Goal: Information Seeking & Learning: Learn about a topic

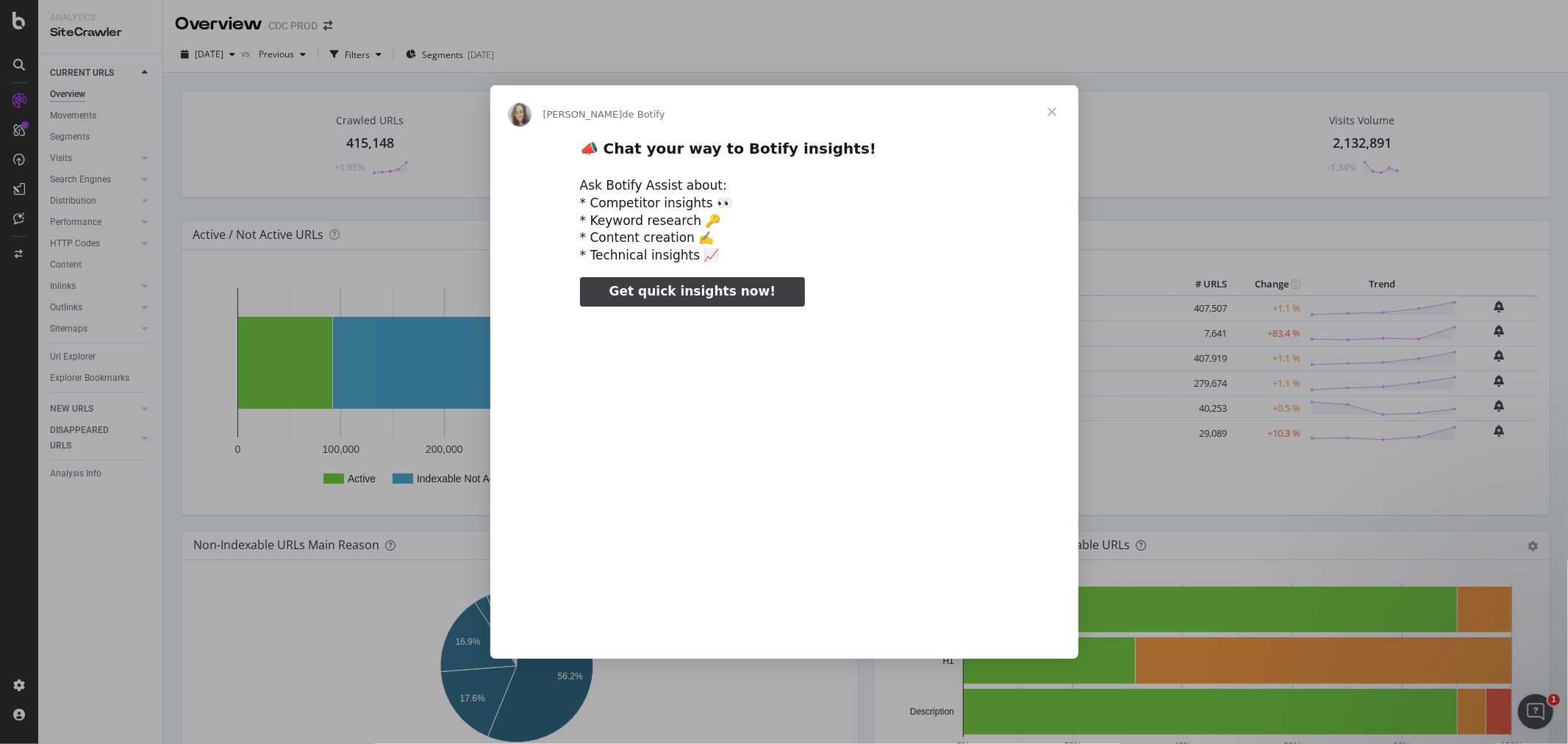
type input "174263"
click at [1055, 108] on span "Fermer" at bounding box center [1052, 111] width 53 height 53
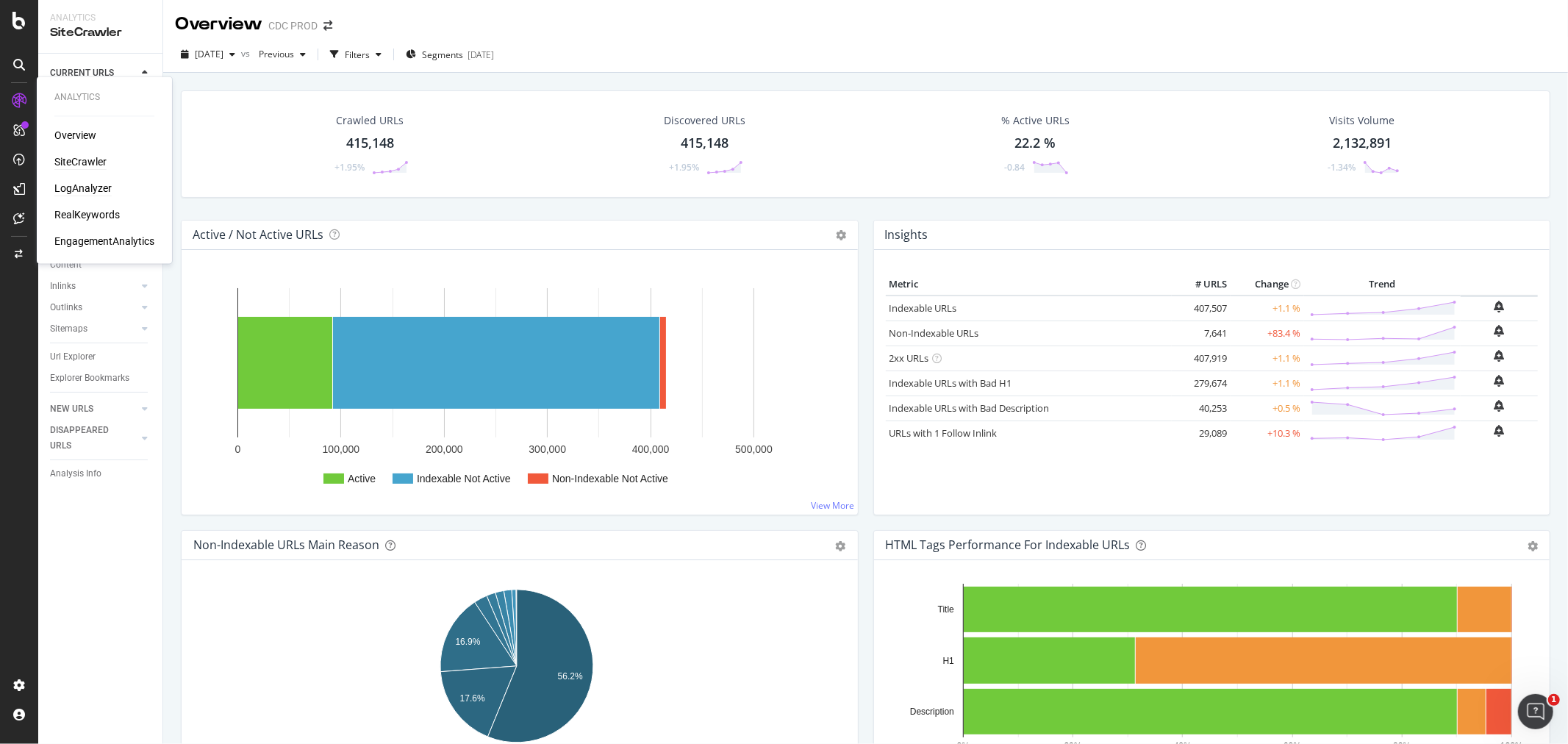
click at [68, 188] on div "LogAnalyzer" at bounding box center [82, 189] width 57 height 15
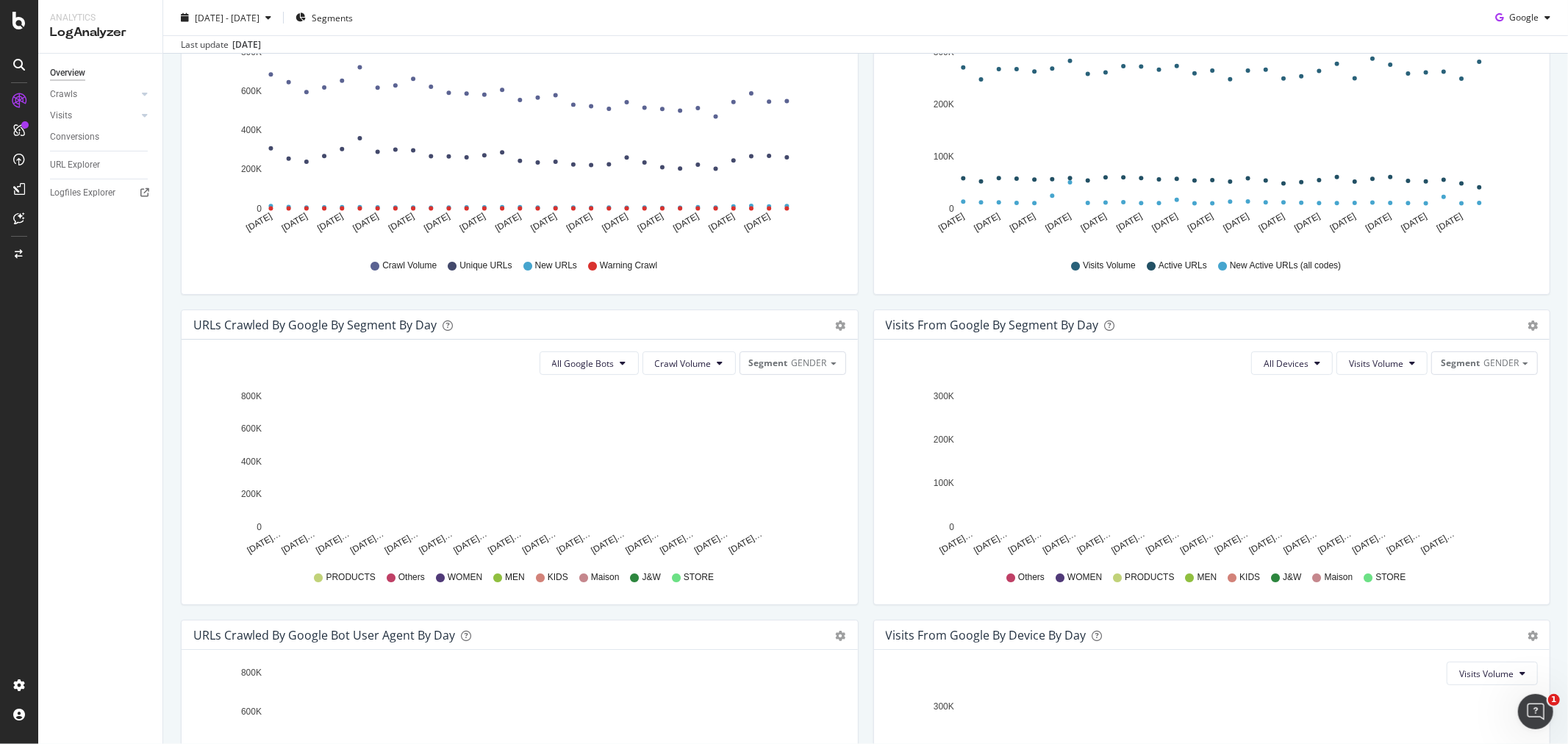
scroll to position [237, 0]
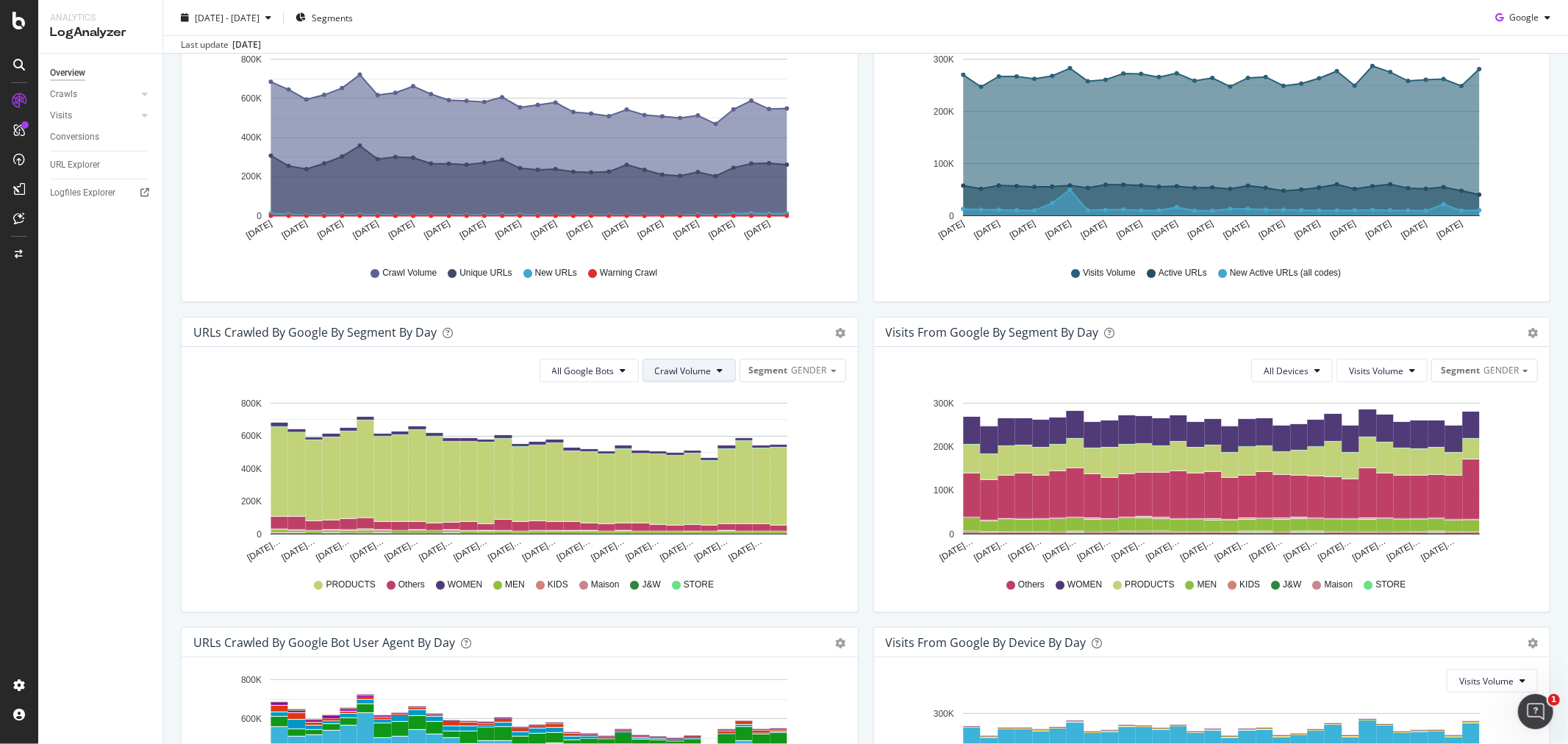
click at [685, 364] on span "Crawl Volume" at bounding box center [683, 370] width 57 height 13
click at [775, 385] on div "All Google Bots Crawl Volume Segment GENDER Hold CTRL while clicking to filter …" at bounding box center [520, 479] width 676 height 265
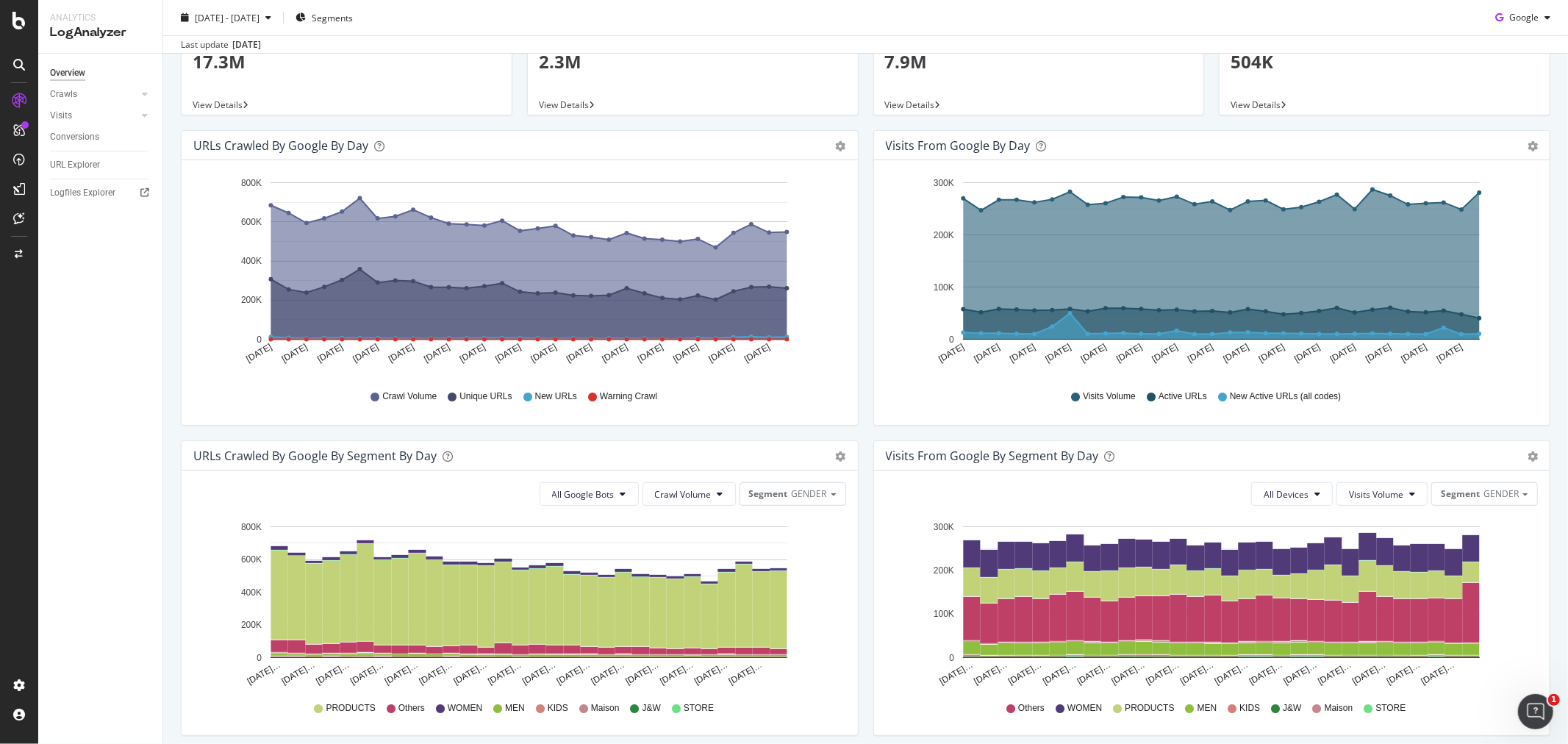
scroll to position [0, 0]
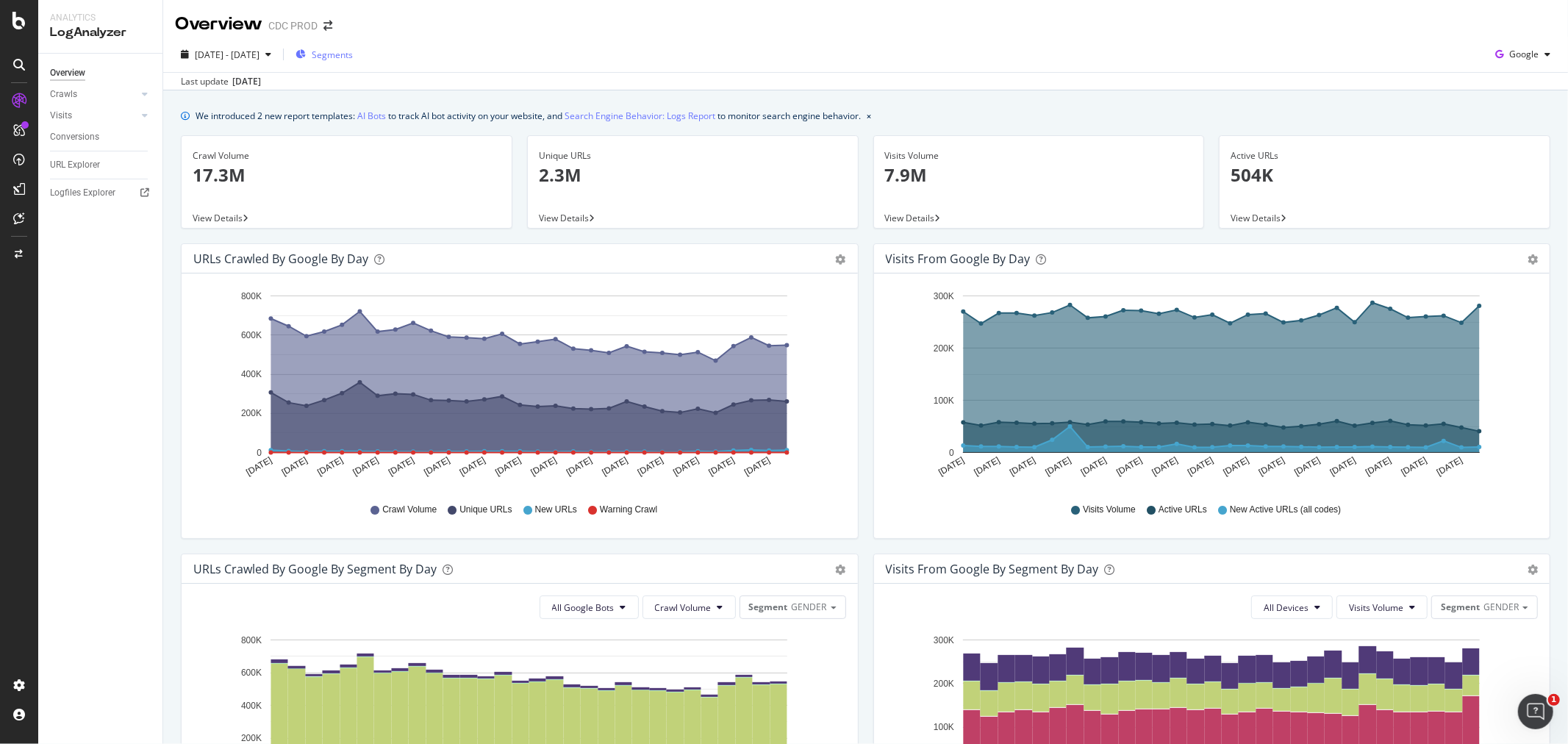
click at [353, 51] on span "Segments" at bounding box center [333, 55] width 41 height 13
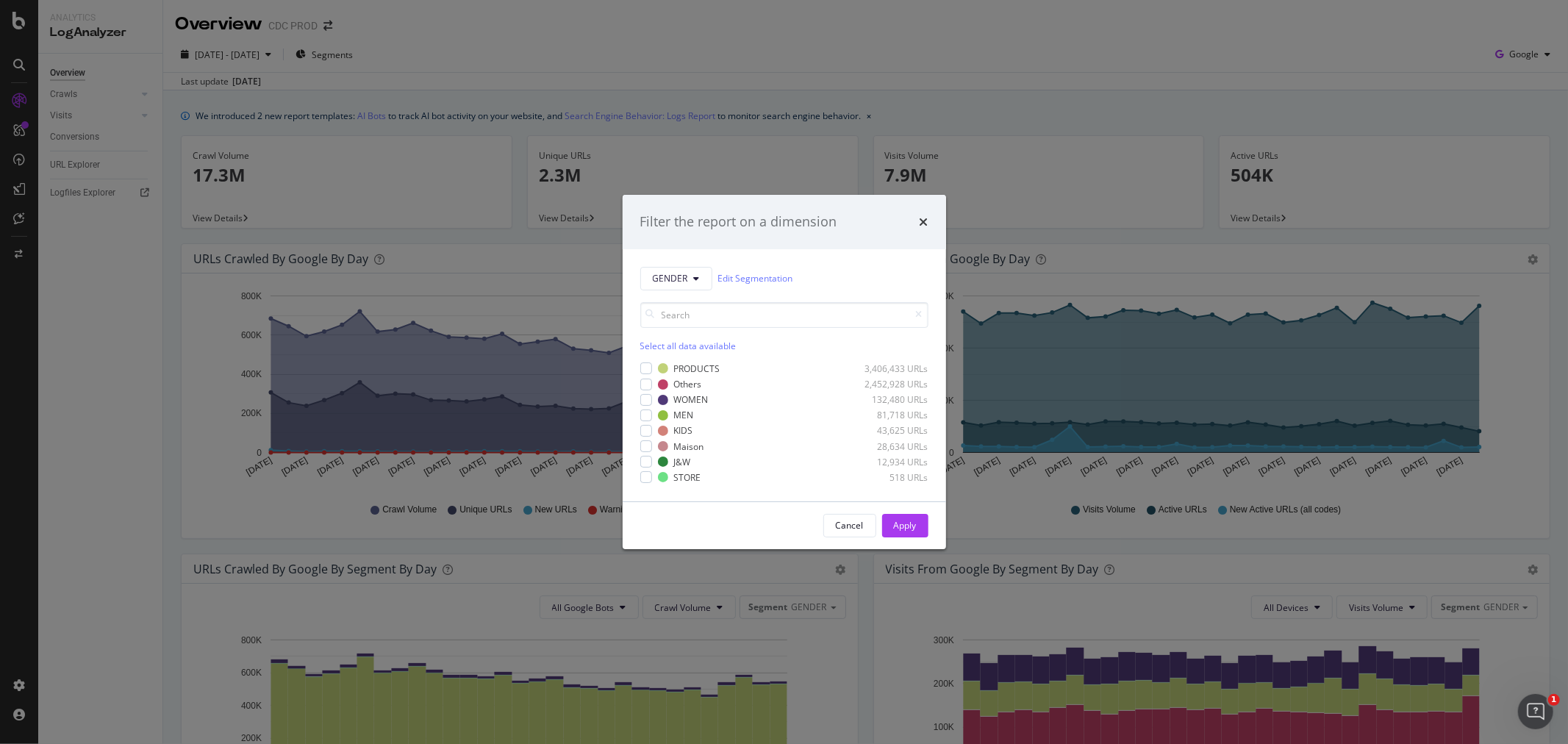
click at [1190, 78] on div "Filter the report on a dimension GENDER Edit Segmentation Select all data avail…" at bounding box center [784, 372] width 1568 height 744
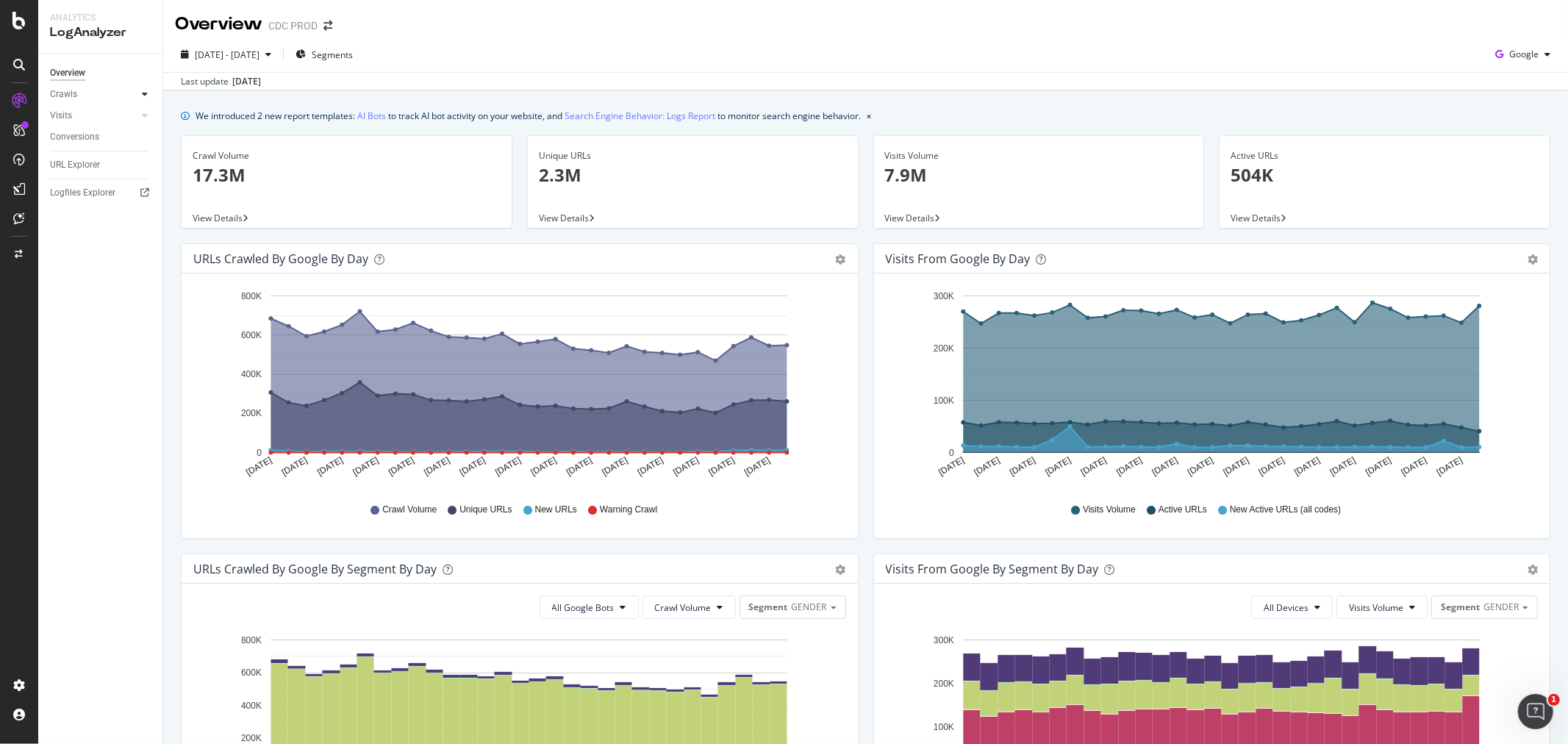
click at [142, 92] on icon at bounding box center [145, 94] width 6 height 9
click at [100, 121] on div "Daily Distribution" at bounding box center [91, 116] width 69 height 15
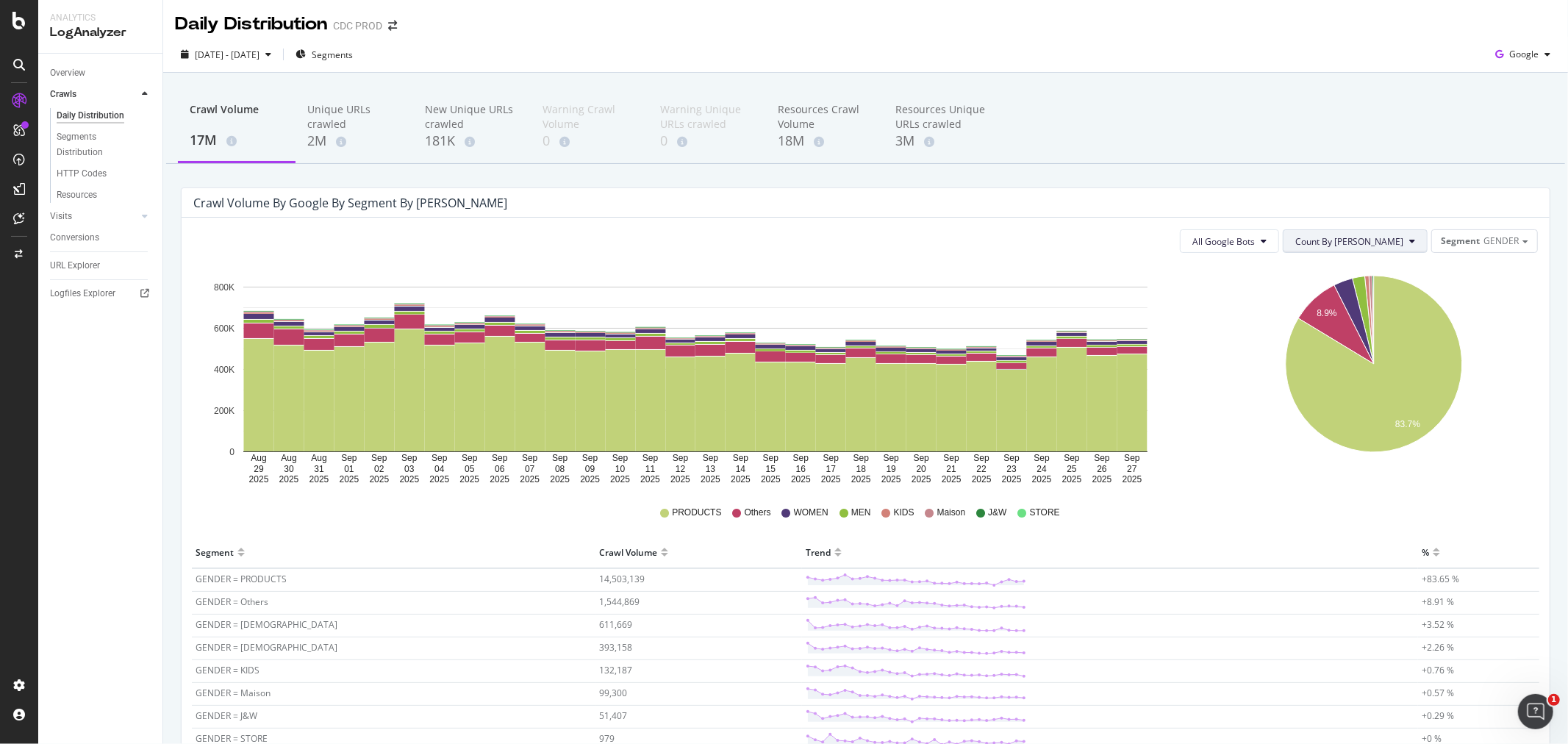
click at [1361, 241] on span "Count By [PERSON_NAME]" at bounding box center [1349, 241] width 108 height 13
click at [1469, 238] on div "Segment GENDER" at bounding box center [1485, 240] width 105 height 21
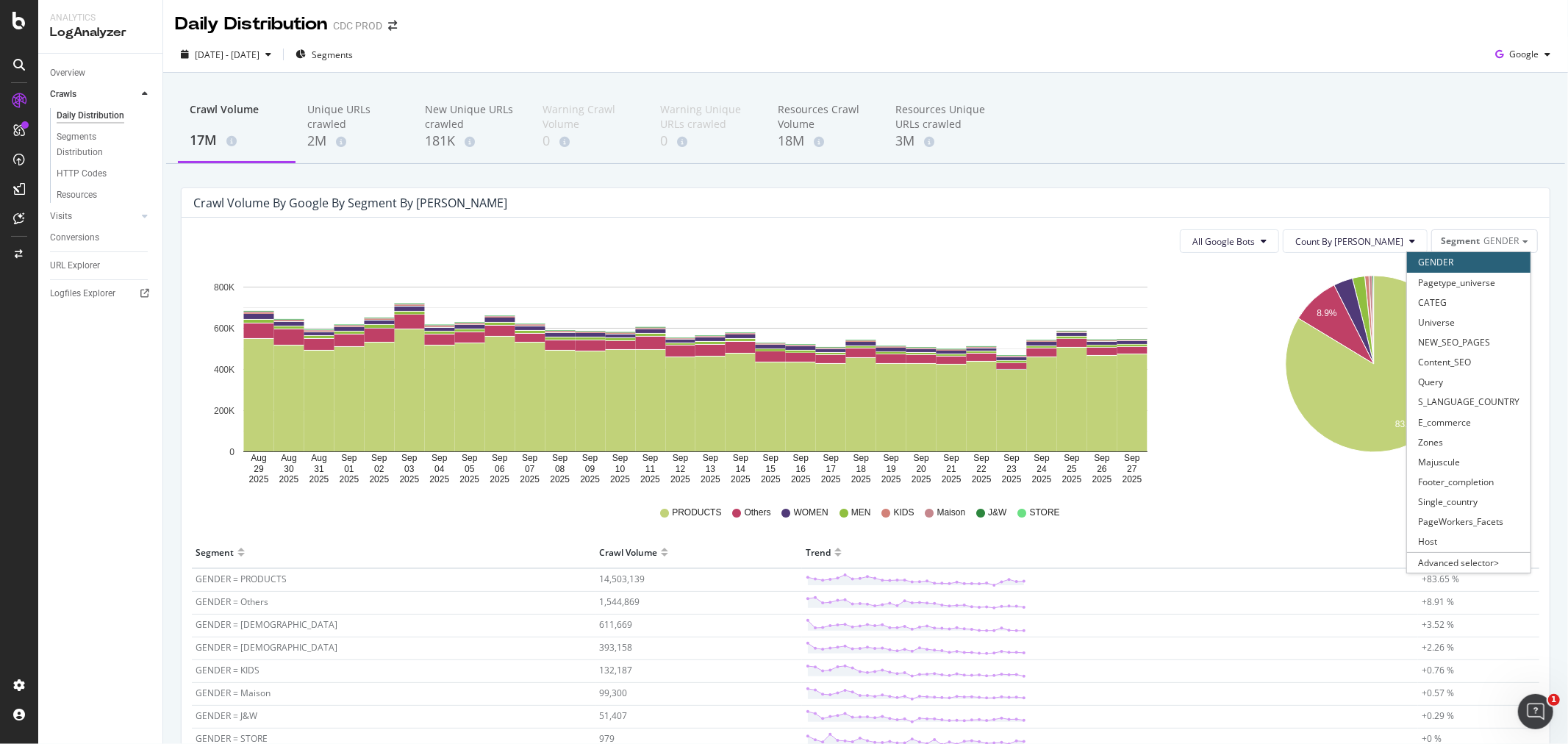
click at [1334, 191] on div "Crawl Volume by google by Segment by [PERSON_NAME]" at bounding box center [866, 203] width 1368 height 29
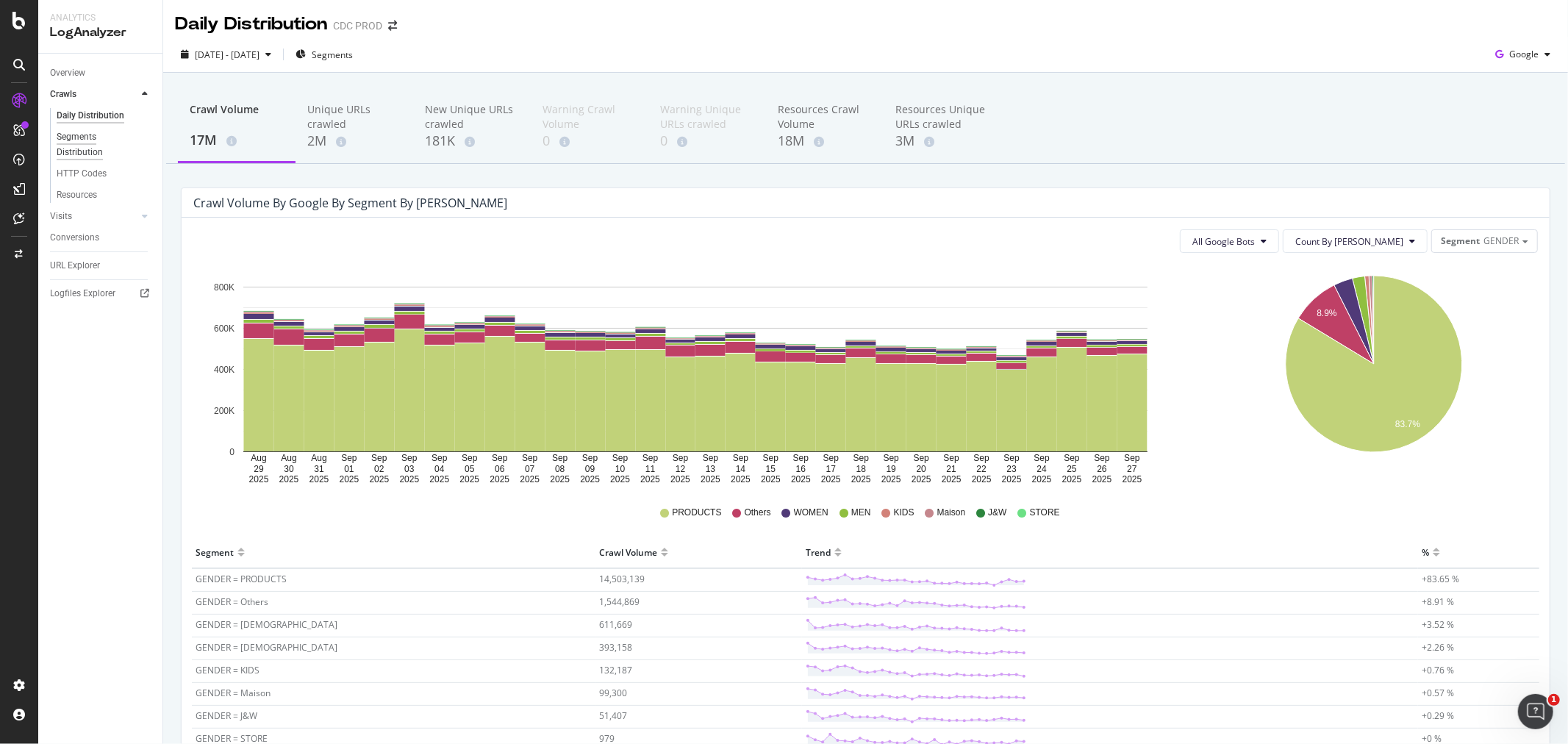
click at [77, 148] on div "Segments Distribution" at bounding box center [97, 145] width 81 height 31
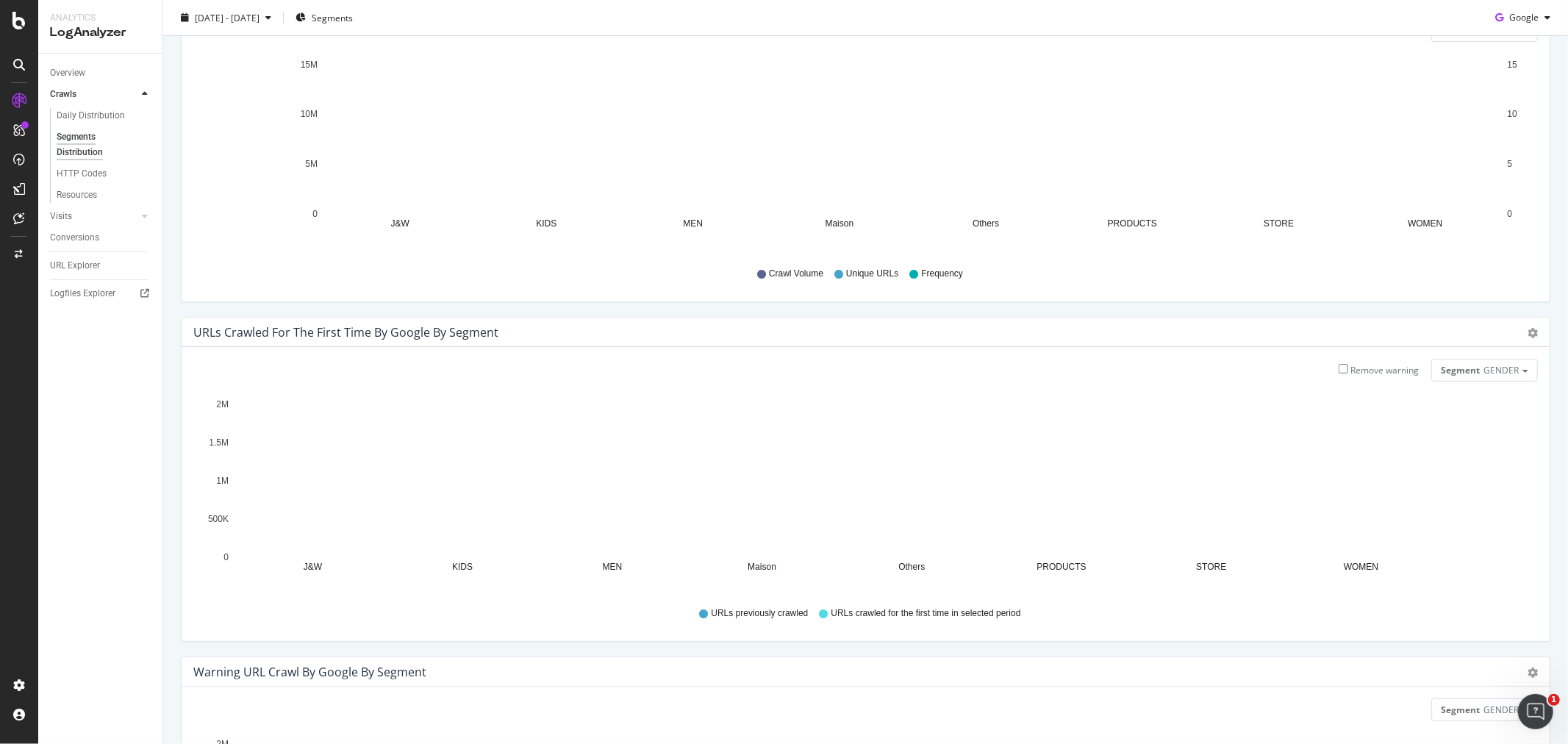
scroll to position [327, 0]
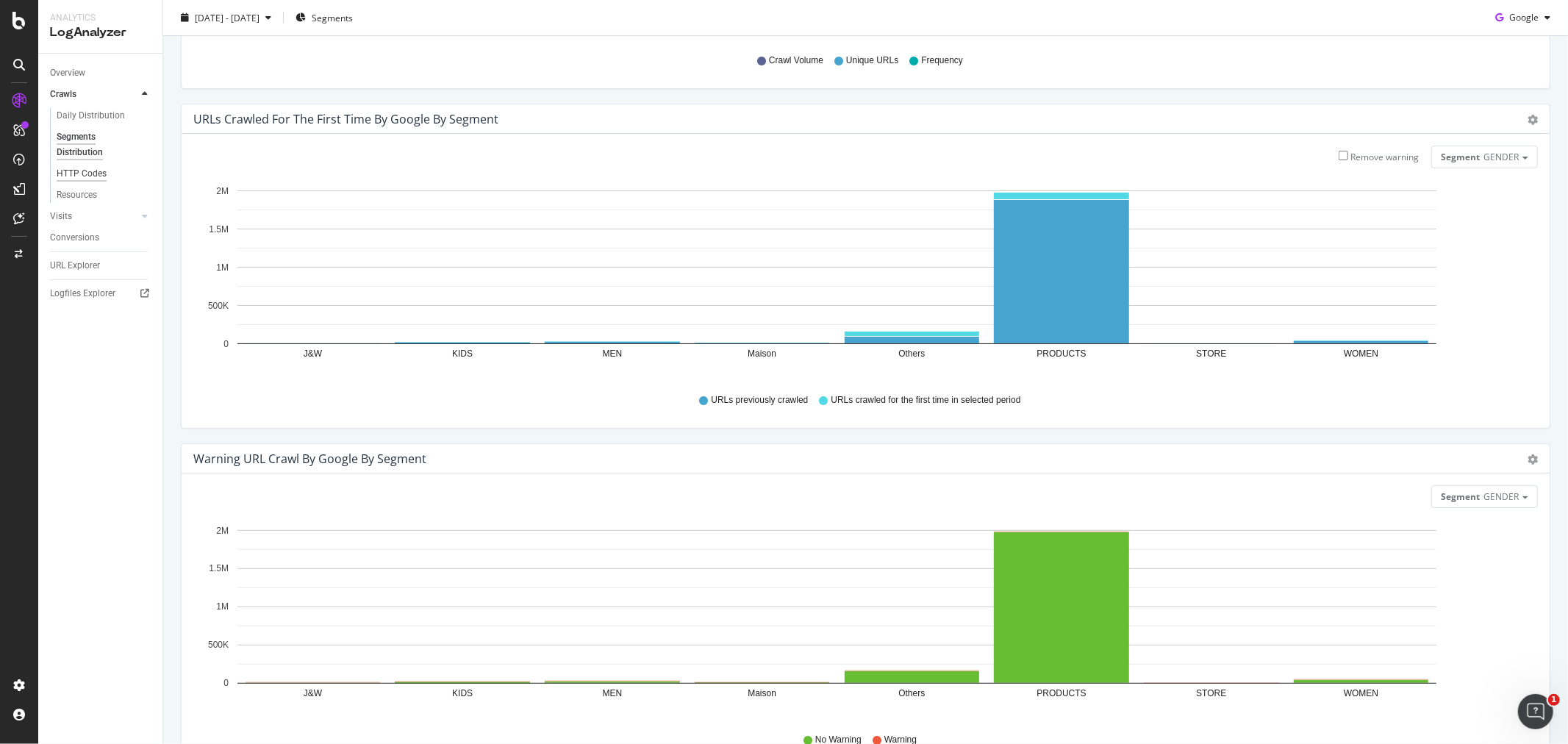
click at [100, 177] on div "HTTP Codes" at bounding box center [81, 174] width 50 height 15
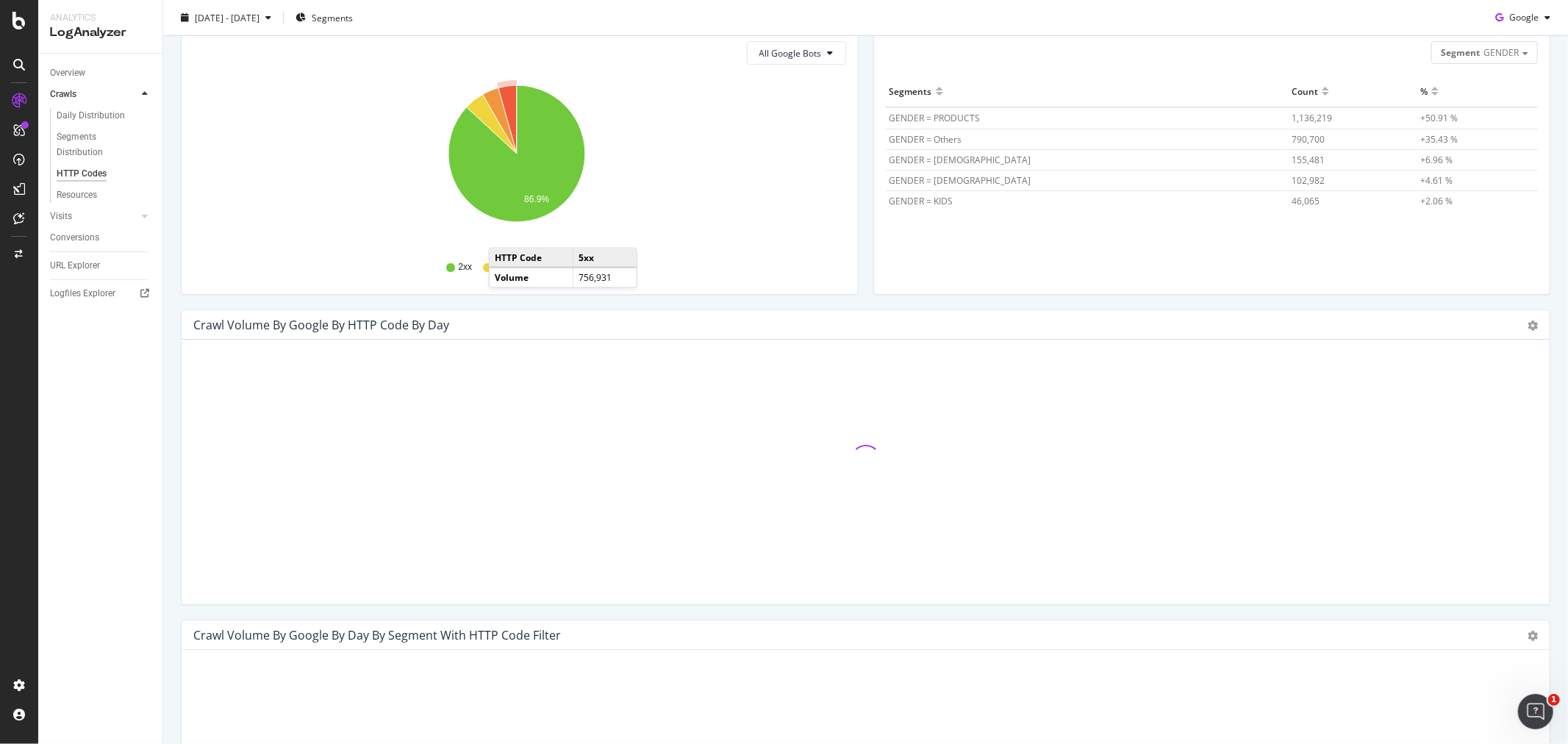
scroll to position [245, 0]
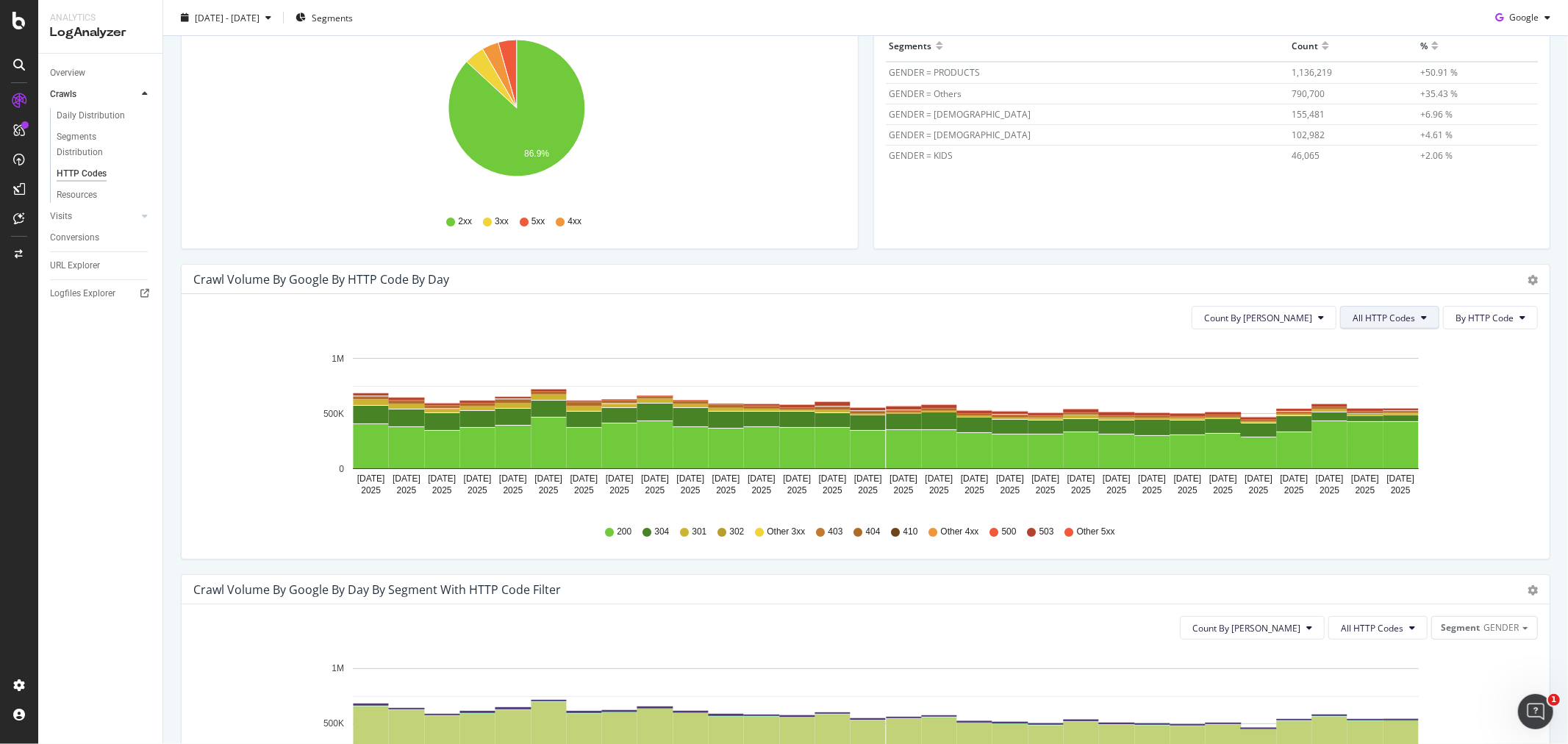
click at [1380, 321] on span "All HTTP Codes" at bounding box center [1384, 318] width 63 height 13
click at [1386, 491] on div "5xx family" at bounding box center [1380, 483] width 98 height 21
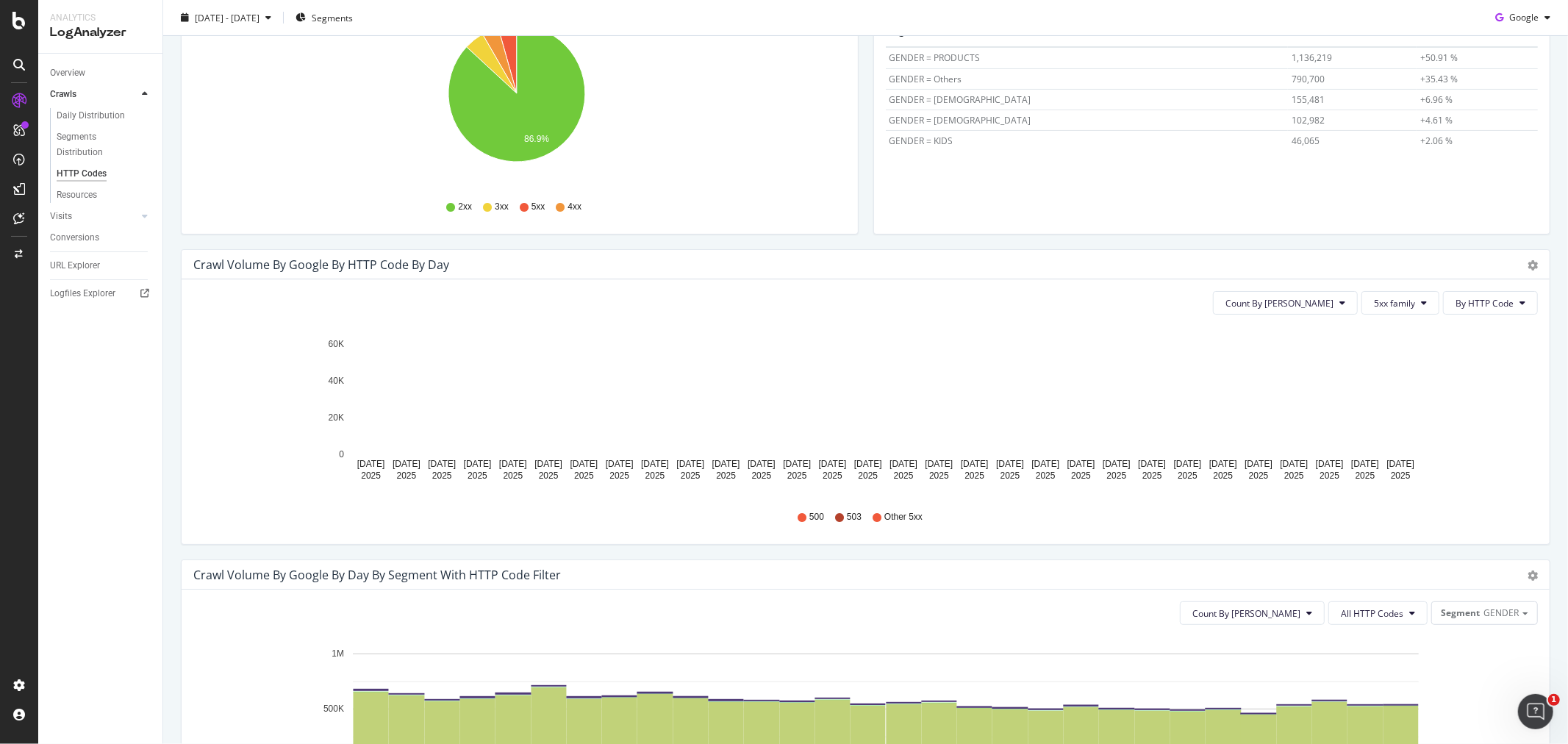
scroll to position [163, 0]
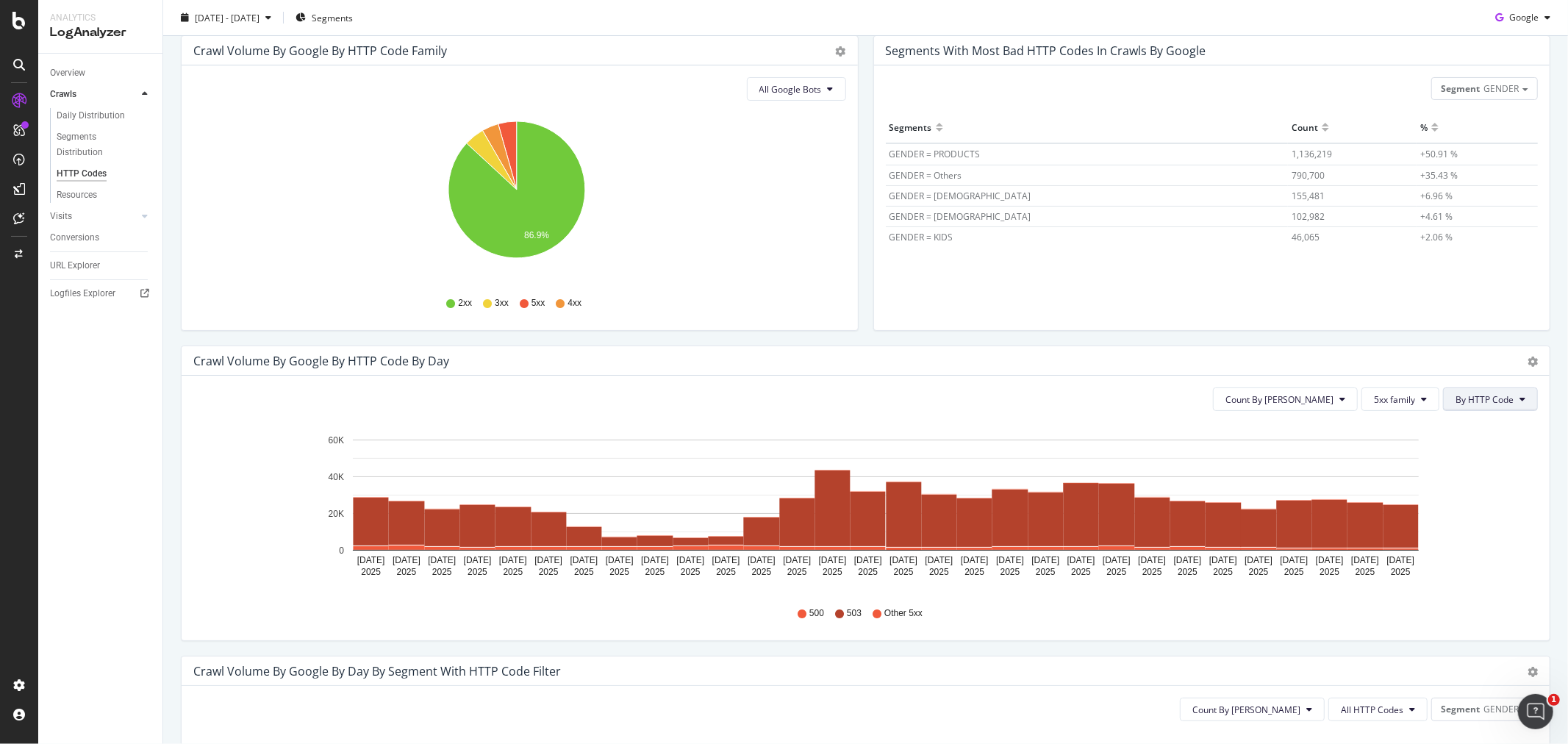
click at [1491, 401] on span "By HTTP Code" at bounding box center [1485, 399] width 58 height 13
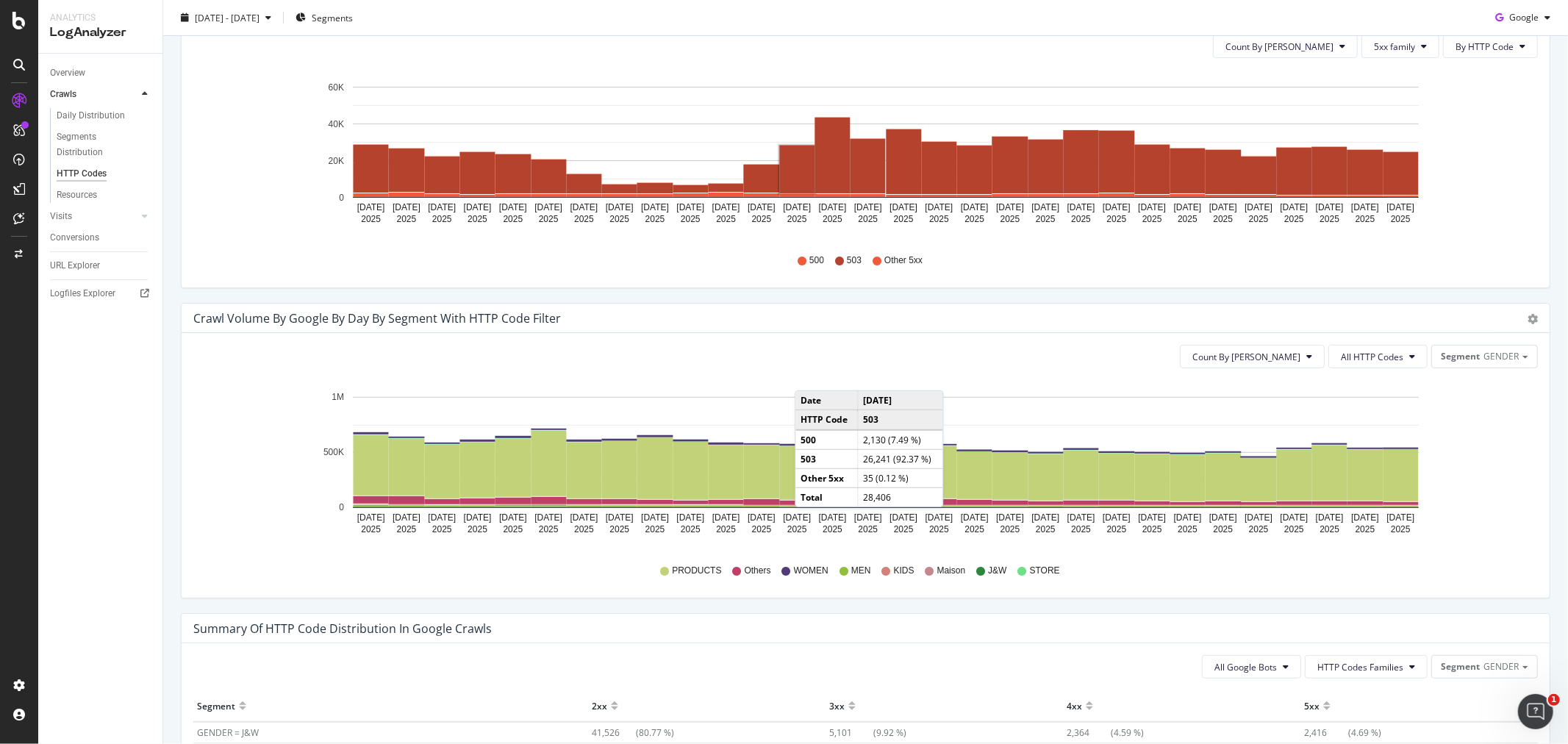
scroll to position [571, 0]
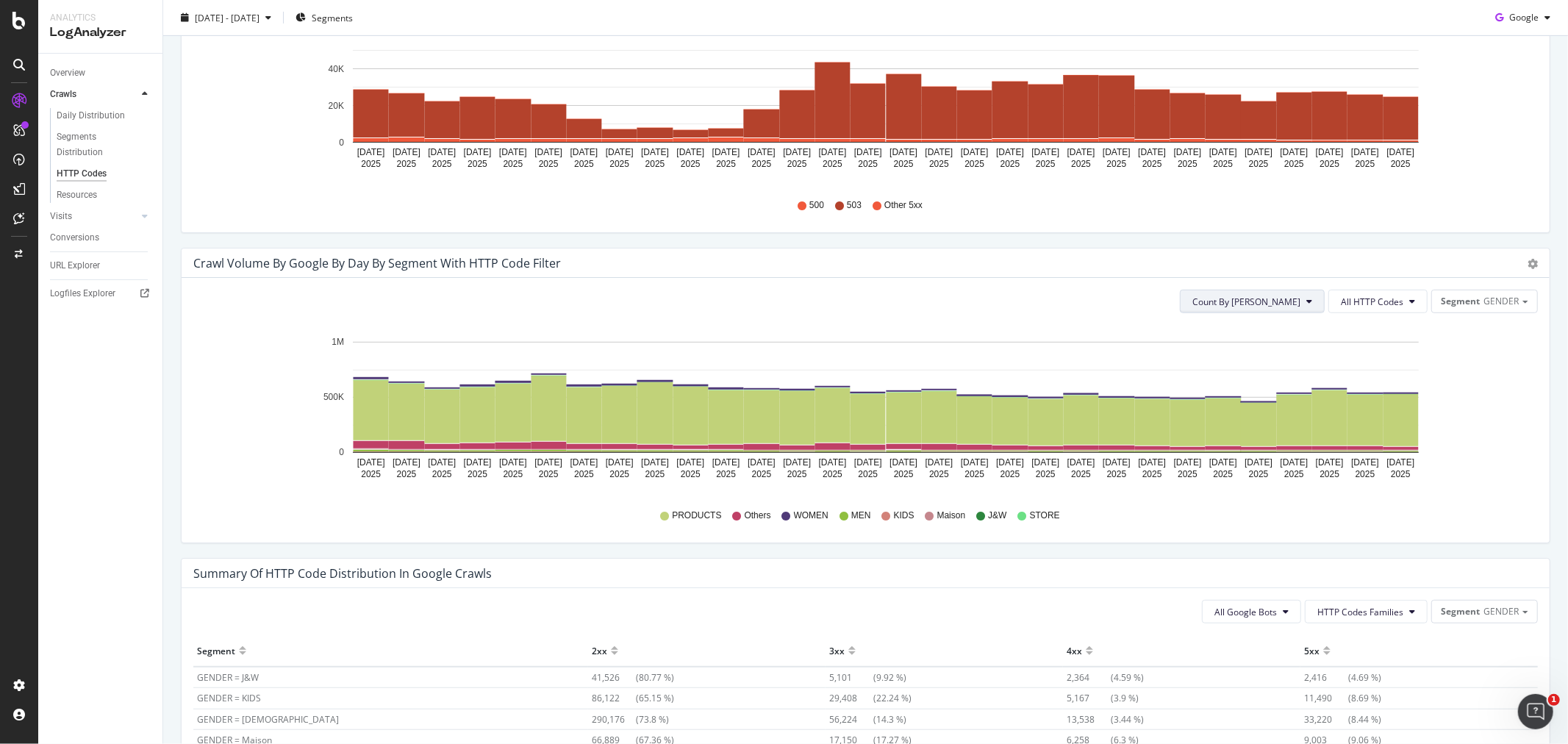
click at [1277, 307] on button "Count By [PERSON_NAME]" at bounding box center [1252, 301] width 145 height 23
click at [1341, 297] on span "All HTTP Codes" at bounding box center [1372, 302] width 63 height 13
click at [1361, 399] on span "5xx family" at bounding box center [1368, 395] width 75 height 13
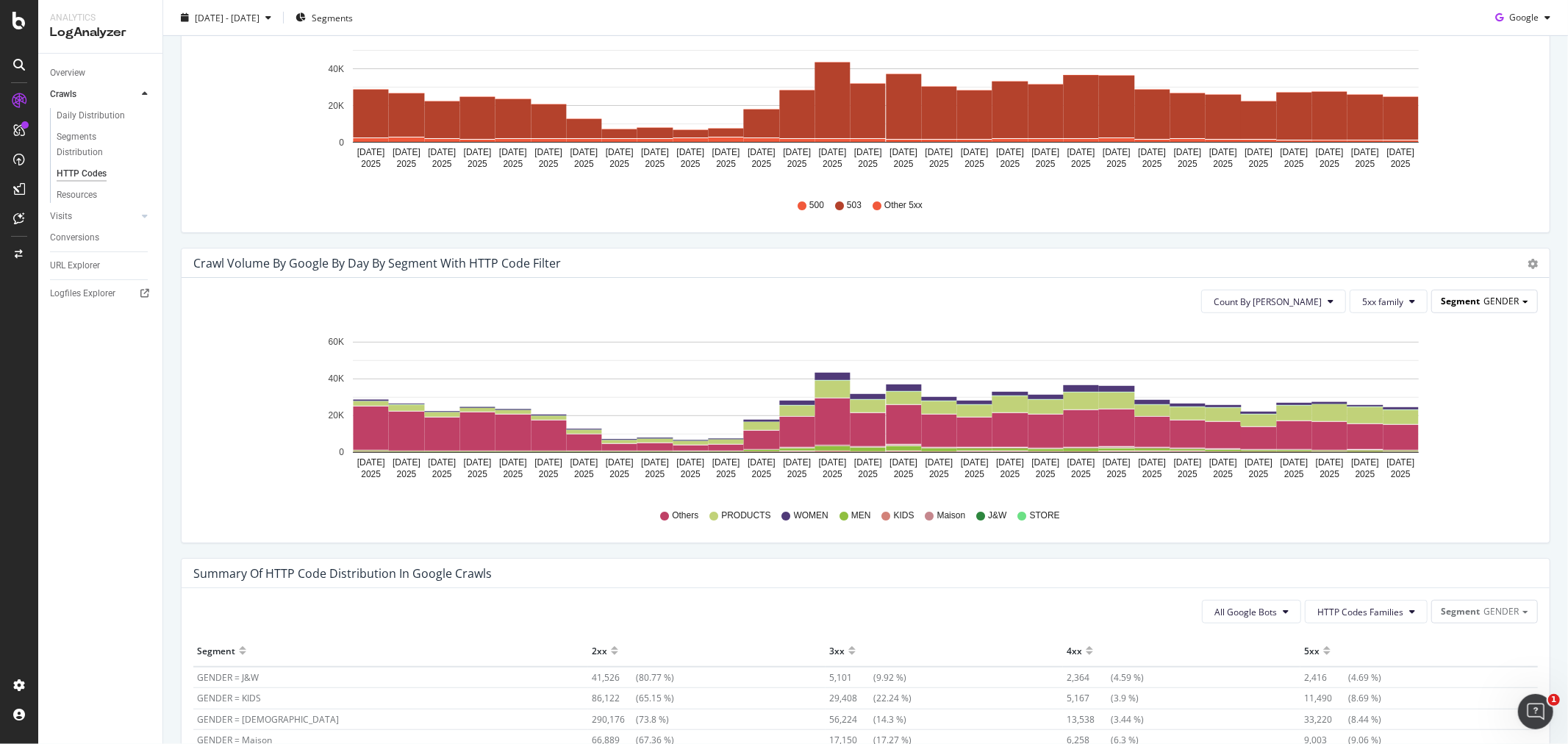
click at [1484, 304] on span "GENDER" at bounding box center [1501, 301] width 35 height 13
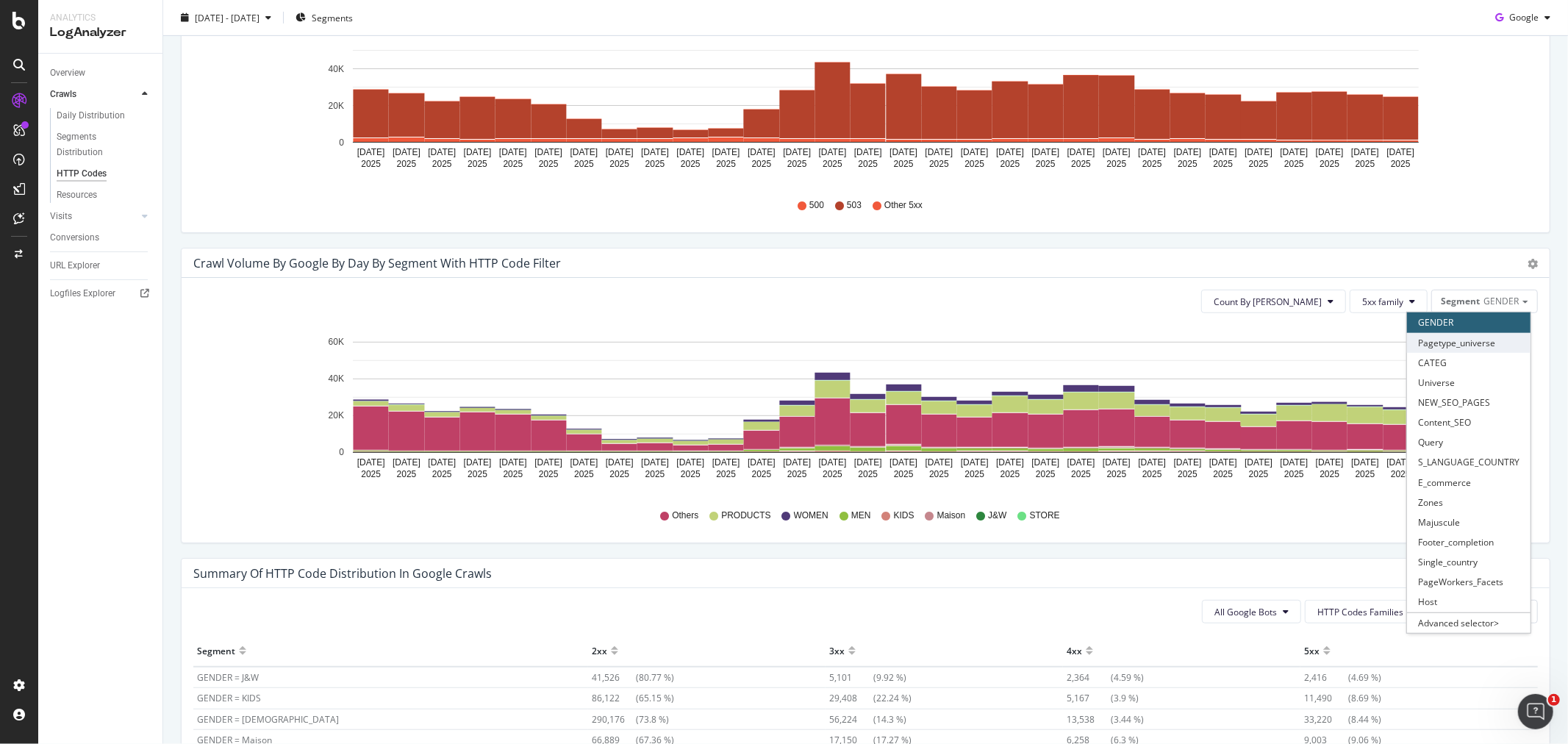
click at [1441, 342] on div "Pagetype_universe" at bounding box center [1469, 342] width 123 height 20
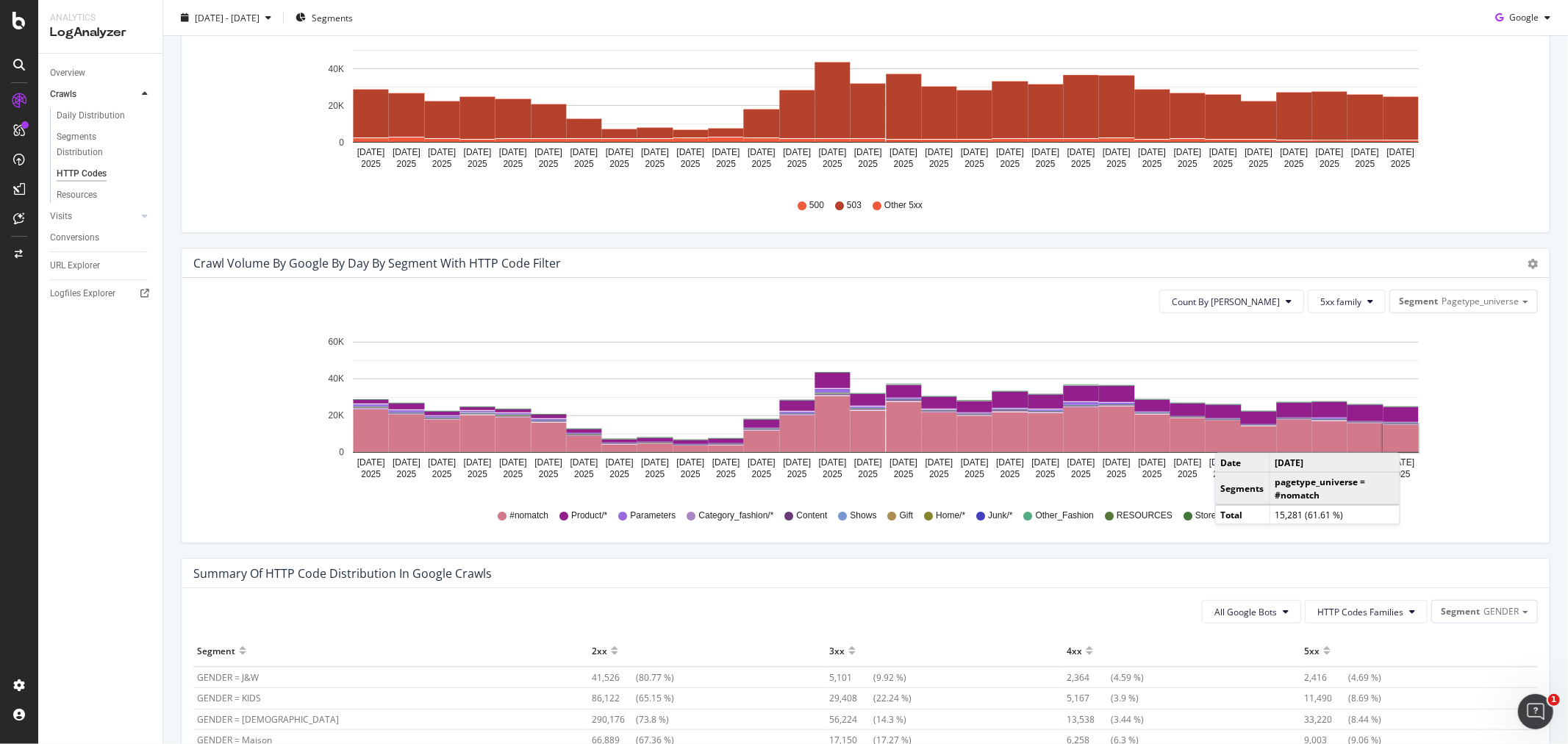
drag, startPoint x: 1404, startPoint y: 428, endPoint x: 1403, endPoint y: 438, distance: 10.0
click at [1396, 413] on rect "A chart." at bounding box center [1401, 414] width 35 height 15
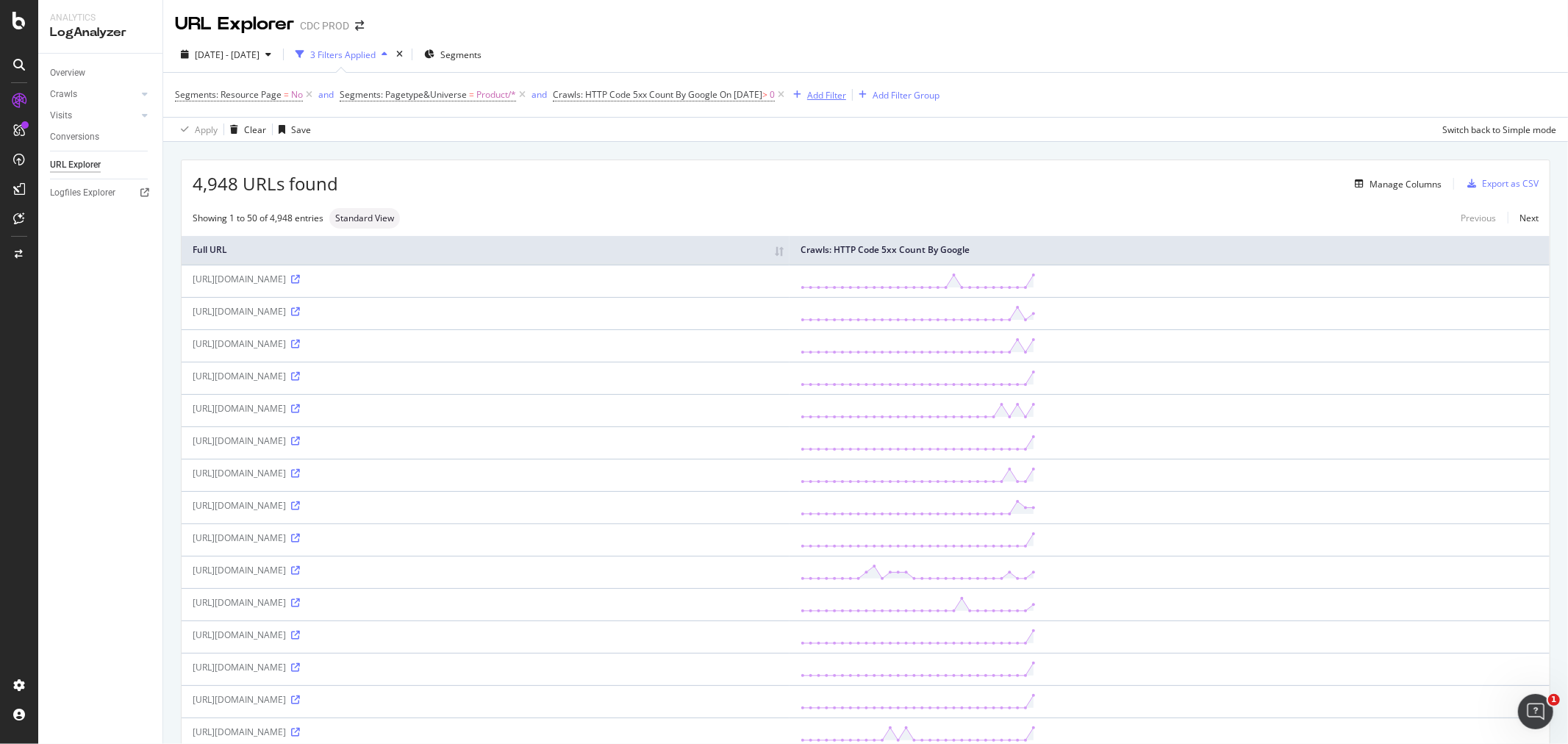
click at [846, 94] on div "Add Filter" at bounding box center [826, 95] width 39 height 13
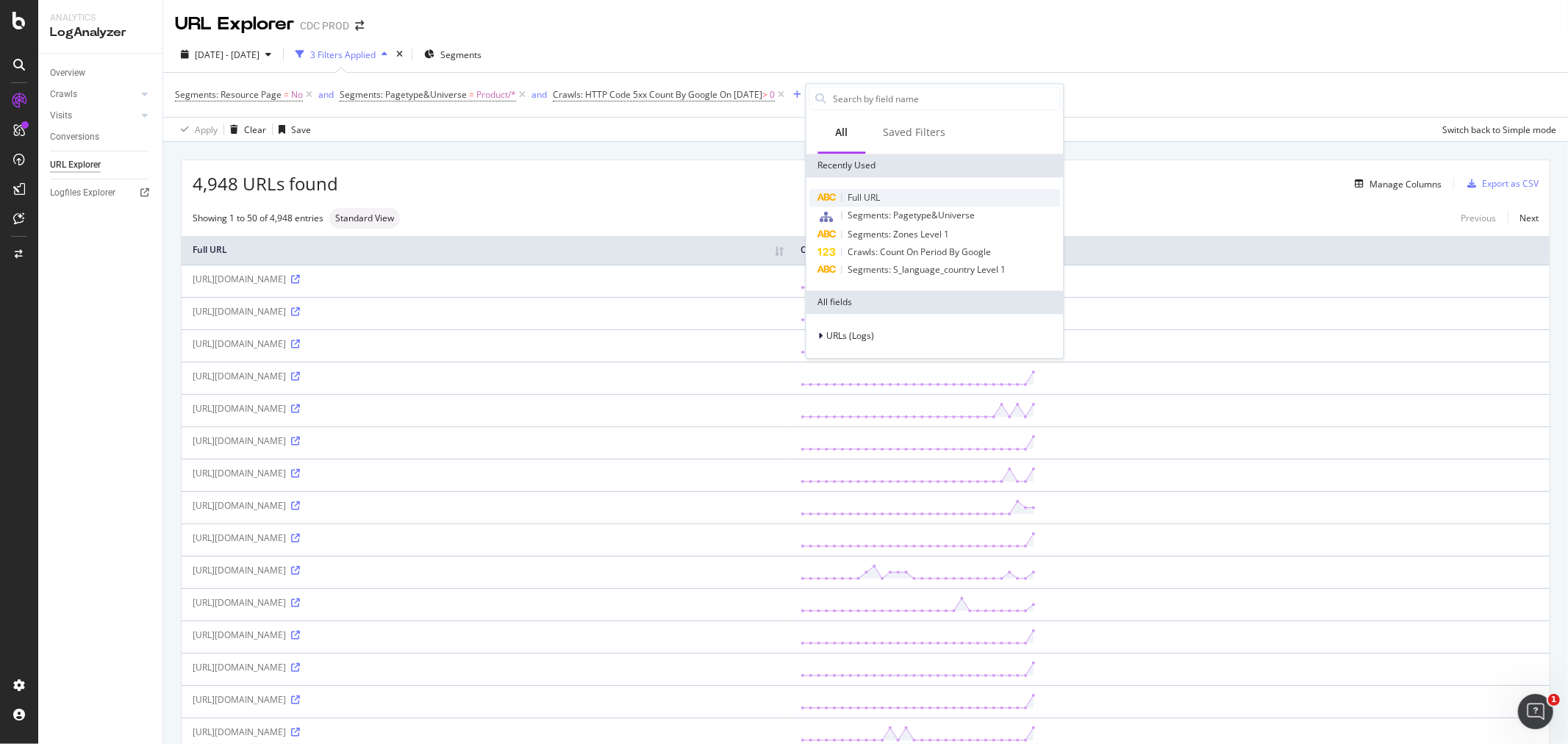
click at [880, 193] on span "Full URL" at bounding box center [865, 197] width 33 height 13
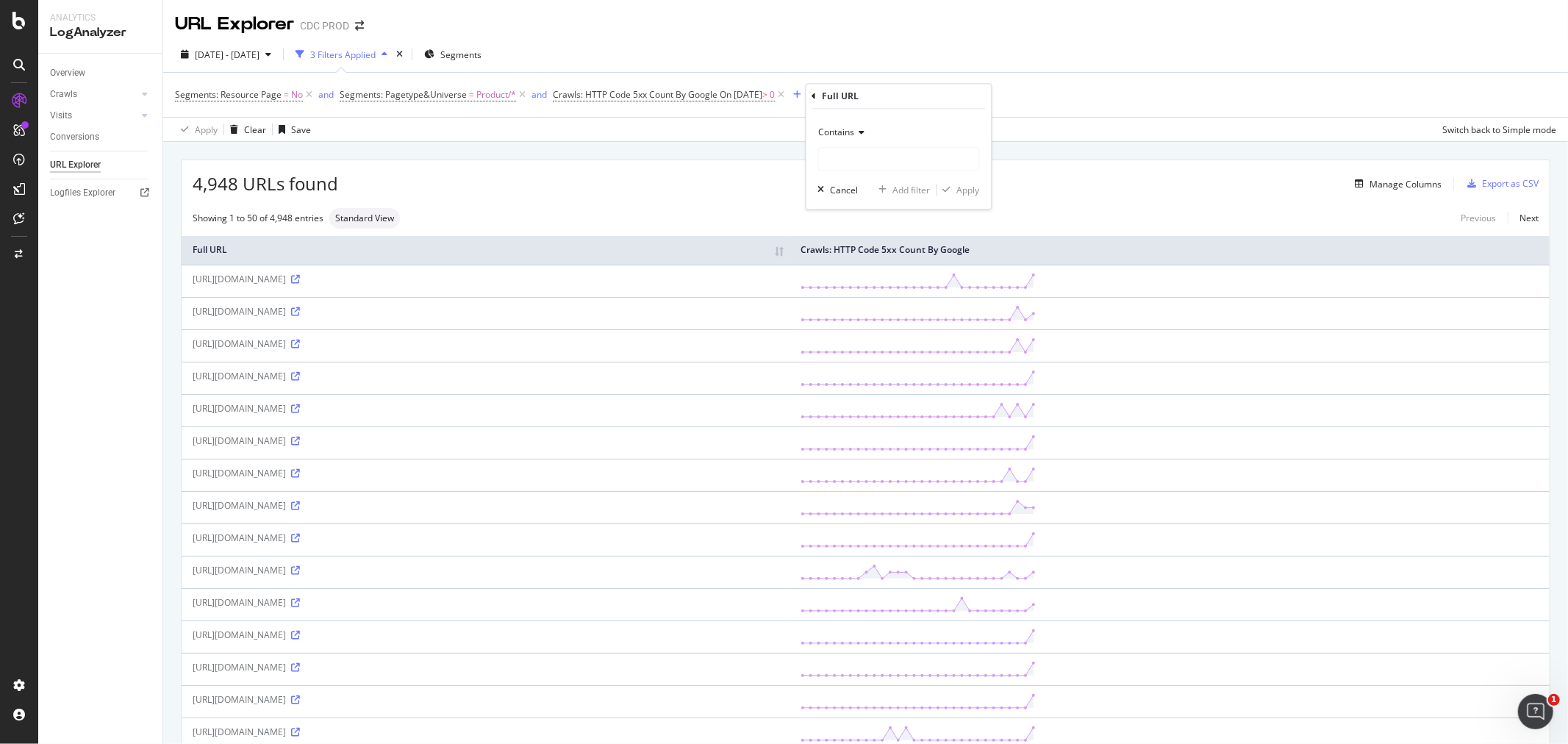
click at [862, 137] on div "Contains" at bounding box center [898, 132] width 162 height 23
click at [839, 89] on div "Add Filter" at bounding box center [826, 95] width 39 height 13
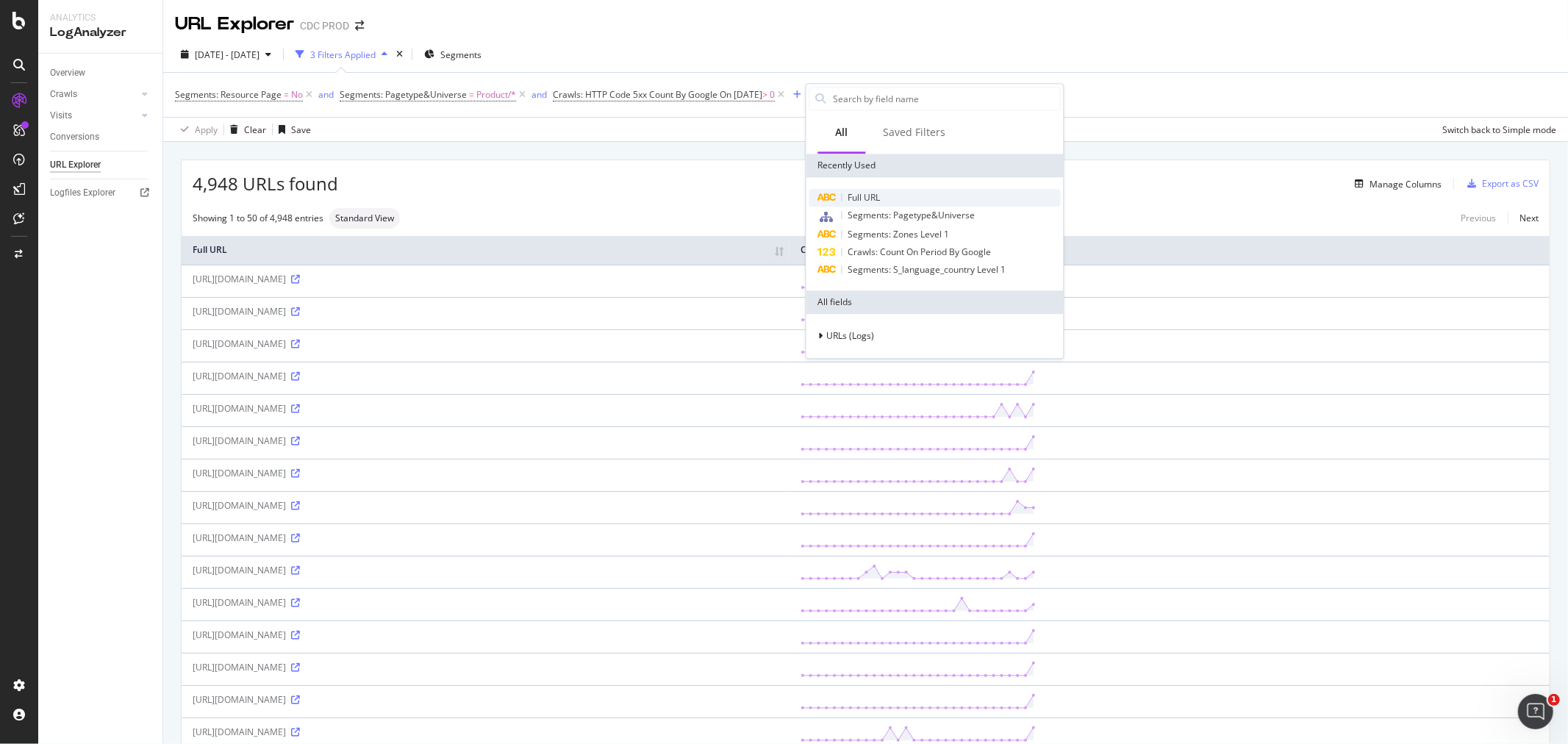
click at [864, 191] on span "Full URL" at bounding box center [865, 197] width 33 height 13
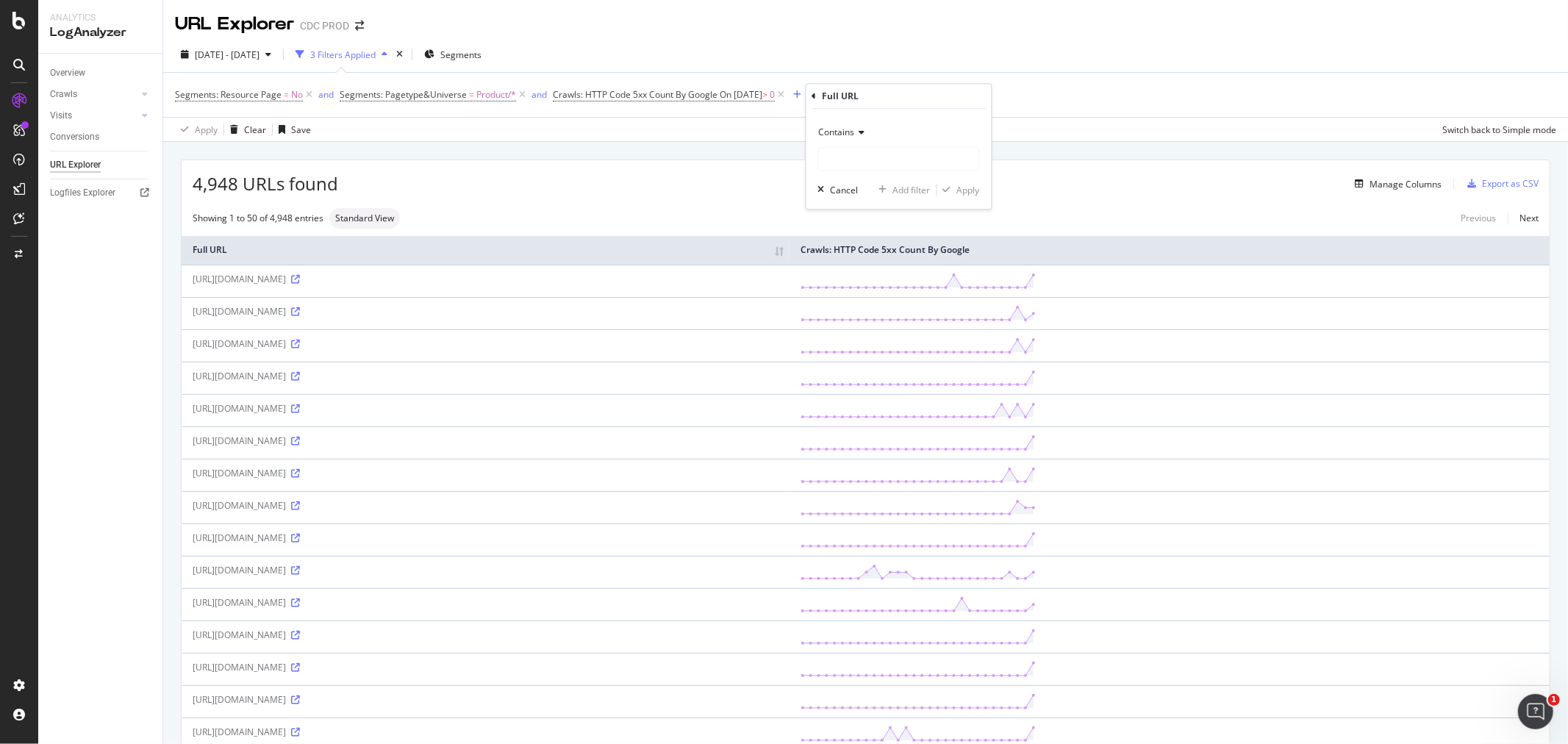
click at [857, 141] on div "Contains" at bounding box center [898, 132] width 162 height 23
click at [879, 311] on span "Matches regex" at bounding box center [856, 315] width 61 height 13
click at [911, 159] on input "text" at bounding box center [898, 159] width 160 height 23
paste input "_[A-Z]{2}"
type input "_[A-Z]{2}"
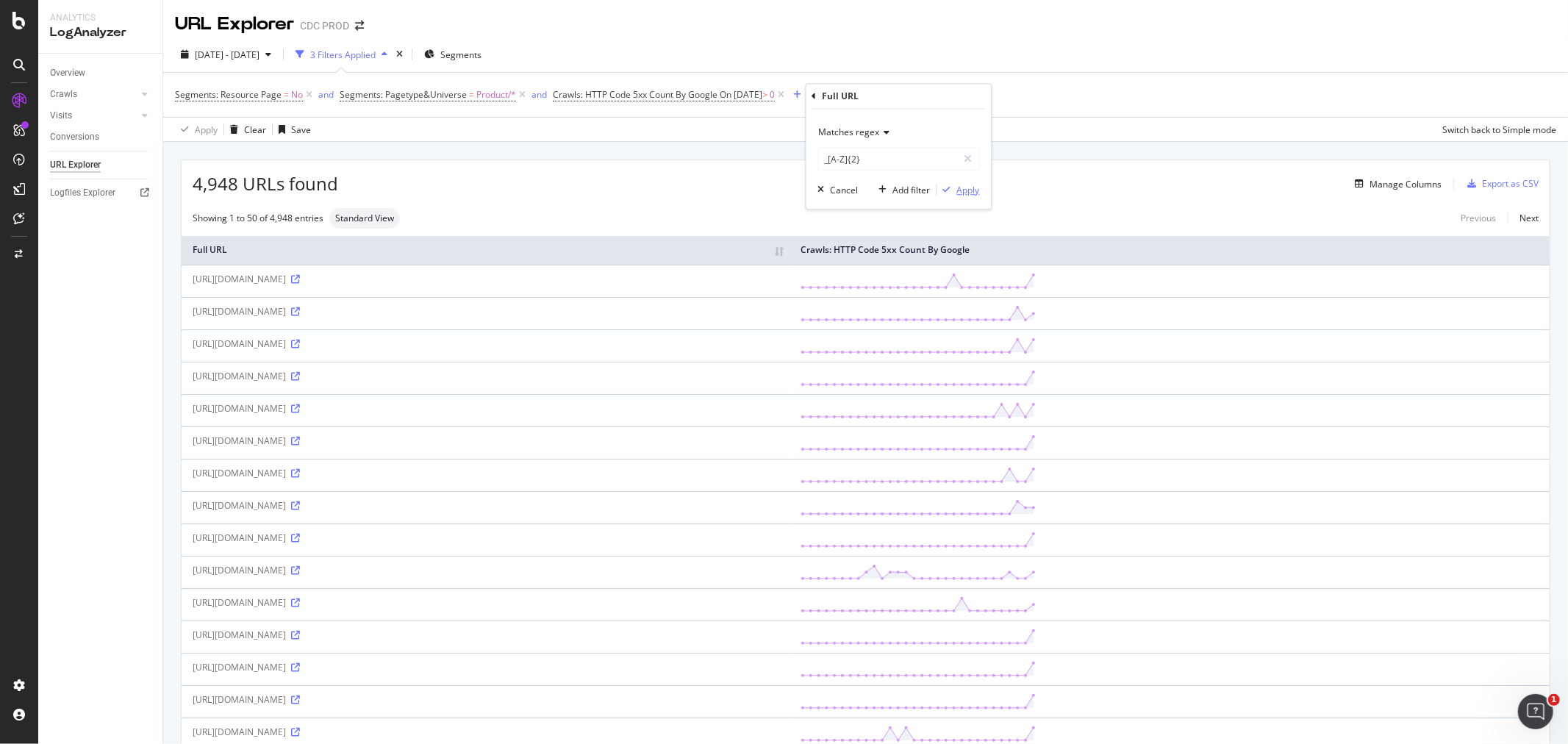
click at [968, 191] on div "Apply" at bounding box center [969, 189] width 23 height 13
click at [883, 92] on span "_[A-Z]{2}" at bounding box center [872, 95] width 36 height 21
click at [898, 134] on div "Matches regex" at bounding box center [923, 129] width 162 height 23
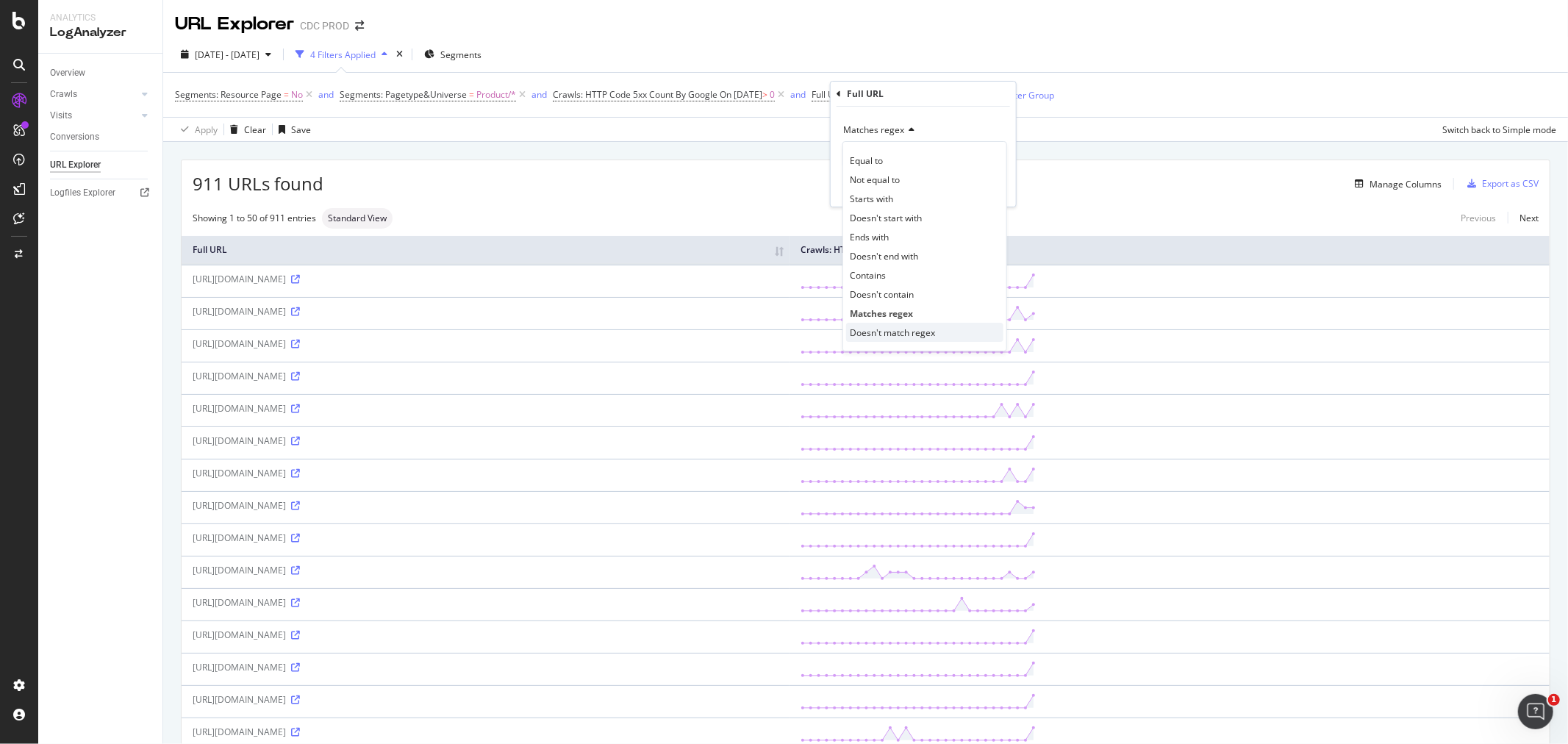
click at [927, 333] on span "Doesn't match regex" at bounding box center [892, 333] width 85 height 13
click at [988, 191] on div "Apply" at bounding box center [993, 188] width 23 height 13
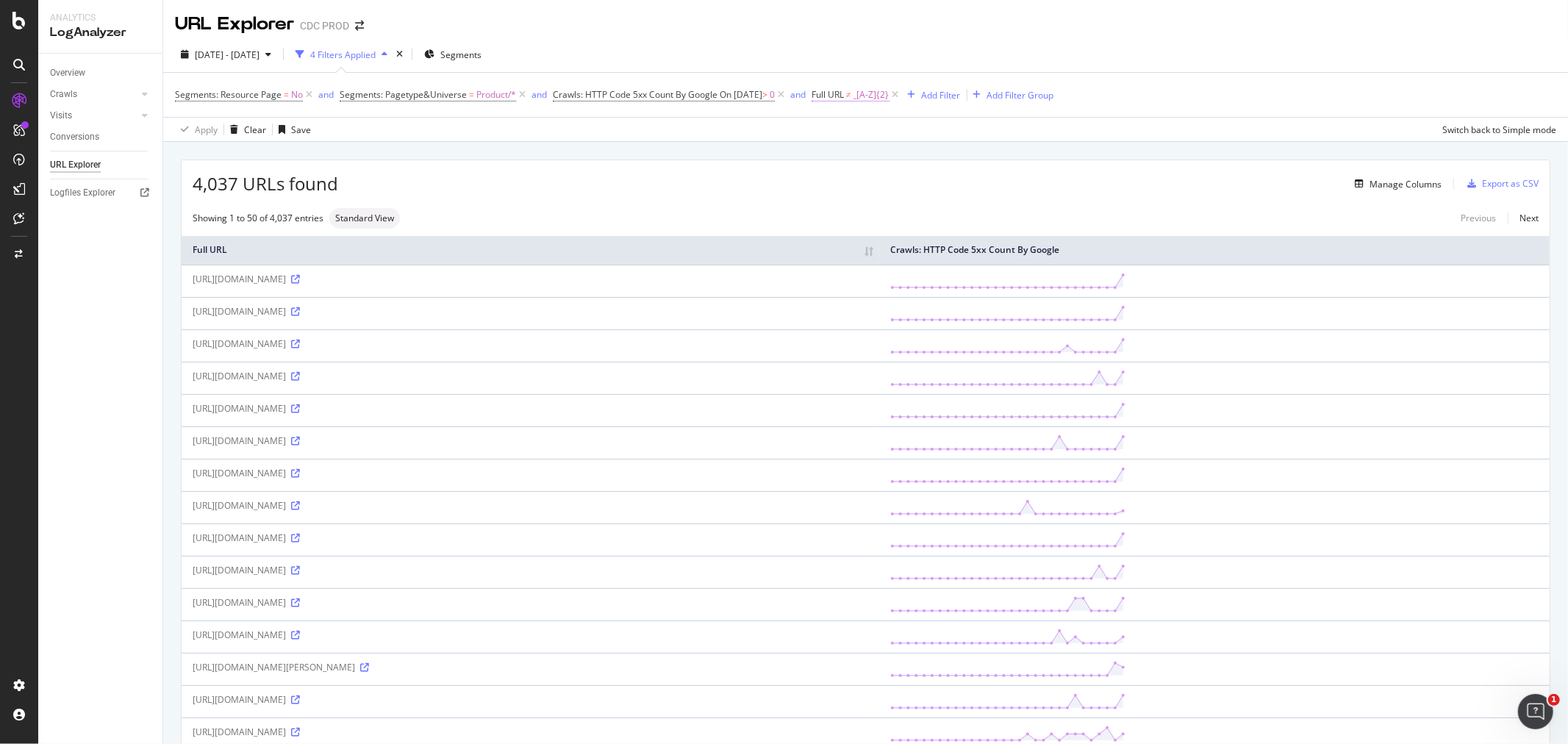
click at [880, 99] on span "_[A-Z]{2}" at bounding box center [872, 95] width 36 height 21
drag, startPoint x: 898, startPoint y: 152, endPoint x: 927, endPoint y: 149, distance: 29.2
click at [899, 152] on input "_[A-Z]{2}" at bounding box center [913, 156] width 139 height 23
click at [929, 149] on input "_[A-Z]{2}" at bounding box center [913, 156] width 139 height 23
type input "_[A-Z]{2}|beauty"
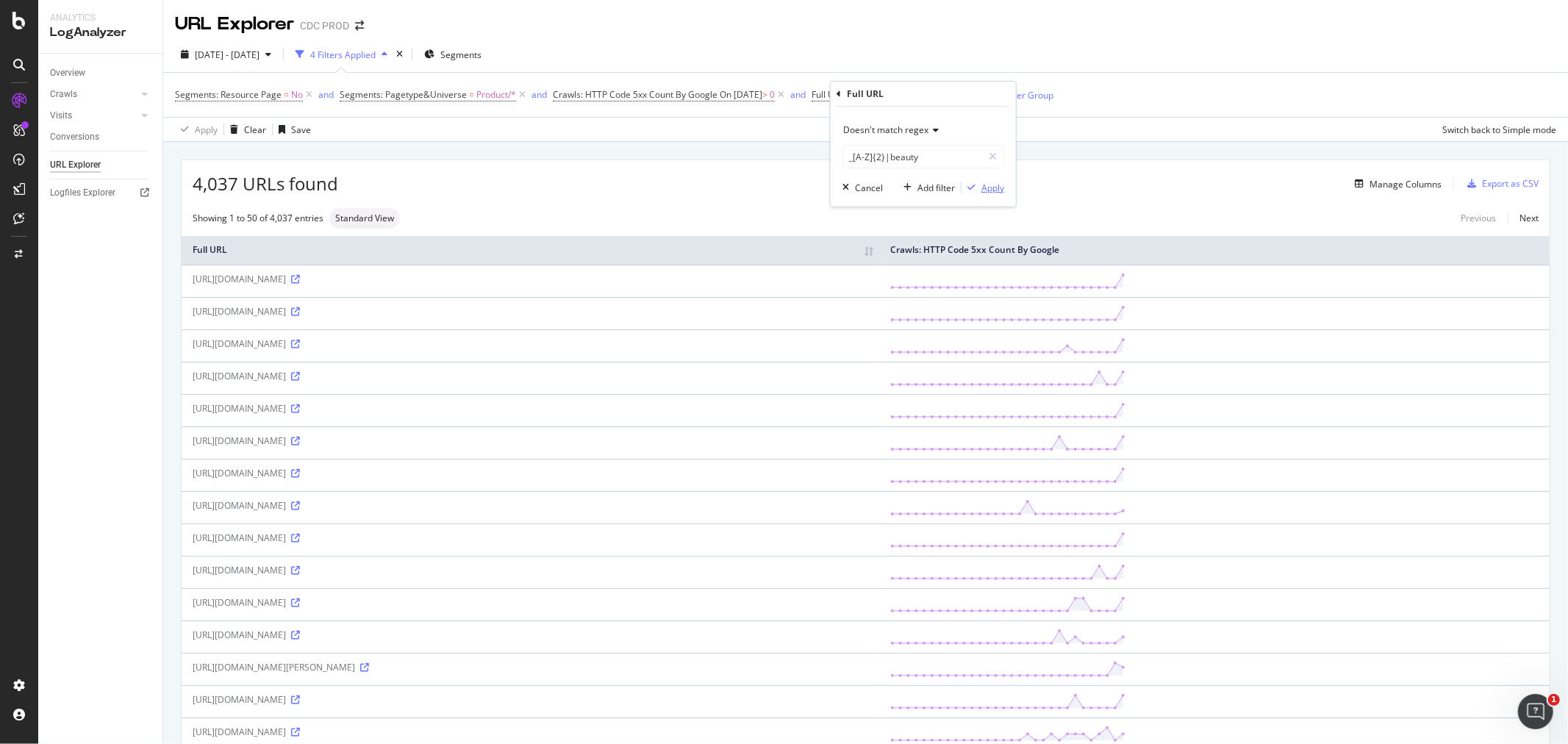
click at [989, 187] on div "Apply" at bounding box center [993, 188] width 23 height 13
click at [300, 603] on icon at bounding box center [296, 603] width 9 height 9
click at [886, 94] on span "_[A-Z]{2}|beauty" at bounding box center [888, 95] width 69 height 21
click at [939, 157] on input "_[A-Z]{2}|beauty" at bounding box center [913, 156] width 139 height 23
click at [950, 154] on input "_[A-Z]{2}|beauty" at bounding box center [913, 156] width 139 height 23
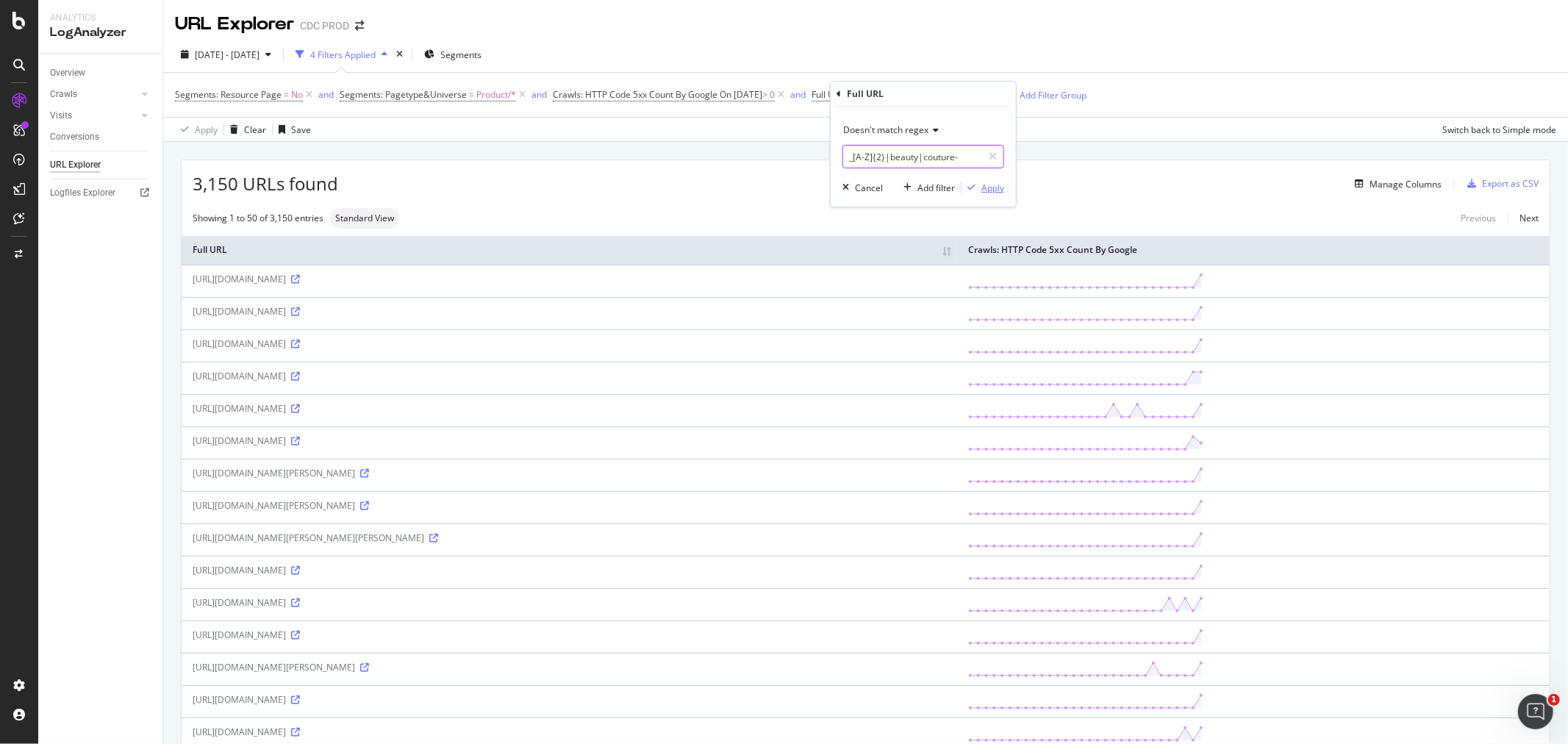
type input "_[A-Z]{2}|beauty|couture-"
click at [990, 189] on div "Apply" at bounding box center [993, 188] width 23 height 13
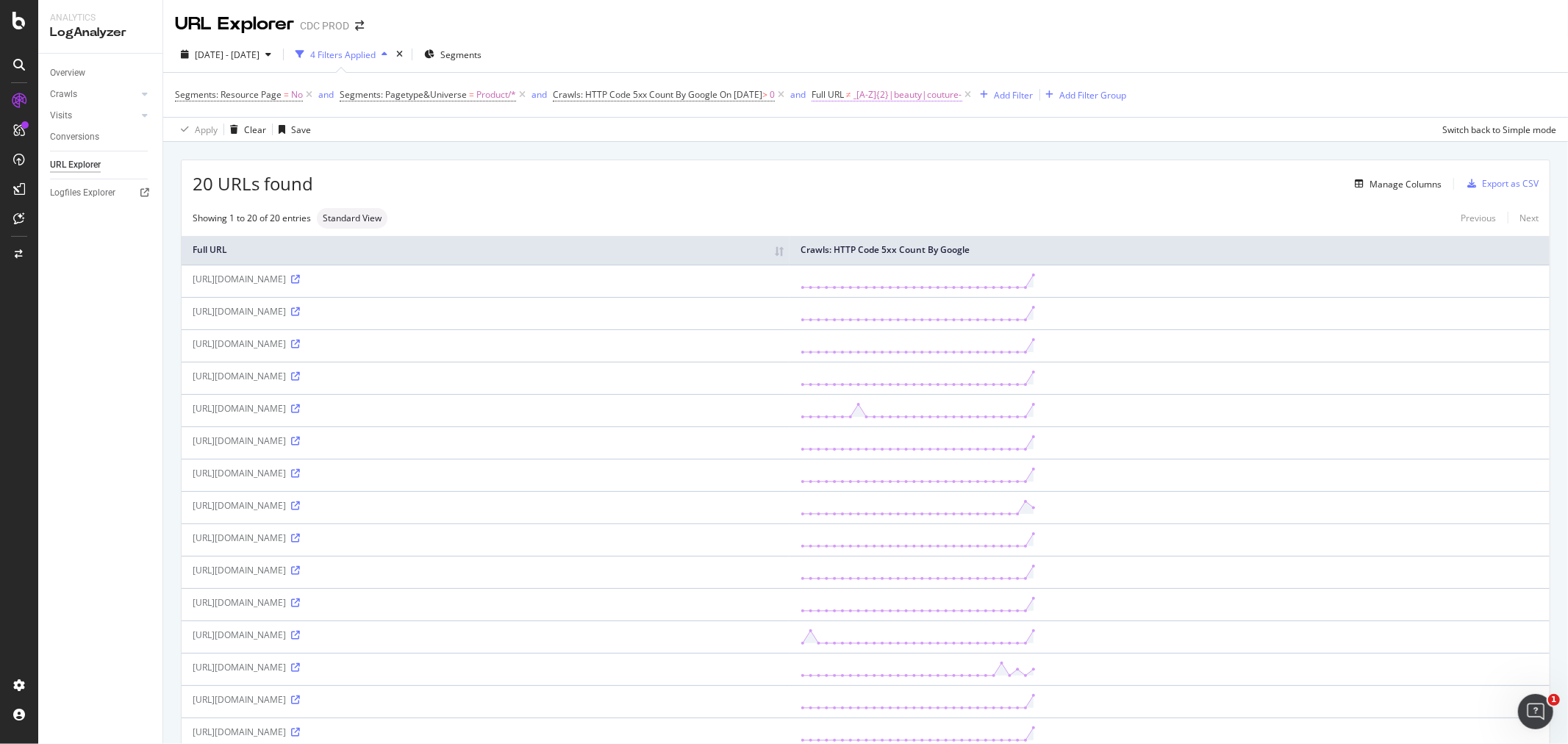
click at [909, 94] on span "_[A-Z]{2}|beauty|couture-" at bounding box center [908, 95] width 109 height 21
click at [873, 151] on input "_[A-Z]{2}|beauty|couture-" at bounding box center [913, 156] width 139 height 23
click at [875, 151] on input "_[A-Z]{2}|beauty|couture-" at bounding box center [913, 156] width 139 height 23
click at [905, 149] on input "_[A-Z]{2}|beauty|couture-" at bounding box center [913, 156] width 139 height 23
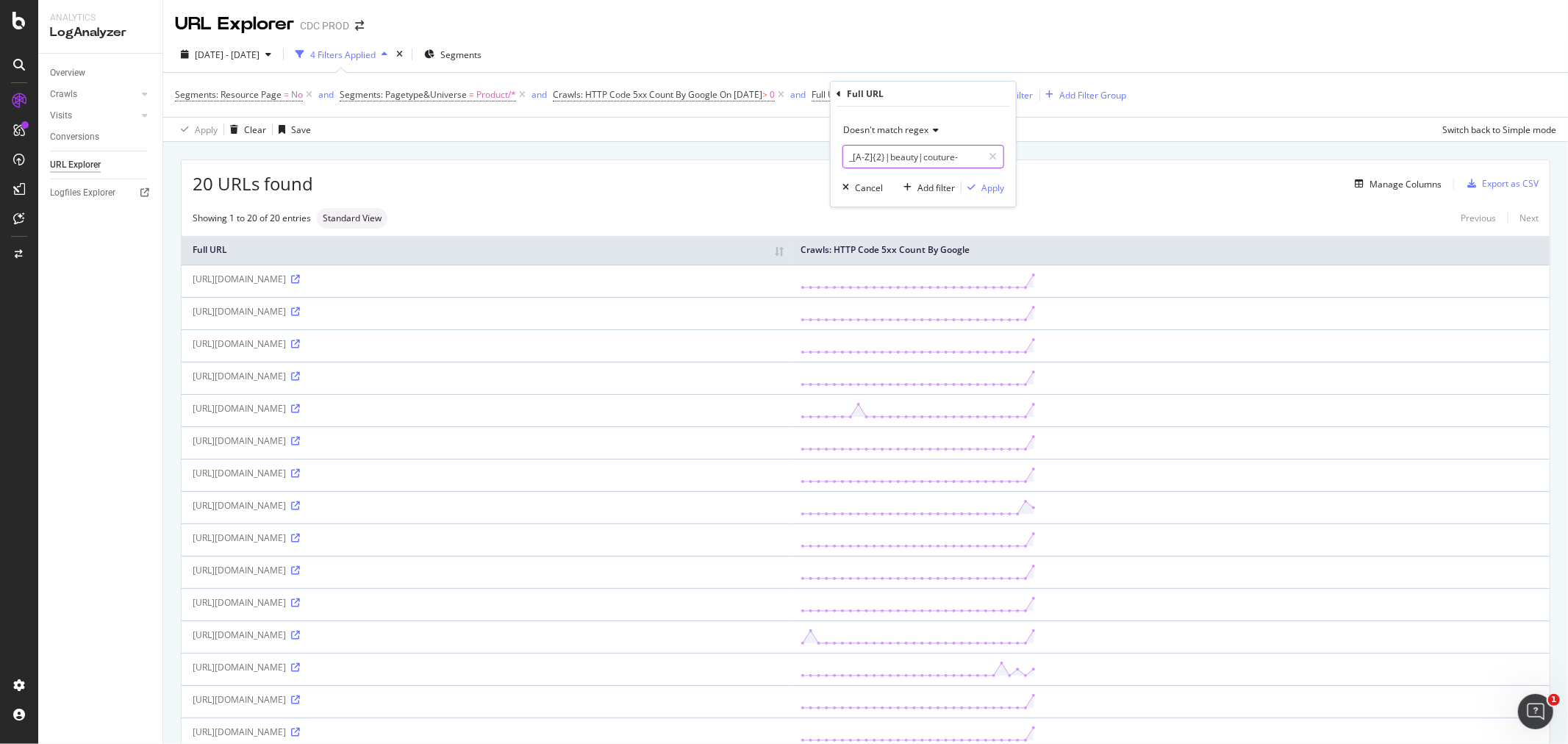
click at [952, 156] on input "_[A-Z]{2}|beauty|couture-" at bounding box center [913, 156] width 139 height 23
drag, startPoint x: 973, startPoint y: 156, endPoint x: 922, endPoint y: 159, distance: 51.1
click at [922, 159] on input "_[A-Z]{2}|beauty|couture-" at bounding box center [913, 156] width 139 height 23
click at [979, 159] on input "_[A-Z]{2}|beauty|couture-" at bounding box center [913, 156] width 139 height 23
click at [995, 158] on icon at bounding box center [992, 157] width 8 height 10
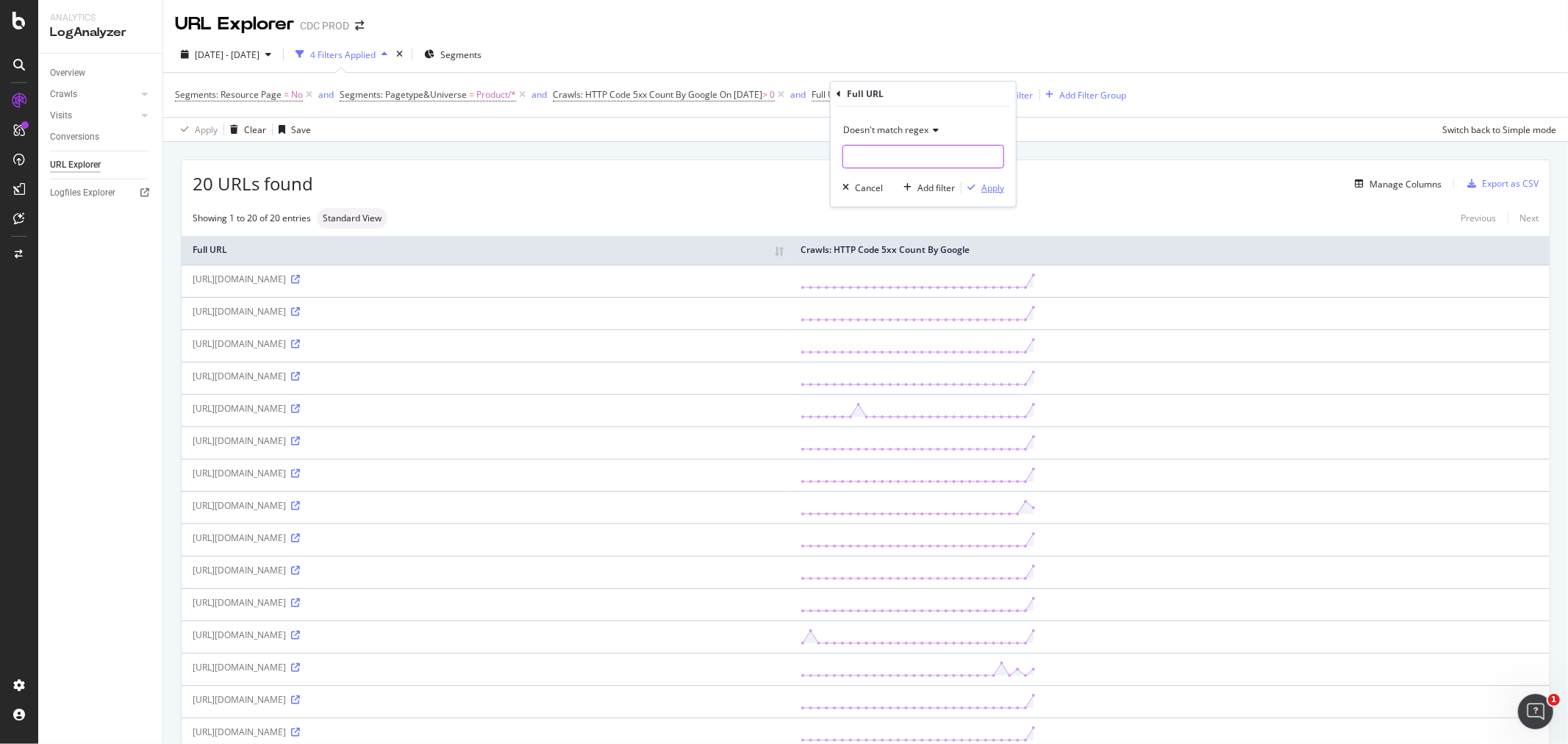
click at [979, 186] on div "button" at bounding box center [971, 188] width 20 height 9
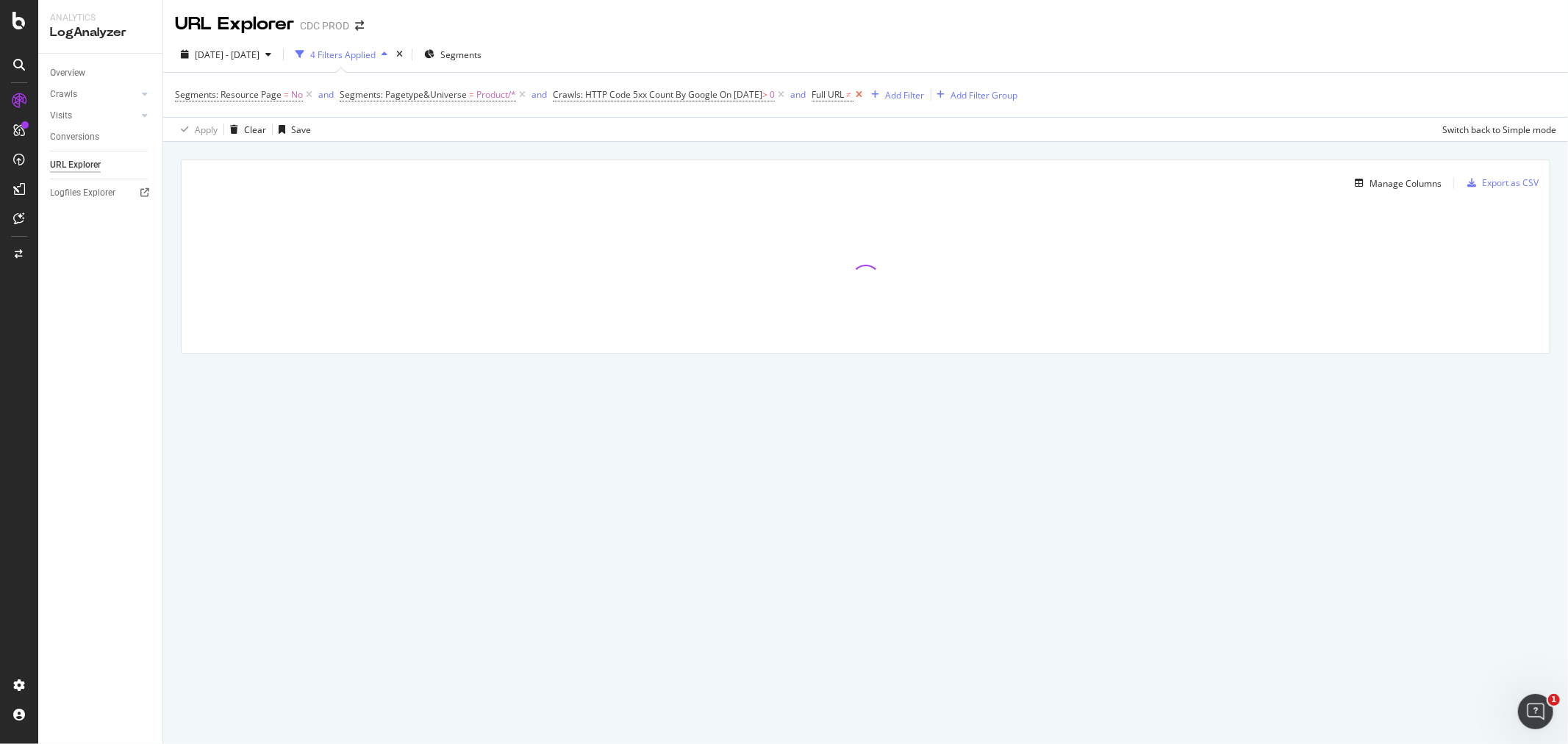
click at [866, 93] on icon at bounding box center [860, 94] width 13 height 15
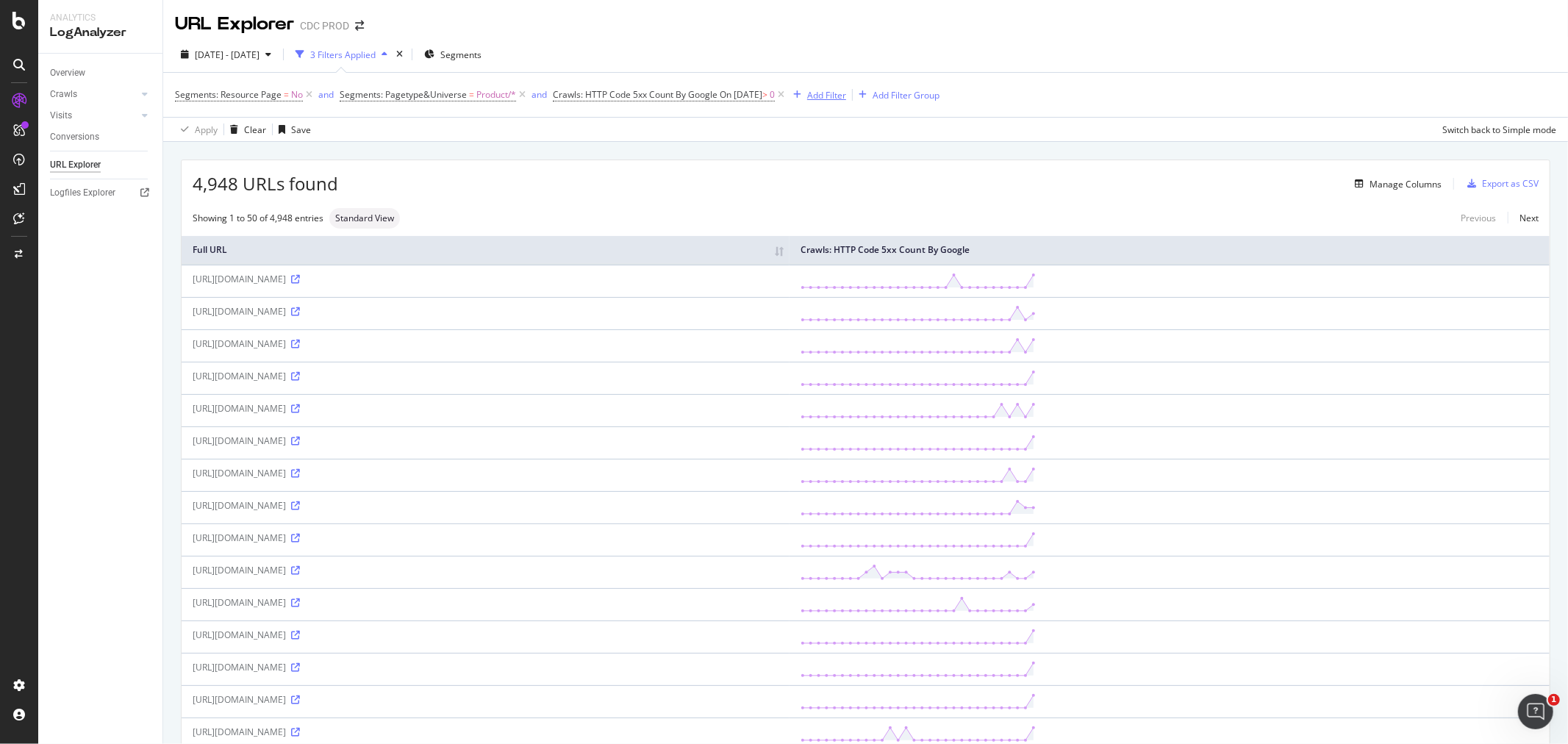
click at [828, 92] on div "Add Filter" at bounding box center [826, 95] width 39 height 13
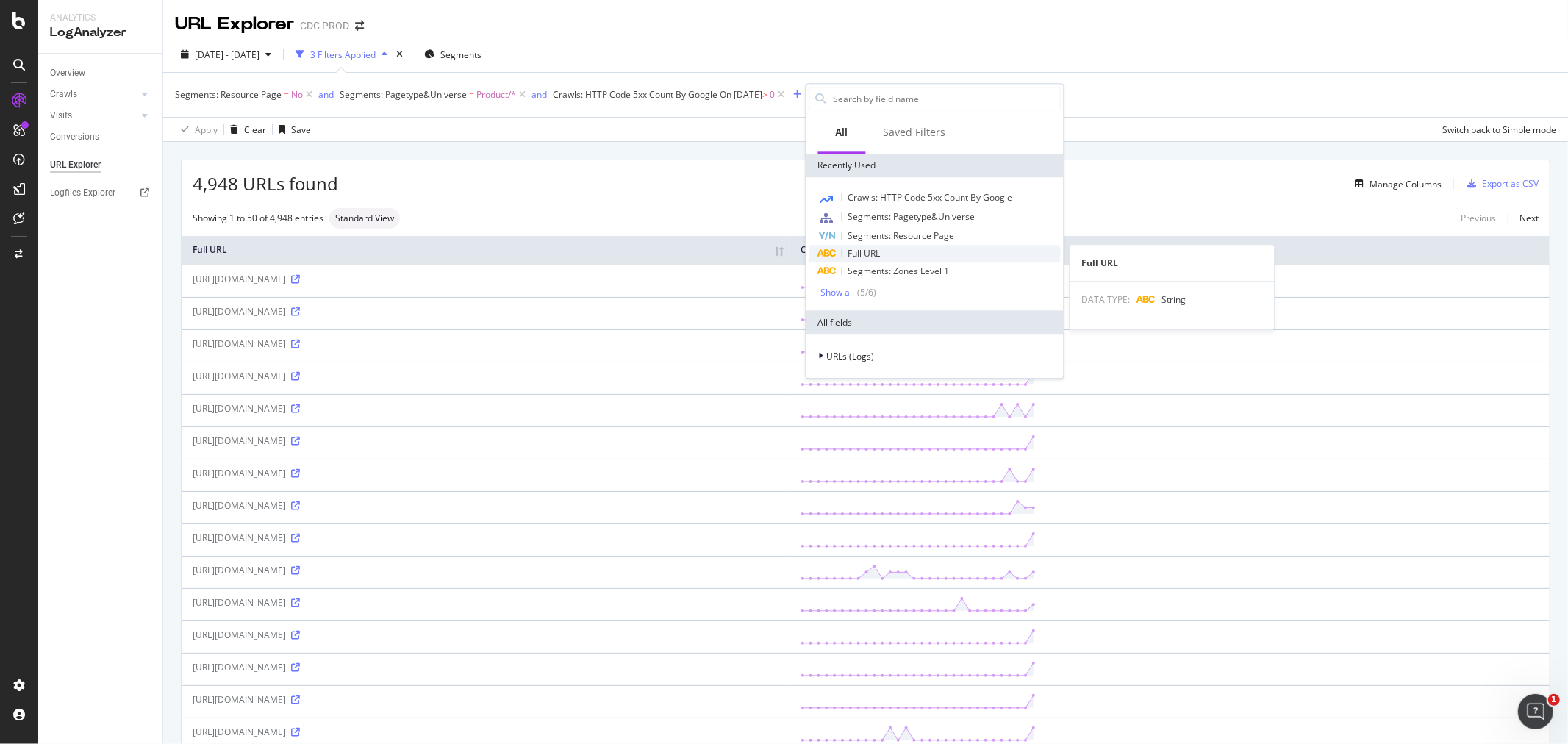
click at [874, 253] on span "Full URL" at bounding box center [865, 253] width 33 height 13
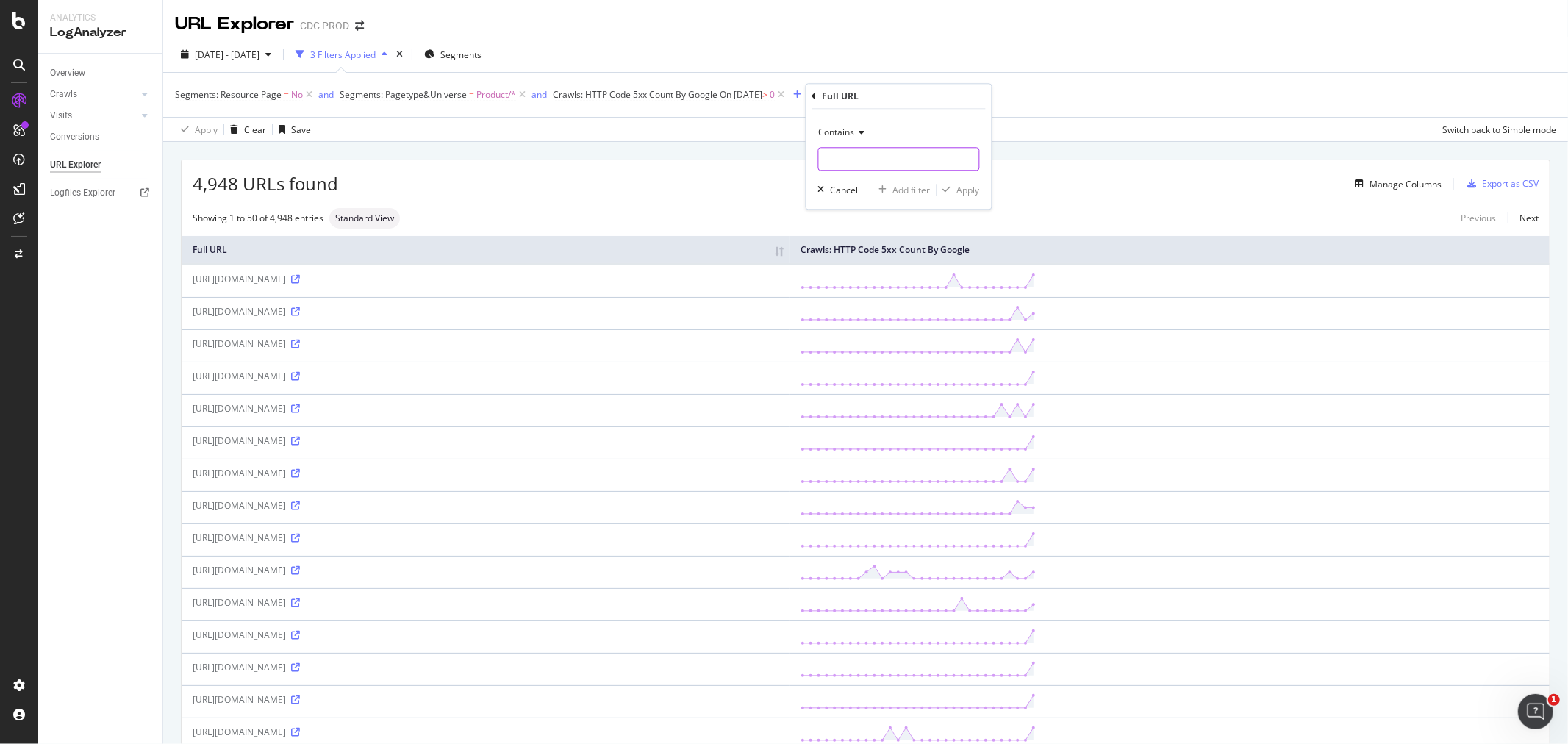
click at [878, 158] on input "text" at bounding box center [898, 159] width 160 height 23
click at [860, 136] on icon at bounding box center [860, 132] width 10 height 9
click at [896, 312] on div "Matches regex" at bounding box center [901, 315] width 158 height 19
click at [901, 162] on input "text" at bounding box center [898, 159] width 160 height 23
paste input "couture-"
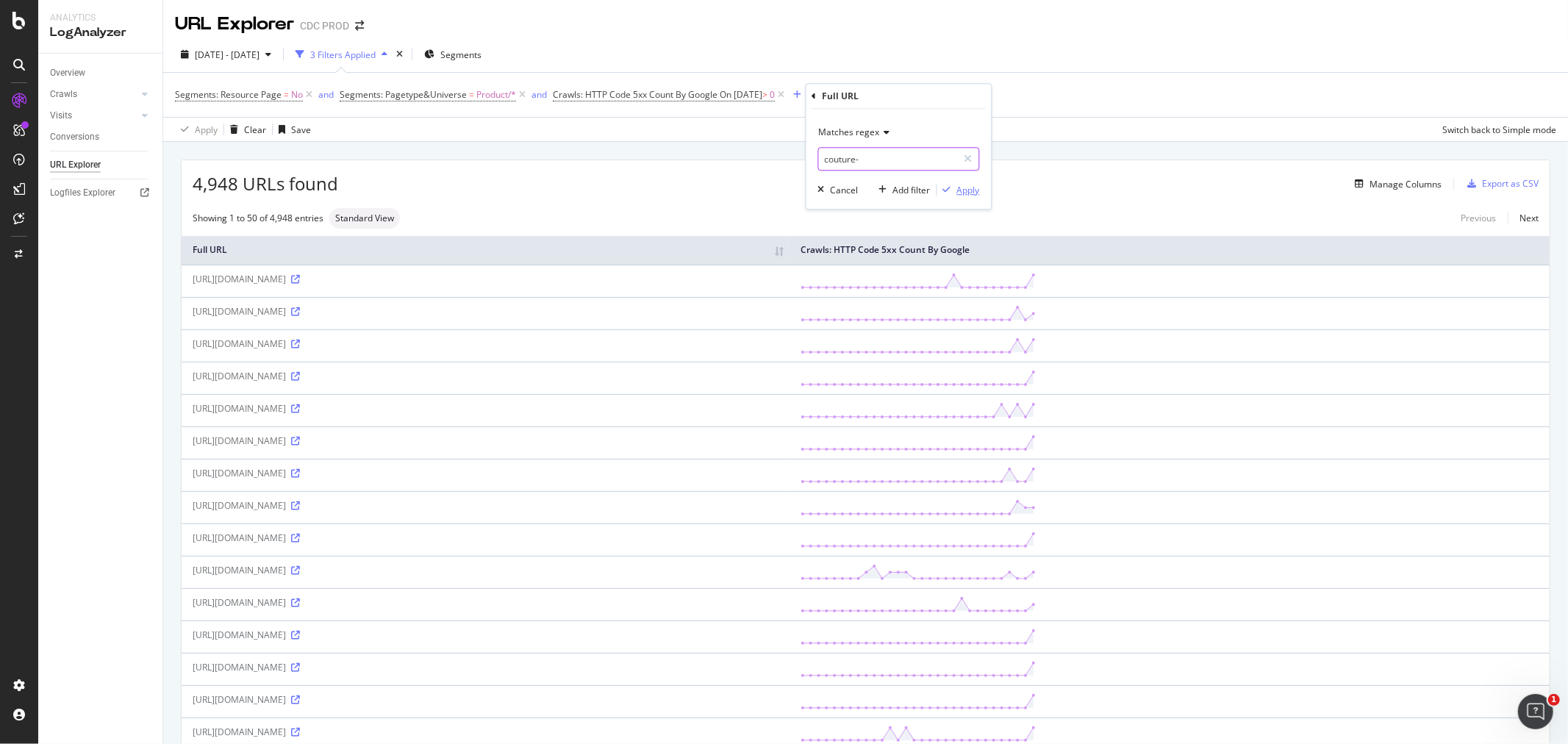
type input "couture-"
click at [975, 195] on div "Apply" at bounding box center [969, 189] width 23 height 13
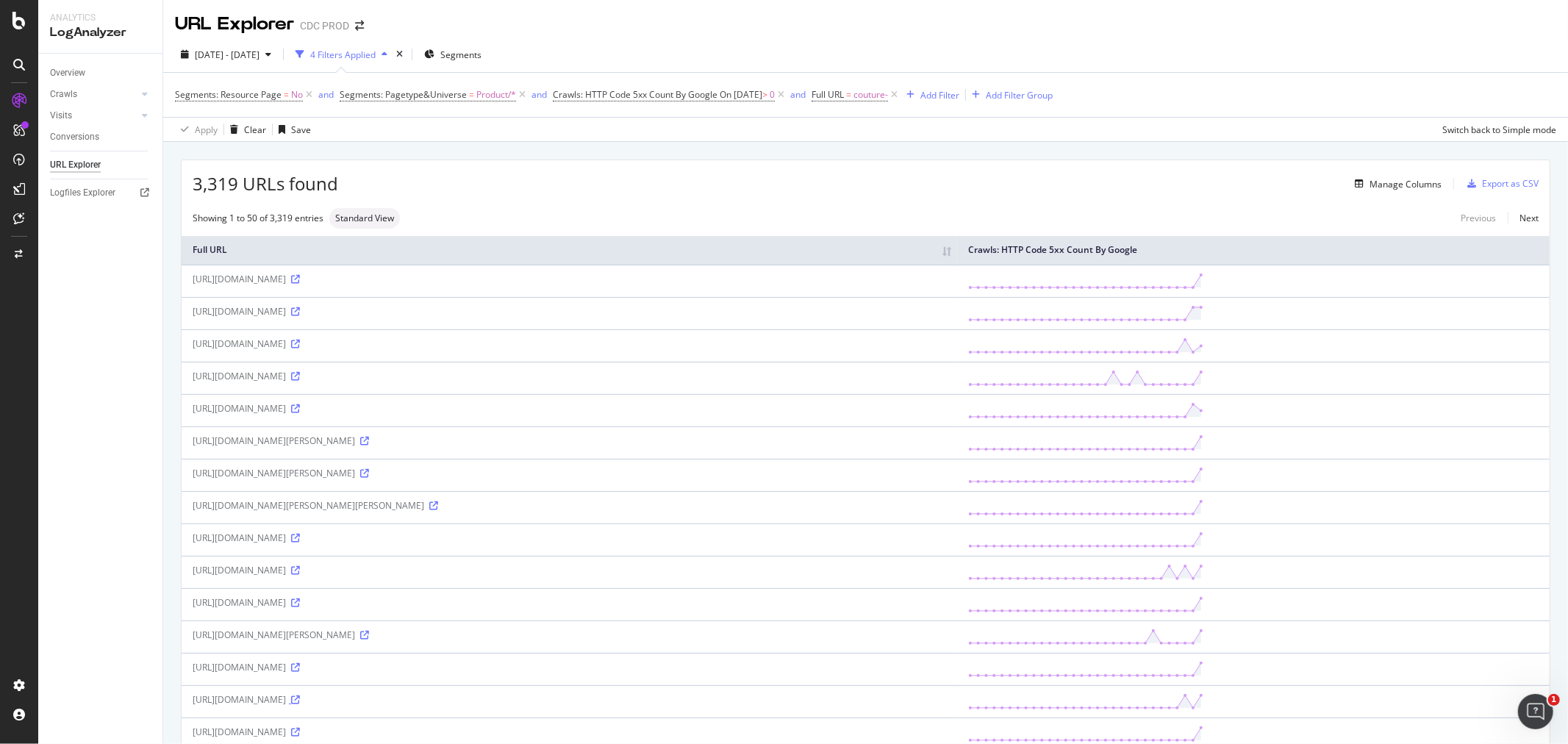
click at [300, 704] on icon at bounding box center [296, 699] width 9 height 9
click at [135, 93] on div at bounding box center [129, 93] width 15 height 15
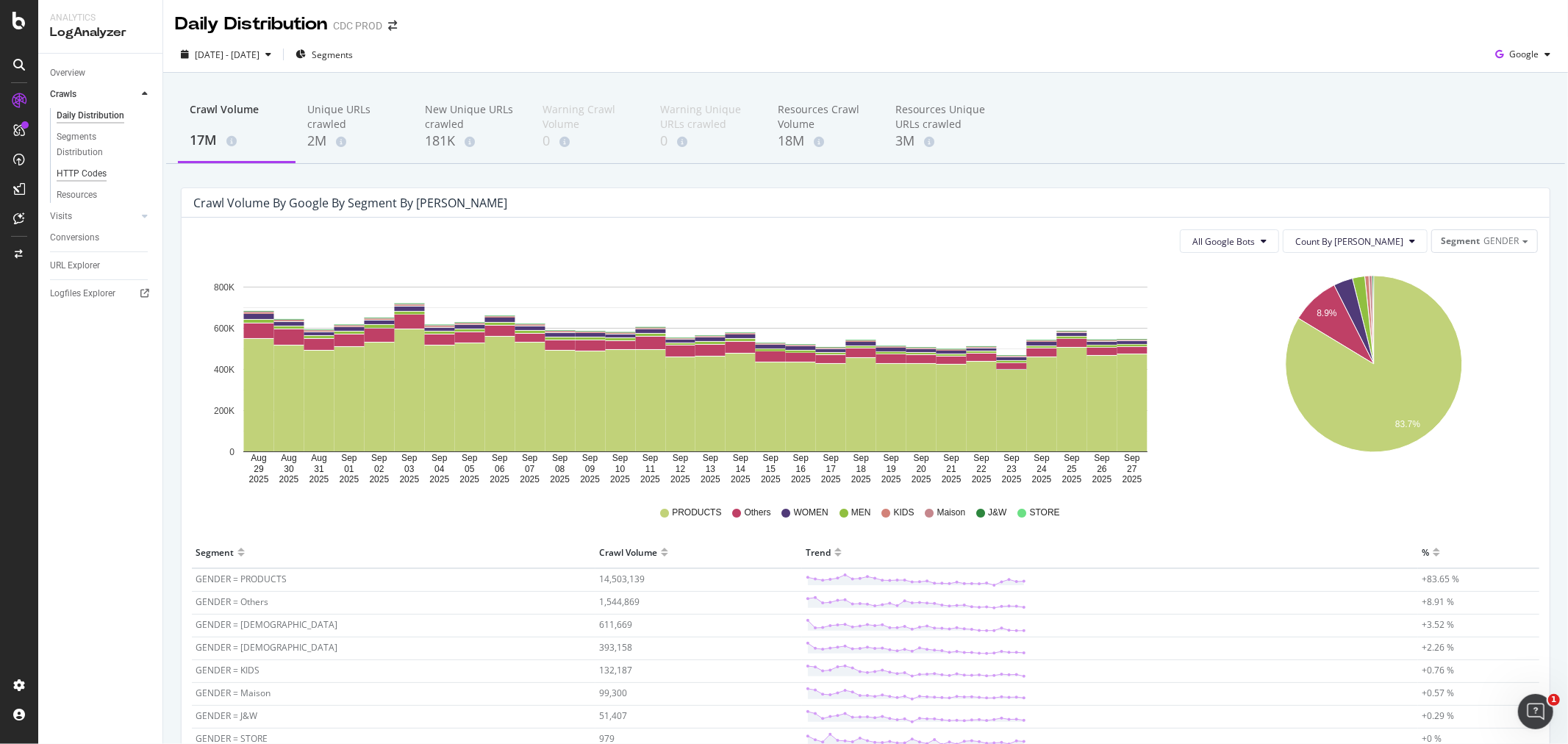
click at [99, 172] on div "HTTP Codes" at bounding box center [81, 174] width 50 height 15
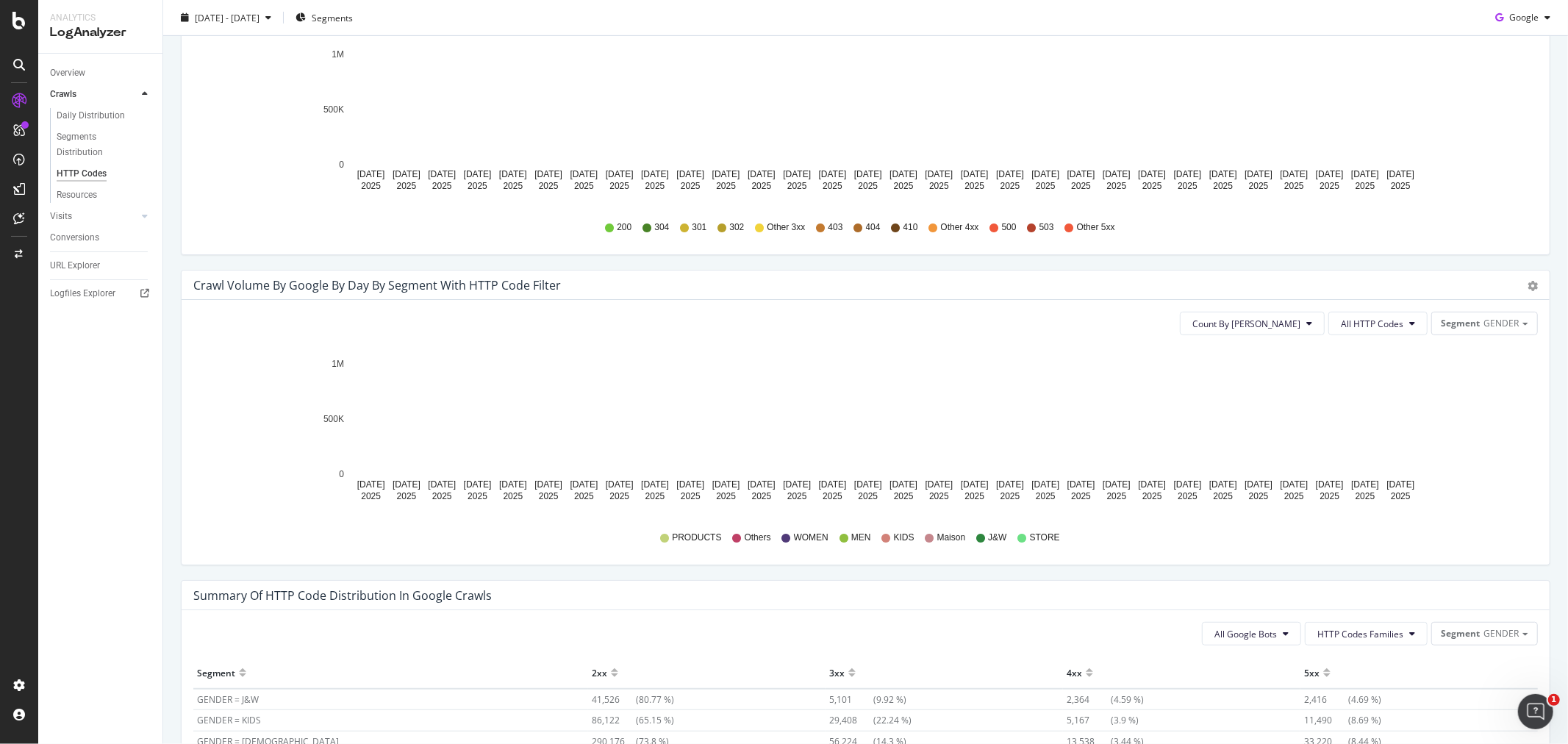
scroll to position [571, 0]
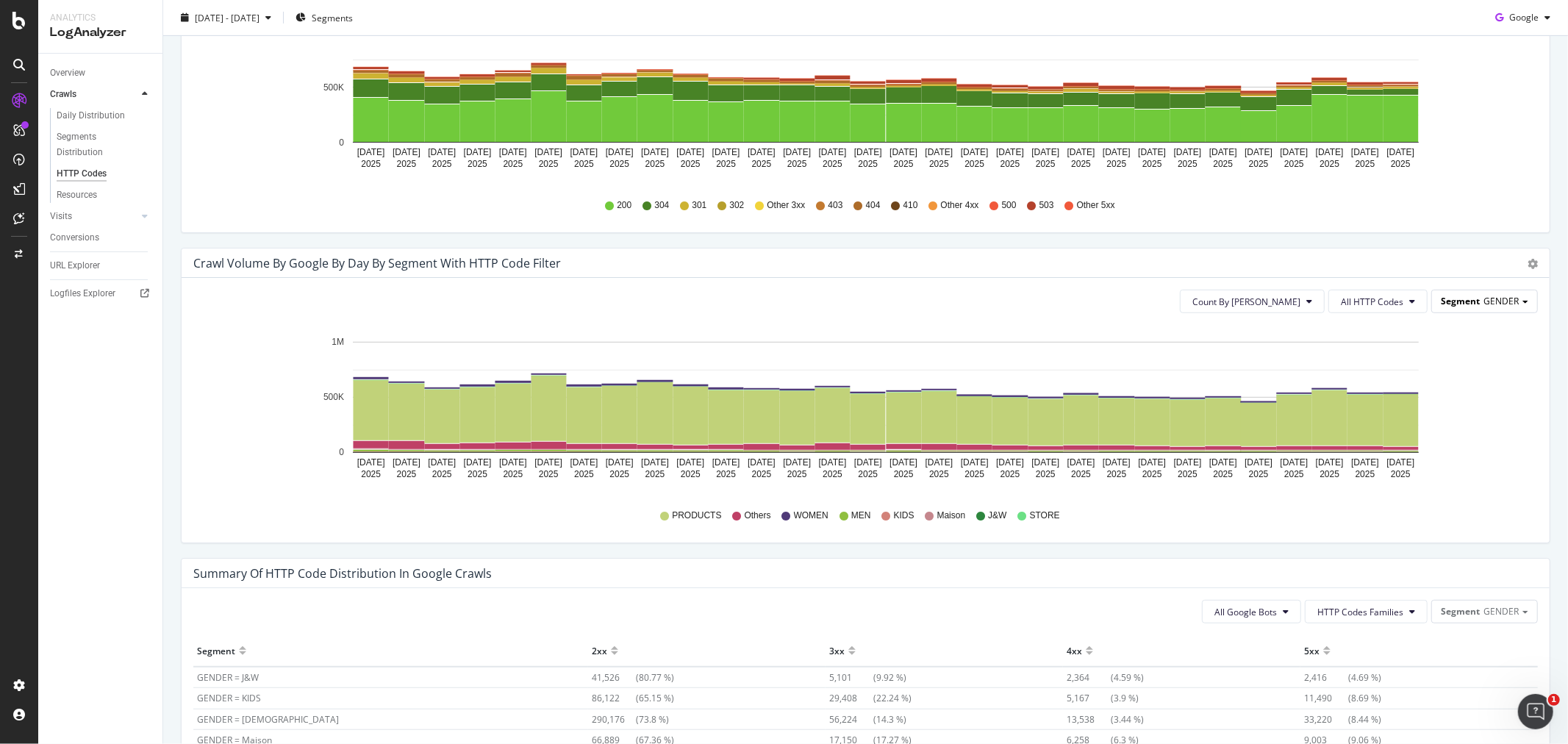
click at [1463, 307] on div "Segment GENDER" at bounding box center [1485, 301] width 105 height 21
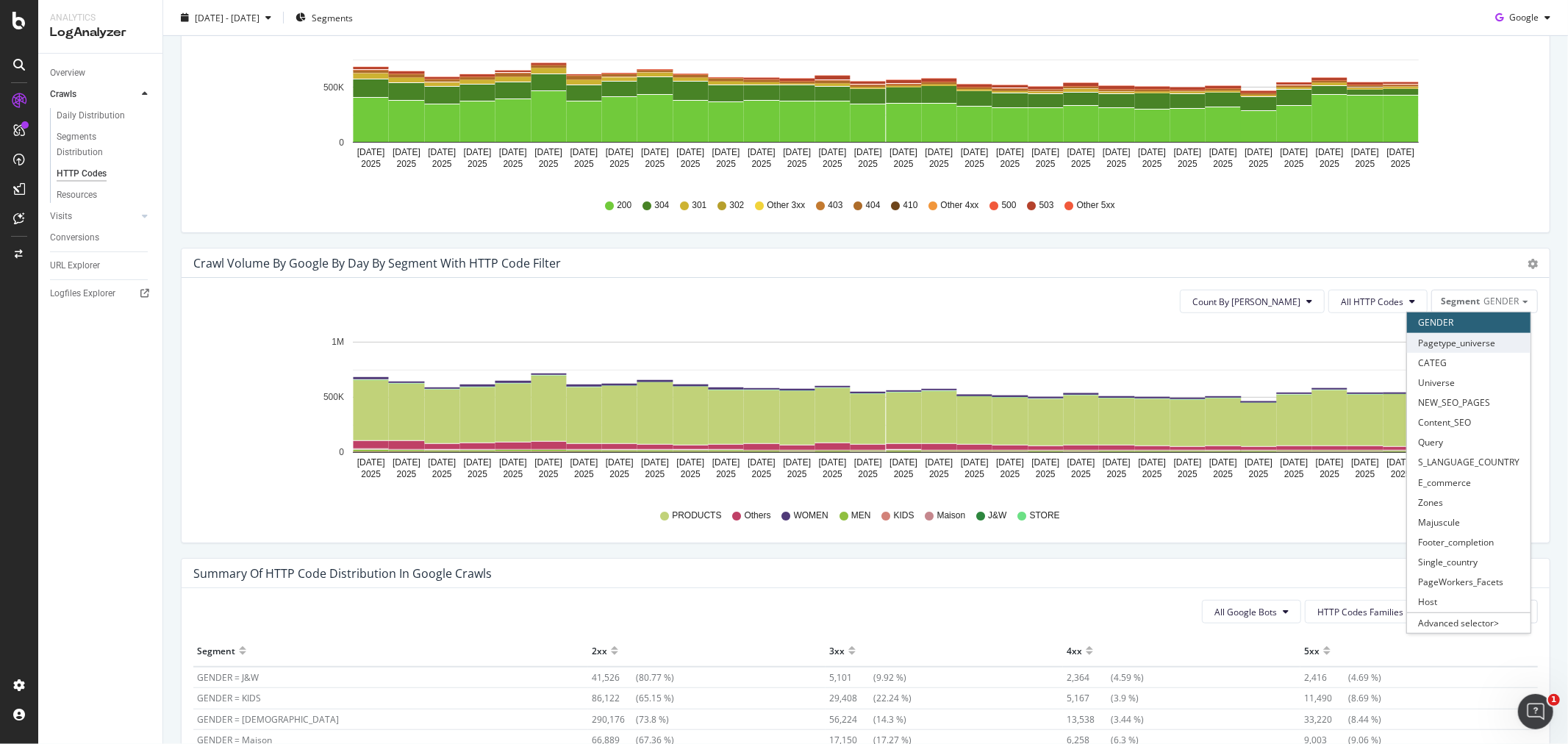
click at [1480, 343] on div "Pagetype_universe" at bounding box center [1469, 342] width 123 height 20
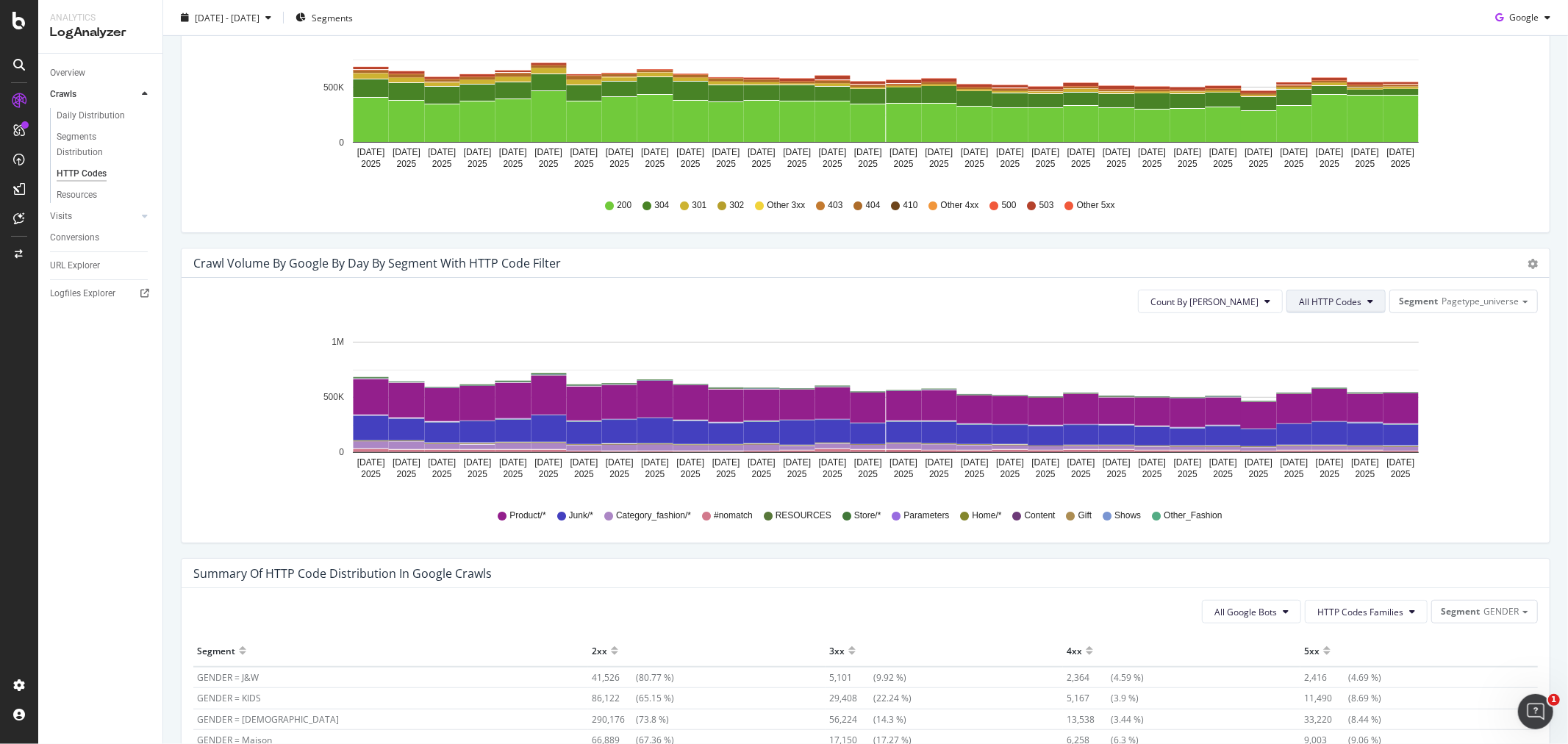
click at [1373, 304] on button "All HTTP Codes" at bounding box center [1337, 301] width 99 height 23
click at [1325, 471] on span "5xx family" at bounding box center [1327, 465] width 75 height 13
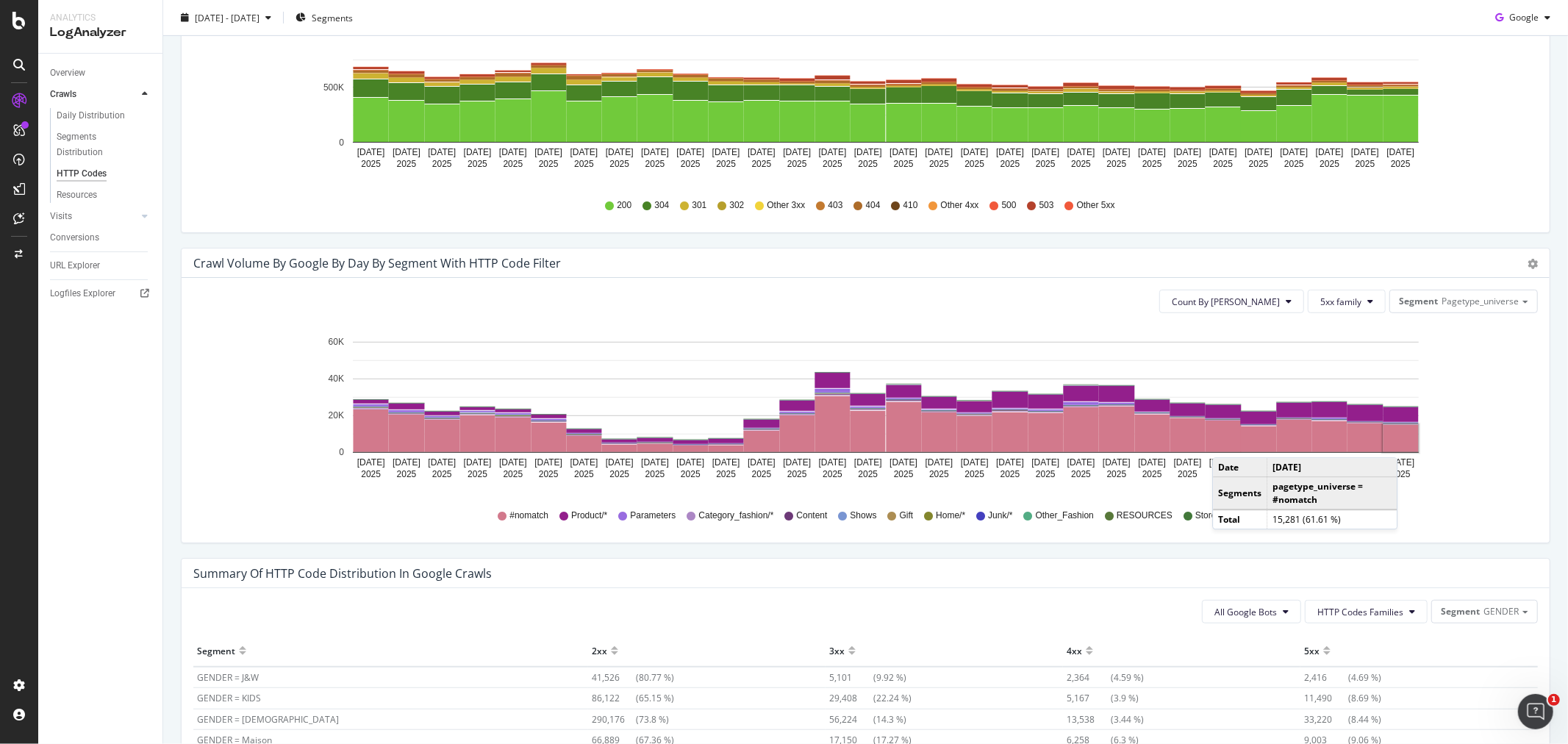
click at [1400, 442] on rect "A chart." at bounding box center [1401, 439] width 35 height 27
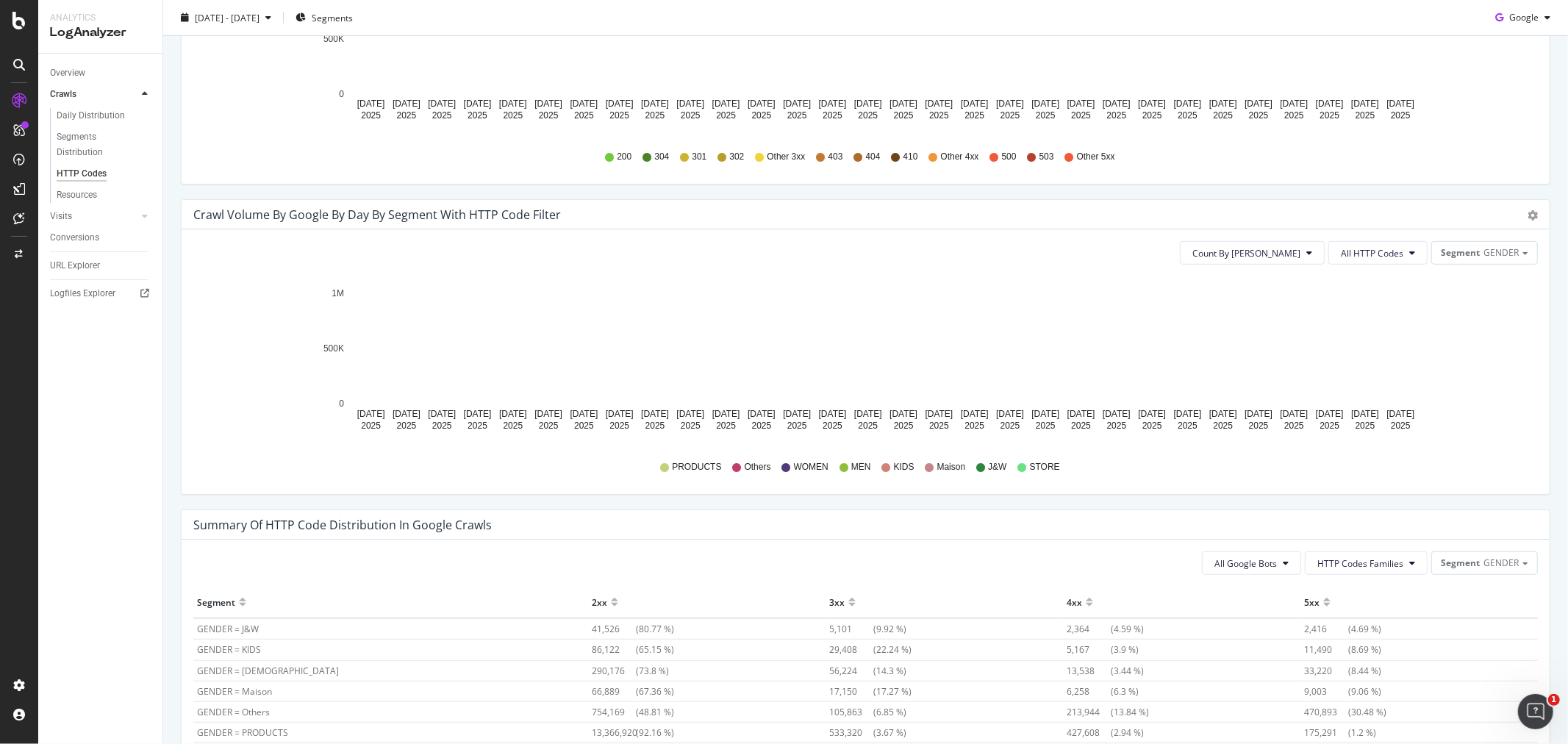
scroll to position [613, 0]
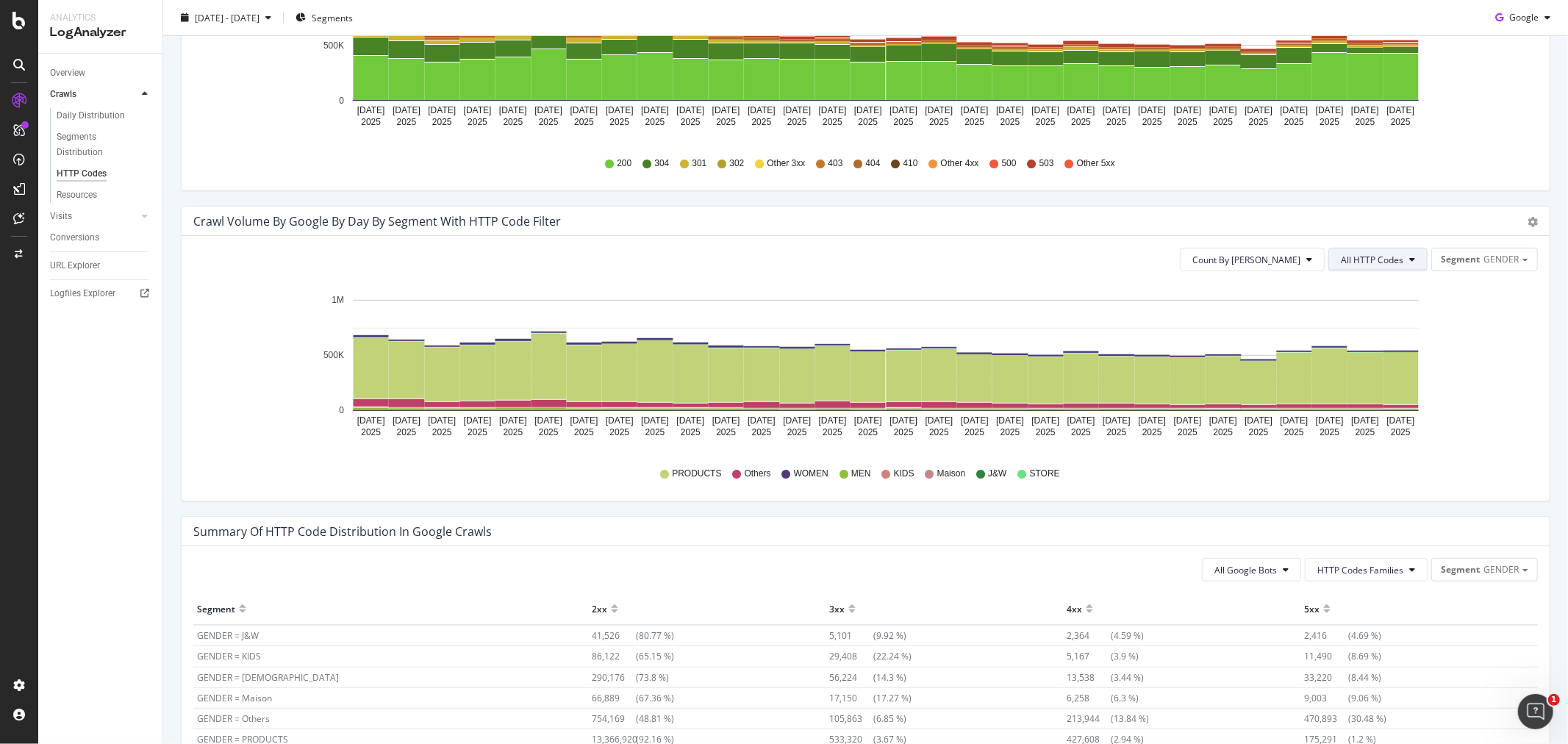
click at [1341, 261] on span "All HTTP Codes" at bounding box center [1372, 260] width 63 height 13
click at [1355, 358] on span "5xx family" at bounding box center [1368, 353] width 75 height 13
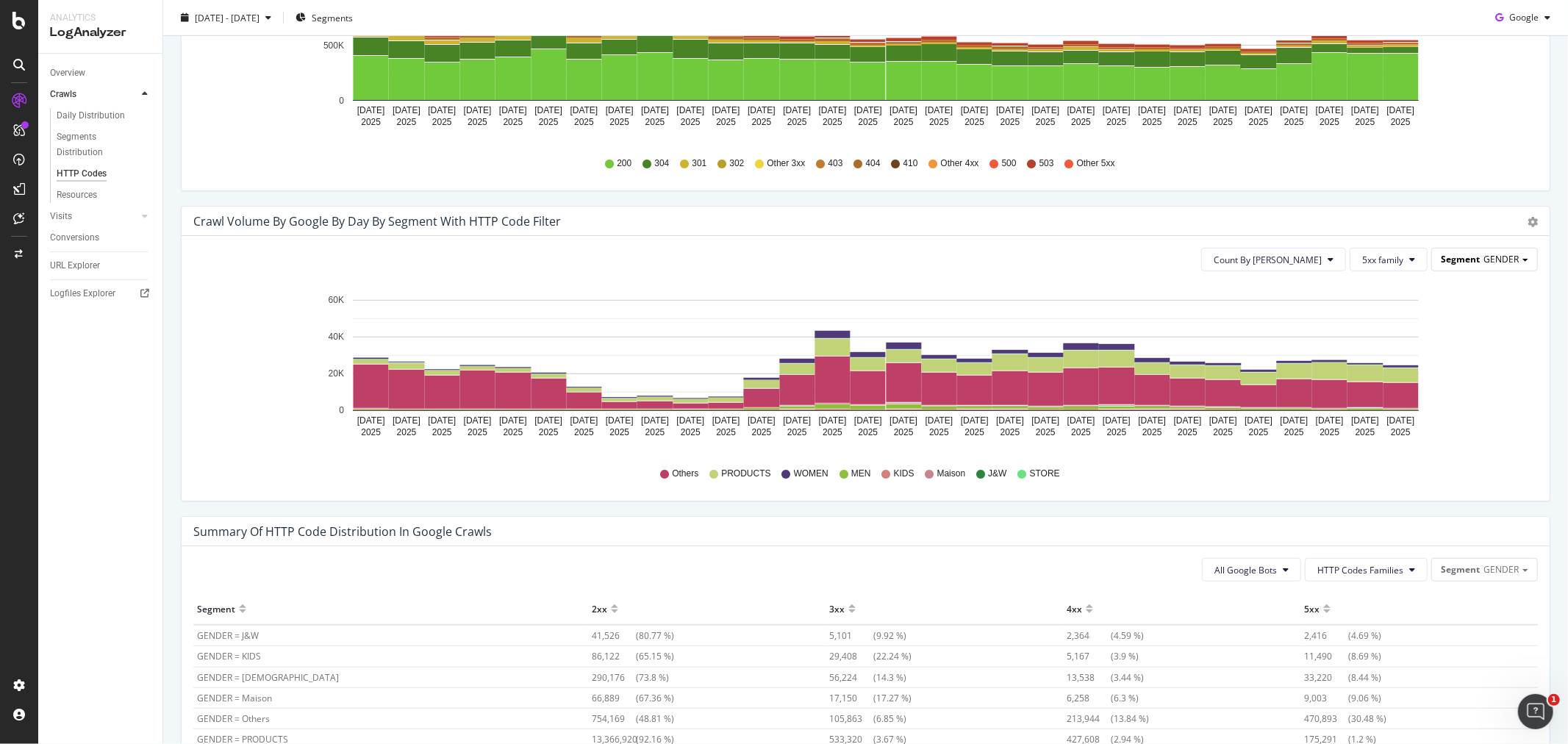
click at [1488, 255] on span "GENDER" at bounding box center [1501, 259] width 35 height 13
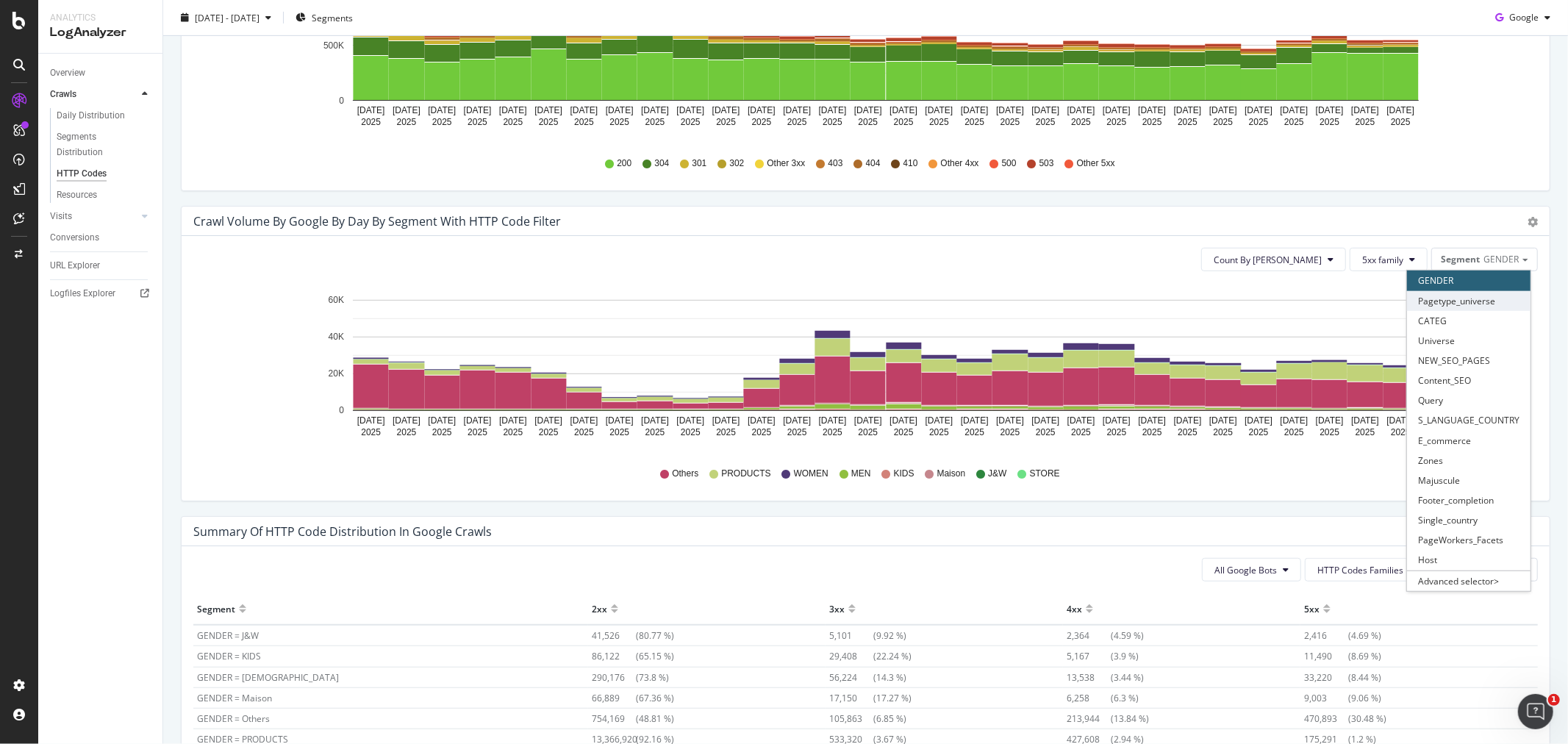
click at [1450, 302] on div "Pagetype_universe" at bounding box center [1469, 301] width 123 height 20
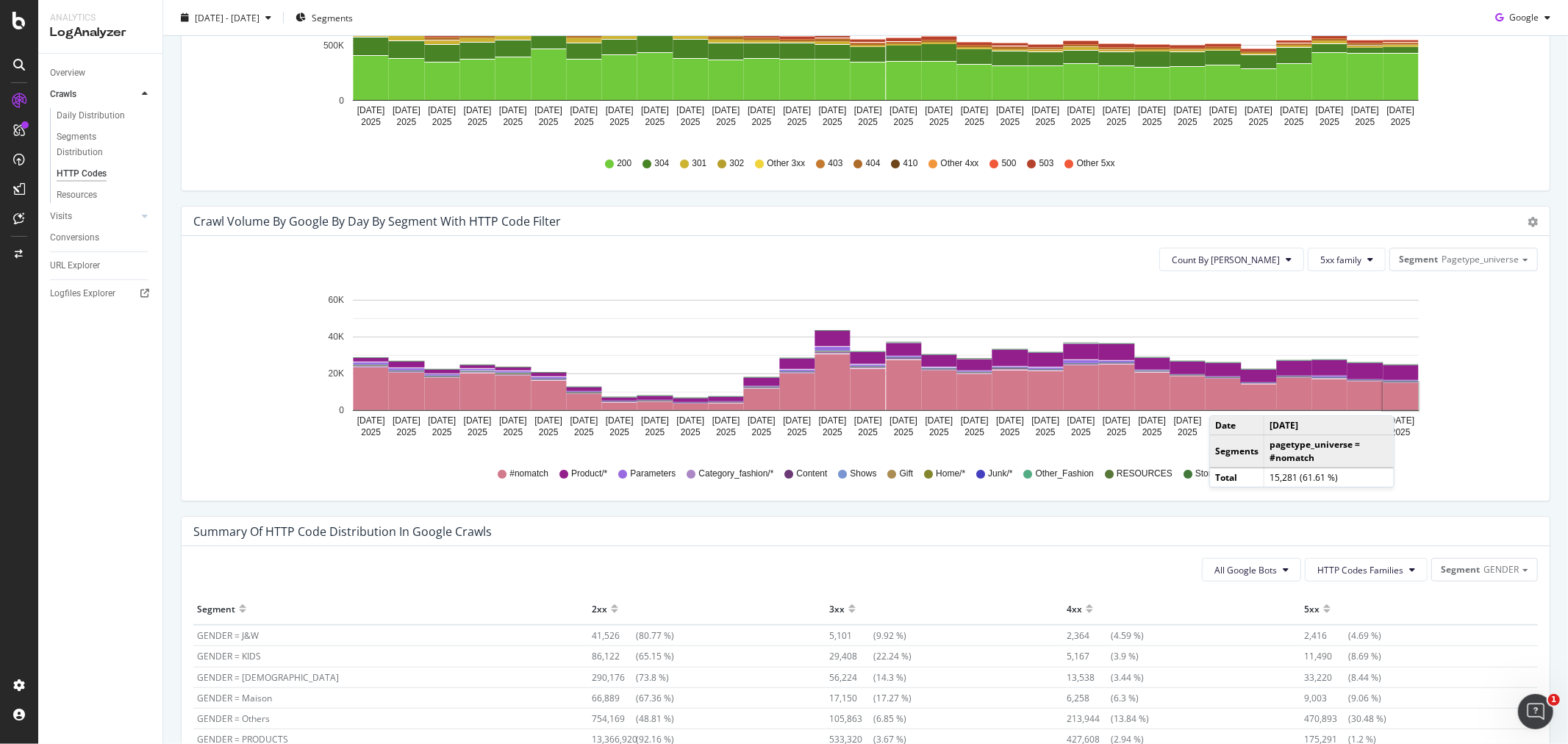
click at [1397, 401] on rect "A chart." at bounding box center [1401, 397] width 35 height 27
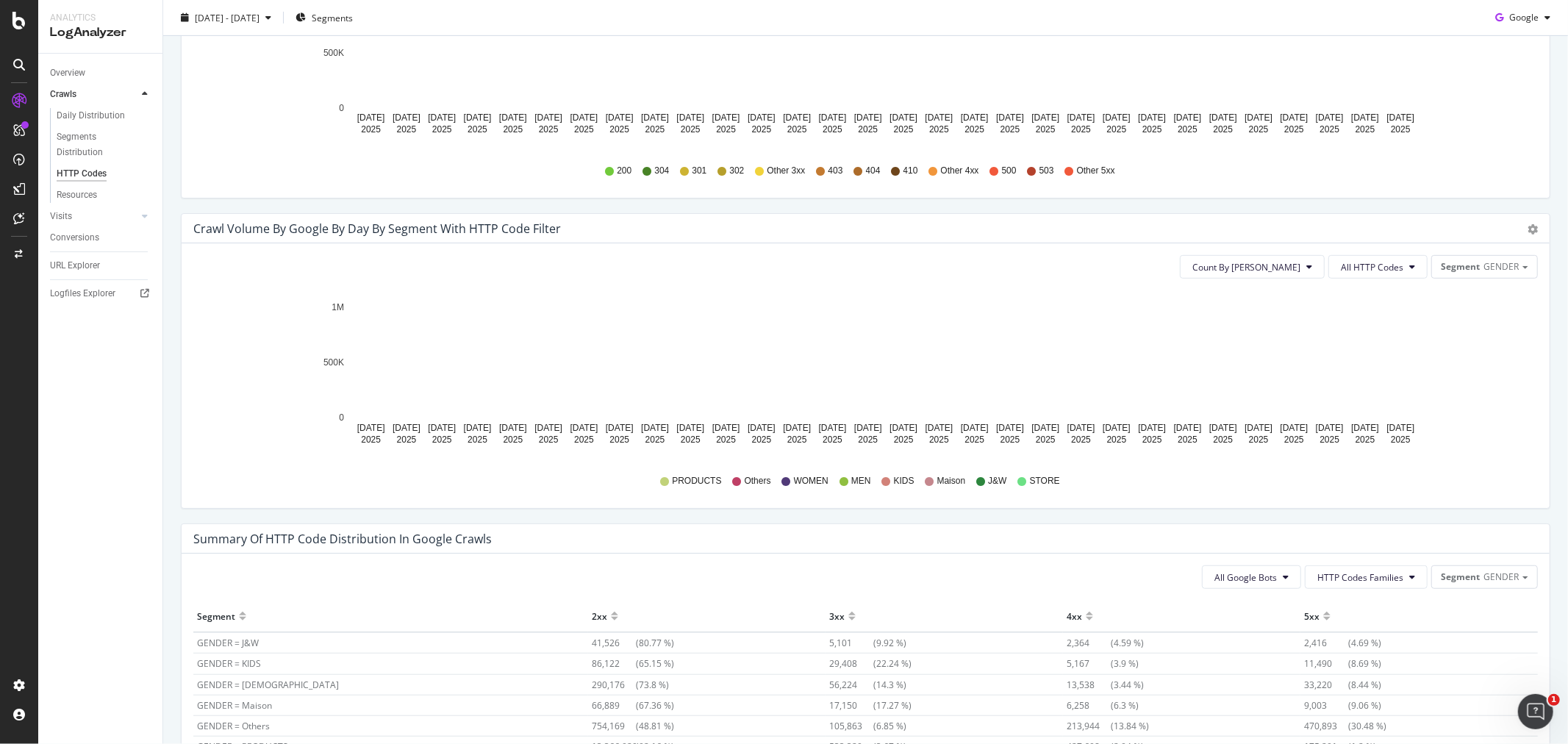
scroll to position [735, 0]
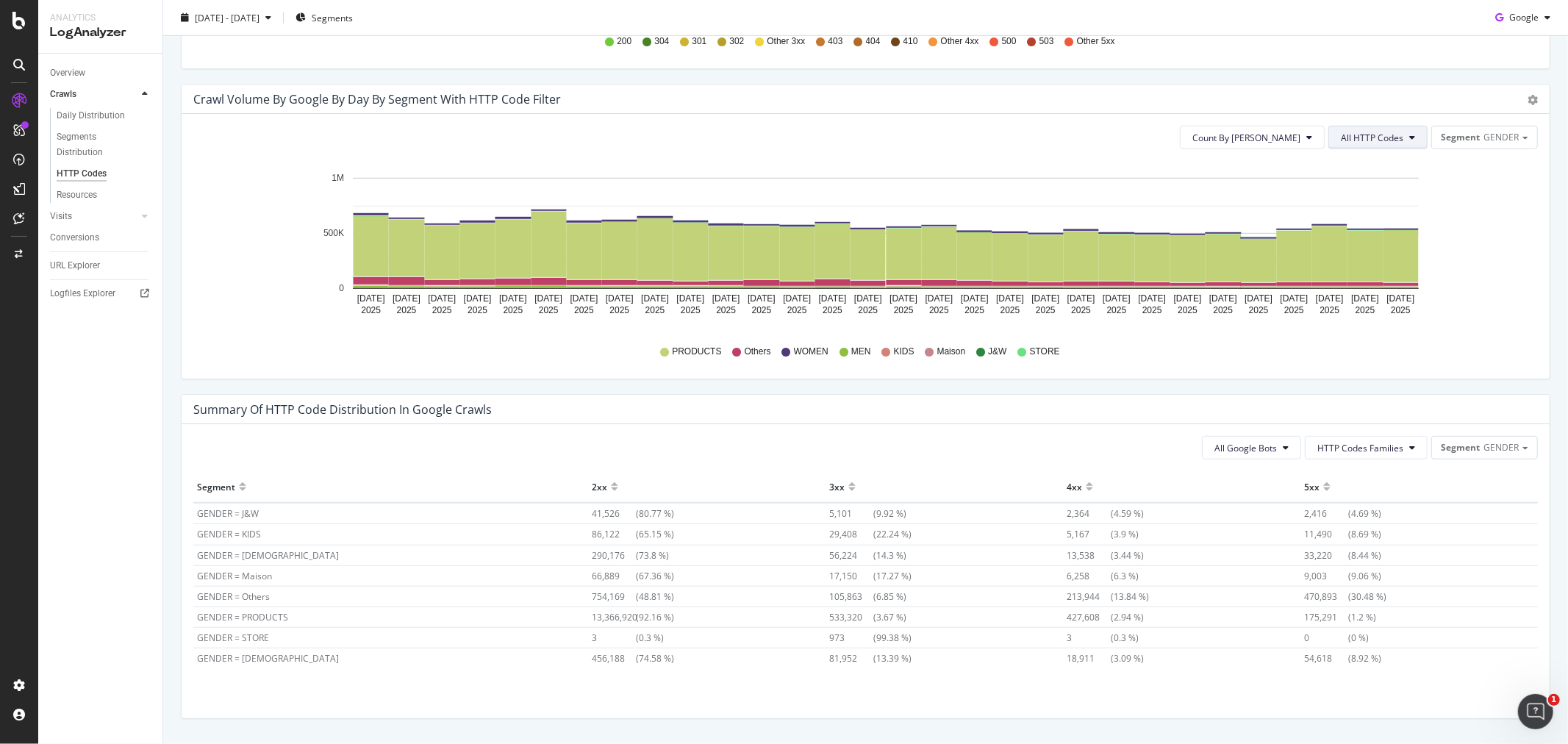
click at [1361, 144] on button "All HTTP Codes" at bounding box center [1379, 137] width 99 height 23
click at [1366, 239] on div "5xx family" at bounding box center [1368, 231] width 98 height 21
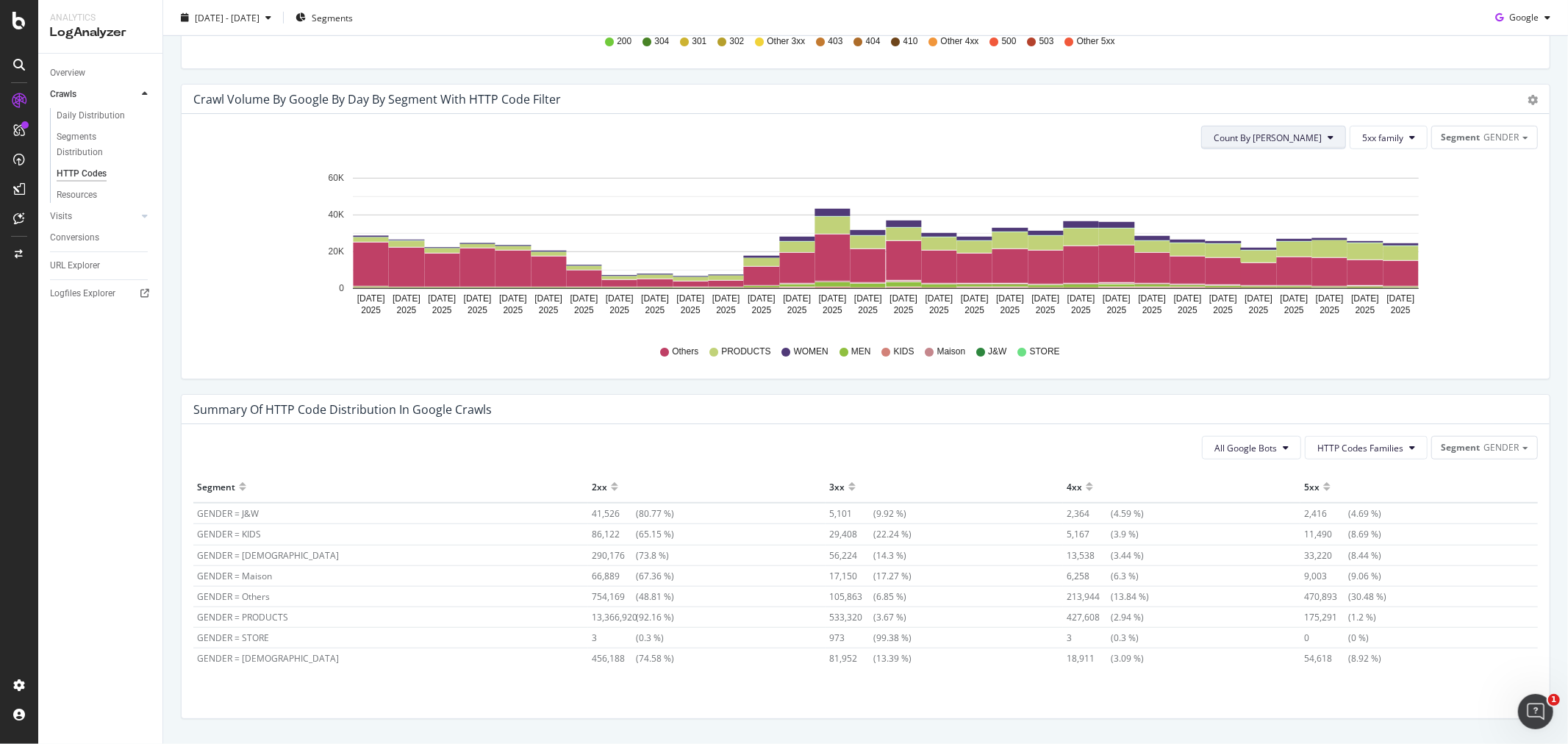
click at [1262, 137] on span "Count By [PERSON_NAME]" at bounding box center [1268, 138] width 108 height 13
click at [1484, 141] on span "GENDER" at bounding box center [1501, 137] width 35 height 13
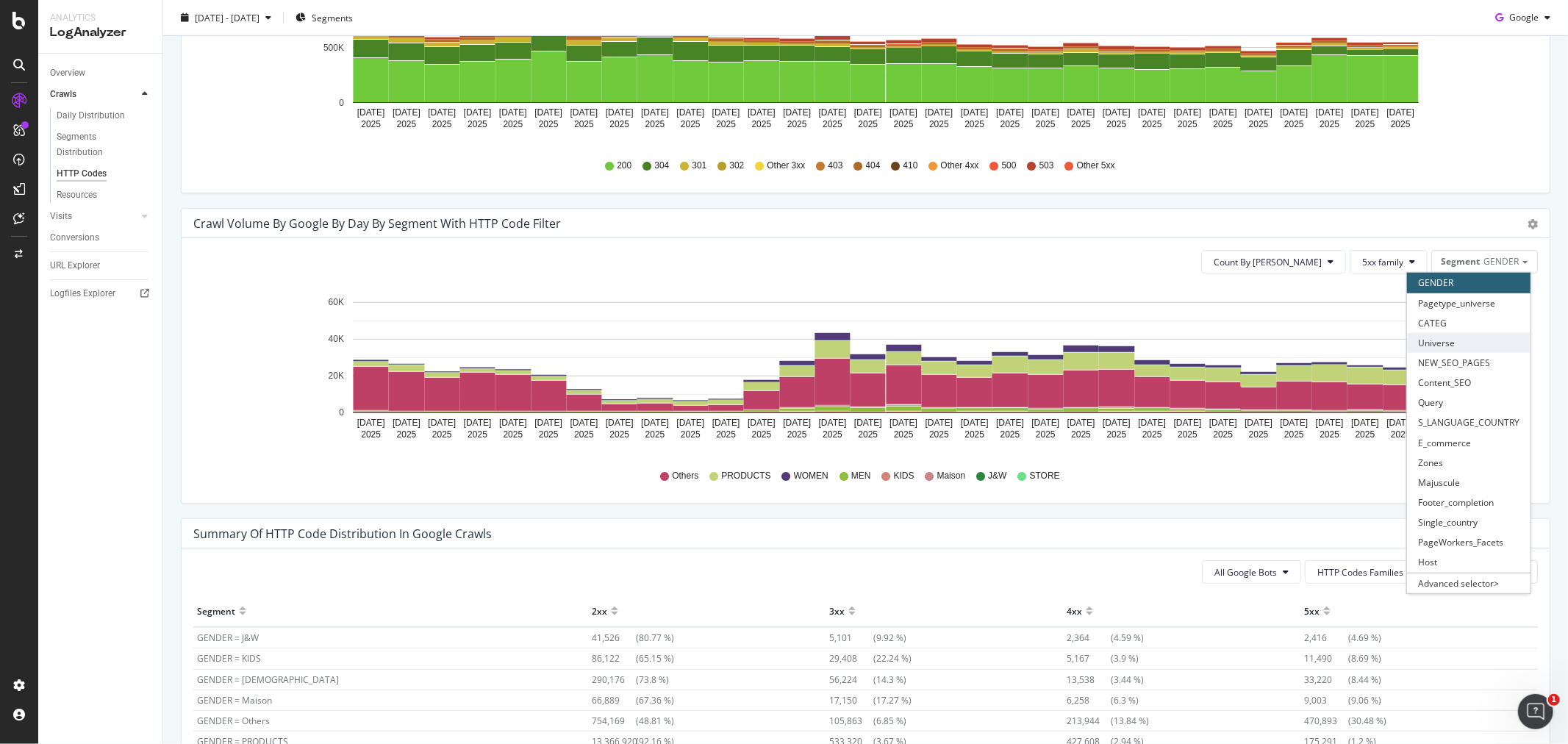
scroll to position [613, 0]
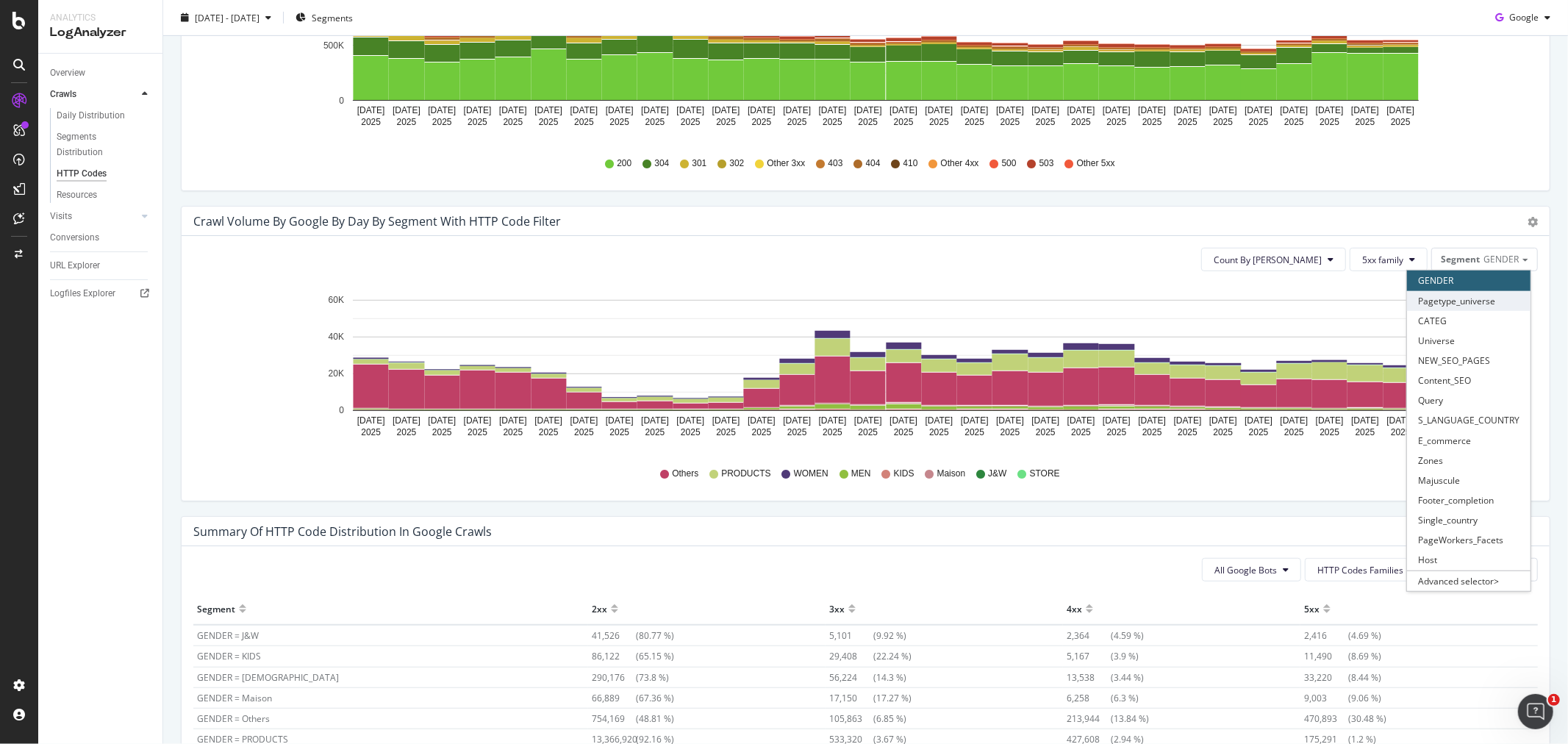
click at [1461, 299] on div "Pagetype_universe" at bounding box center [1469, 301] width 123 height 20
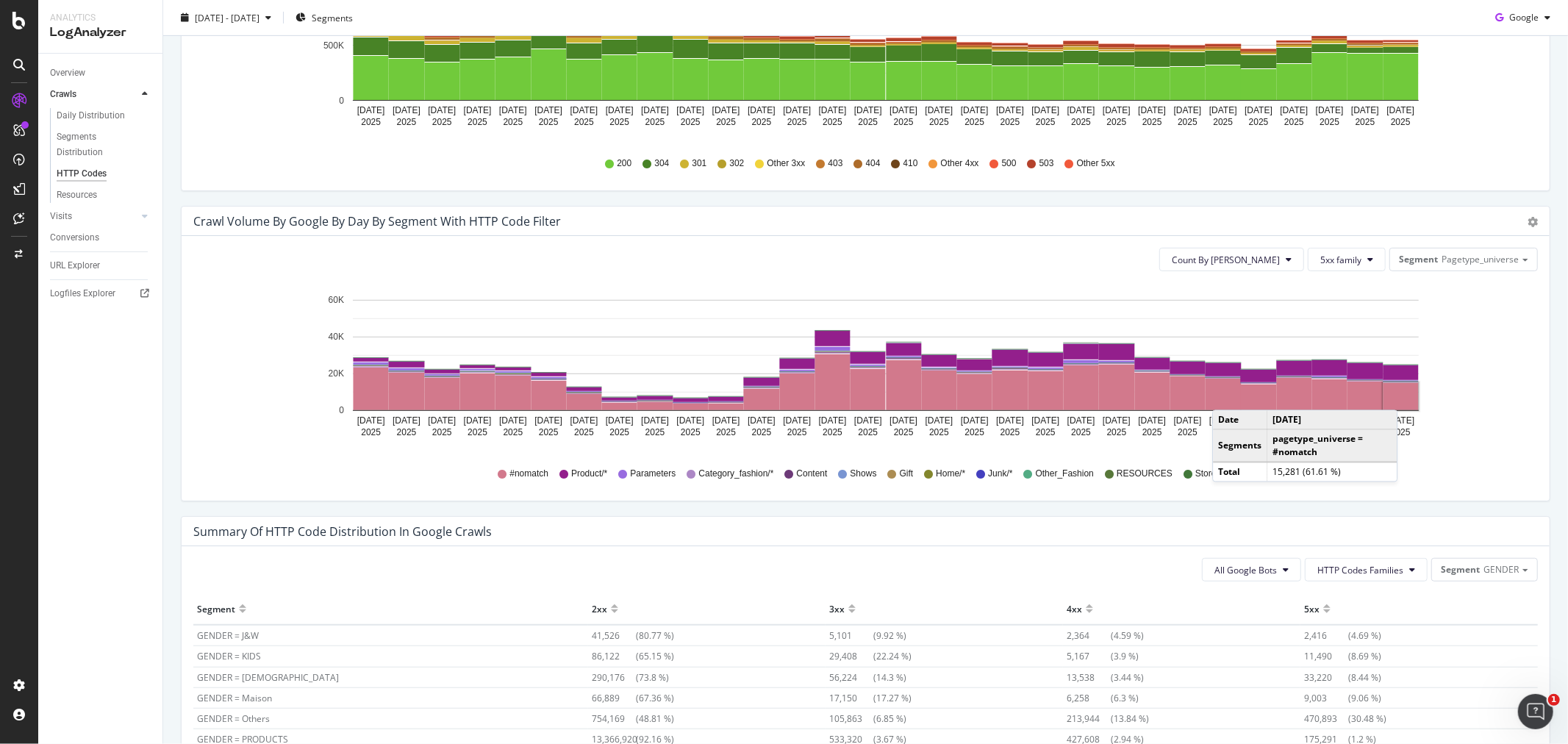
click at [1400, 395] on rect "A chart." at bounding box center [1401, 397] width 35 height 27
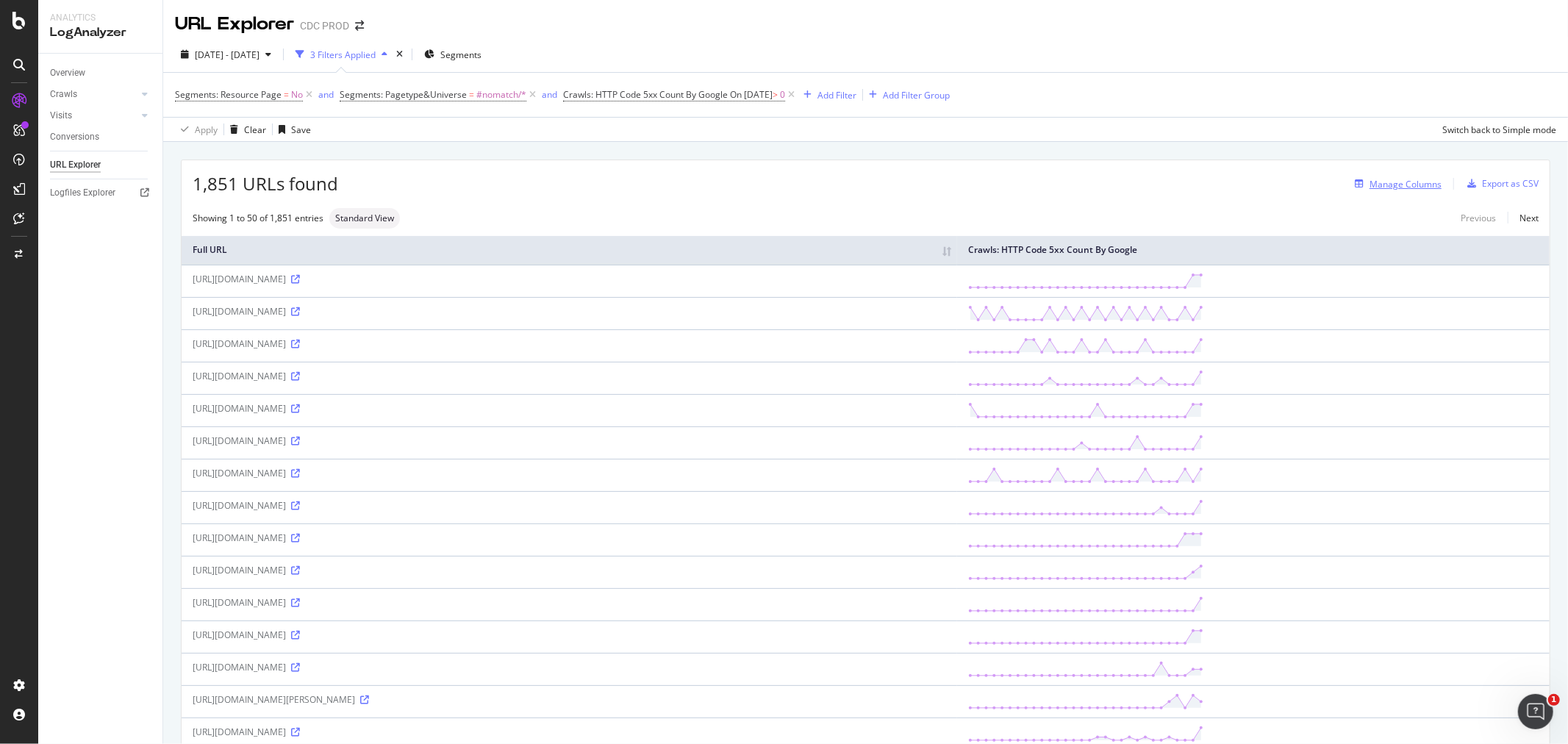
click at [1370, 184] on div "Manage Columns" at bounding box center [1406, 184] width 72 height 13
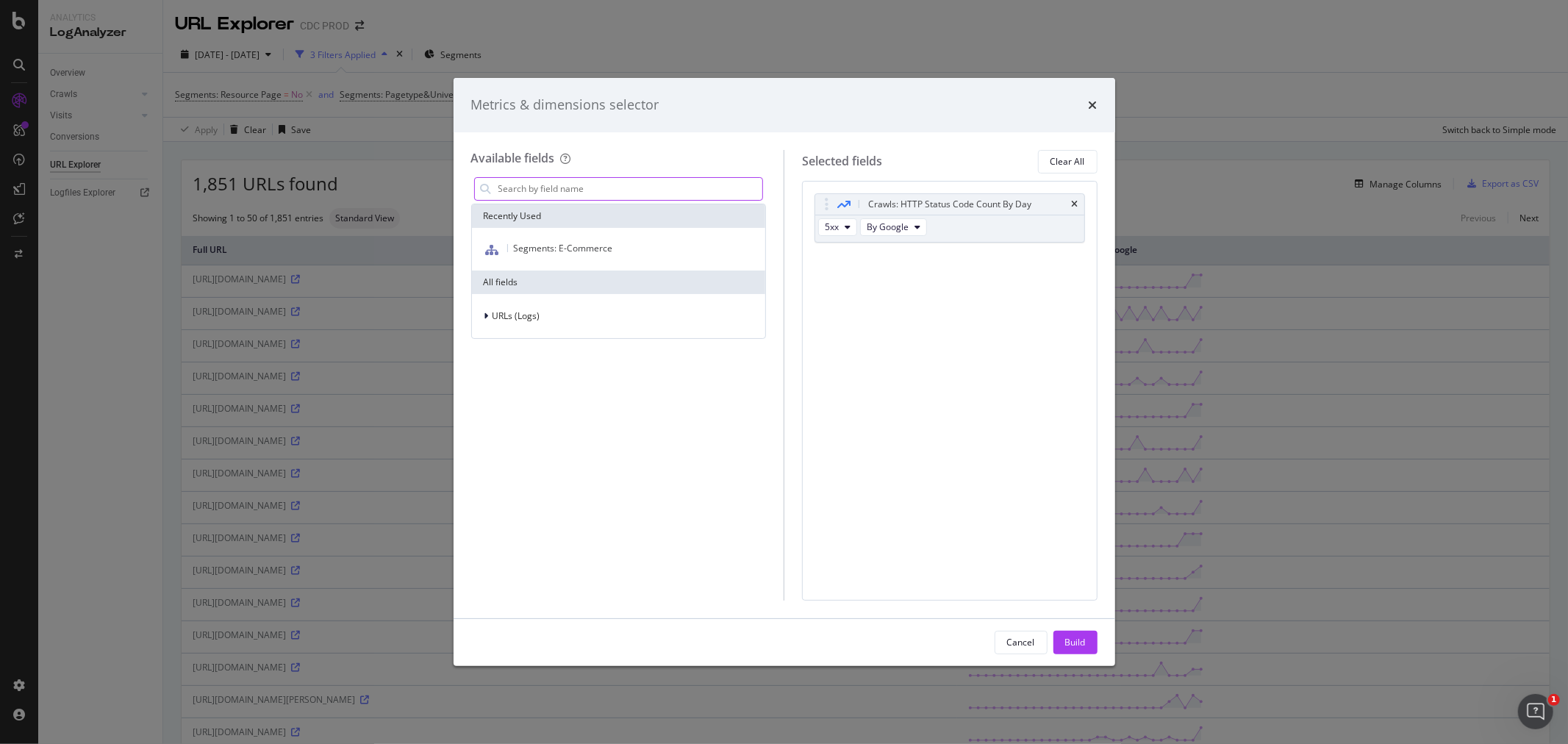
click at [533, 183] on input "modal" at bounding box center [630, 189] width 266 height 22
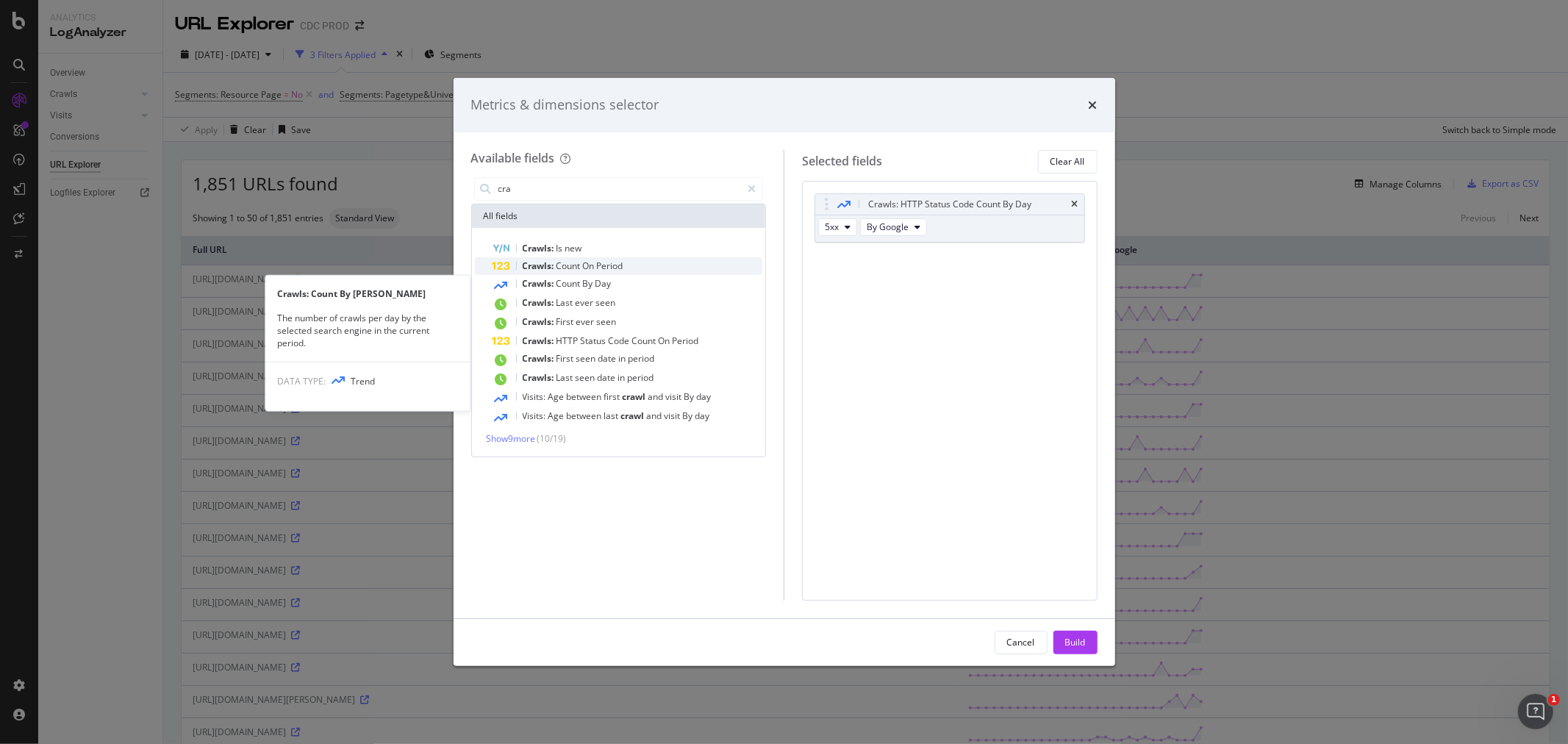
type input "cra"
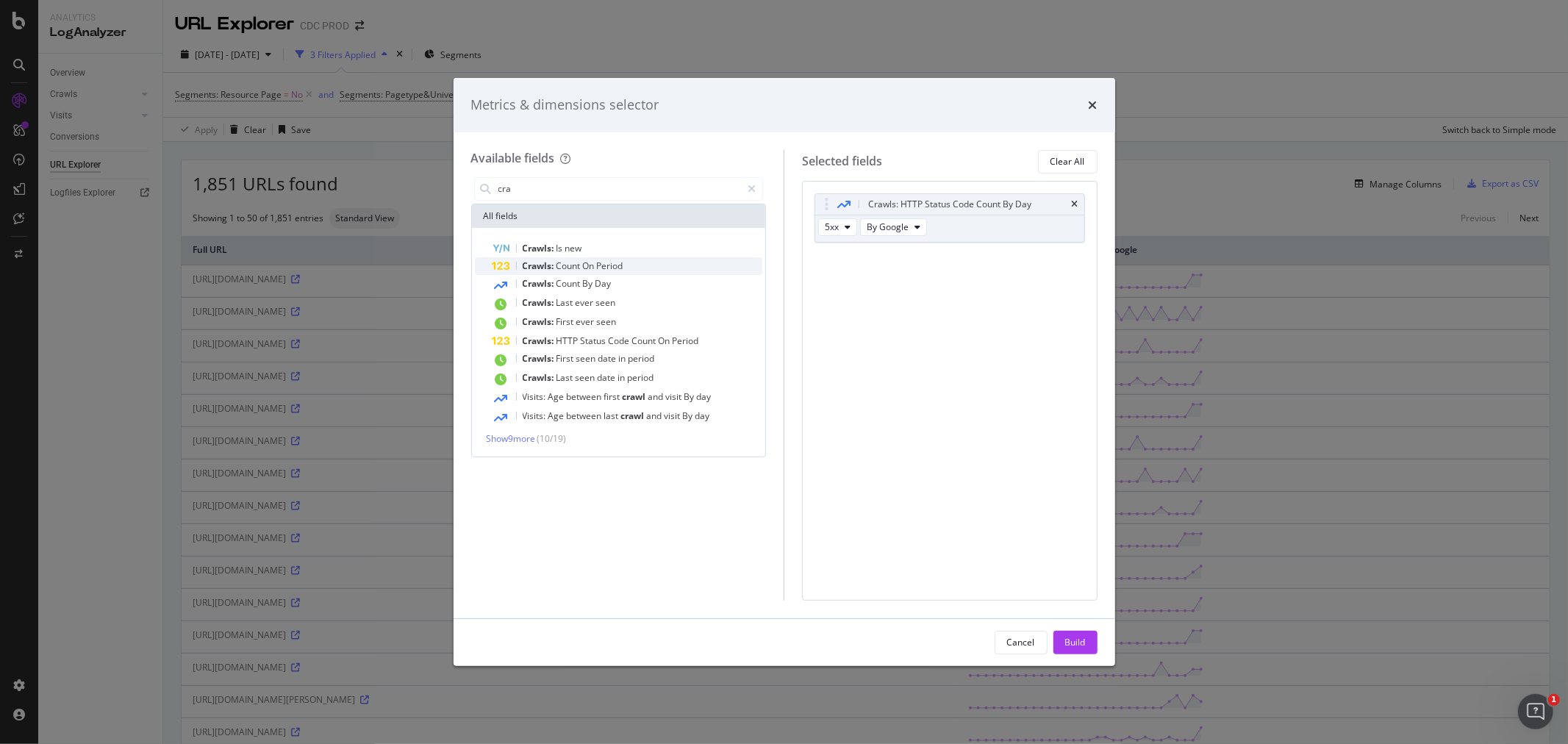
click at [622, 268] on span "Period" at bounding box center [610, 266] width 27 height 13
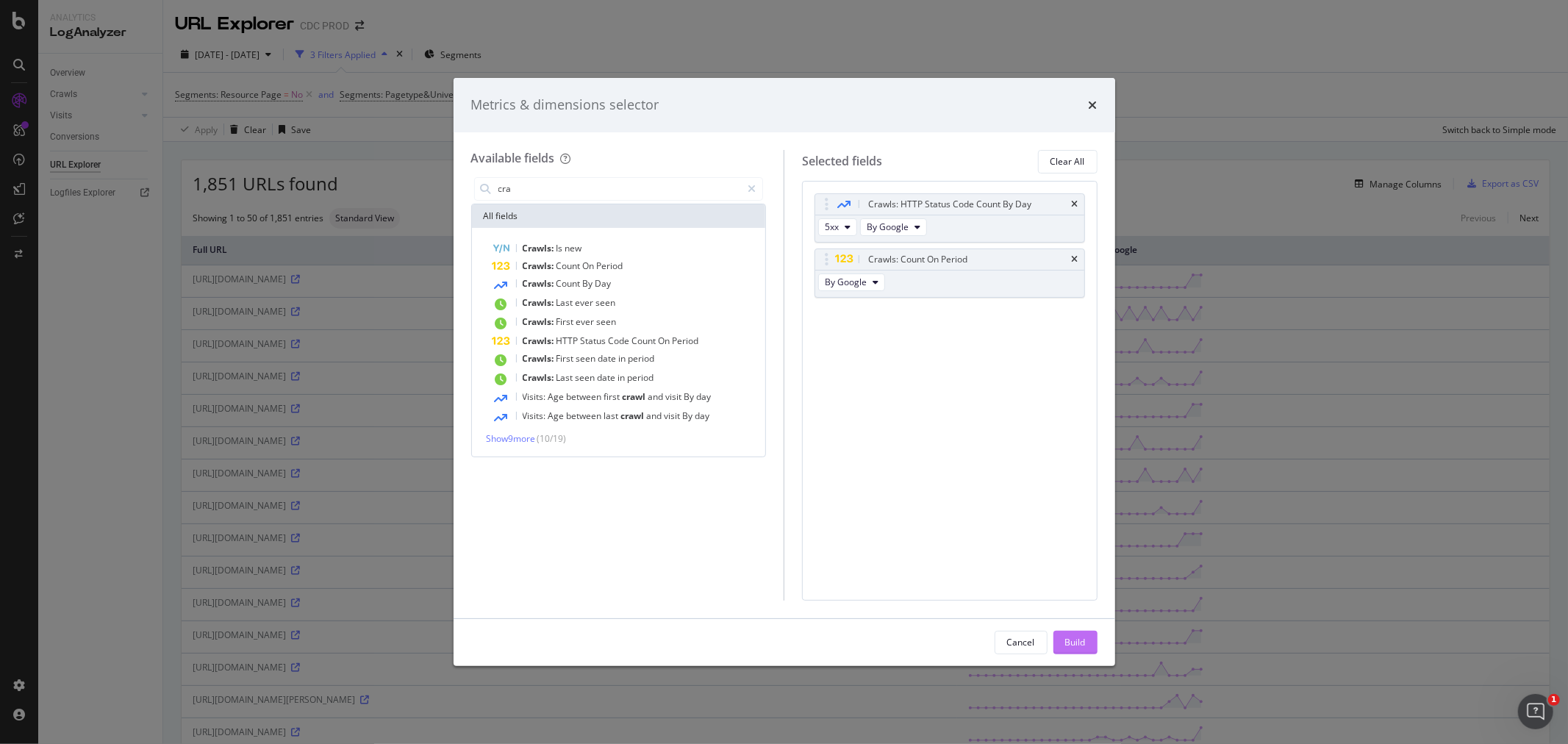
click at [1067, 650] on div "Build" at bounding box center [1076, 643] width 21 height 22
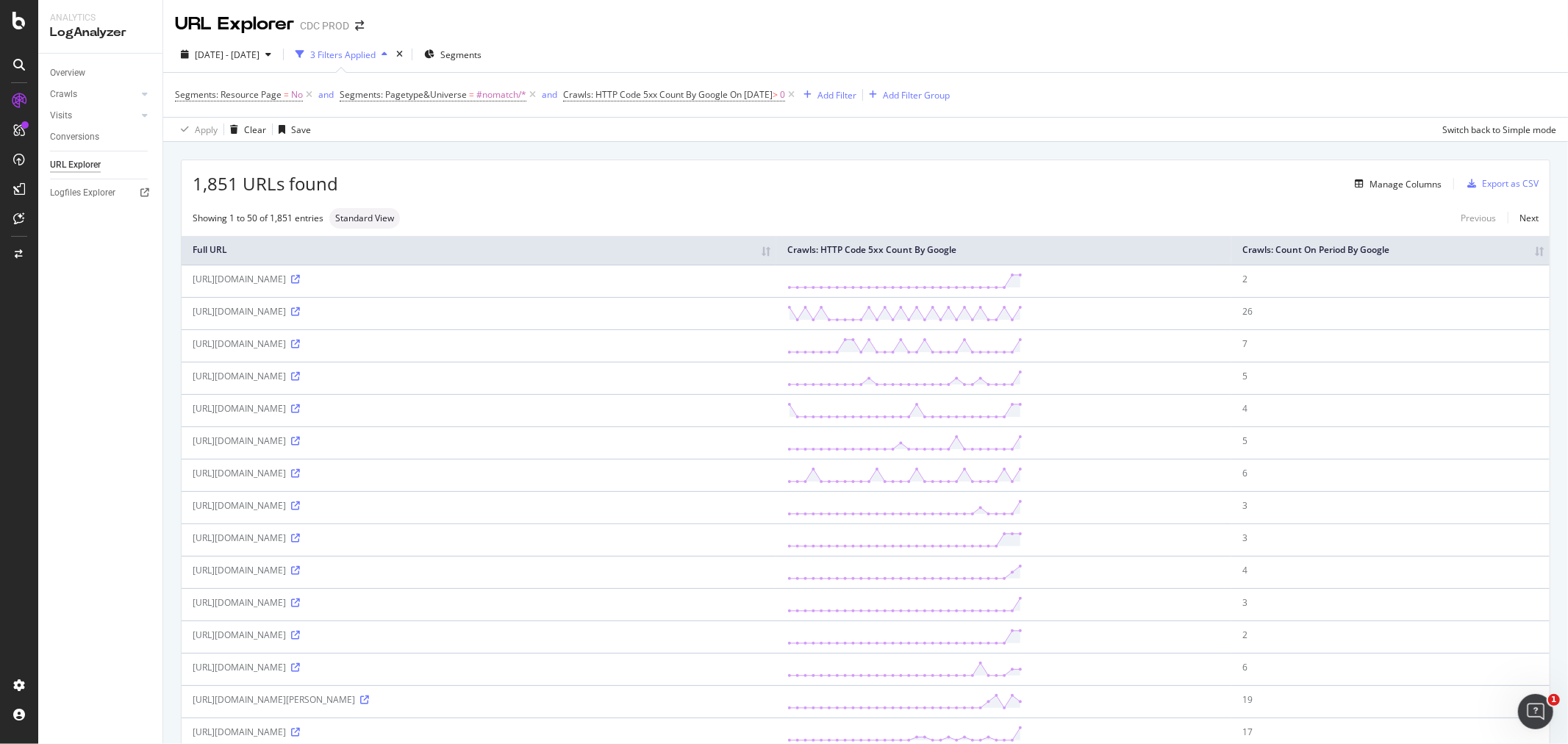
click at [1522, 265] on th "Crawls: Count On Period By Google" at bounding box center [1390, 249] width 318 height 28
click at [1528, 258] on th "Crawls: Count On Period By Google" at bounding box center [1358, 249] width 383 height 28
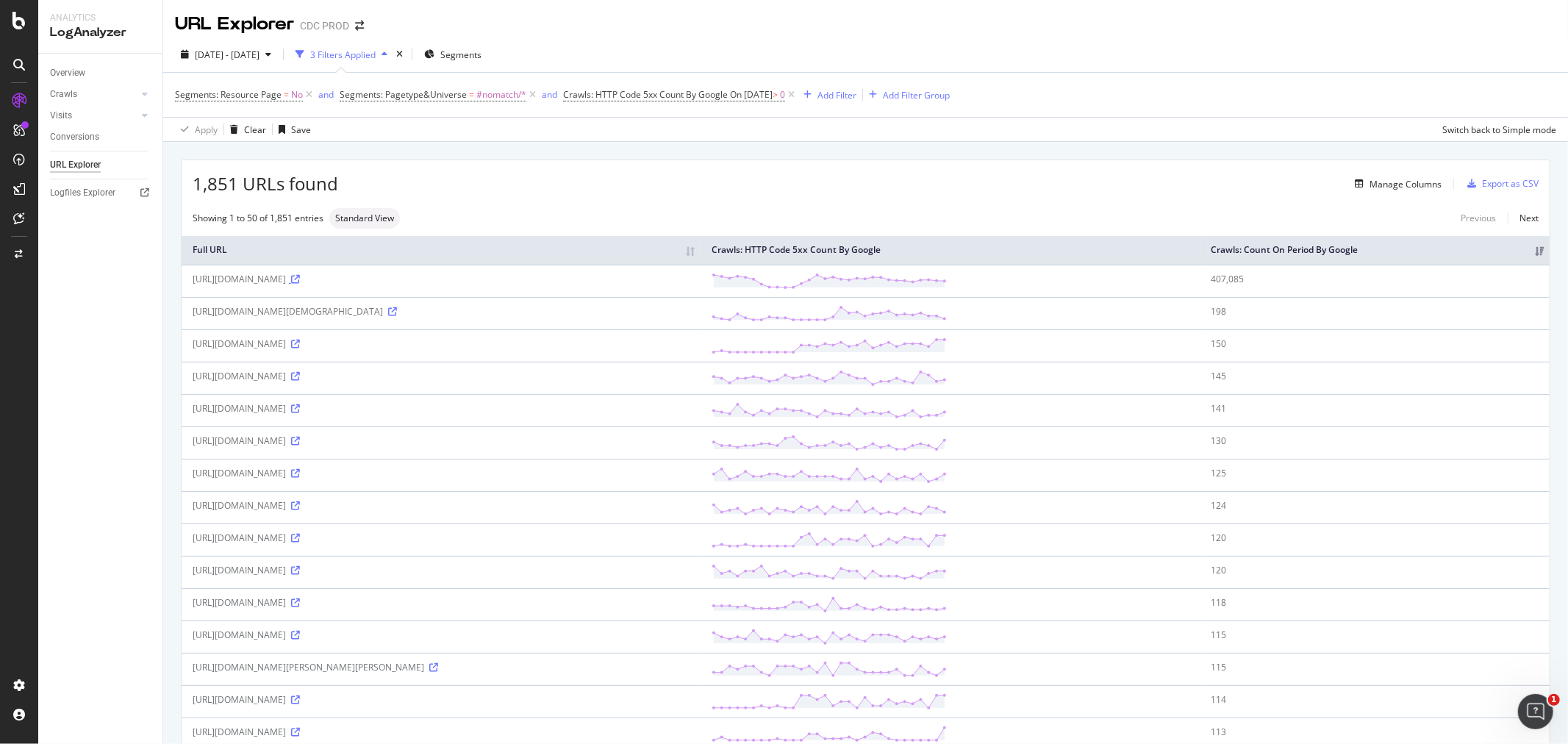
click at [300, 276] on icon at bounding box center [296, 279] width 9 height 9
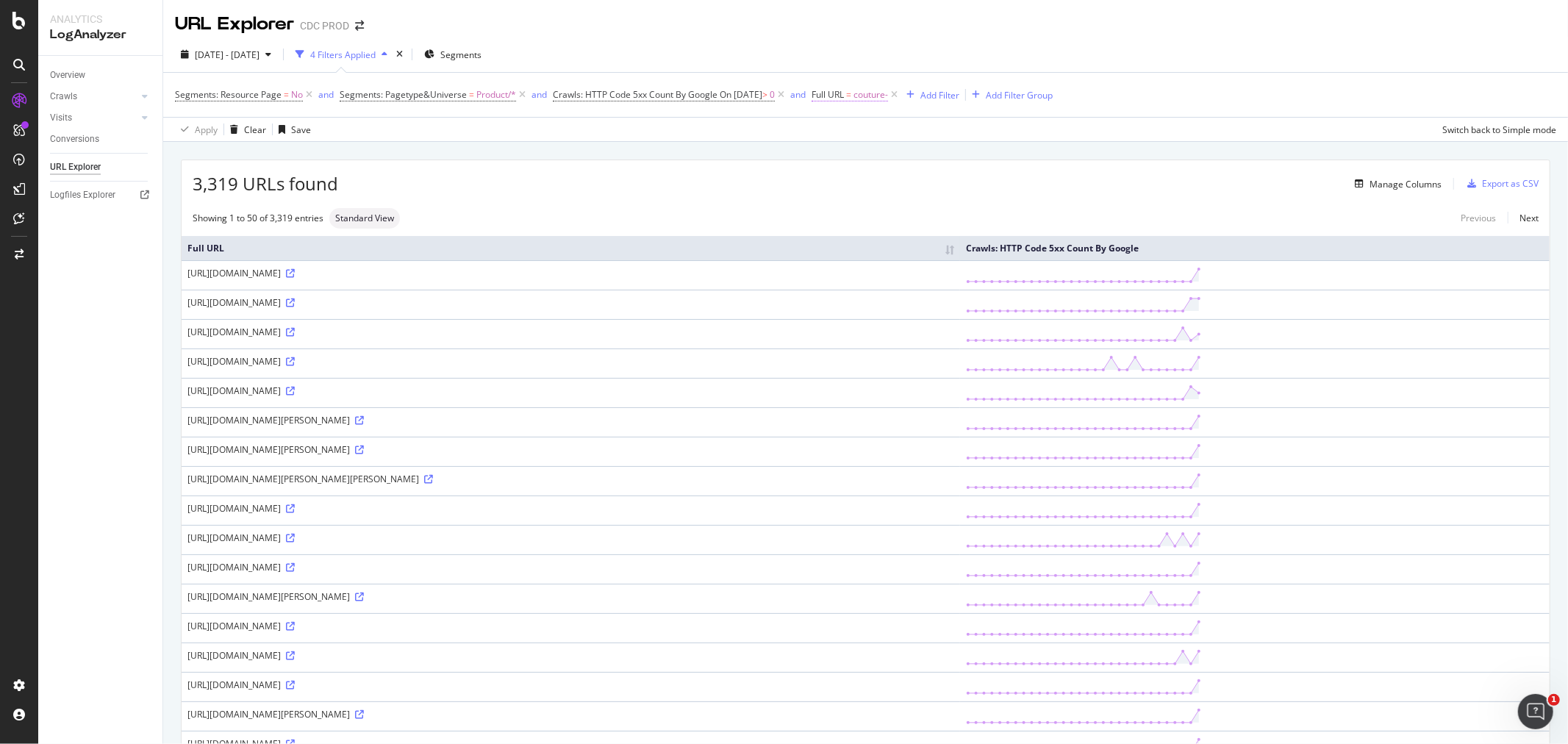
click at [875, 93] on span "couture-" at bounding box center [871, 95] width 34 height 21
click at [922, 158] on input "couture-" at bounding box center [913, 156] width 139 height 23
click at [958, 153] on input "couture-" at bounding box center [913, 156] width 139 height 23
drag, startPoint x: 885, startPoint y: 155, endPoint x: 818, endPoint y: 159, distance: 67.1
click at [818, 159] on body "Analytics LogAnalyzer Overview Crawls Daily Distribution Segments Distribution …" at bounding box center [784, 372] width 1568 height 744
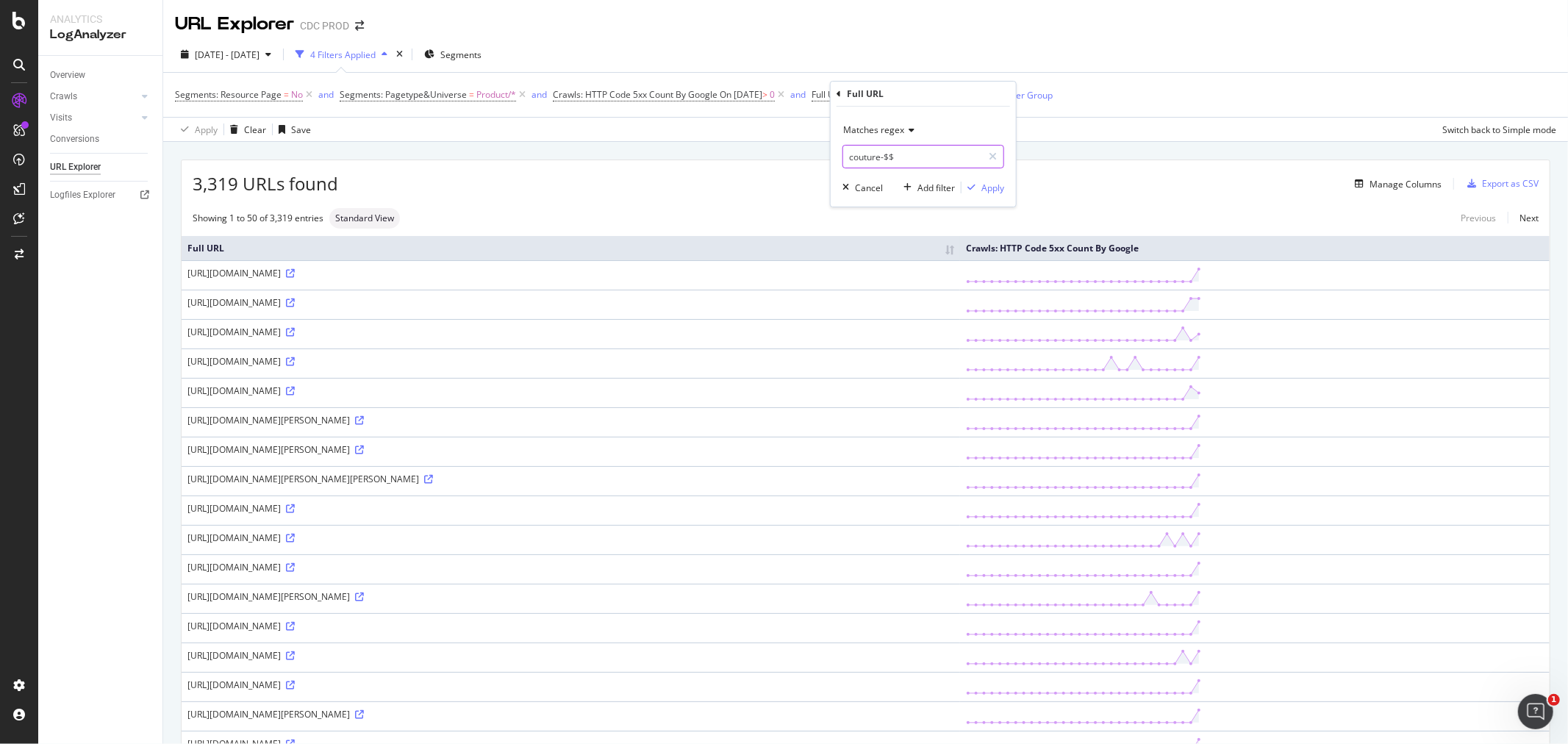
drag, startPoint x: 910, startPoint y: 154, endPoint x: 820, endPoint y: 165, distance: 90.7
click at [820, 165] on body "Analytics LogAnalyzer Overview Crawls Daily Distribution Segments Distribution …" at bounding box center [784, 372] width 1568 height 744
click at [862, 150] on input "couture-$$" at bounding box center [913, 156] width 139 height 23
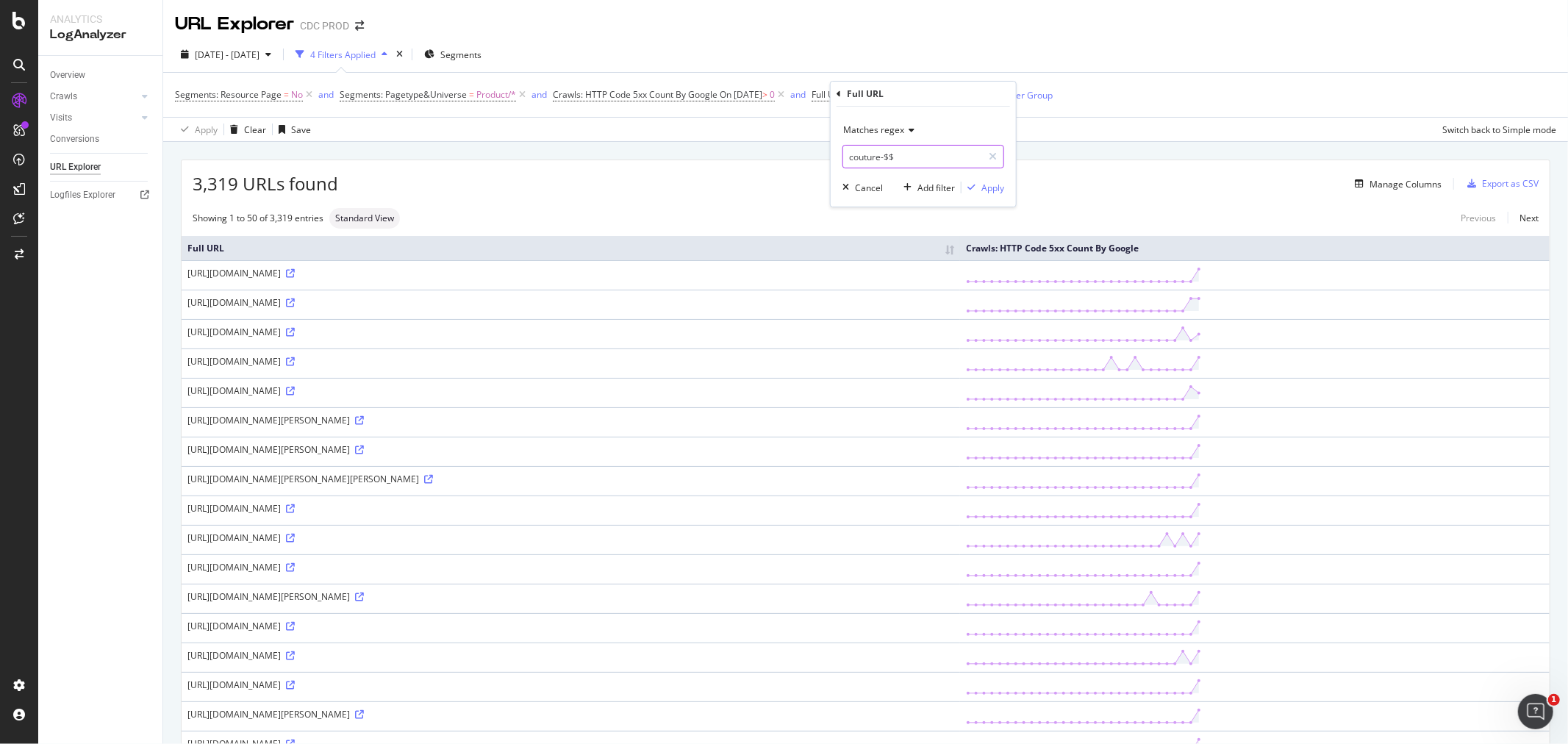
click at [909, 145] on input "couture-$$" at bounding box center [913, 156] width 139 height 23
click at [912, 152] on input "couture-$$" at bounding box center [913, 156] width 139 height 23
click at [883, 149] on input "couture-$$" at bounding box center [913, 156] width 139 height 23
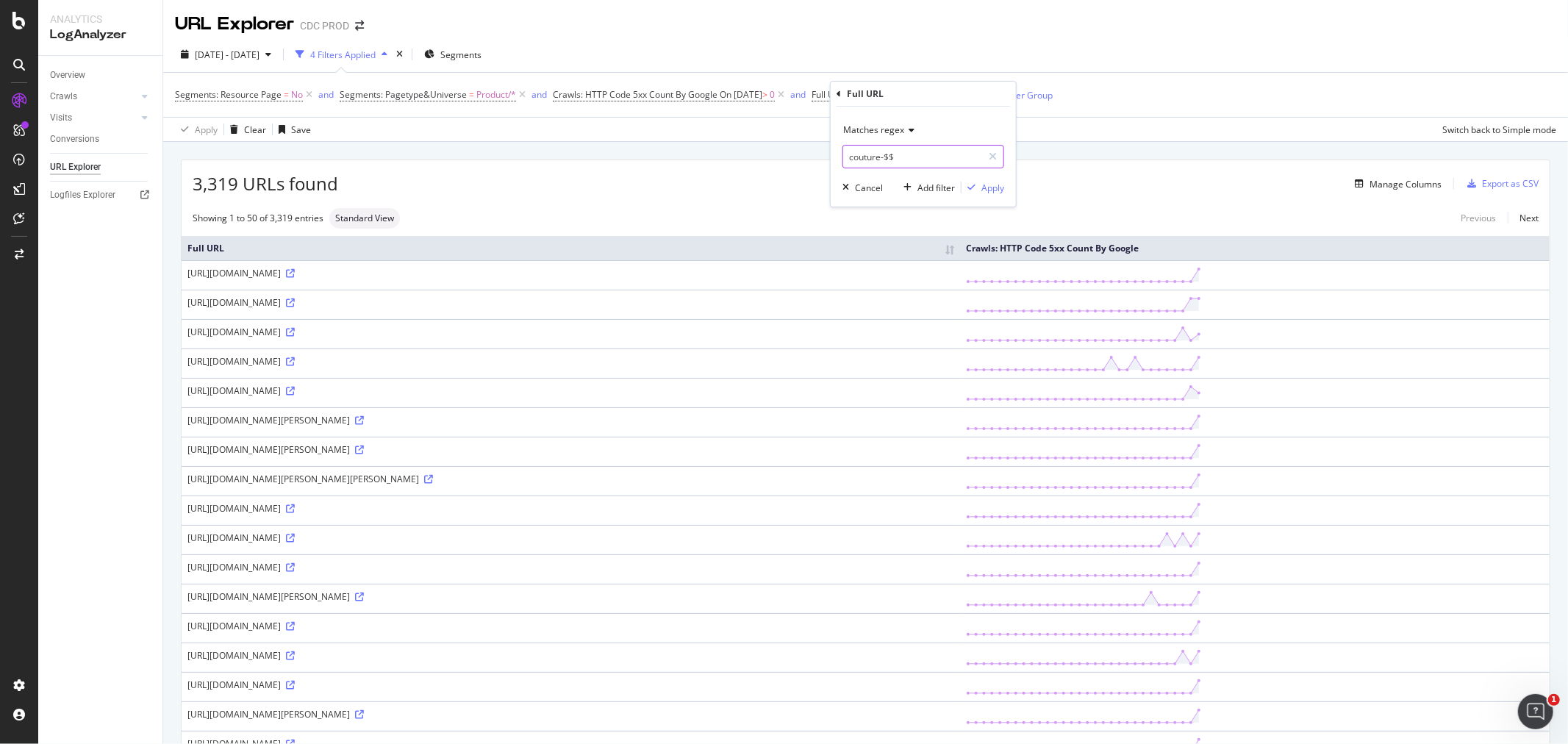
click at [883, 149] on input "couture-$$" at bounding box center [913, 156] width 139 height 23
type input "beauty"
click at [988, 184] on div "Apply" at bounding box center [993, 188] width 23 height 13
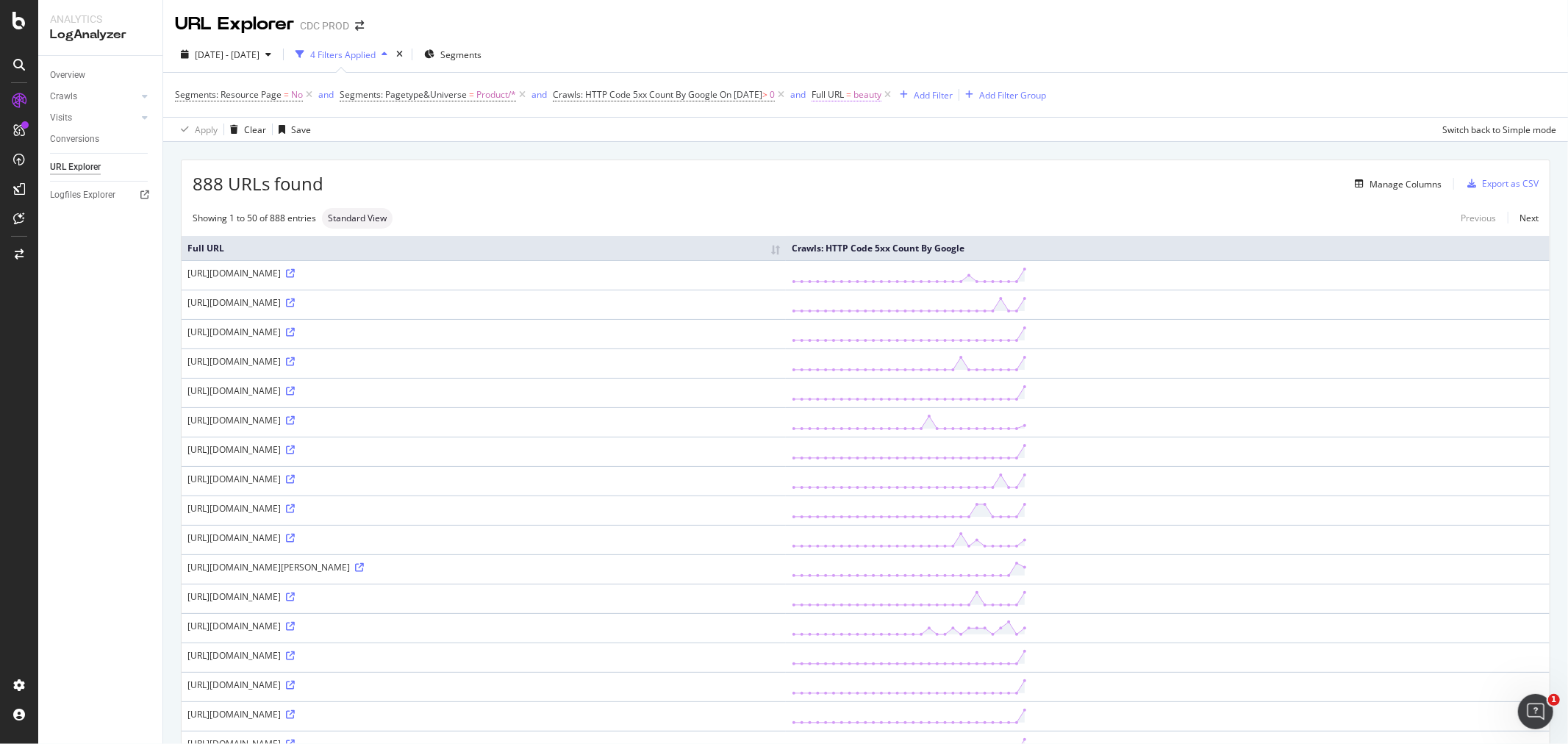
click at [875, 93] on span "beauty" at bounding box center [868, 95] width 28 height 21
click at [897, 149] on input "beauty" at bounding box center [913, 156] width 139 height 23
click at [898, 149] on input "beauty" at bounding box center [913, 156] width 139 height 23
paste input "_[A-Z]{2}"
type input "_[A-Z]{2}"
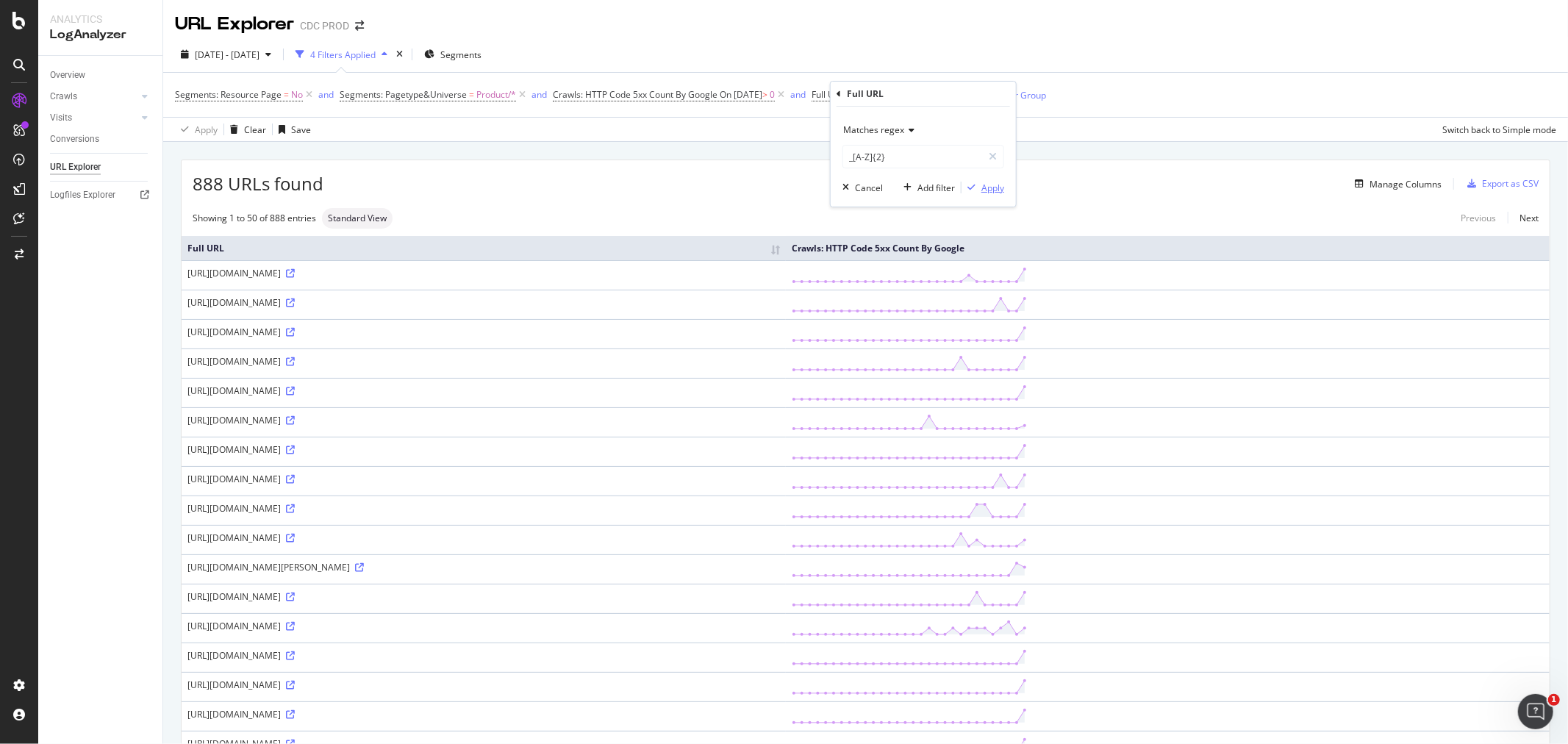
click at [987, 186] on div "Apply" at bounding box center [993, 188] width 23 height 13
click at [295, 303] on icon at bounding box center [291, 303] width 9 height 9
click at [902, 91] on icon at bounding box center [896, 94] width 13 height 15
click at [833, 90] on div "Add Filter" at bounding box center [826, 95] width 39 height 13
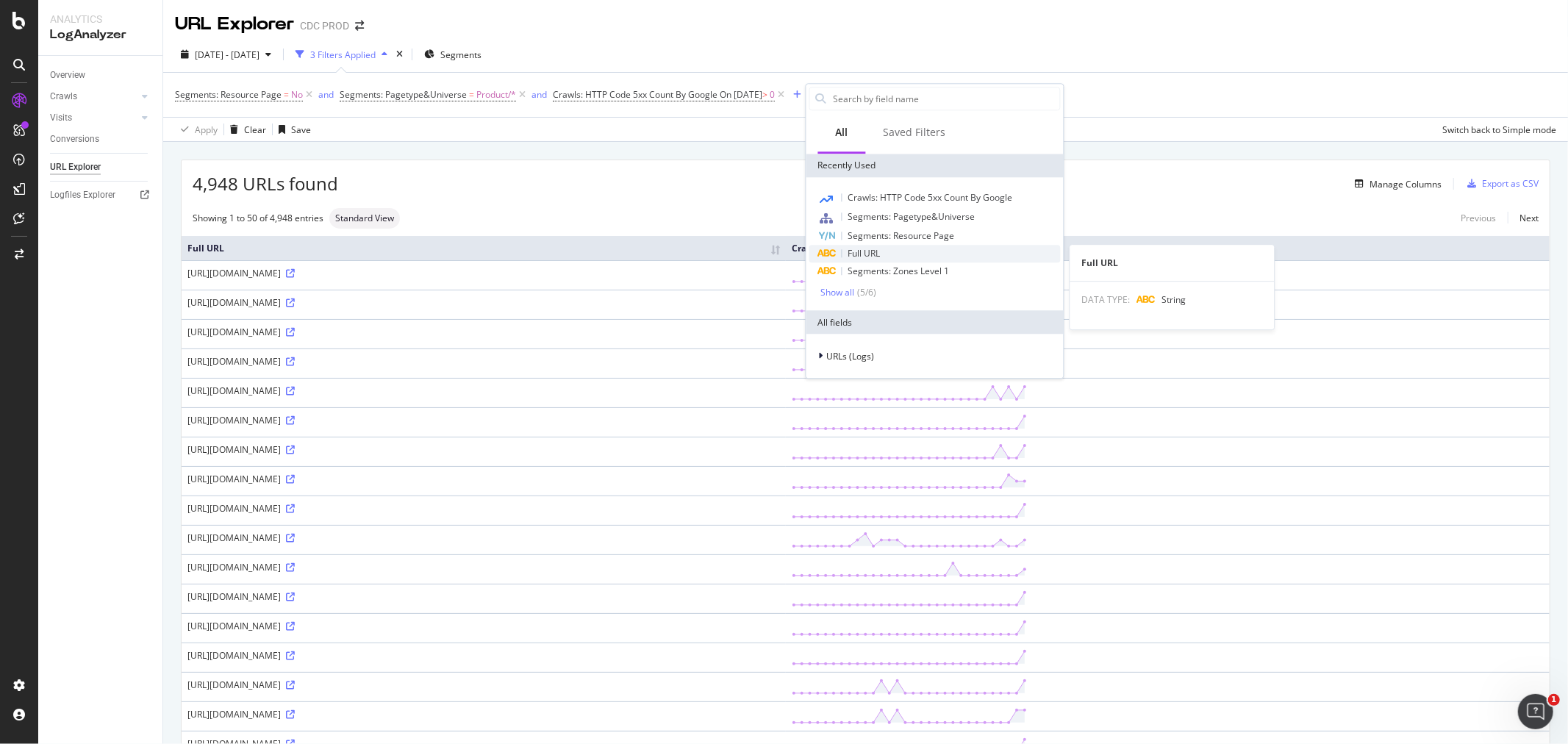
click at [878, 253] on span "Full URL" at bounding box center [865, 253] width 33 height 13
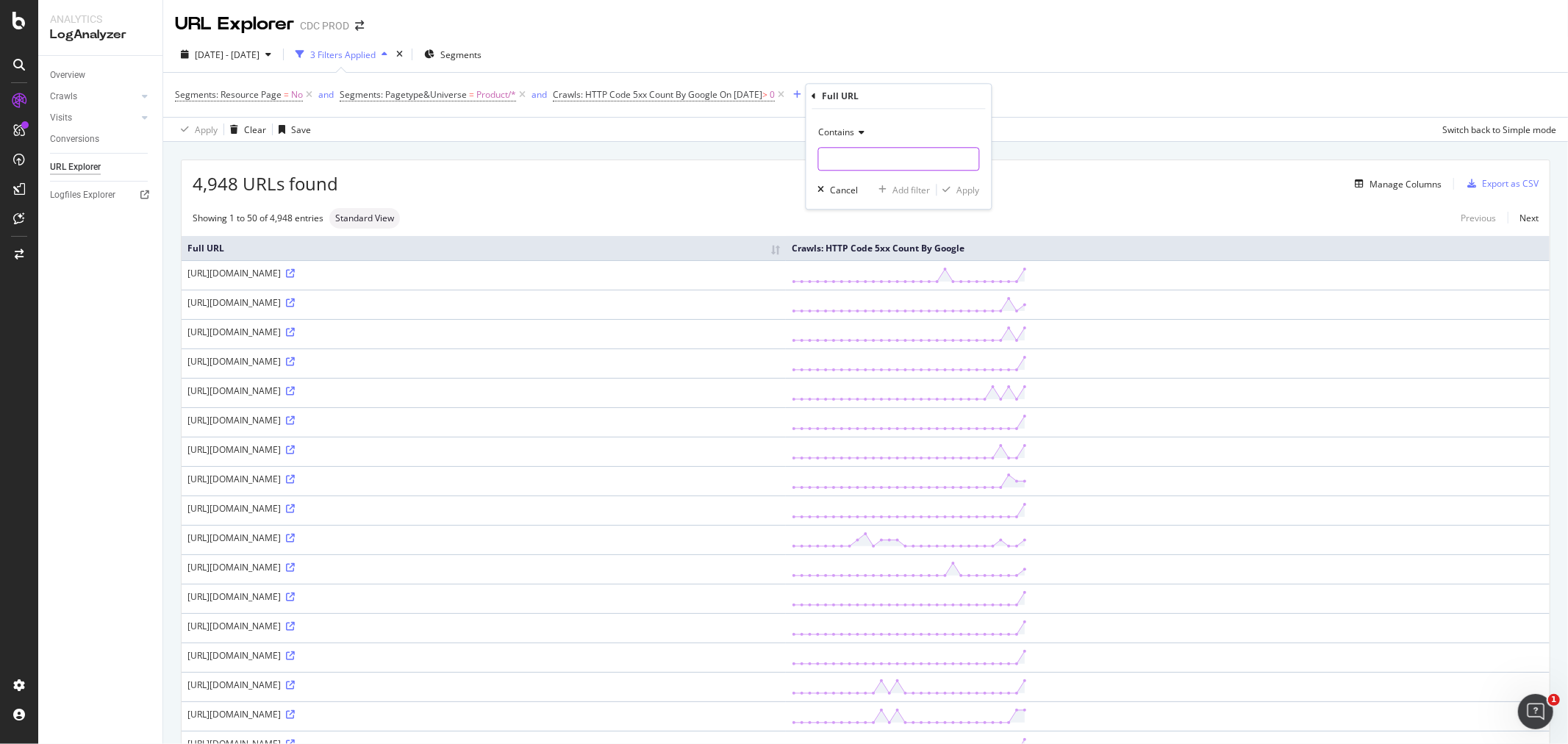
click at [865, 153] on input "text" at bounding box center [898, 159] width 160 height 23
paste input "_[A-Z]{2}"
type input "beauty|_[A-Z]{2}"
click at [958, 193] on div "Apply" at bounding box center [969, 189] width 23 height 13
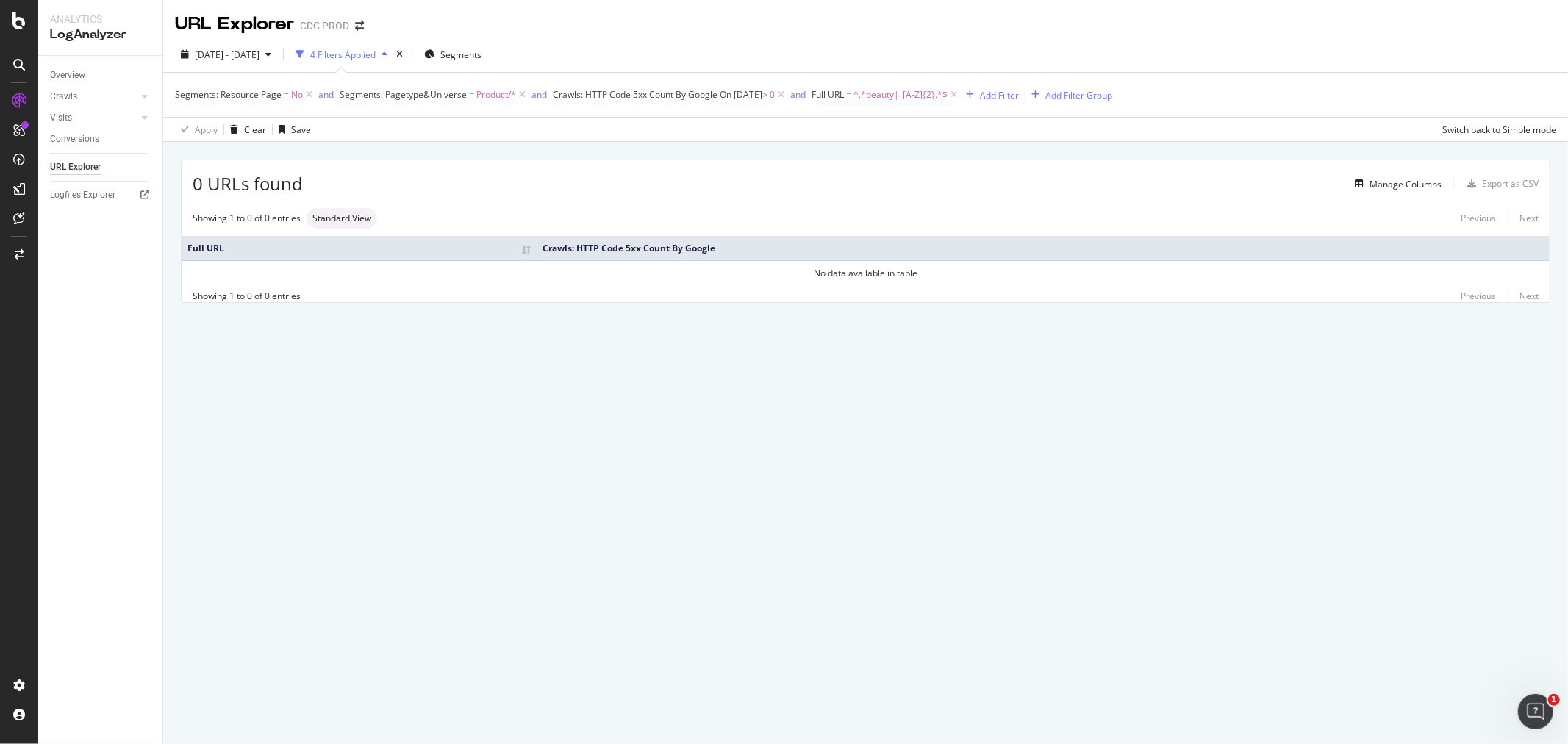
click at [925, 90] on span "^.*beauty|_[A-Z]{2}.*$" at bounding box center [901, 95] width 94 height 21
click at [958, 156] on input "beauty|_[A-Z]{2}" at bounding box center [913, 156] width 139 height 23
click at [958, 153] on input "beauty|_[A-Z]{2}" at bounding box center [913, 156] width 139 height 23
click at [875, 153] on input "beauty|_[A-Z]{2}" at bounding box center [913, 156] width 139 height 23
click at [875, 158] on input "beauty|_[A-Z]{2}" at bounding box center [913, 156] width 139 height 23
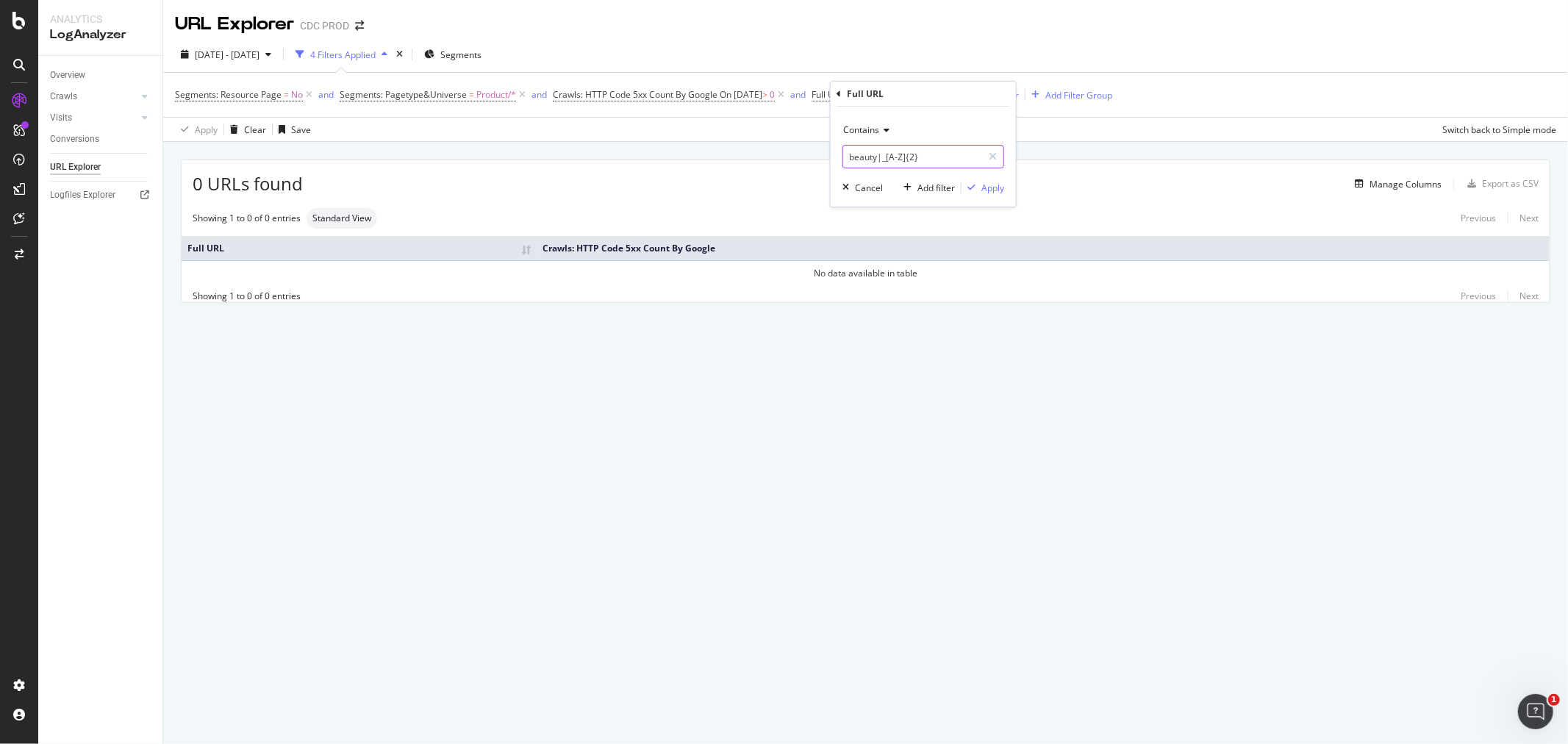
drag, startPoint x: 880, startPoint y: 155, endPoint x: 838, endPoint y: 158, distance: 42.1
click at [838, 158] on div "Contains beauty|_[A-Z]{2} Cancel Add filter Apply" at bounding box center [923, 156] width 185 height 100
type input "_[A-Z]{2}"
click at [986, 185] on div "Apply" at bounding box center [993, 188] width 23 height 13
click at [844, 98] on span "Full URL" at bounding box center [828, 94] width 33 height 13
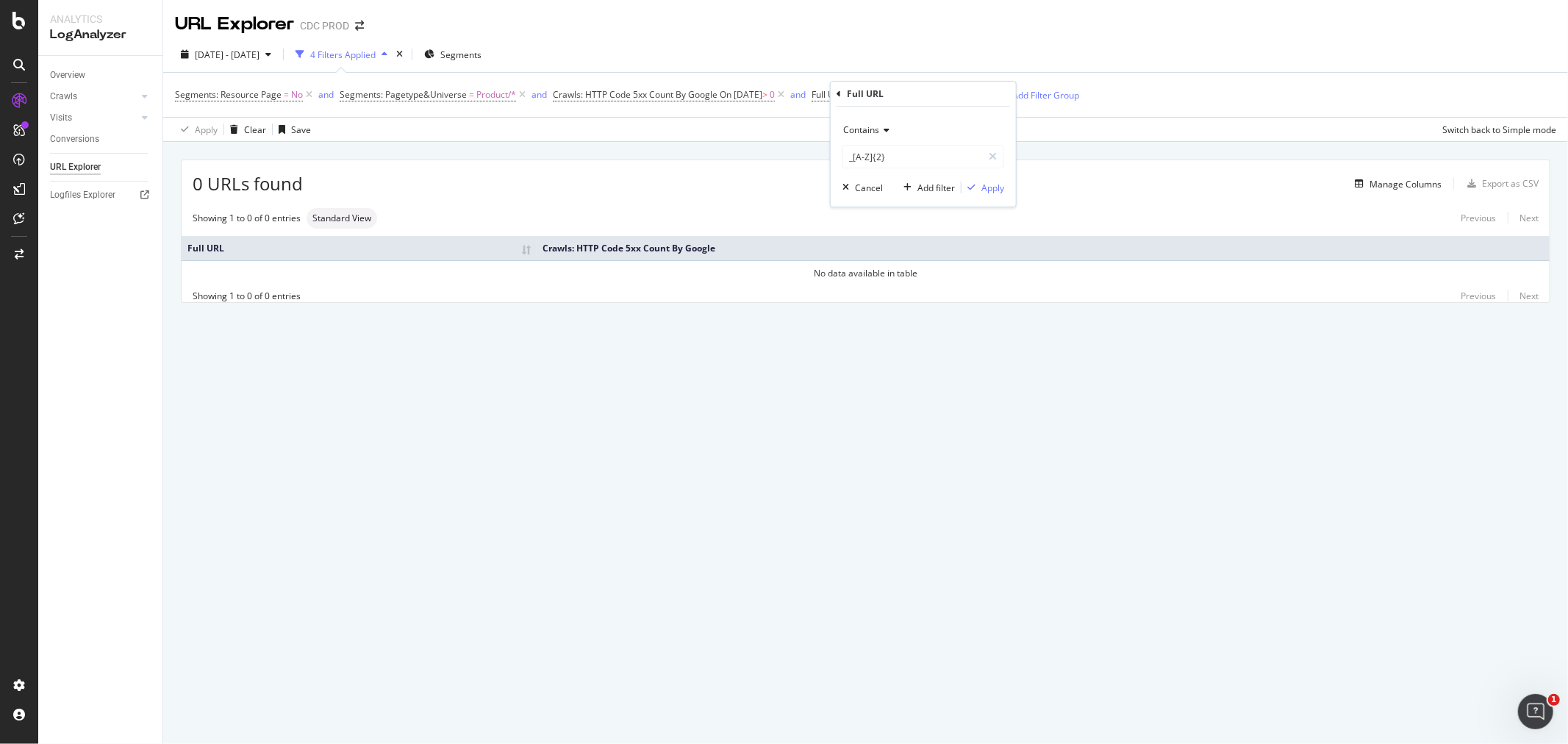
click at [880, 127] on icon at bounding box center [885, 130] width 10 height 9
click at [912, 316] on div "Matches regex" at bounding box center [925, 313] width 158 height 19
click at [987, 183] on div "Apply" at bounding box center [993, 188] width 23 height 13
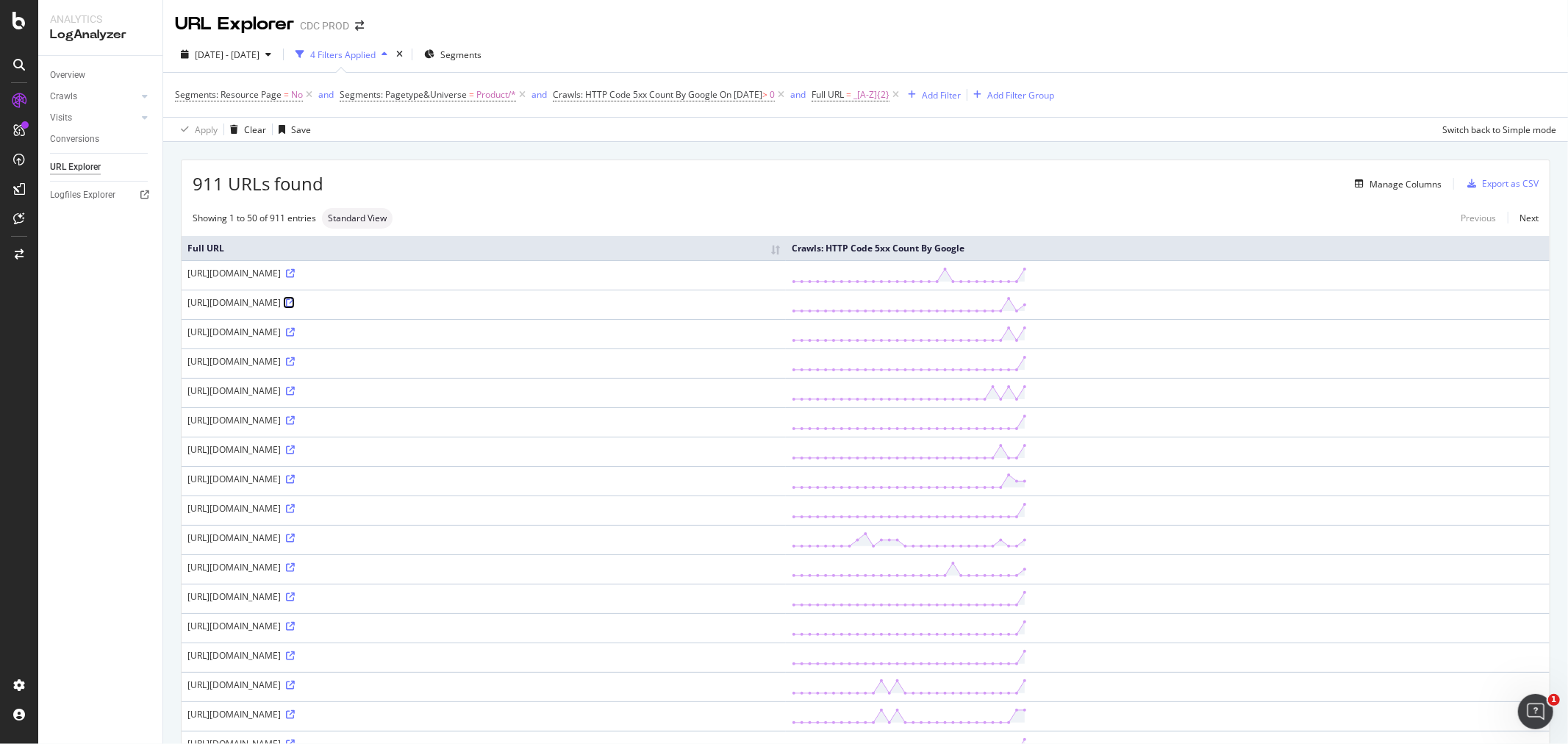
click at [295, 302] on icon at bounding box center [291, 303] width 9 height 9
click at [310, 98] on icon at bounding box center [309, 94] width 13 height 15
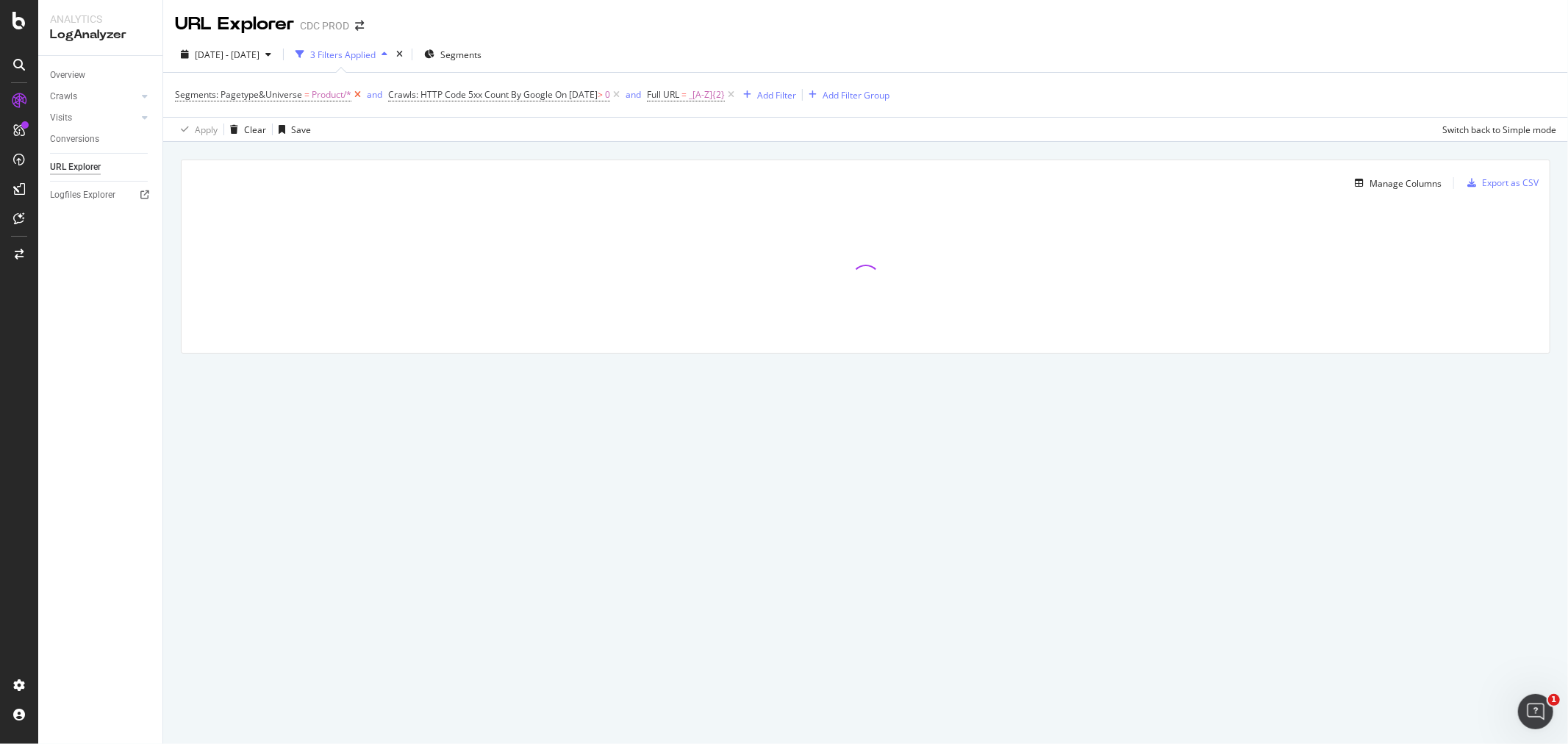
click at [354, 93] on icon at bounding box center [357, 94] width 13 height 15
click at [410, 94] on icon at bounding box center [403, 94] width 13 height 15
click at [259, 93] on icon at bounding box center [259, 94] width 13 height 15
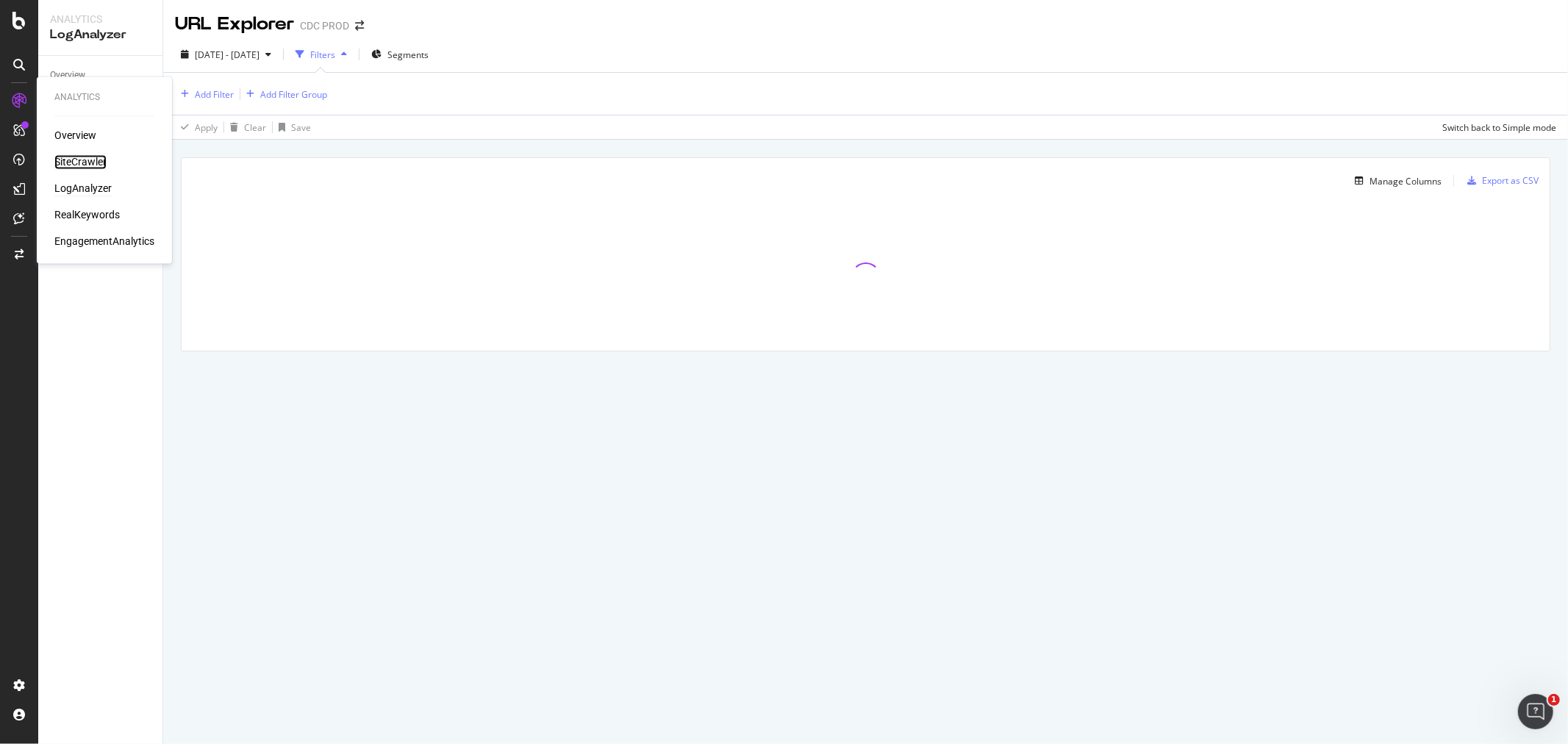
click at [76, 159] on div "SiteCrawler" at bounding box center [80, 162] width 52 height 15
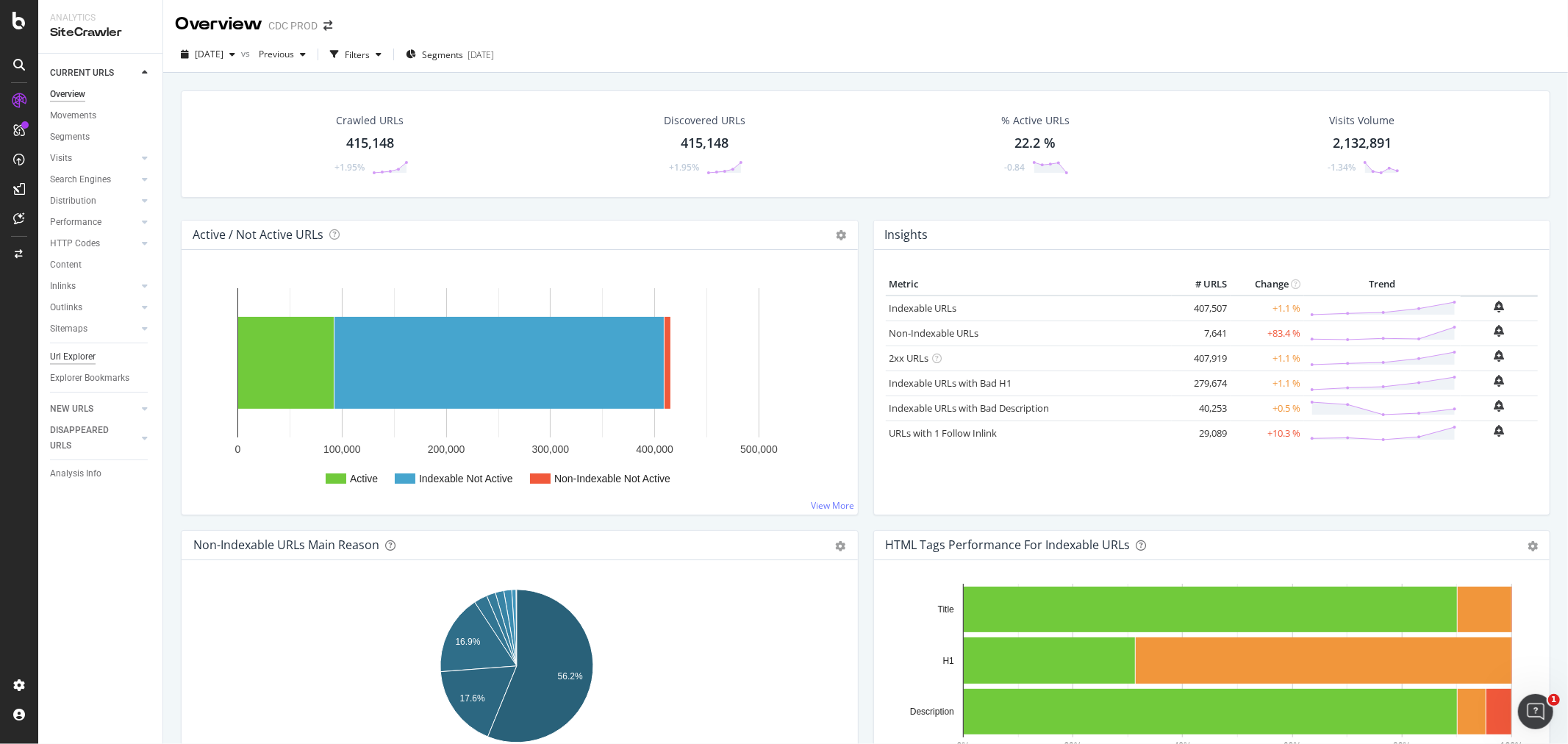
click at [76, 353] on div "Url Explorer" at bounding box center [72, 357] width 45 height 15
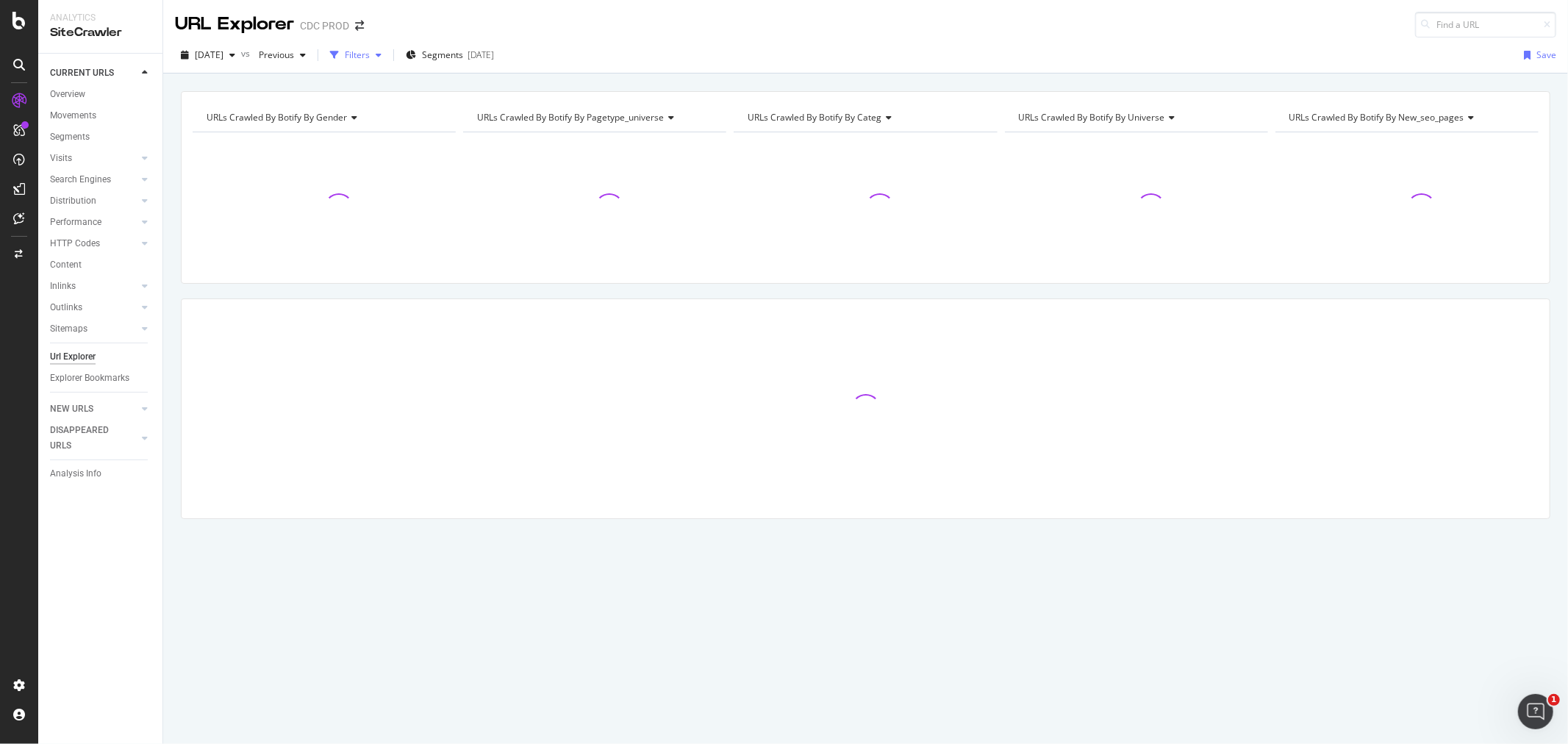
click at [387, 62] on div "Filters" at bounding box center [356, 55] width 63 height 22
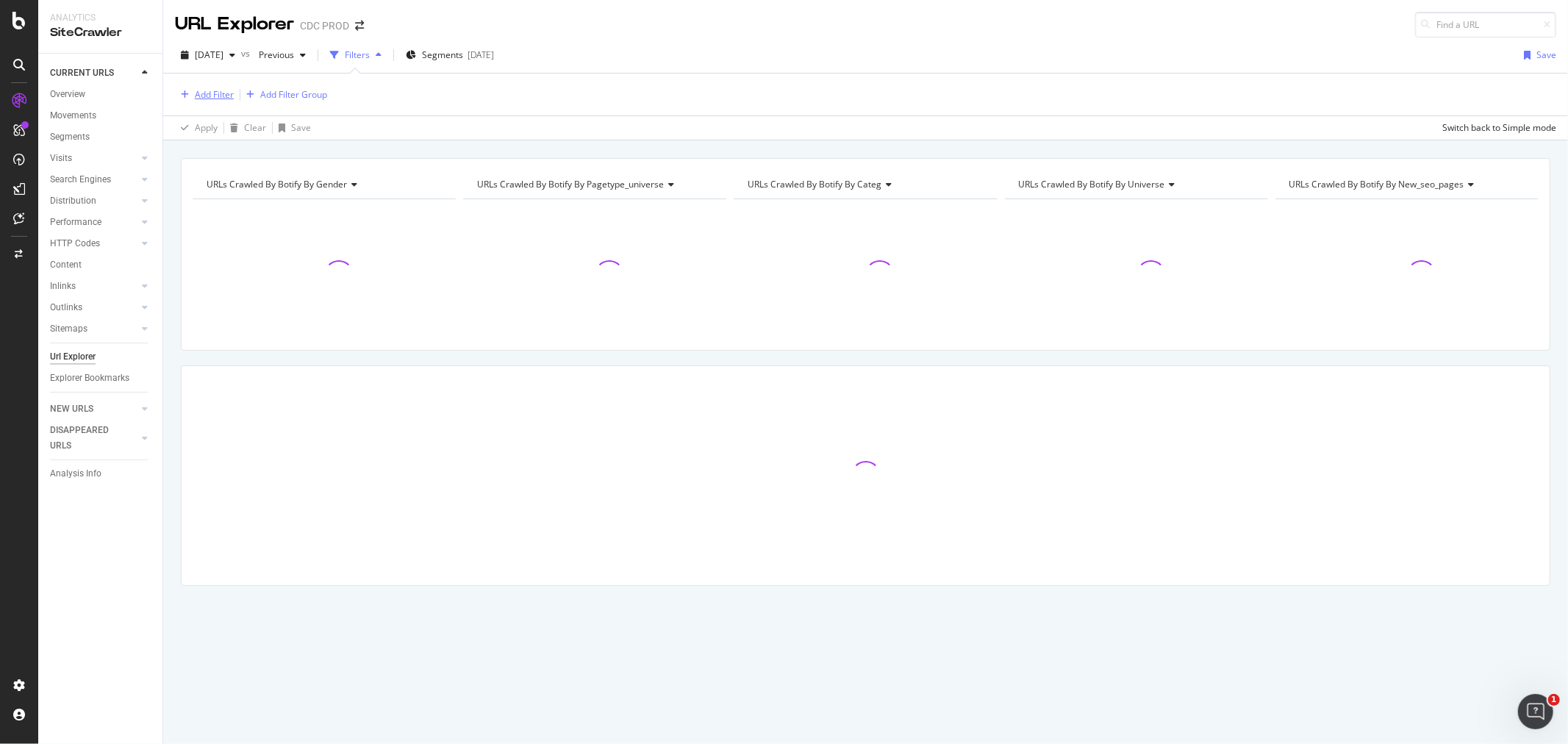
click at [197, 98] on div "Add Filter" at bounding box center [213, 94] width 39 height 13
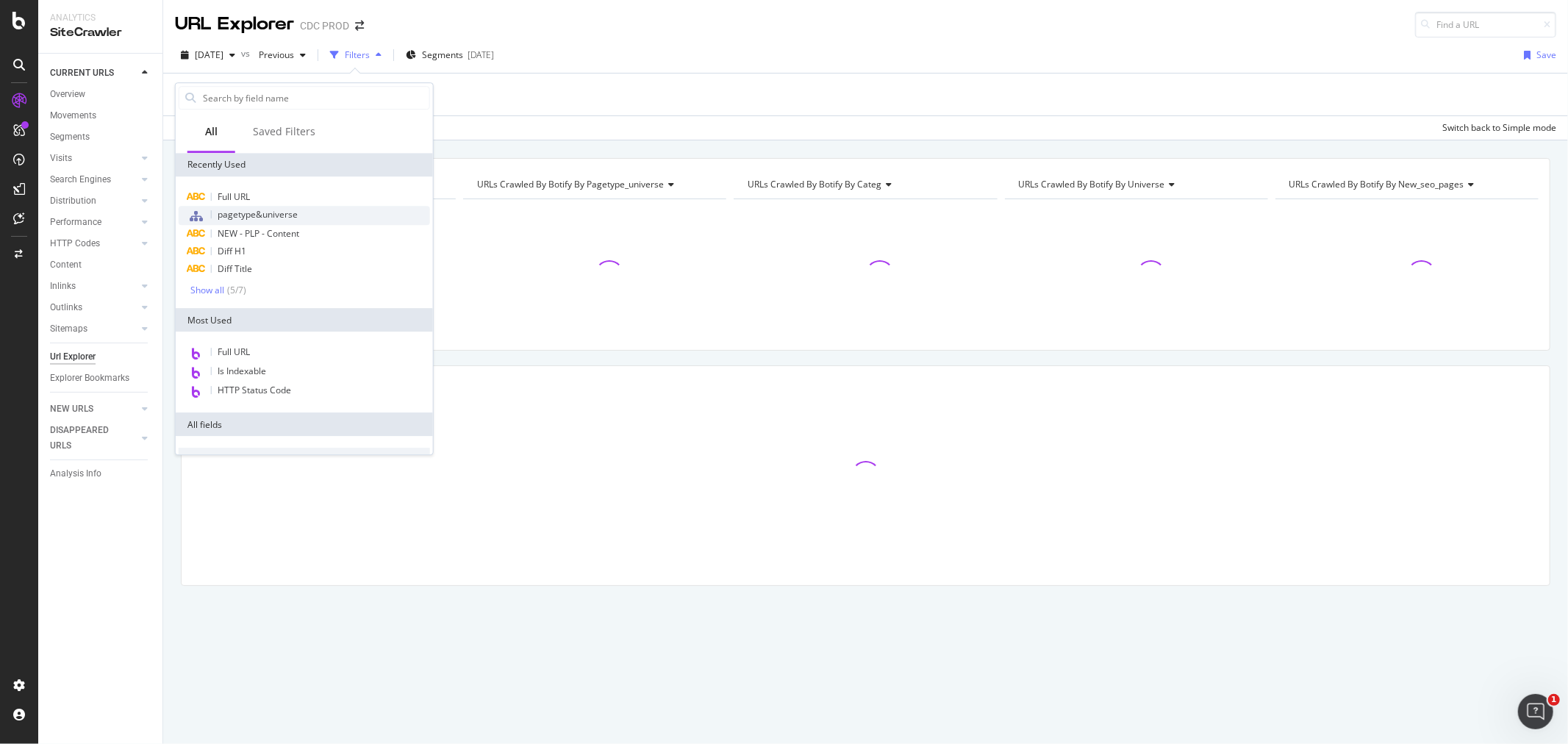
click at [263, 216] on span "pagetype&universe" at bounding box center [257, 214] width 80 height 13
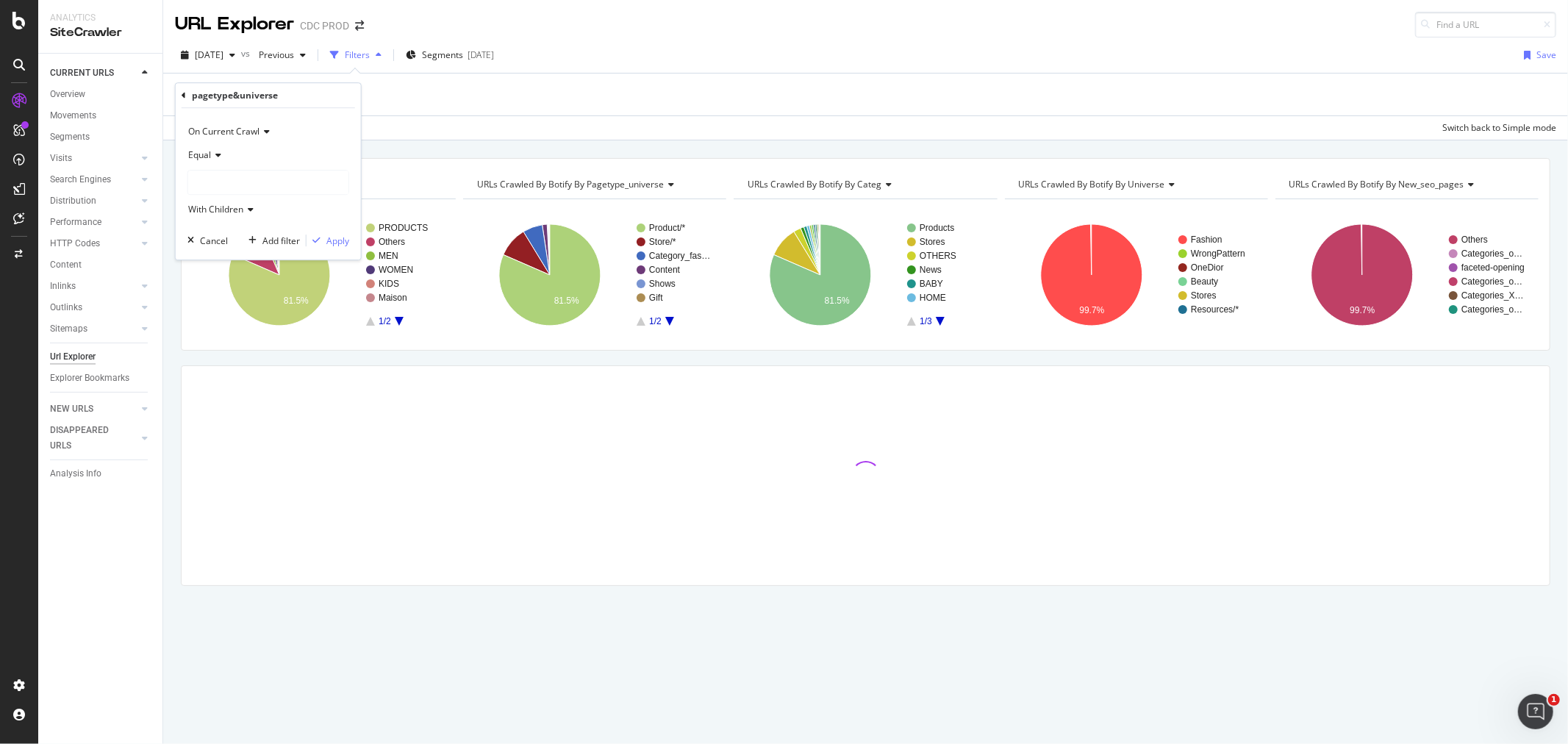
click at [218, 183] on div at bounding box center [268, 182] width 160 height 23
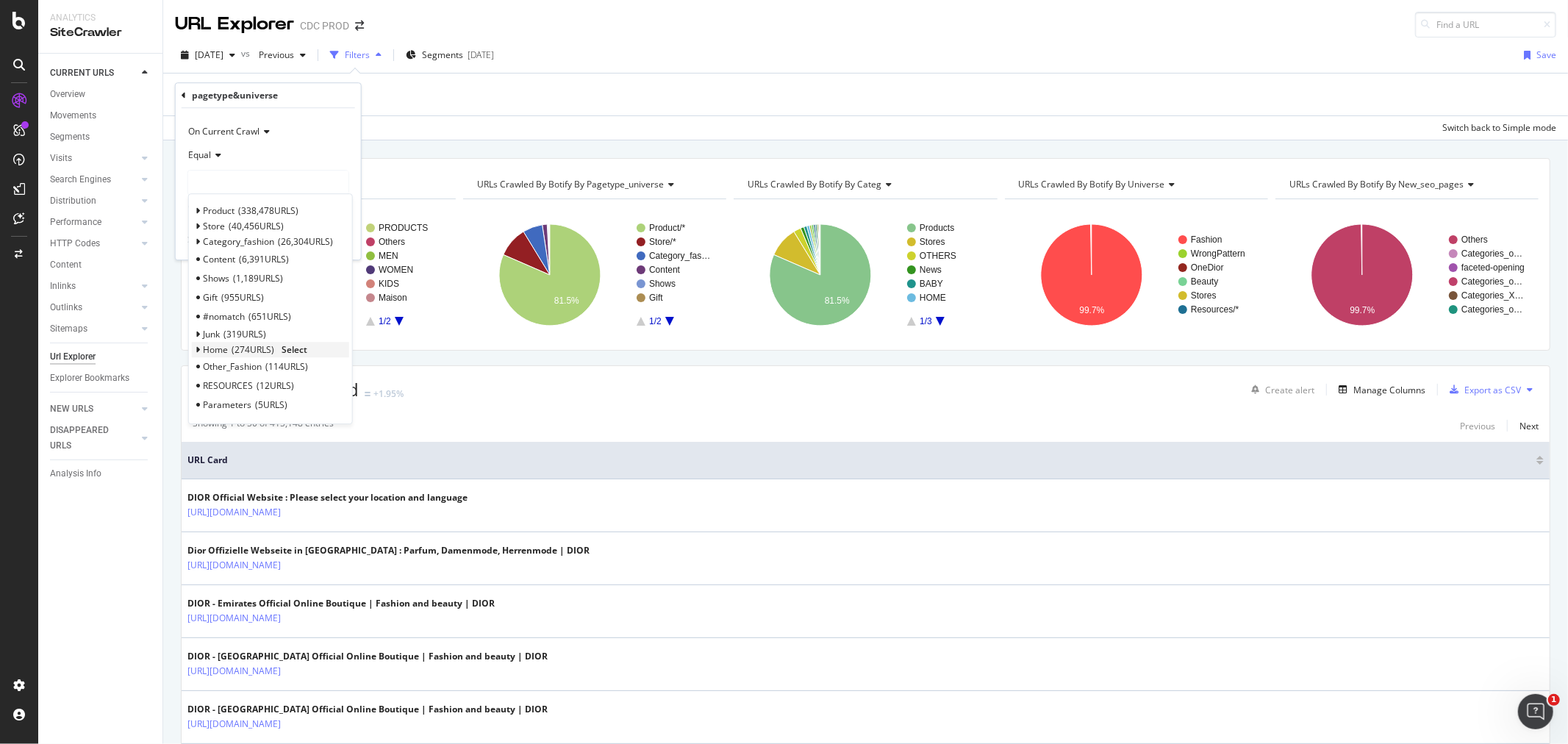
click at [199, 348] on icon at bounding box center [198, 350] width 5 height 9
click at [261, 391] on span "89 URLS" at bounding box center [264, 386] width 38 height 13
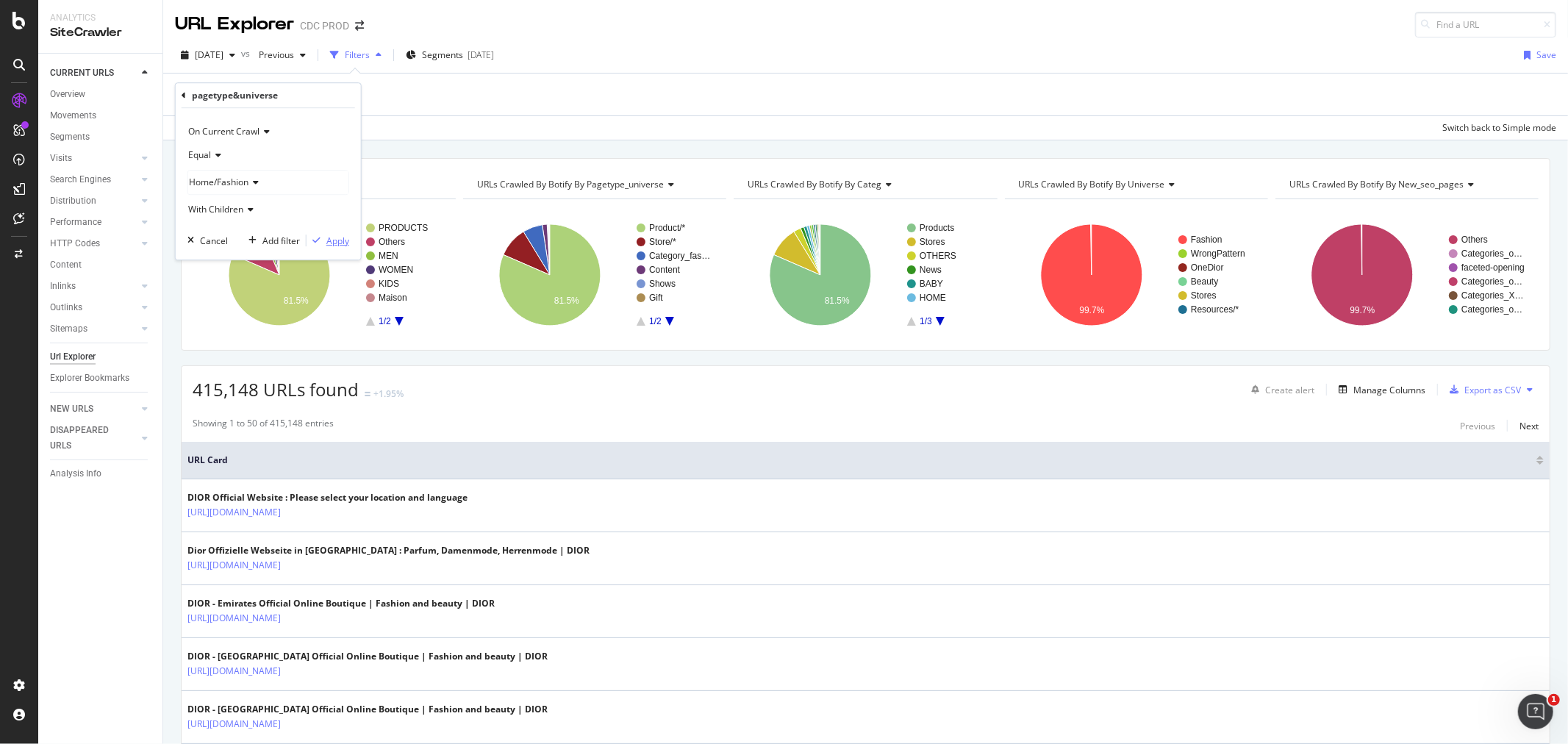
click at [333, 245] on div "Apply" at bounding box center [338, 241] width 23 height 13
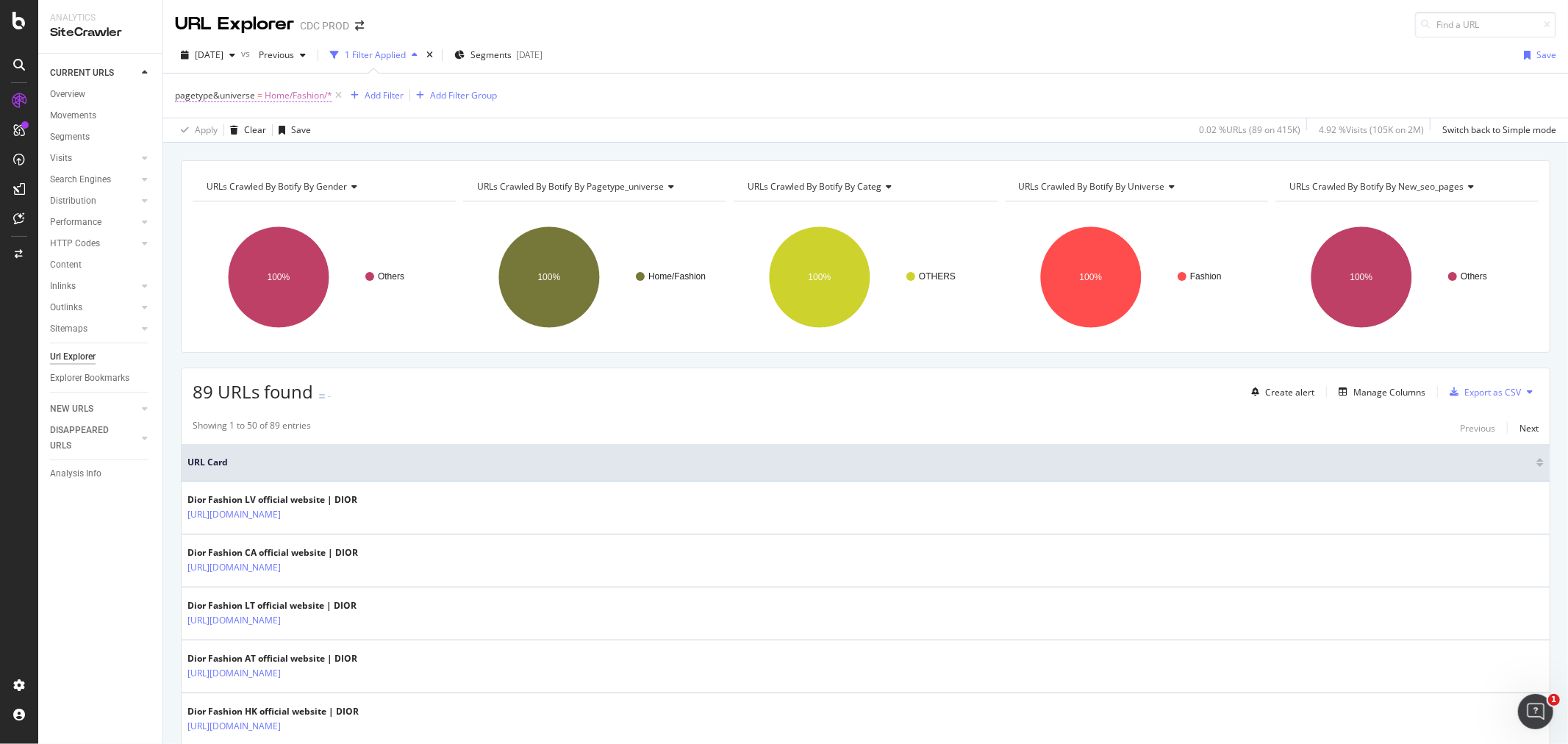
click at [259, 99] on span "=" at bounding box center [260, 95] width 5 height 13
click at [283, 179] on div "Home/Fashion" at bounding box center [268, 181] width 160 height 23
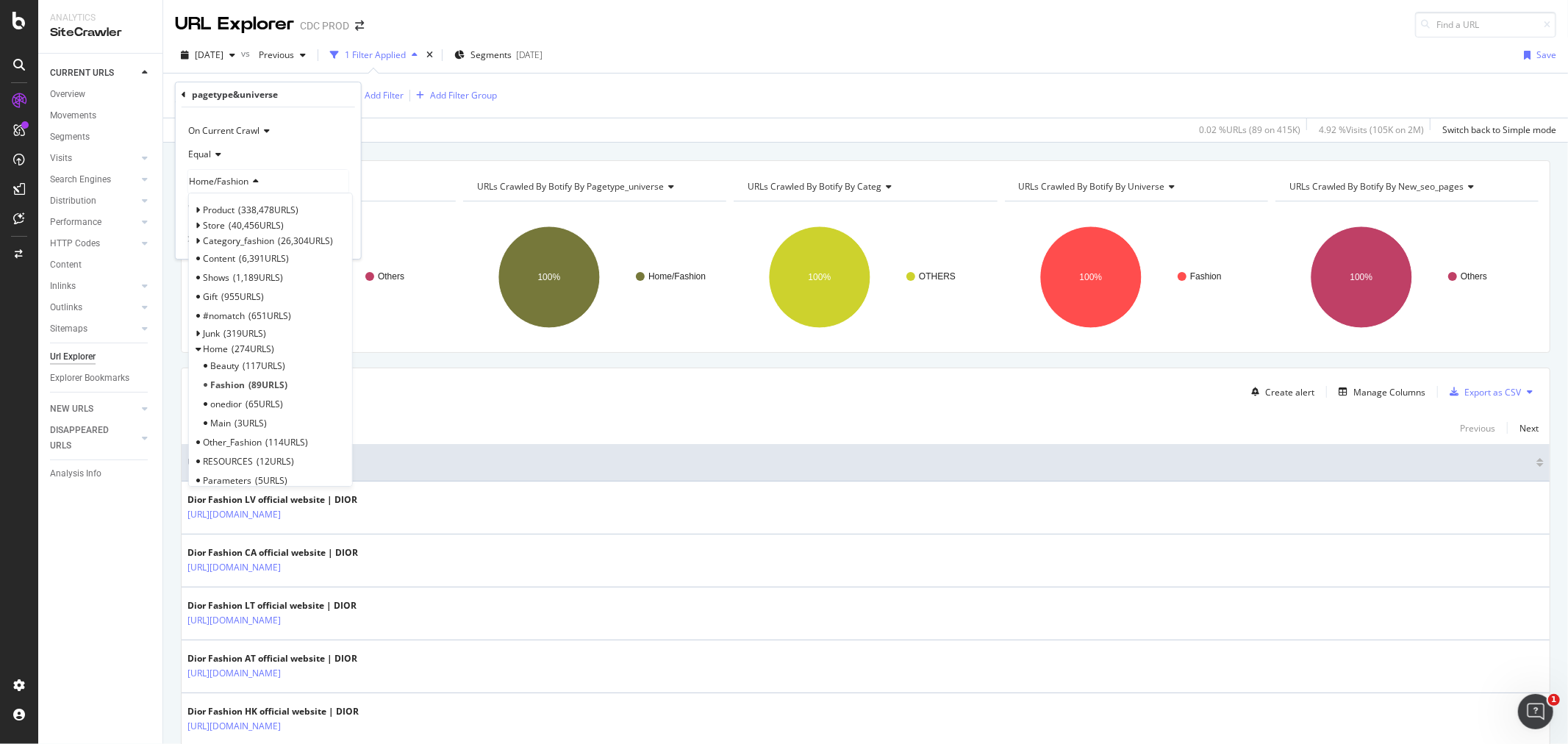
click at [459, 123] on div "Apply Clear Save 0.02 % URLs ( 89 on 415K ) 4.92 % Visits ( 105K on 2M ) Switch…" at bounding box center [865, 129] width 1405 height 24
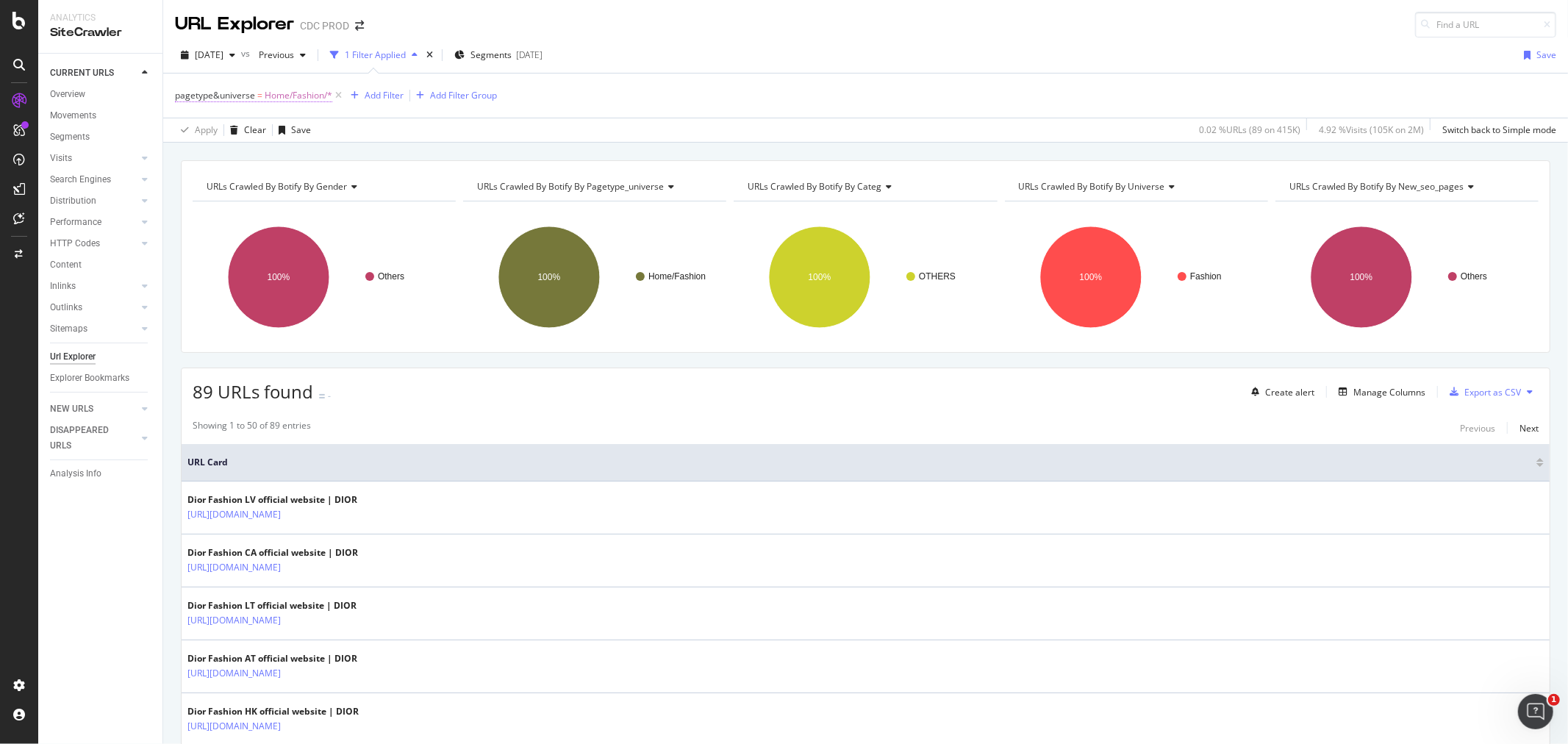
click at [291, 89] on span "Home/Fashion/*" at bounding box center [298, 95] width 68 height 21
click at [462, 149] on div "URLs Crawled By Botify By gender Chart (by Value) Table Expand Export as CSV Ex…" at bounding box center [865, 159] width 1405 height 35
click at [364, 98] on div "Add Filter" at bounding box center [383, 95] width 39 height 13
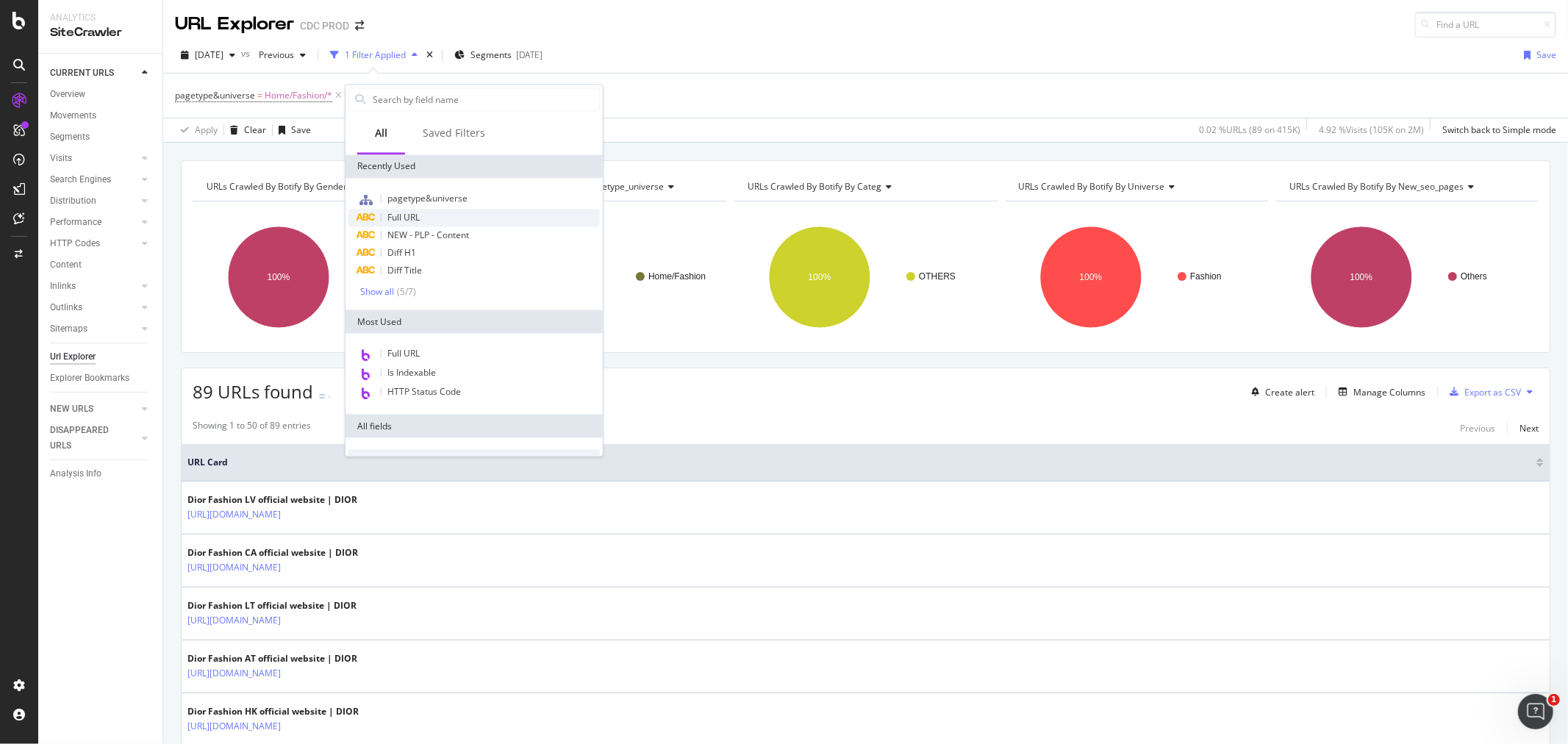
click at [413, 219] on span "Full URL" at bounding box center [404, 217] width 33 height 13
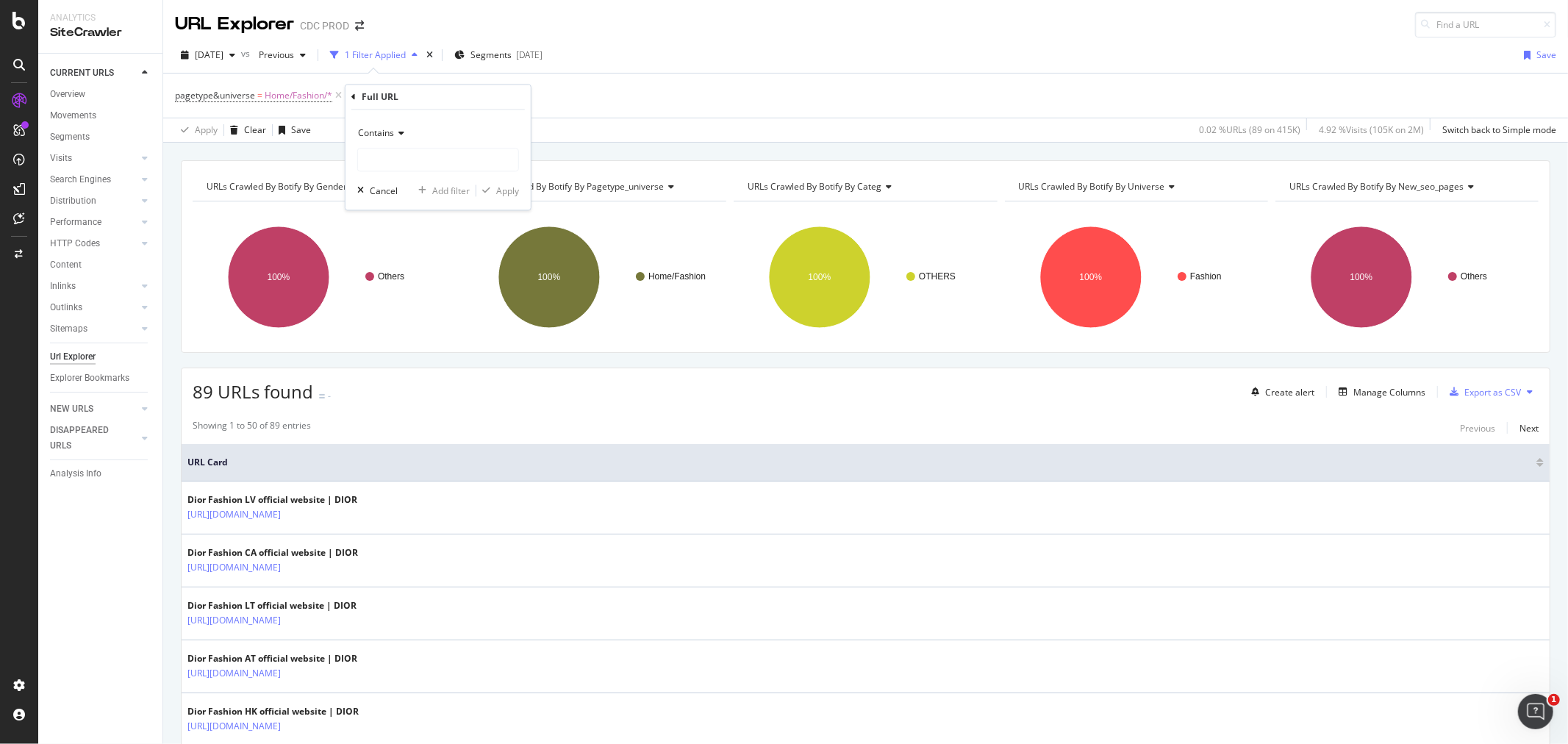
click at [682, 123] on div "Apply Clear Save 0.02 % URLs ( 89 on 415K ) 4.92 % Visits ( 105K on 2M ) Switch…" at bounding box center [865, 129] width 1405 height 24
click at [415, 103] on span "Full URL = missing value" at bounding box center [430, 95] width 122 height 21
click at [426, 99] on div "missing value" at bounding box center [450, 95] width 56 height 13
click at [380, 95] on div "Full URL" at bounding box center [462, 94] width 173 height 25
click at [379, 92] on icon at bounding box center [377, 94] width 4 height 9
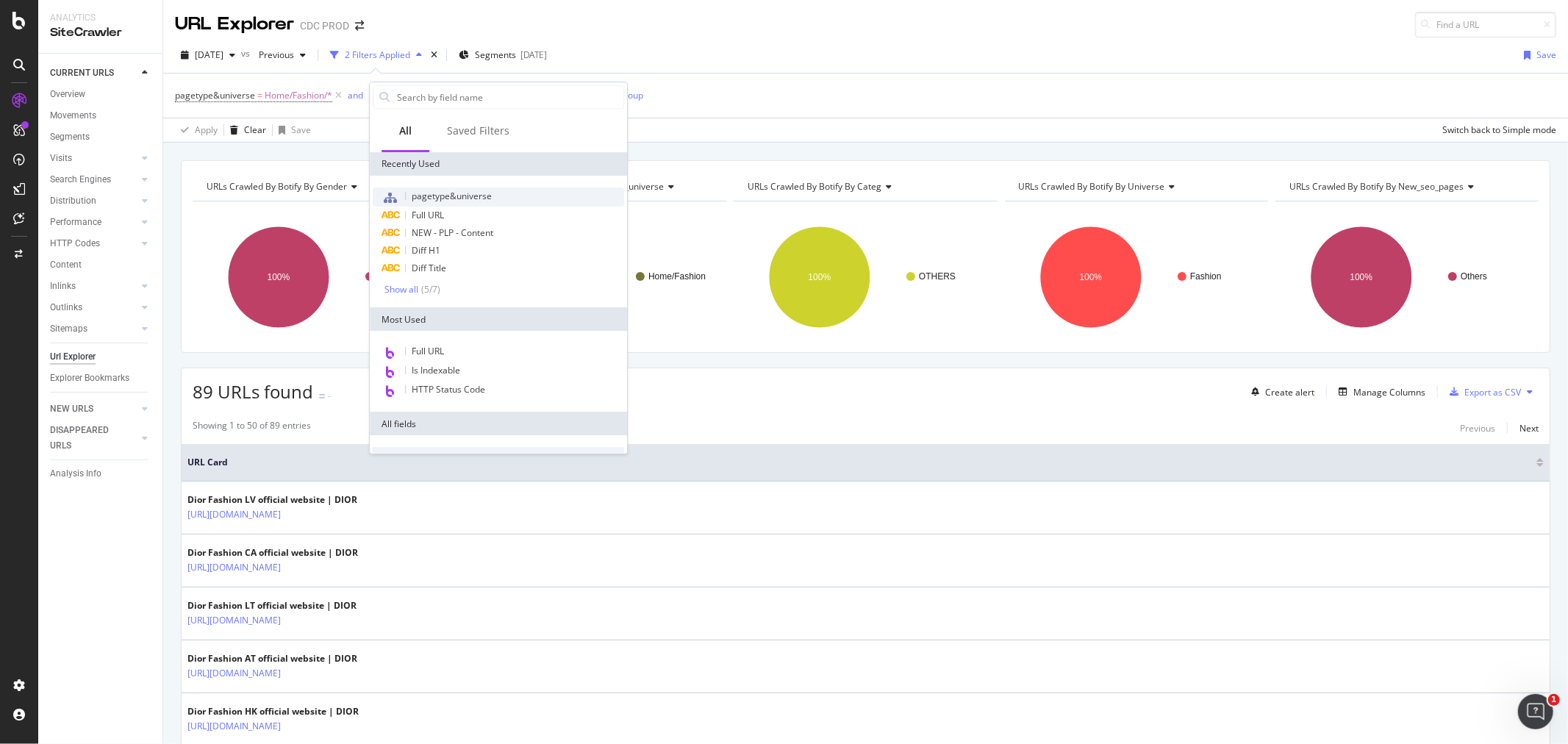
click at [449, 196] on span "pagetype&universe" at bounding box center [451, 195] width 80 height 13
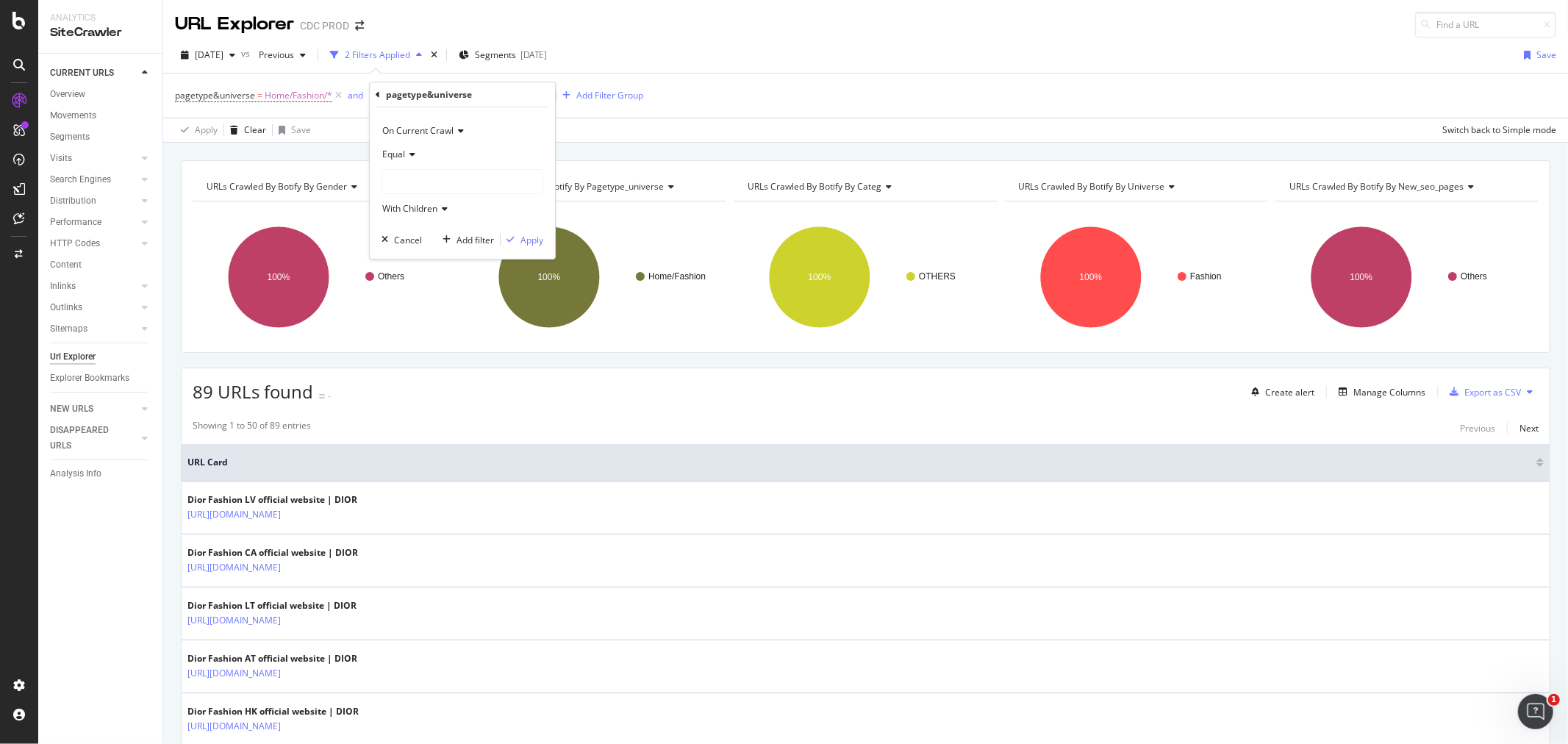
click at [399, 155] on span "Equal" at bounding box center [394, 153] width 23 height 13
click at [436, 93] on div "missing value" at bounding box center [450, 95] width 56 height 13
click at [420, 132] on icon at bounding box center [424, 131] width 10 height 9
click at [434, 314] on span "Matches regex" at bounding box center [419, 314] width 61 height 13
click at [423, 158] on input "text" at bounding box center [462, 157] width 160 height 23
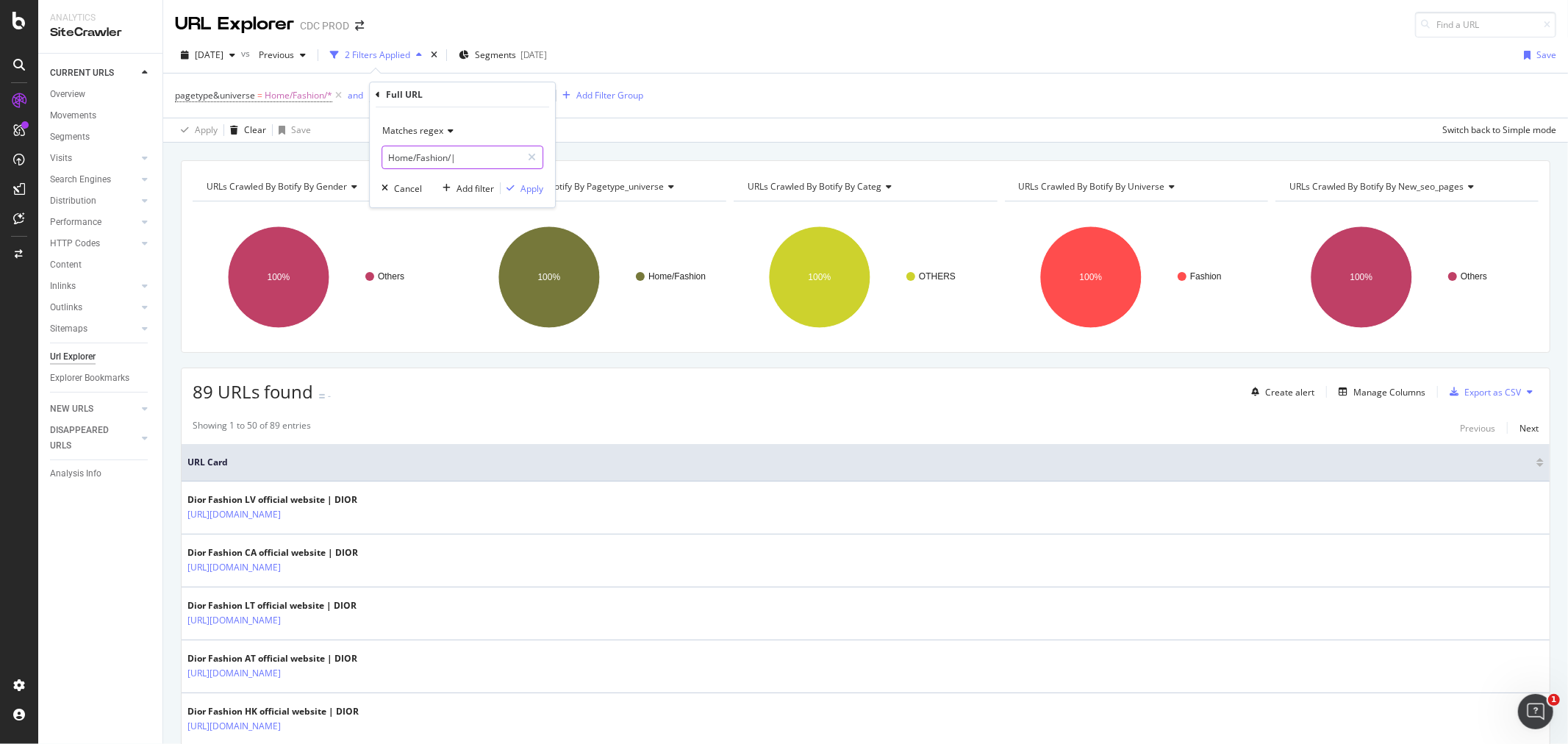
type input "Home/Fashion/"
click at [535, 187] on div "Apply" at bounding box center [532, 189] width 23 height 13
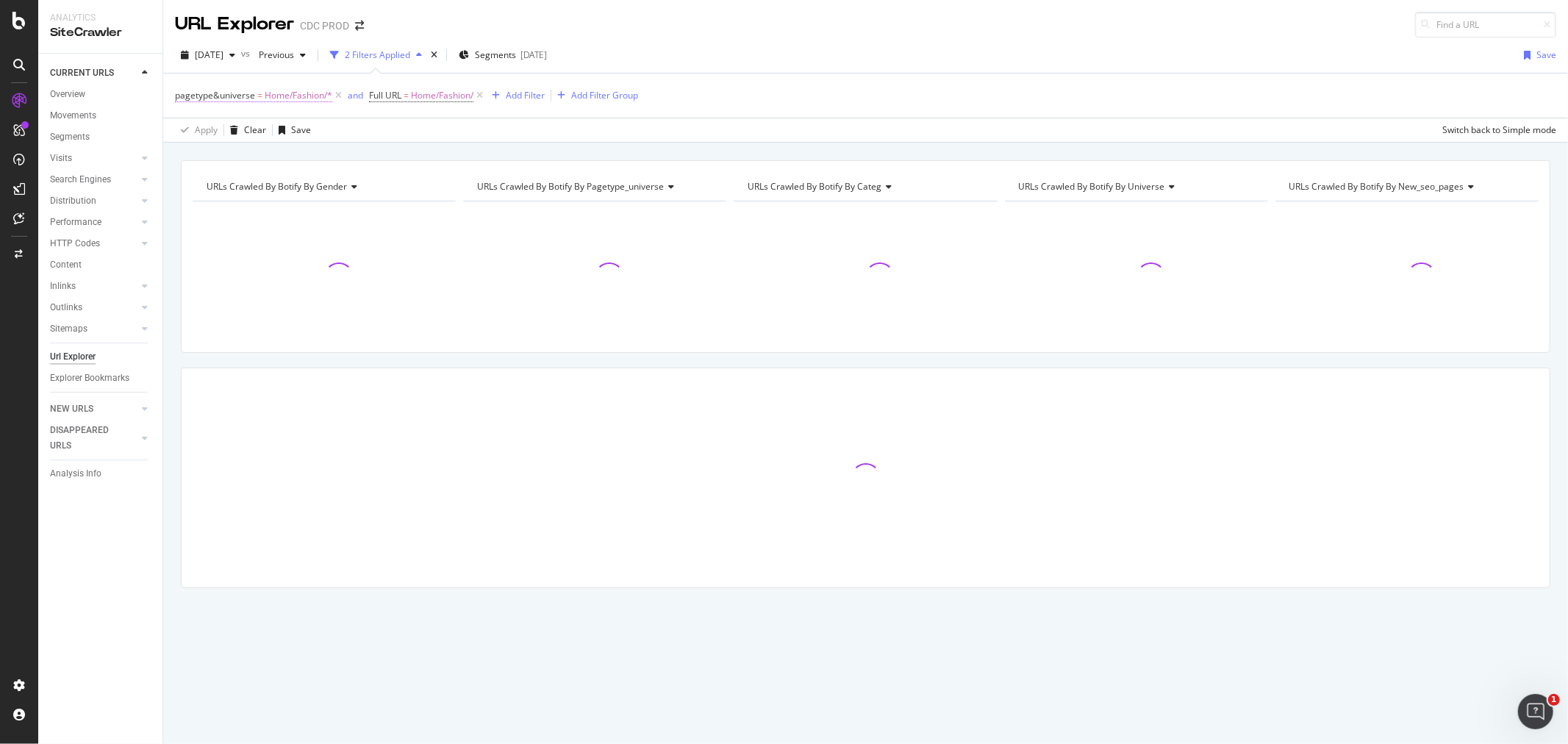
click at [282, 95] on span "Home/Fashion/*" at bounding box center [298, 95] width 68 height 21
click at [241, 170] on div "Home/Fashion" at bounding box center [268, 181] width 160 height 23
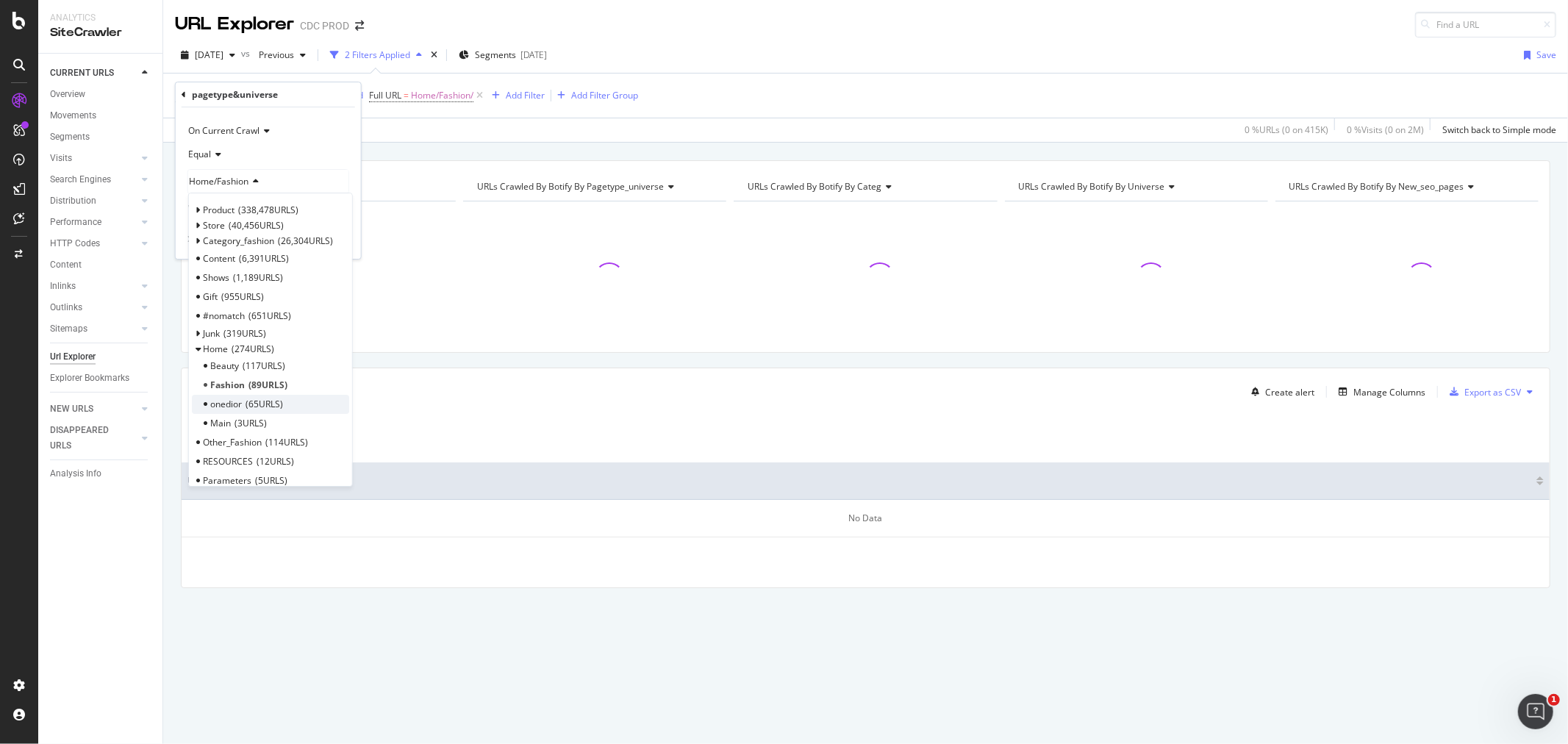
click at [280, 400] on span "65 URLS" at bounding box center [264, 404] width 38 height 13
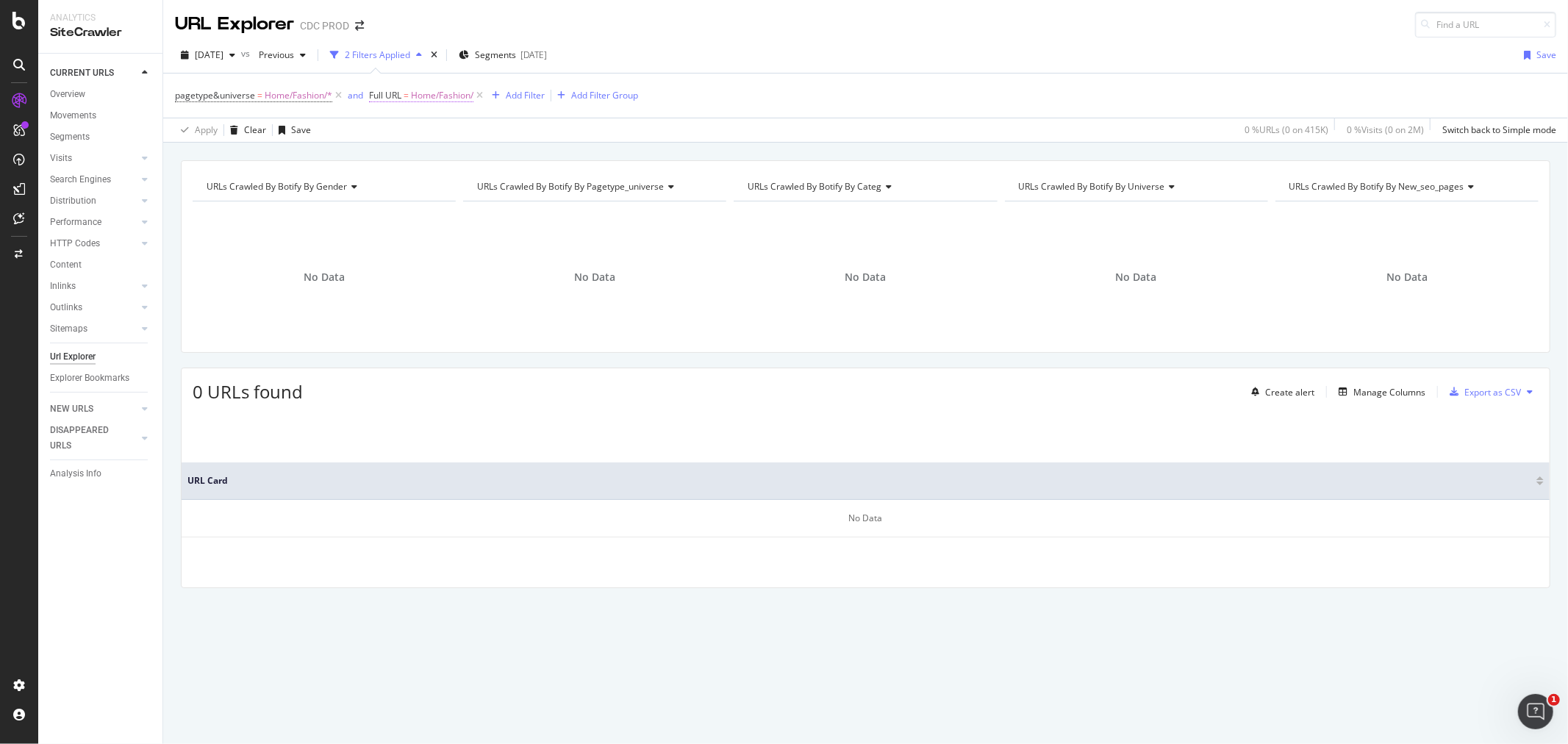
click at [442, 95] on span "Home/Fashion/" at bounding box center [442, 95] width 63 height 21
click at [475, 155] on input "Home/Fashion/" at bounding box center [452, 157] width 139 height 23
click at [486, 158] on input "Home/Fashion/" at bounding box center [452, 157] width 139 height 23
click at [450, 153] on input "Home/Fashion/Home/onedior/" at bounding box center [452, 157] width 139 height 23
type input "Home/Fashion/|Home/onedior/"
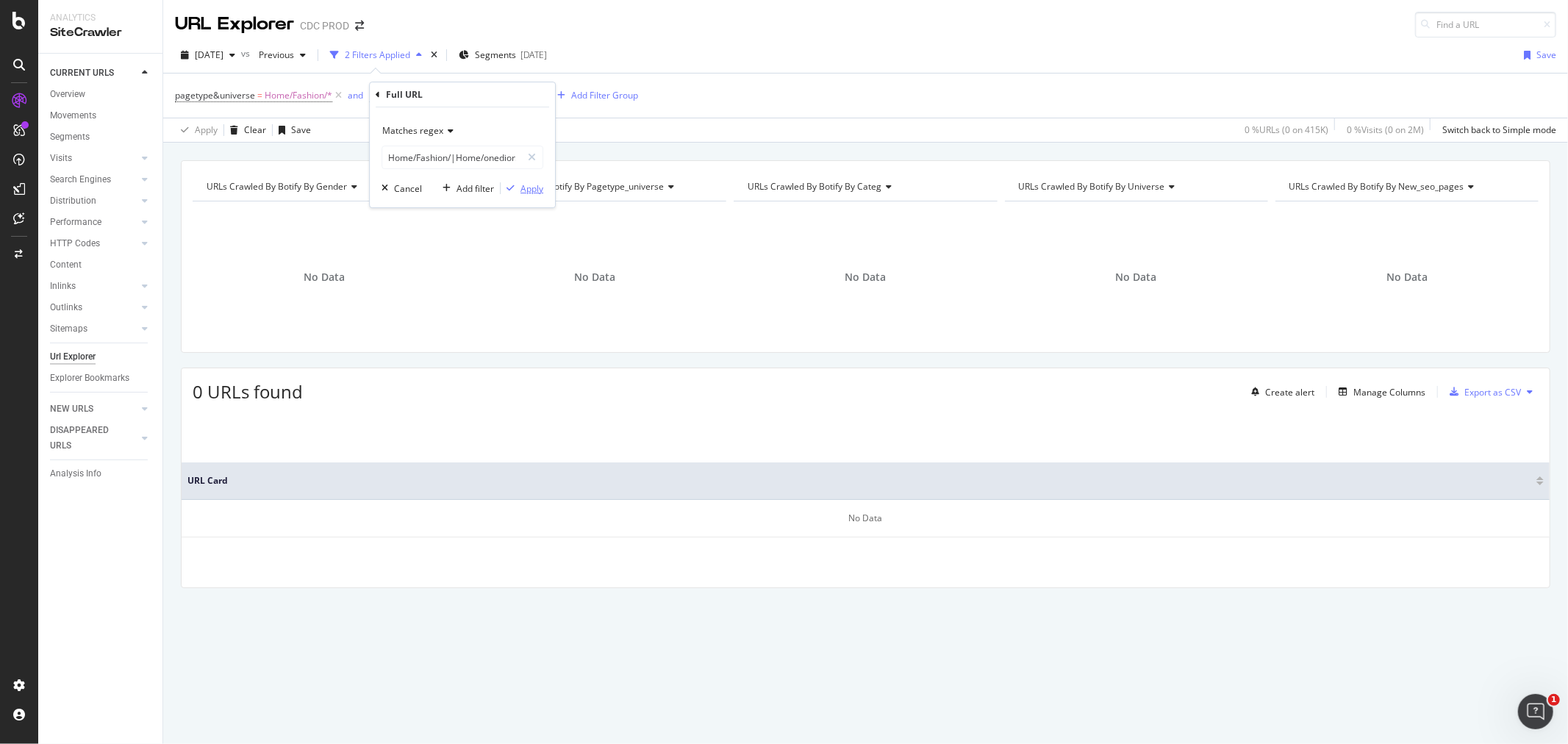
click at [524, 192] on div "Apply" at bounding box center [532, 189] width 23 height 13
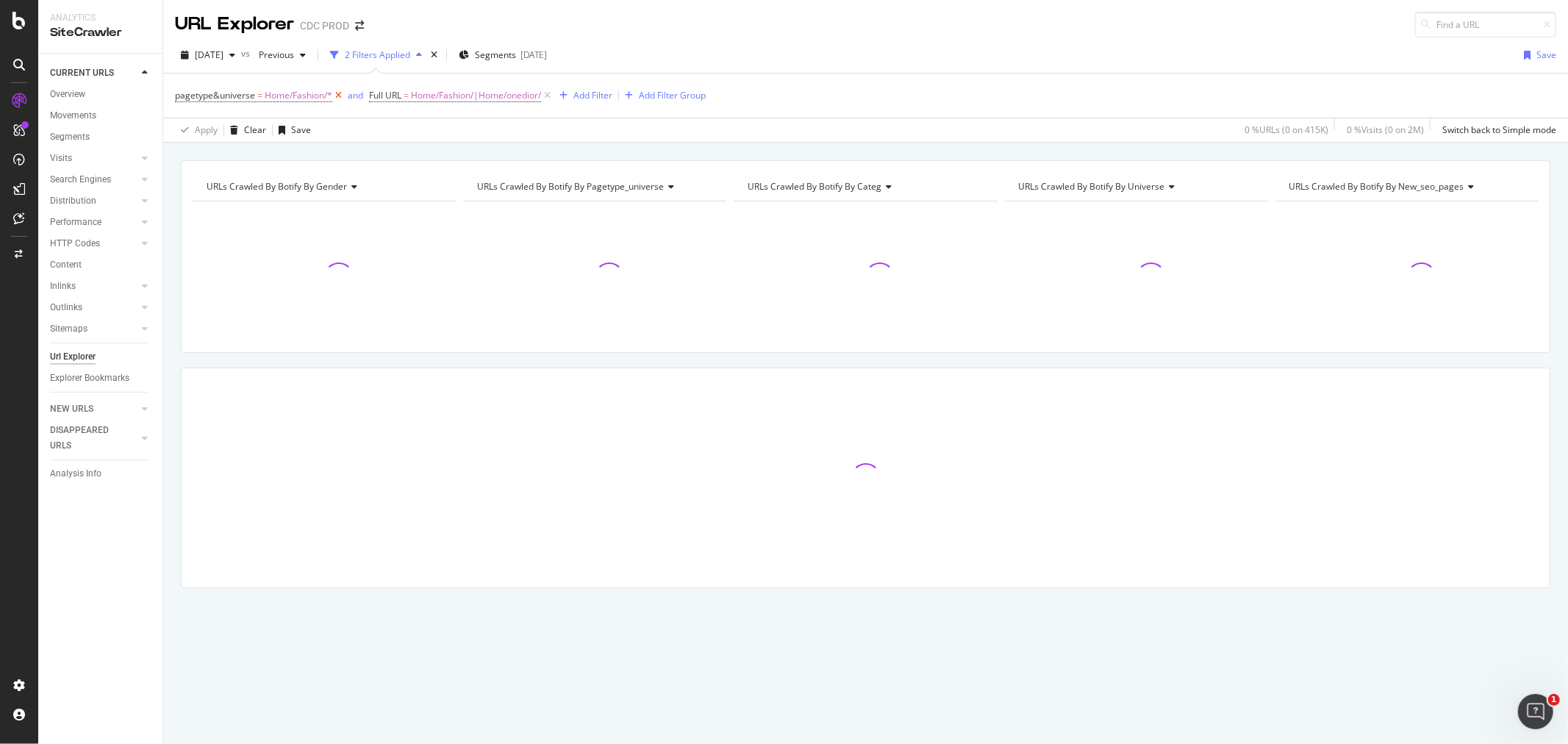
click at [339, 93] on icon at bounding box center [339, 95] width 13 height 15
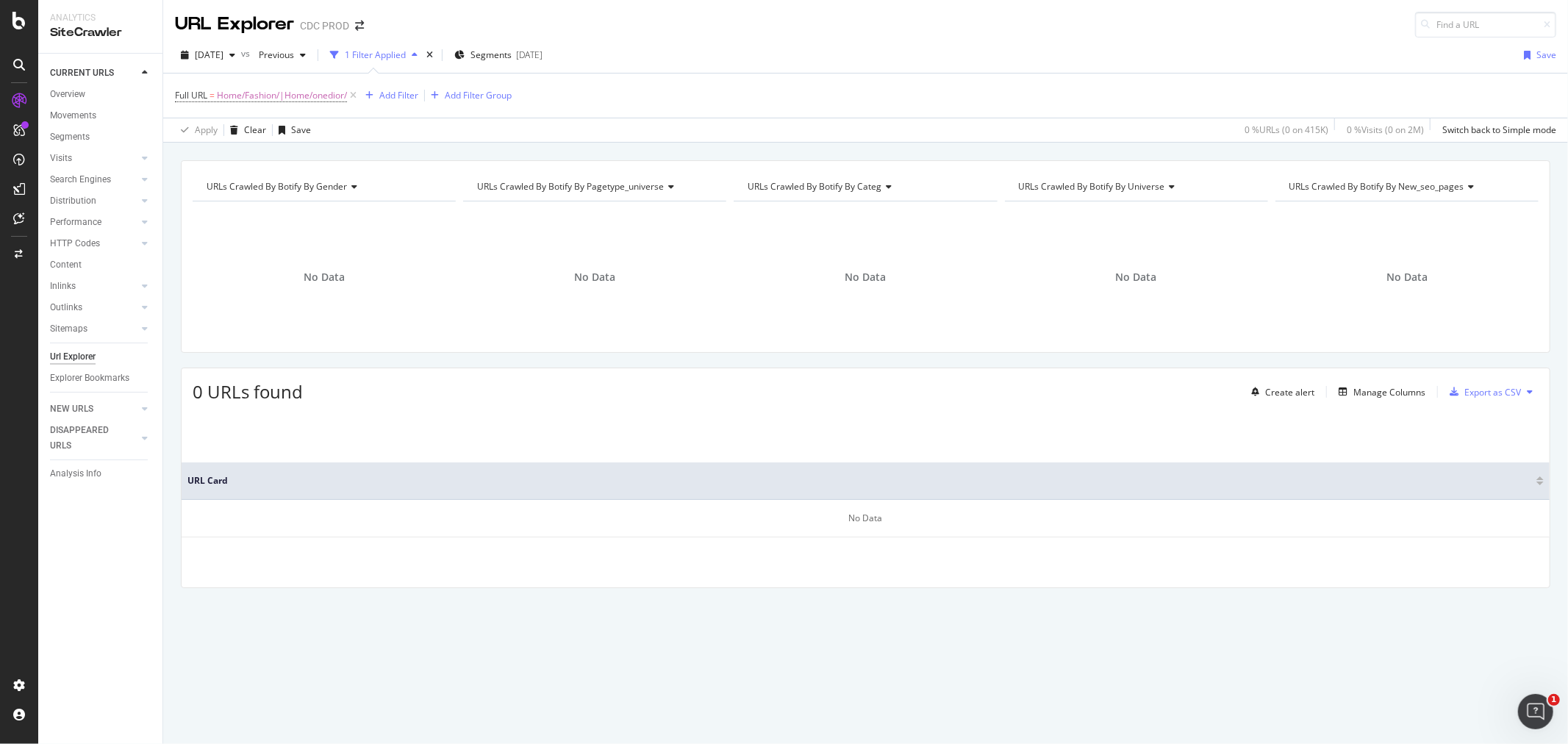
click at [214, 105] on span "Full URL = Home/Fashion/|Home/onedior/" at bounding box center [267, 95] width 184 height 21
click at [228, 101] on span "Home/Fashion/|Home/onedior/" at bounding box center [282, 95] width 130 height 21
click at [210, 168] on input "Home/Fashion/|Home/onedior/" at bounding box center [258, 157] width 139 height 23
click at [208, 158] on input "Home/Fashion/|Home/onedior/" at bounding box center [258, 157] width 139 height 23
click at [188, 153] on div "Home/Fashion/|Home/onedior/" at bounding box center [268, 157] width 162 height 23
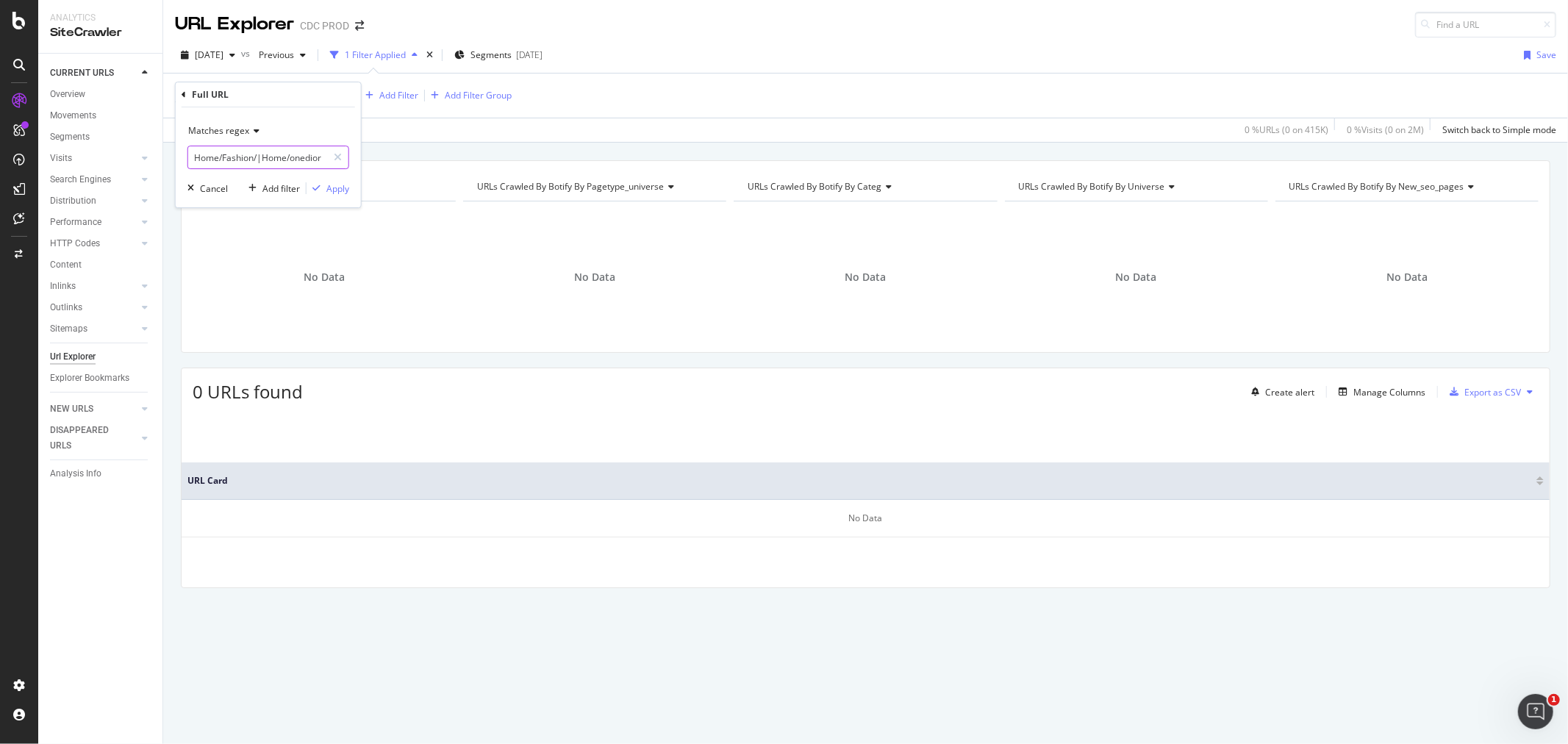
click at [292, 147] on input "Home/Fashion/|Home/onedior/" at bounding box center [258, 157] width 139 height 23
drag, startPoint x: 269, startPoint y: 160, endPoint x: 339, endPoint y: 159, distance: 70.0
click at [339, 159] on div "Home/Fashion/|Home/onedior/" at bounding box center [268, 157] width 162 height 23
click at [322, 159] on input "Home/Fashion/|Home/onedior/" at bounding box center [258, 157] width 139 height 23
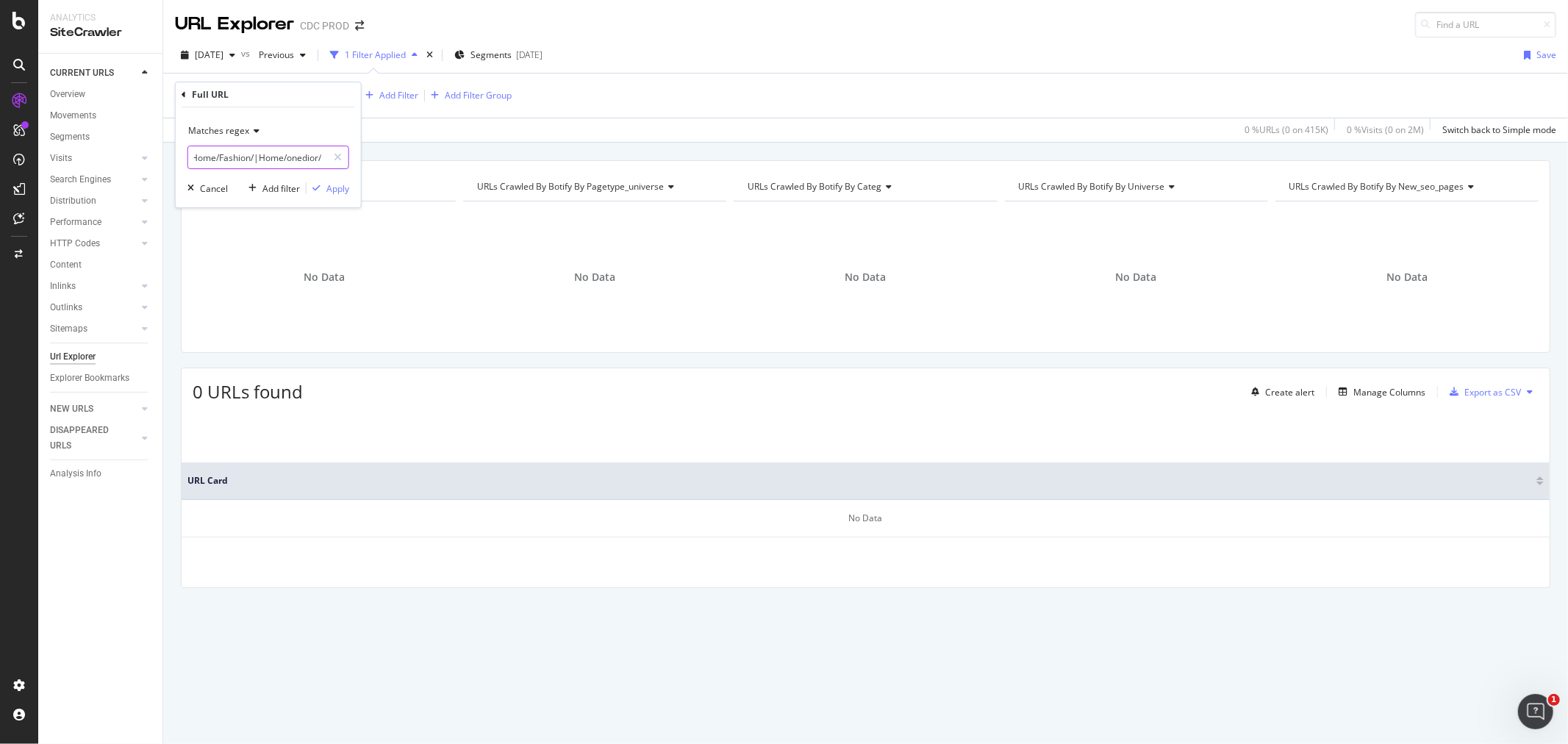
click at [276, 163] on input "Home/Fashion/|Home/onedior/" at bounding box center [258, 157] width 139 height 23
click at [332, 155] on div at bounding box center [338, 157] width 21 height 23
click at [607, 113] on div "Full URL = Home/Fashion/|Home/onedior/ Add Filter Add Filter Group" at bounding box center [865, 95] width 1381 height 44
click at [358, 92] on icon at bounding box center [353, 95] width 13 height 15
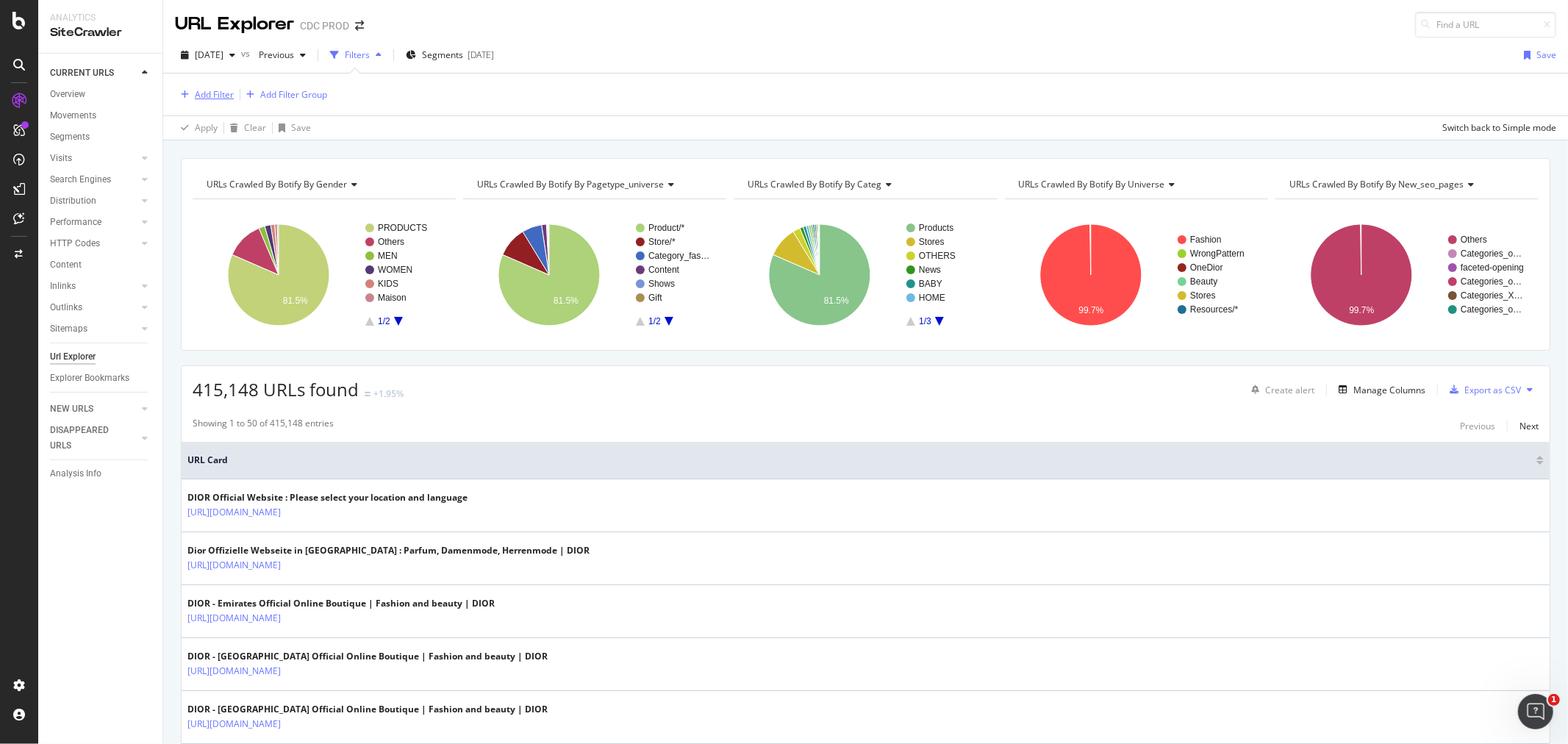
click at [214, 93] on div "Add Filter" at bounding box center [213, 94] width 39 height 13
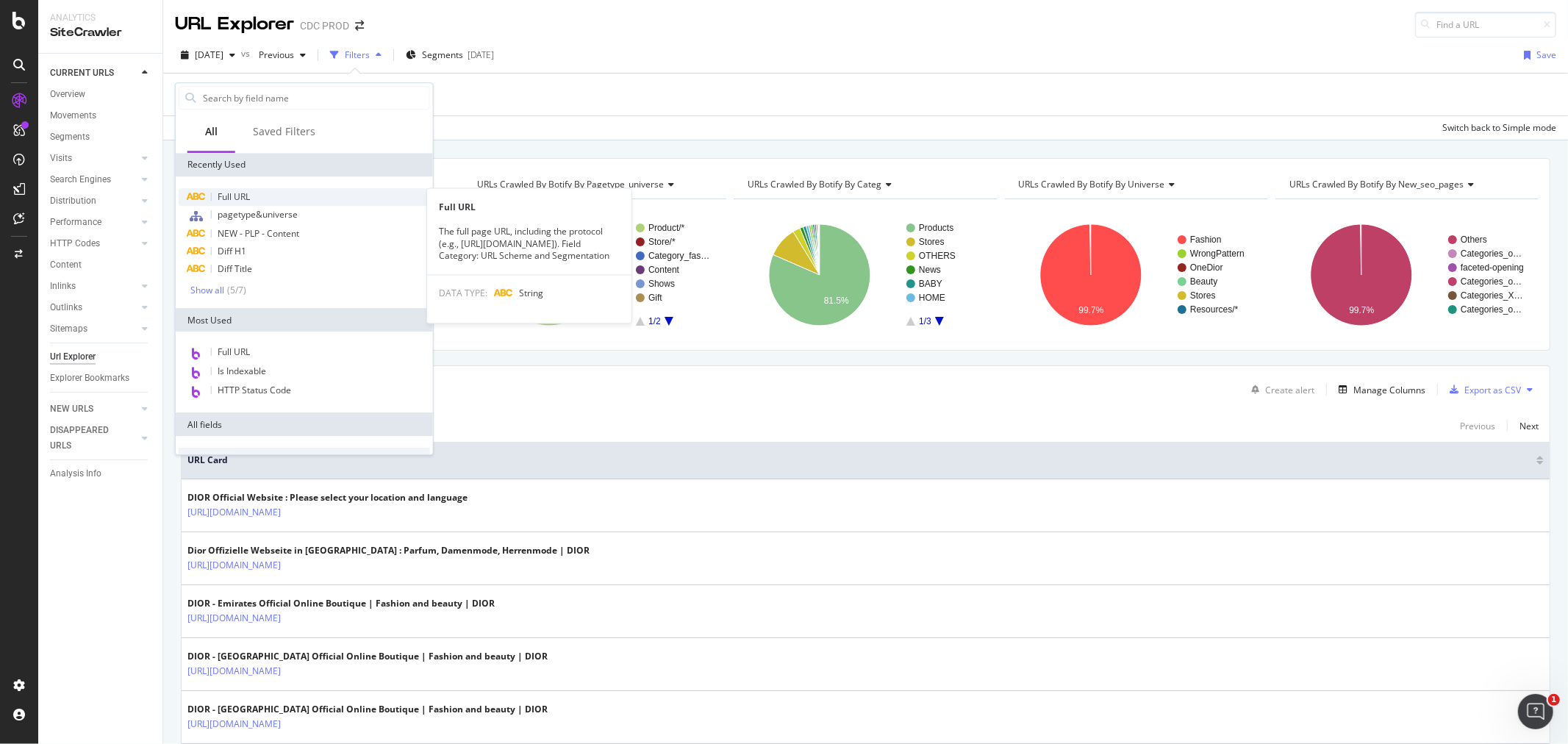
click at [247, 199] on span "Full URL" at bounding box center [234, 196] width 33 height 13
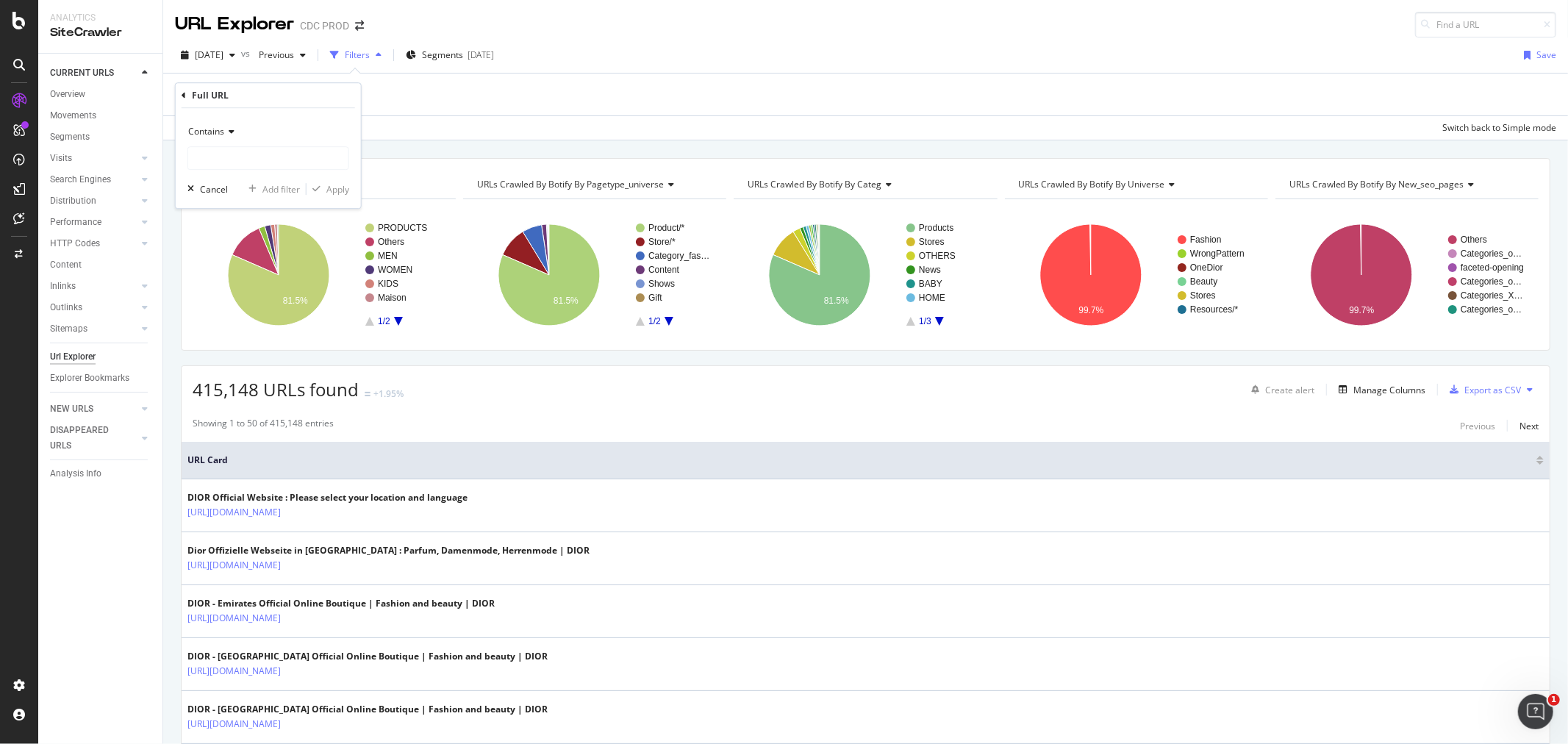
click at [223, 135] on span "Contains" at bounding box center [207, 131] width 36 height 13
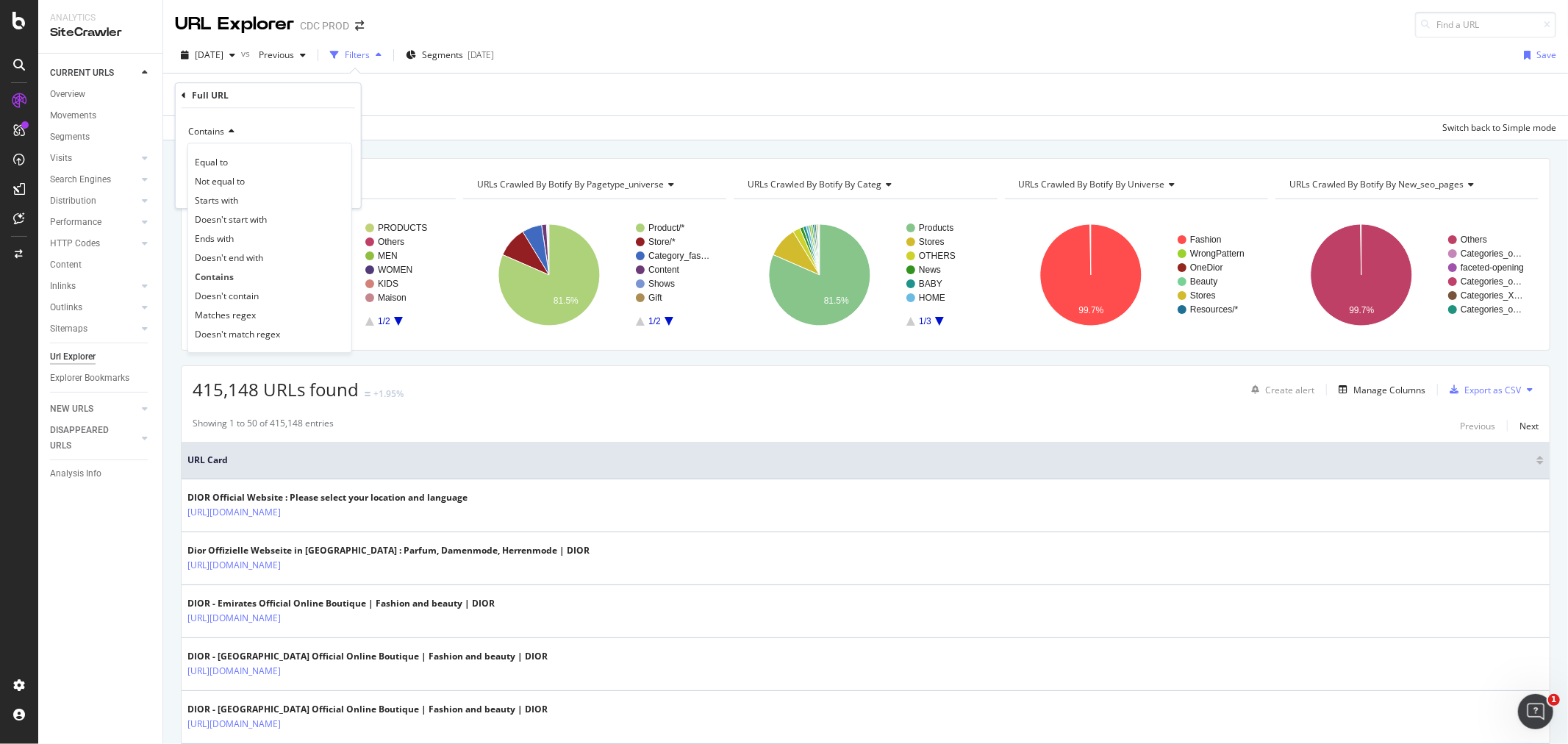
click at [303, 109] on div "Contains Equal to Not equal to Starts with Doesn't start with Ends with Doesn't…" at bounding box center [268, 158] width 185 height 100
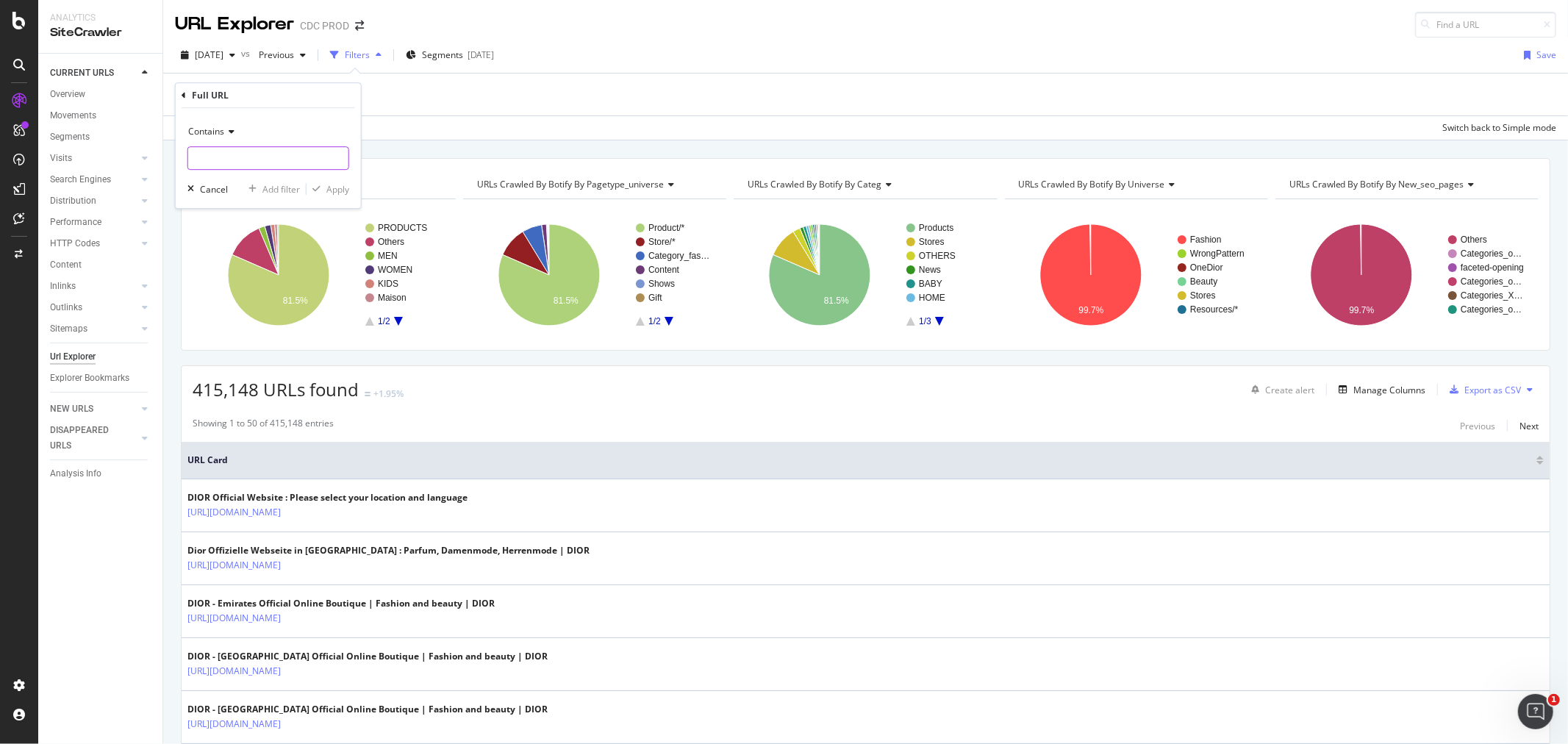
click at [213, 165] on input "text" at bounding box center [268, 158] width 160 height 23
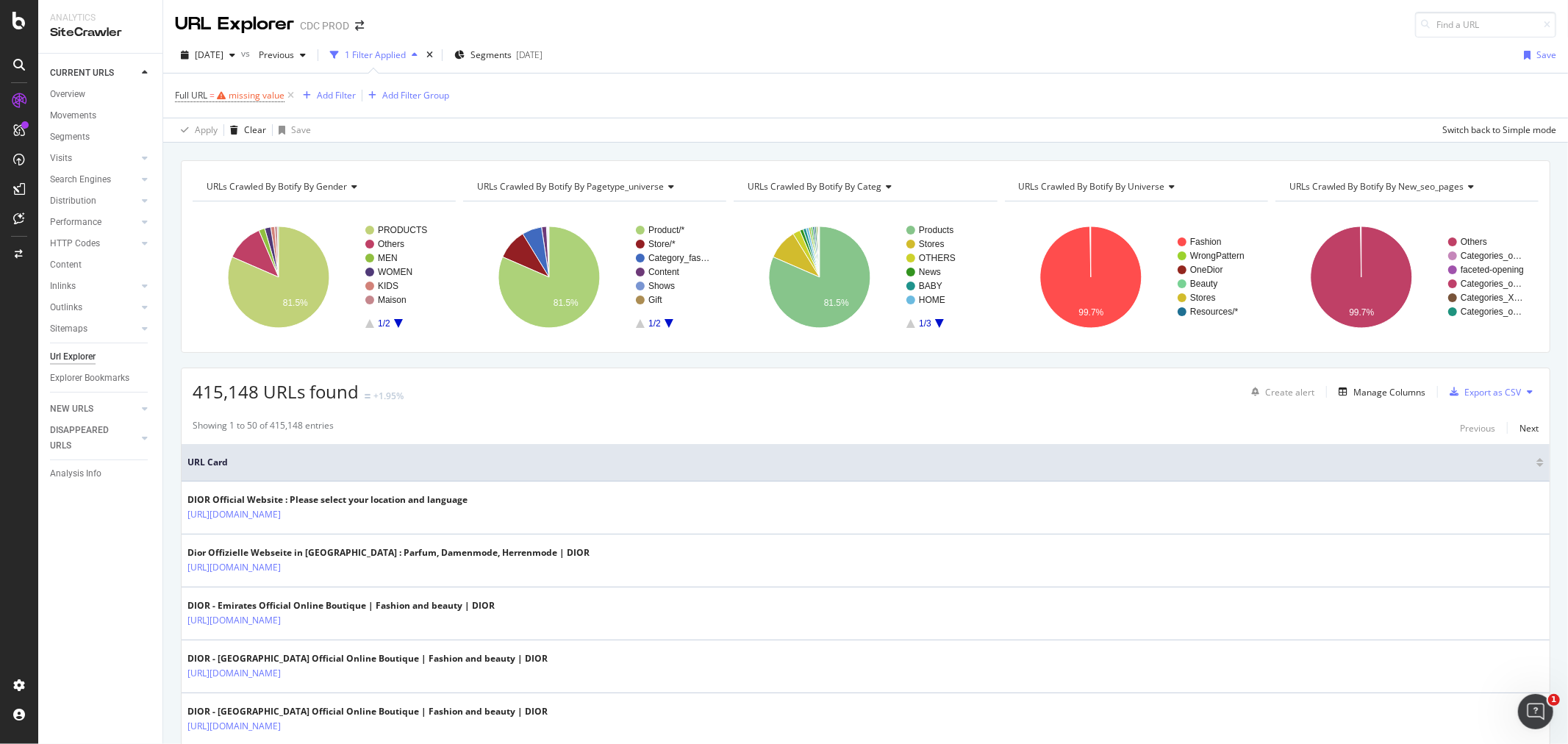
click at [730, 55] on div "2025 Sep. 26th vs Previous 1 Filter Applied Segments 2025-08-27 Save" at bounding box center [865, 58] width 1405 height 29
click at [288, 100] on icon at bounding box center [291, 95] width 13 height 15
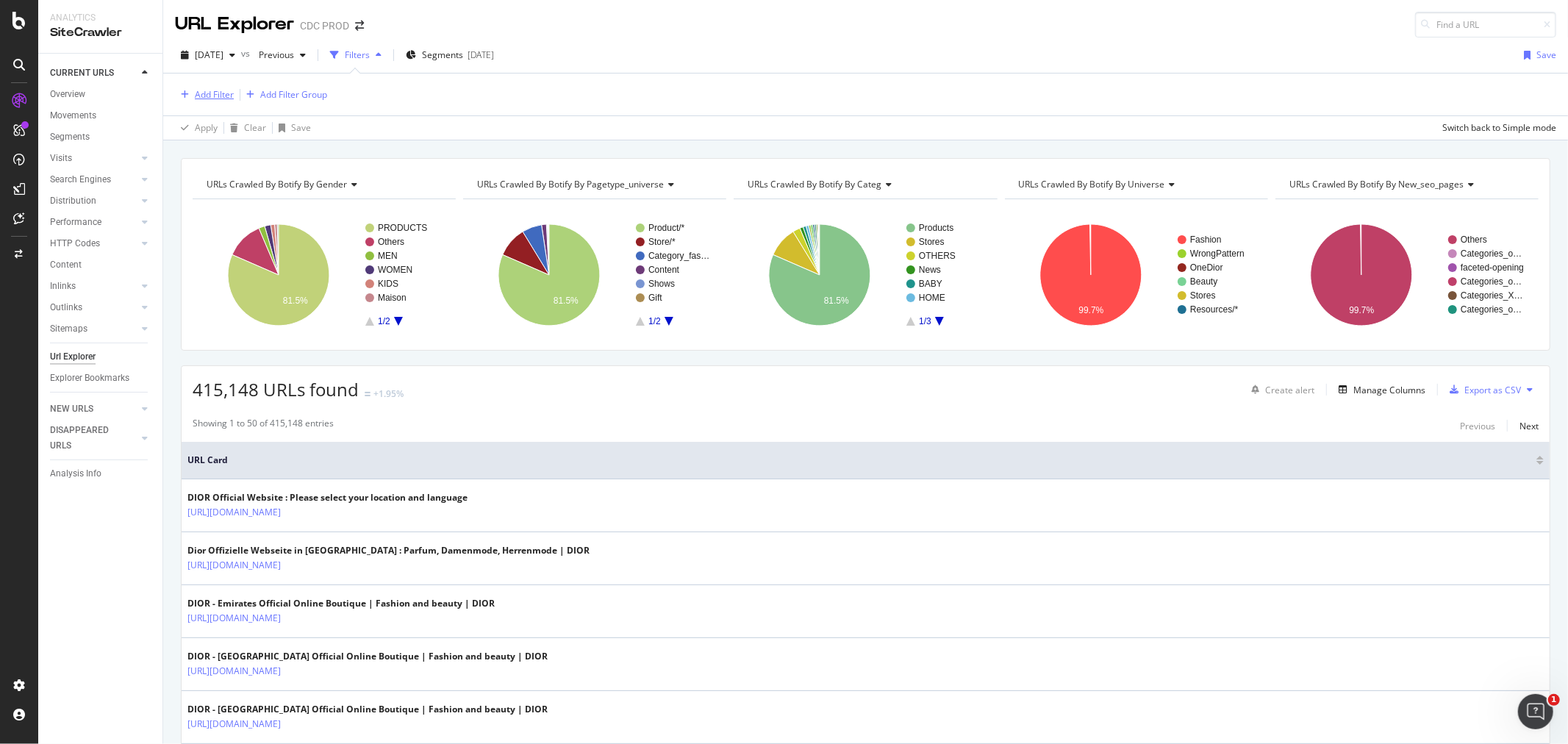
click at [207, 98] on div "Add Filter" at bounding box center [213, 94] width 39 height 13
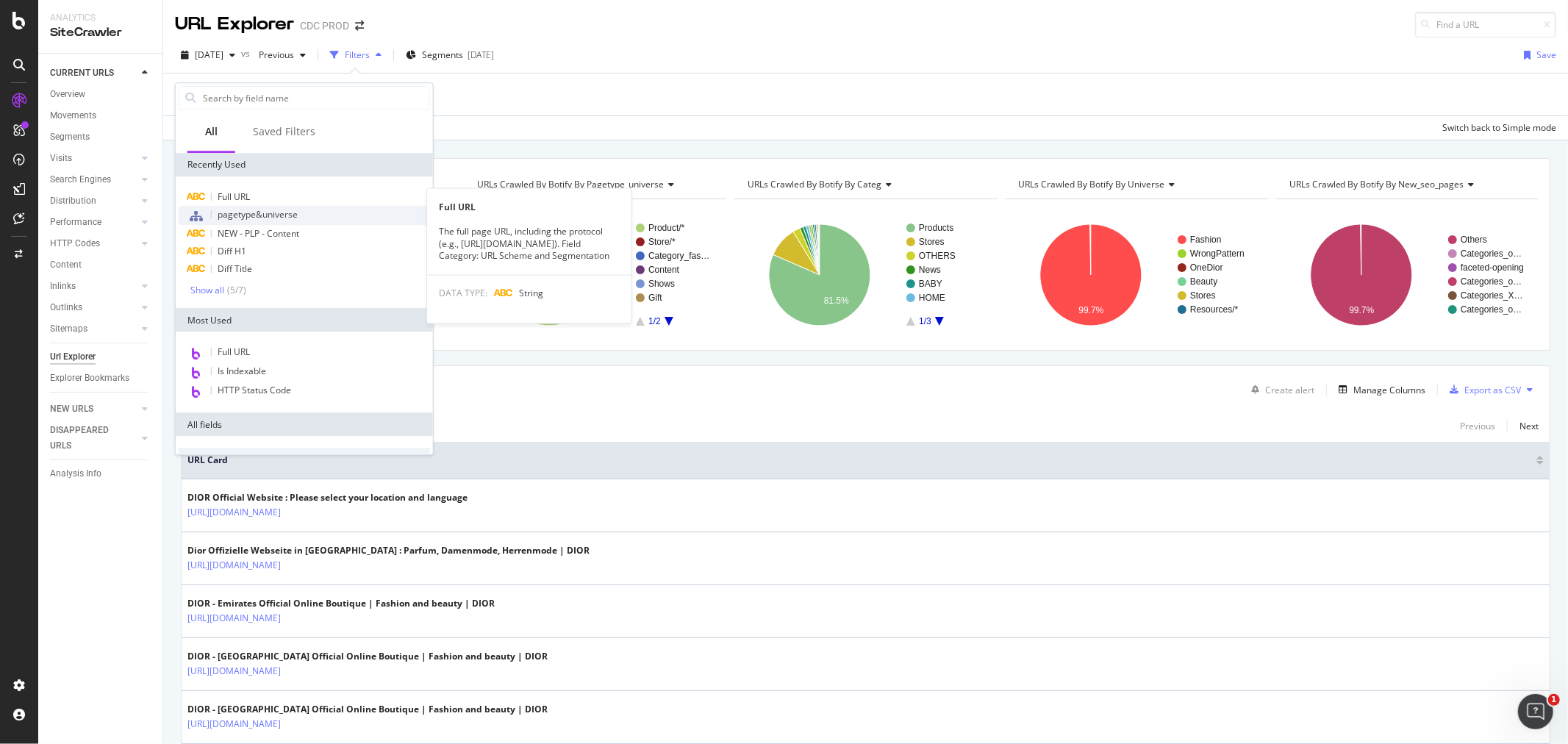
click at [279, 215] on span "pagetype&universe" at bounding box center [257, 214] width 80 height 13
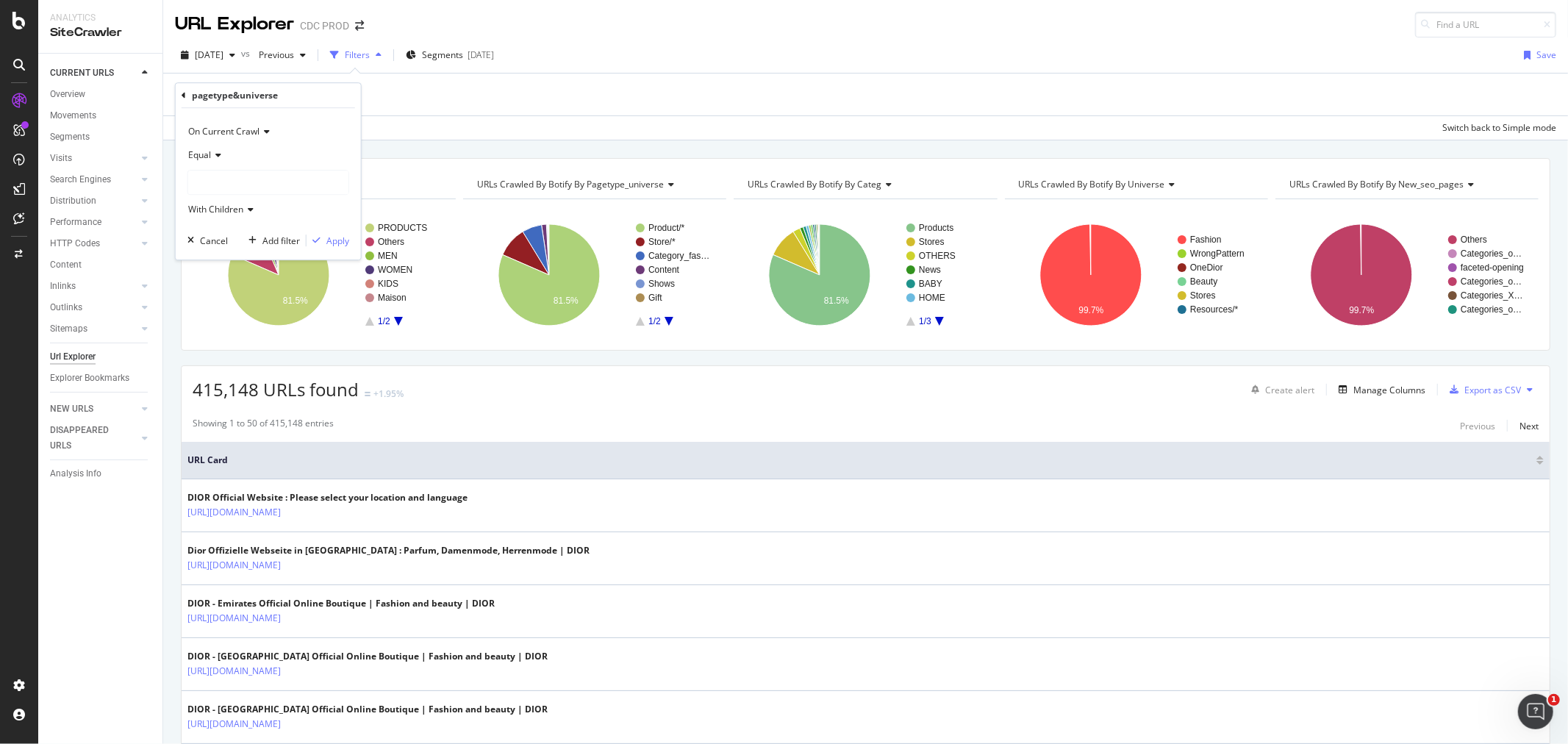
click at [250, 191] on div at bounding box center [268, 182] width 160 height 23
click at [207, 99] on div "Add Filter" at bounding box center [213, 94] width 39 height 13
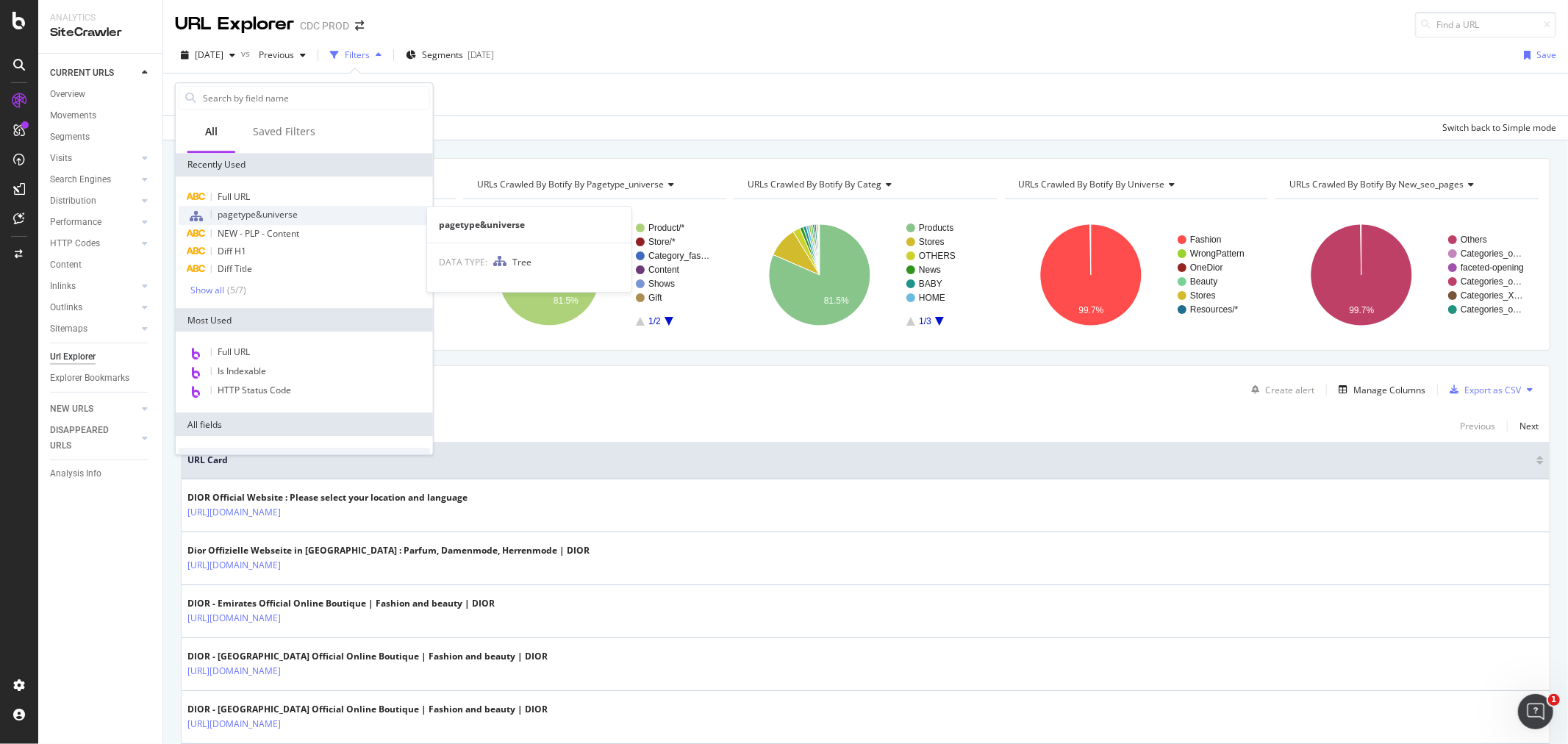
click at [267, 212] on span "pagetype&universe" at bounding box center [257, 214] width 80 height 13
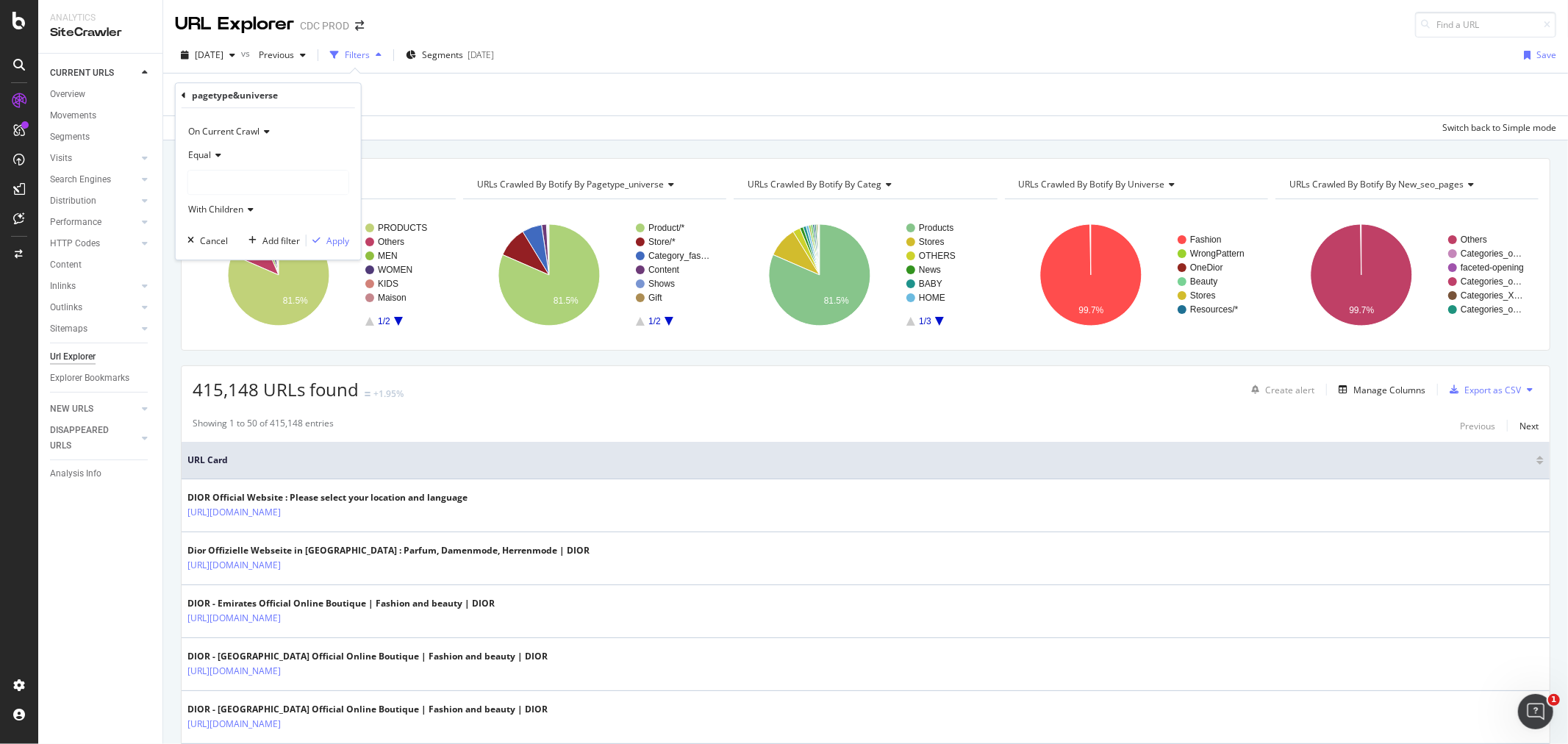
click at [234, 187] on div at bounding box center [268, 182] width 160 height 23
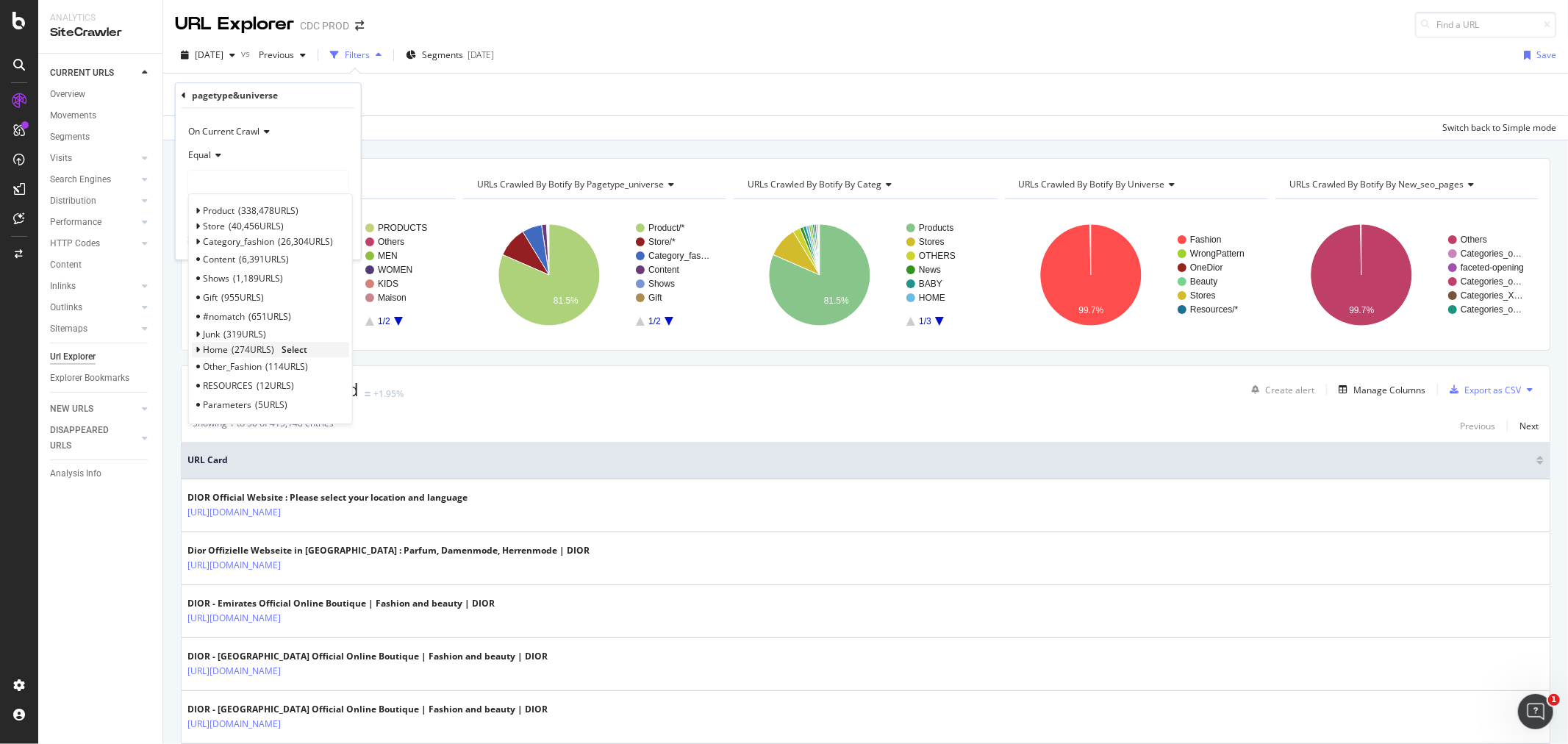
click at [196, 351] on icon at bounding box center [198, 350] width 5 height 9
click at [275, 388] on span "89 URLS" at bounding box center [264, 386] width 38 height 13
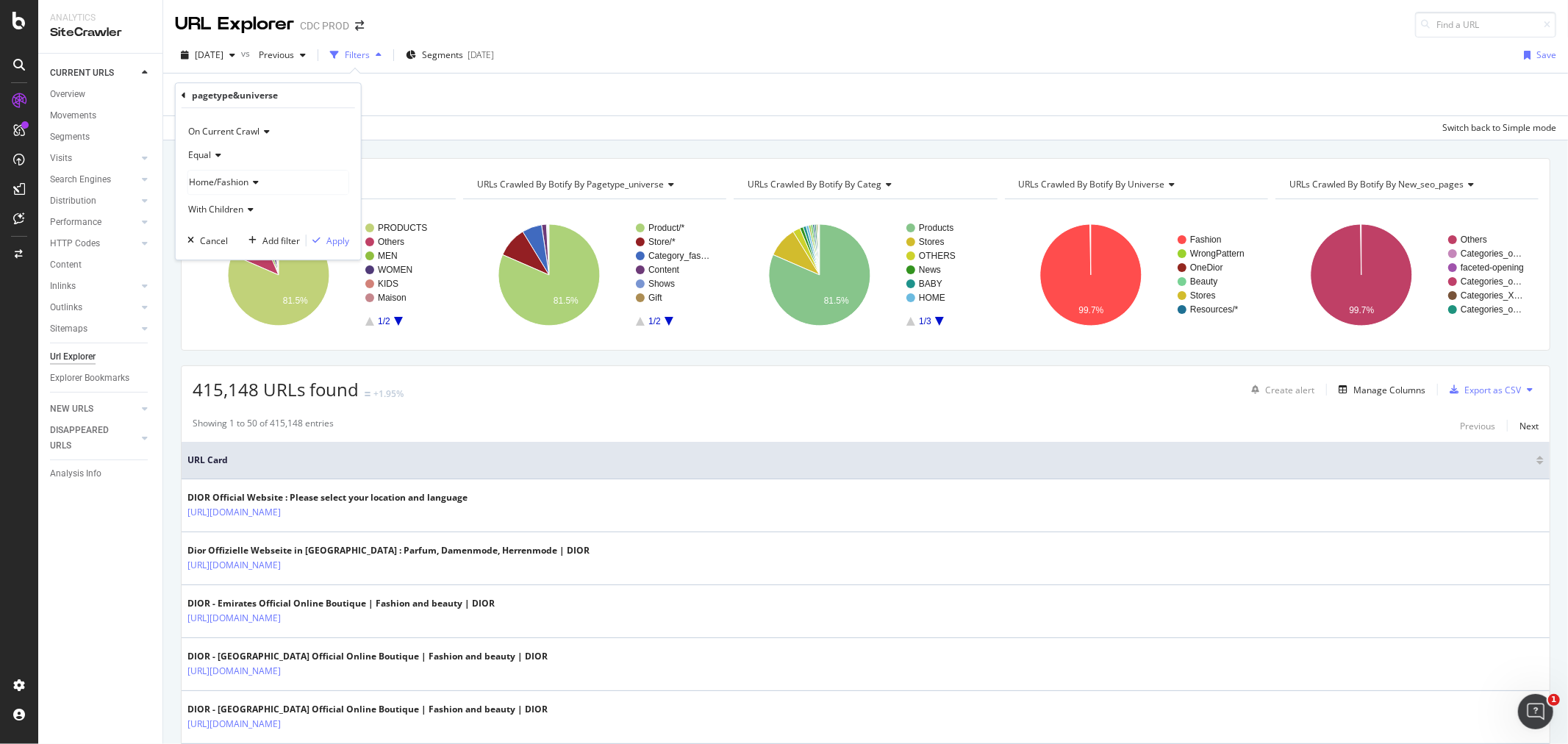
click at [369, 51] on div "Filters" at bounding box center [357, 55] width 25 height 13
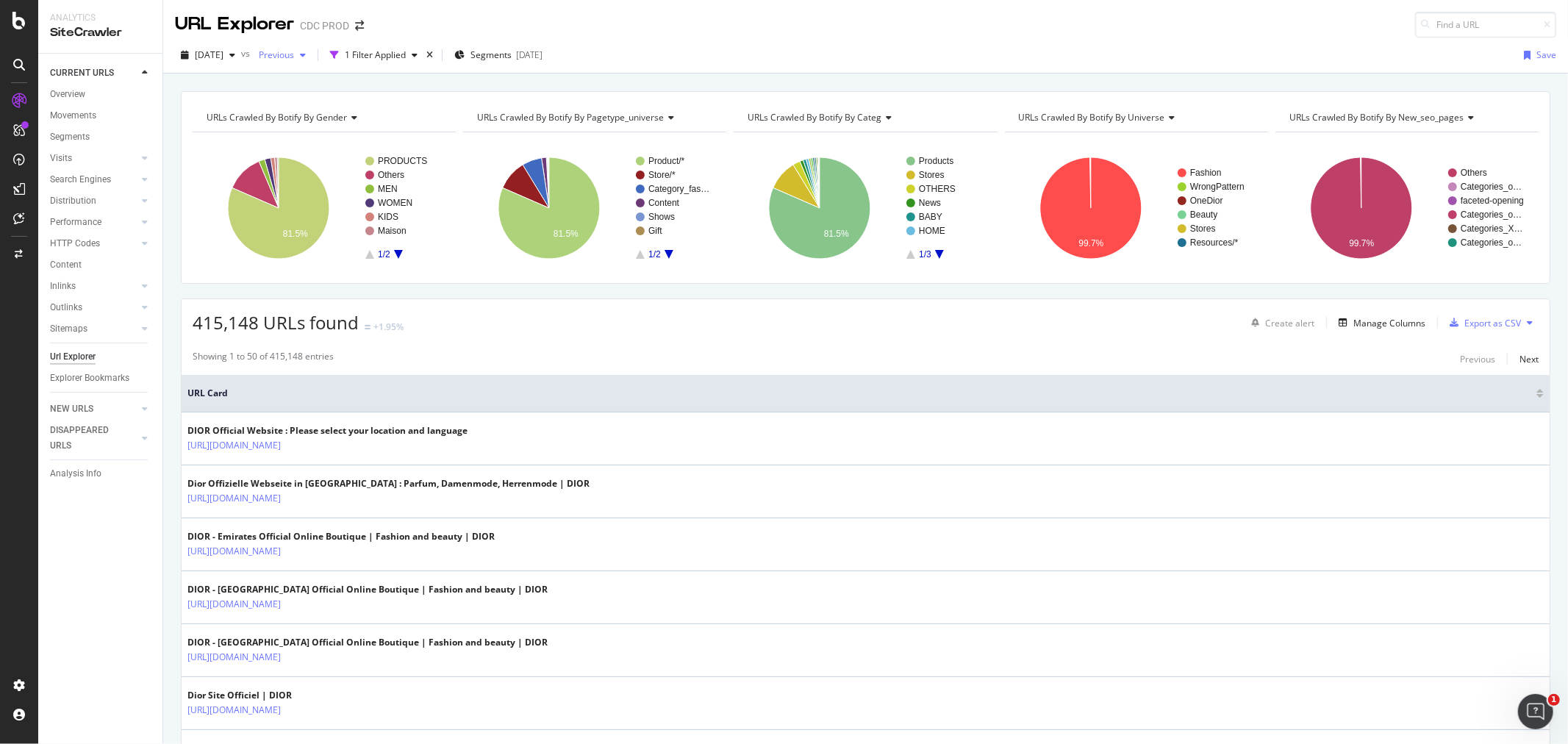
click at [294, 54] on span "Previous" at bounding box center [273, 55] width 41 height 13
click at [400, 47] on div "1 Filter Applied" at bounding box center [374, 55] width 99 height 22
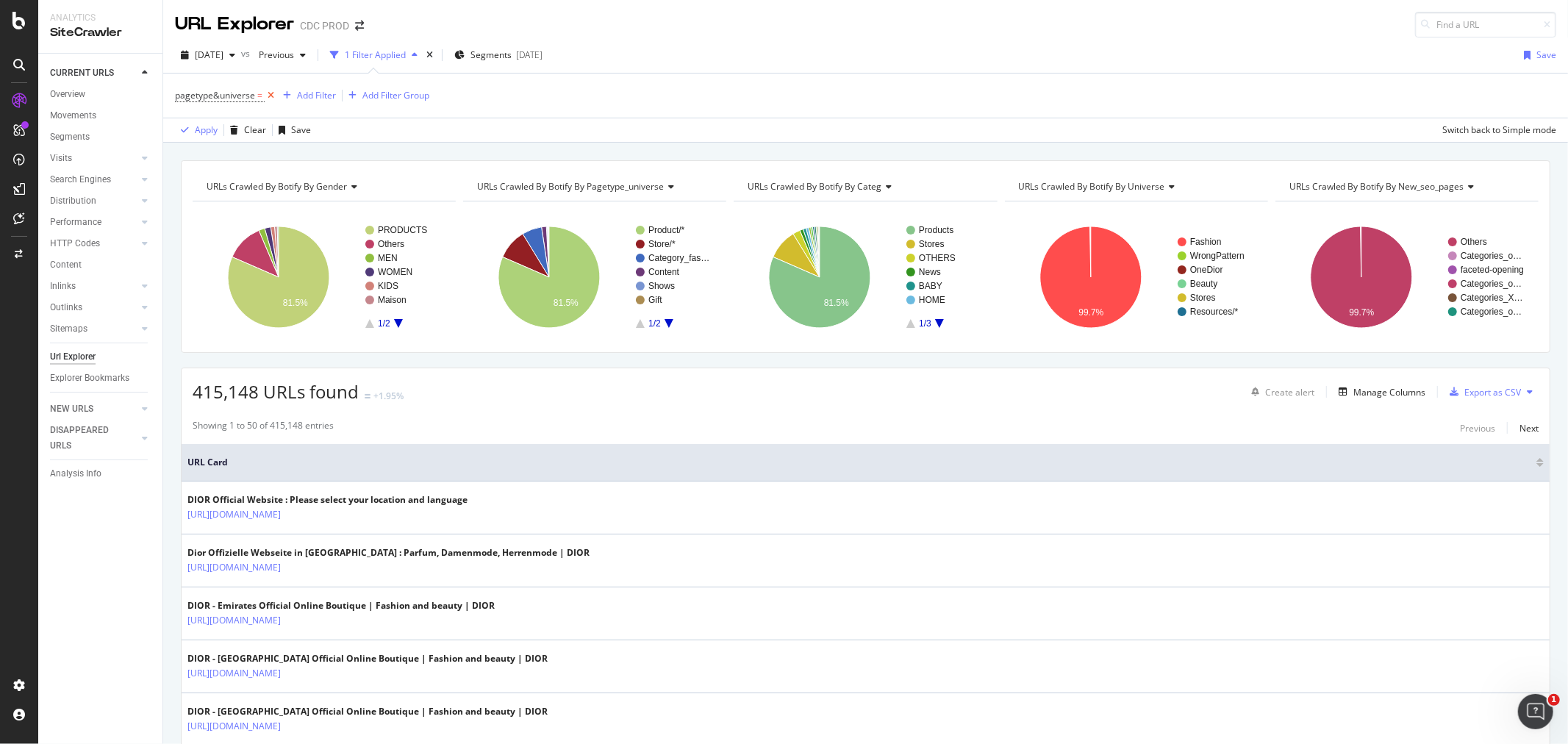
click at [265, 96] on icon at bounding box center [271, 95] width 13 height 15
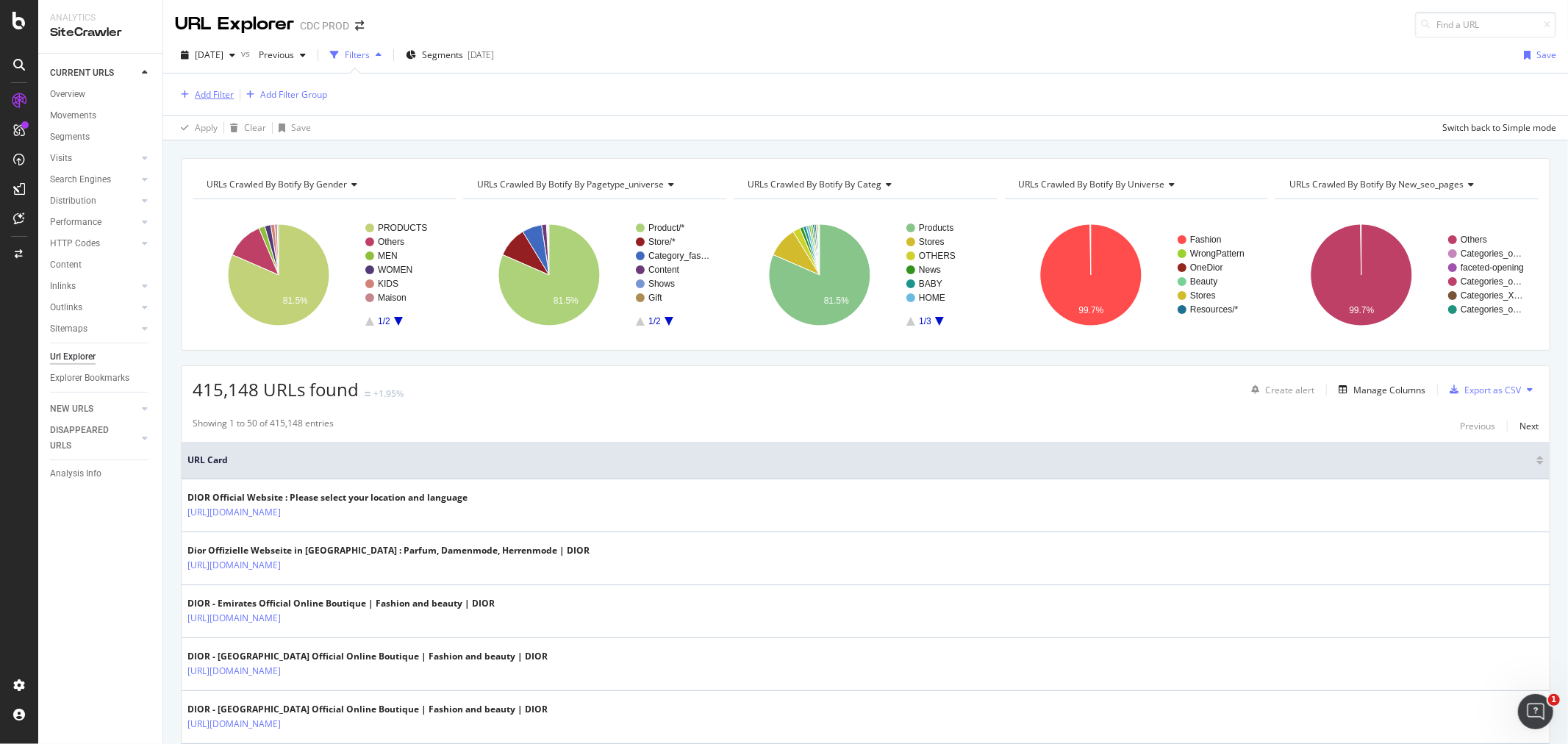
click at [217, 97] on div "Add Filter" at bounding box center [213, 94] width 39 height 13
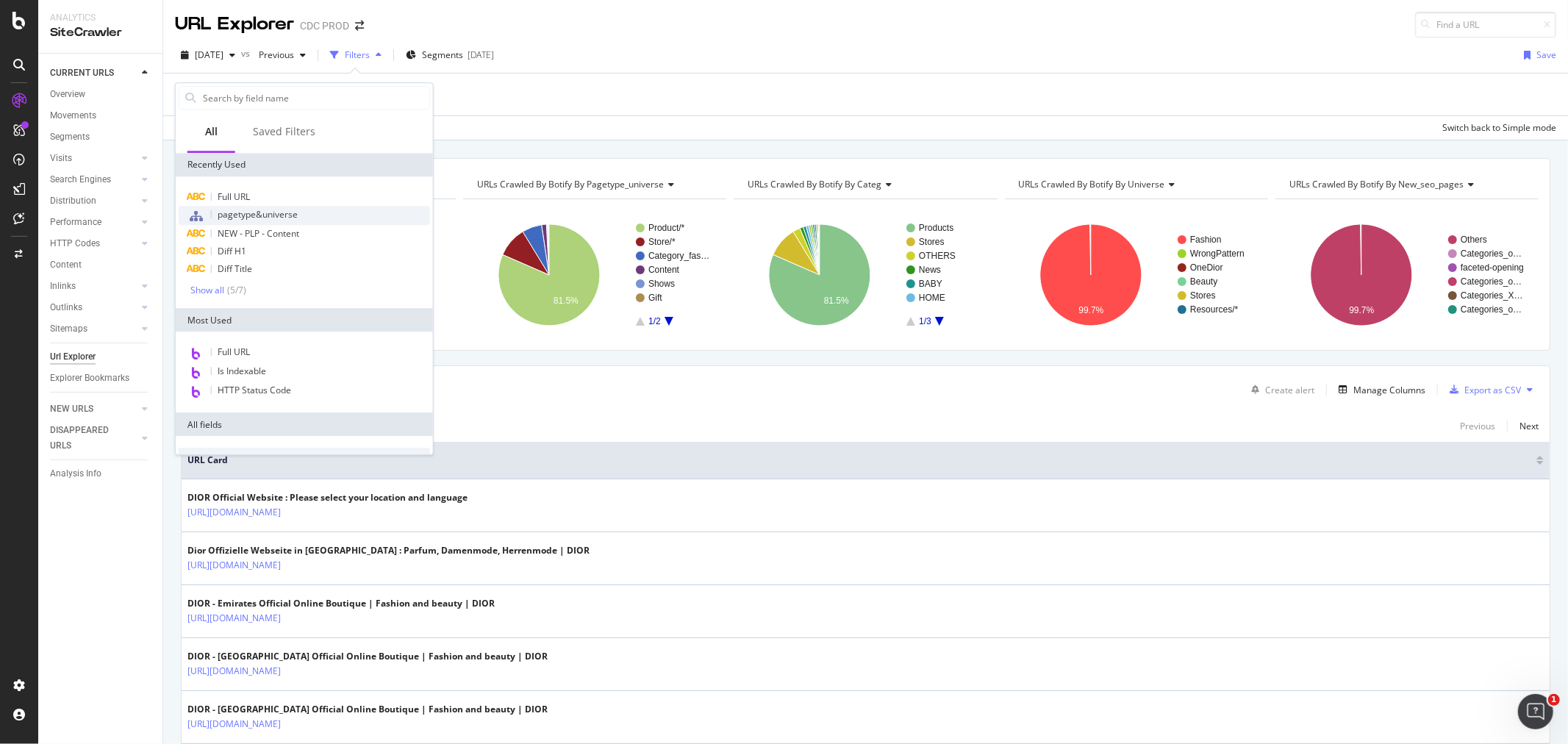
click at [245, 216] on span "pagetype&universe" at bounding box center [257, 214] width 80 height 13
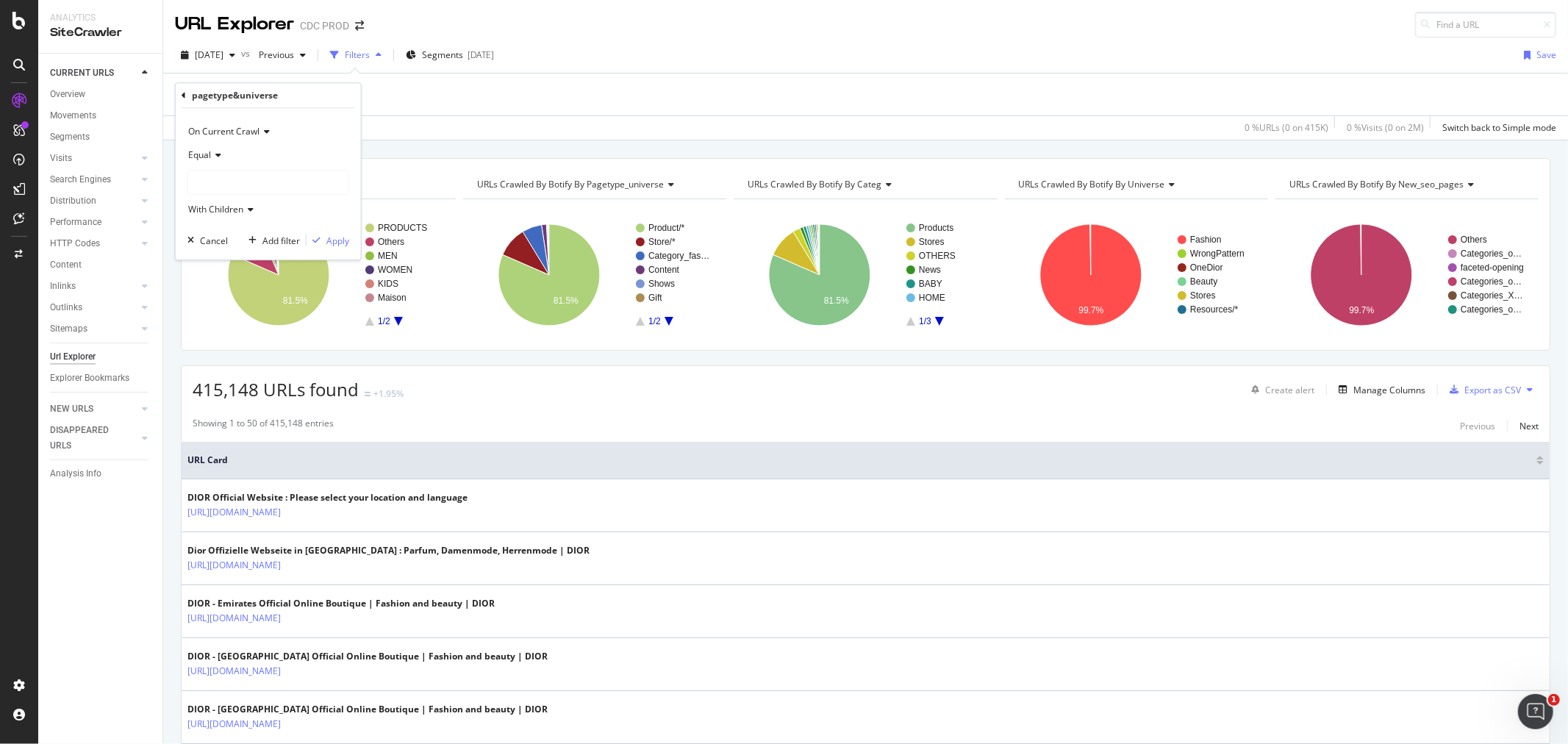
click at [248, 170] on div at bounding box center [268, 182] width 162 height 25
click at [248, 178] on div at bounding box center [268, 182] width 160 height 23
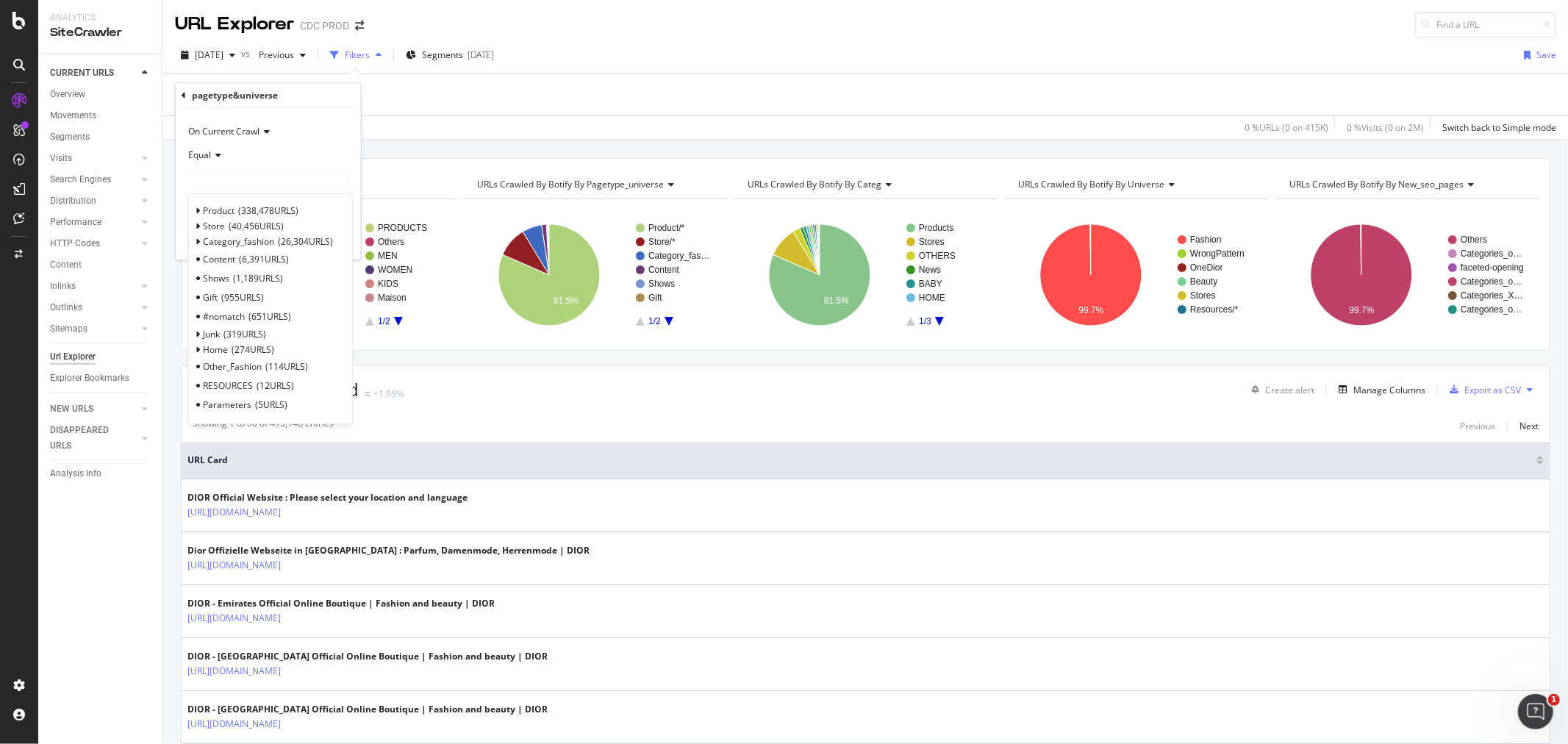
click at [209, 153] on span "Equal" at bounding box center [200, 154] width 23 height 13
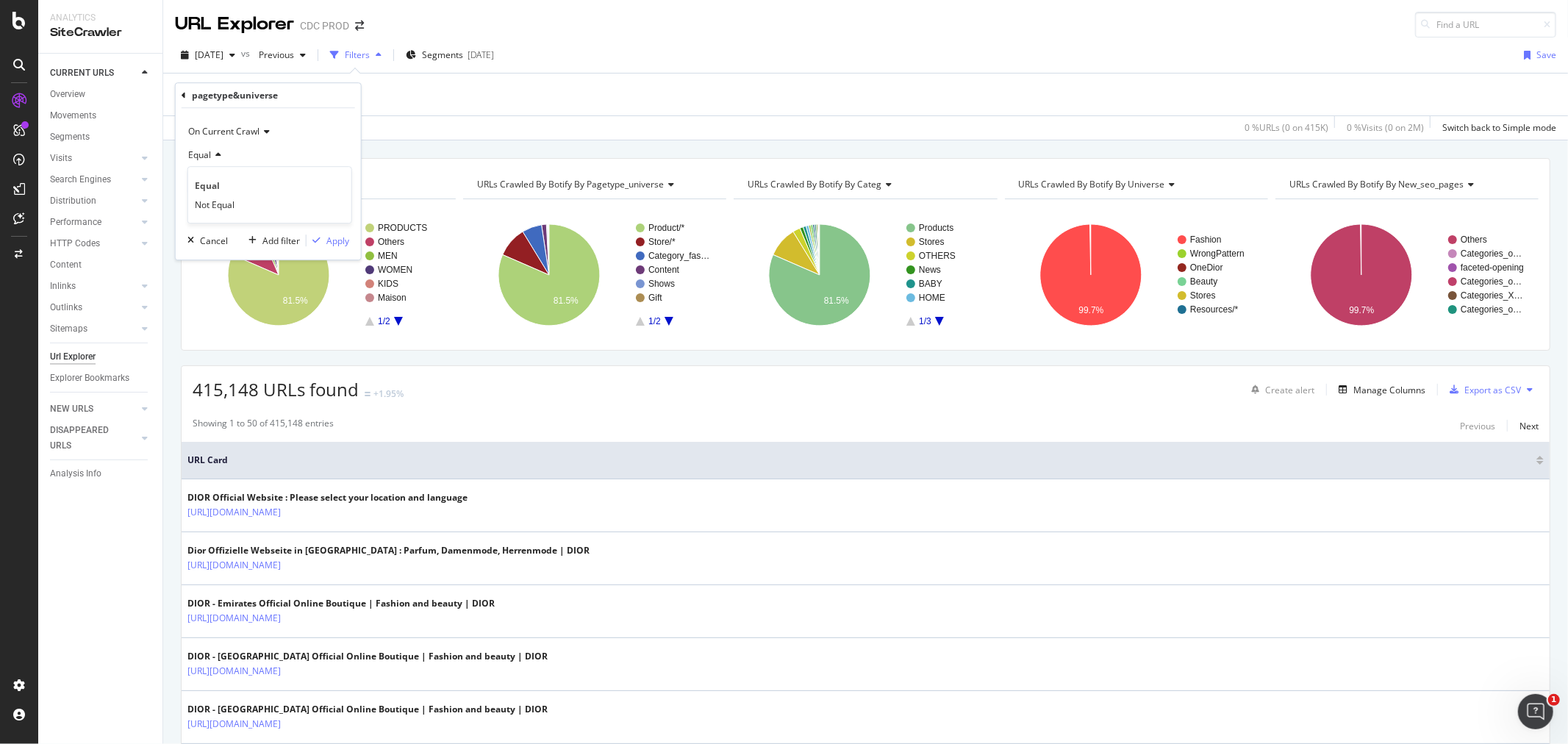
click at [288, 163] on div "Equal" at bounding box center [268, 154] width 162 height 23
click at [249, 132] on span "On Current Crawl" at bounding box center [224, 131] width 71 height 13
click at [327, 121] on div "On Current Crawl" at bounding box center [268, 131] width 162 height 23
click at [211, 153] on icon at bounding box center [216, 155] width 10 height 9
click at [296, 145] on div "Equal" at bounding box center [268, 154] width 162 height 23
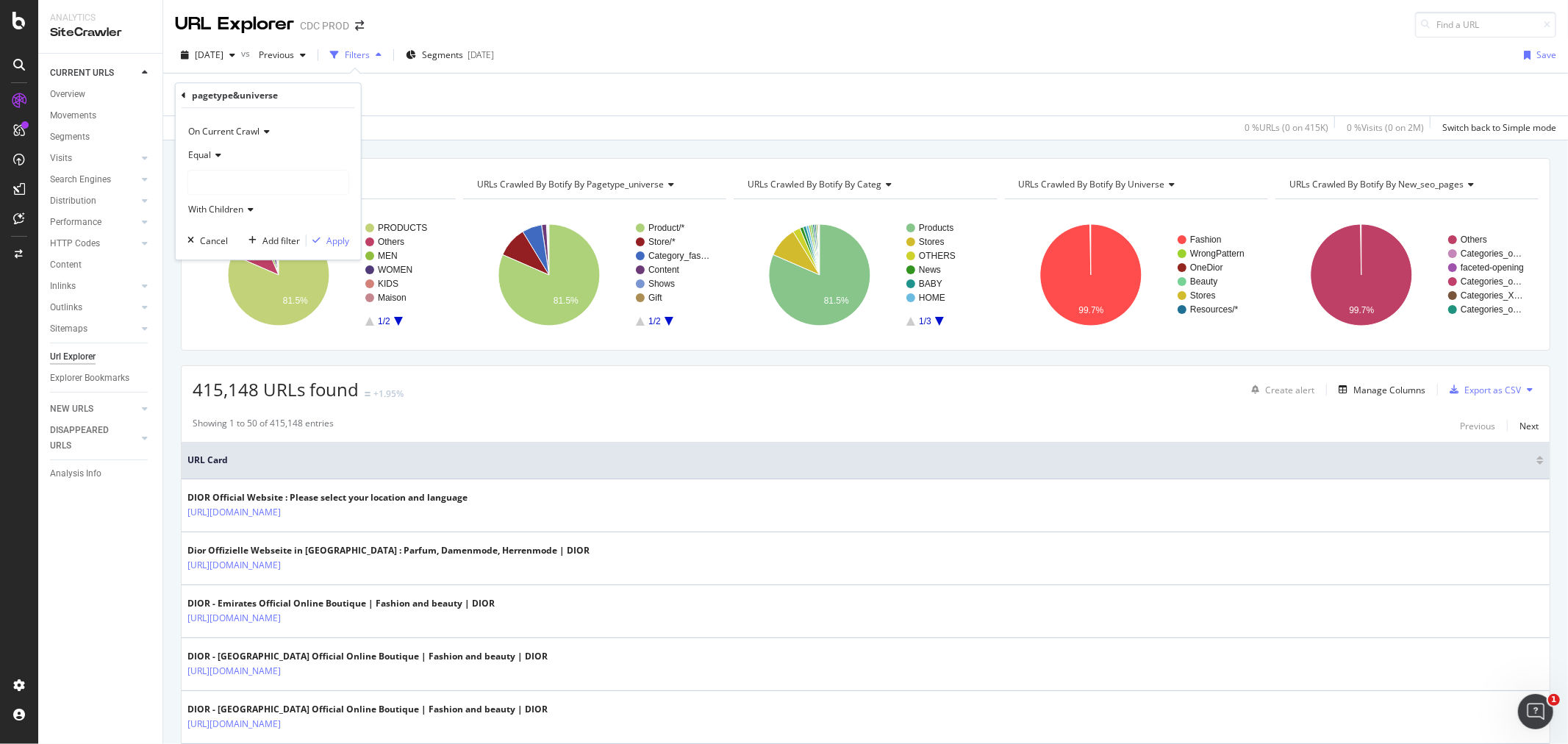
click at [182, 90] on div "pagetype&universe" at bounding box center [268, 95] width 173 height 25
click at [184, 94] on icon at bounding box center [183, 95] width 4 height 9
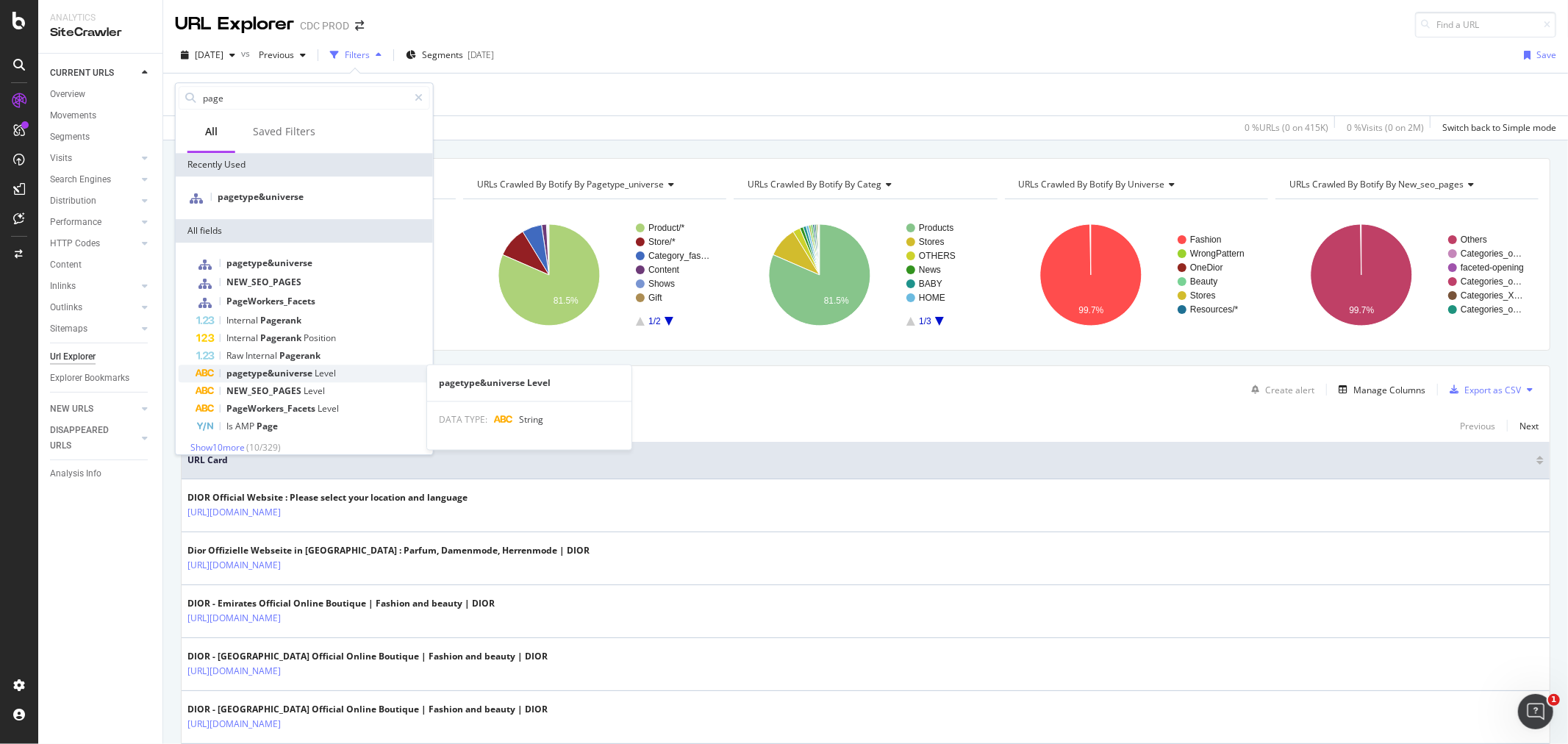
type input "page"
click at [291, 369] on span "pagetype&universe" at bounding box center [270, 373] width 88 height 13
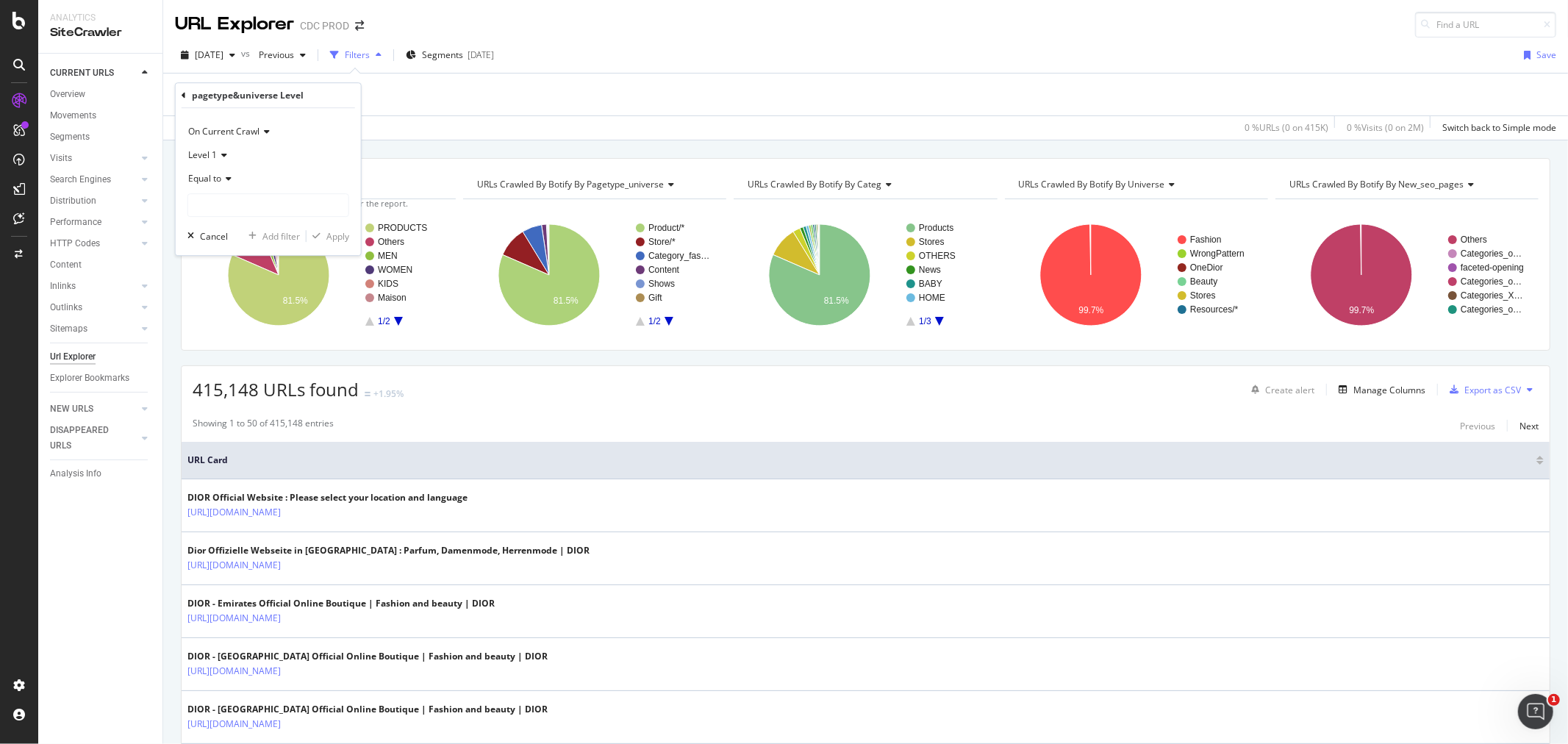
click at [217, 173] on span "Equal to" at bounding box center [205, 178] width 33 height 13
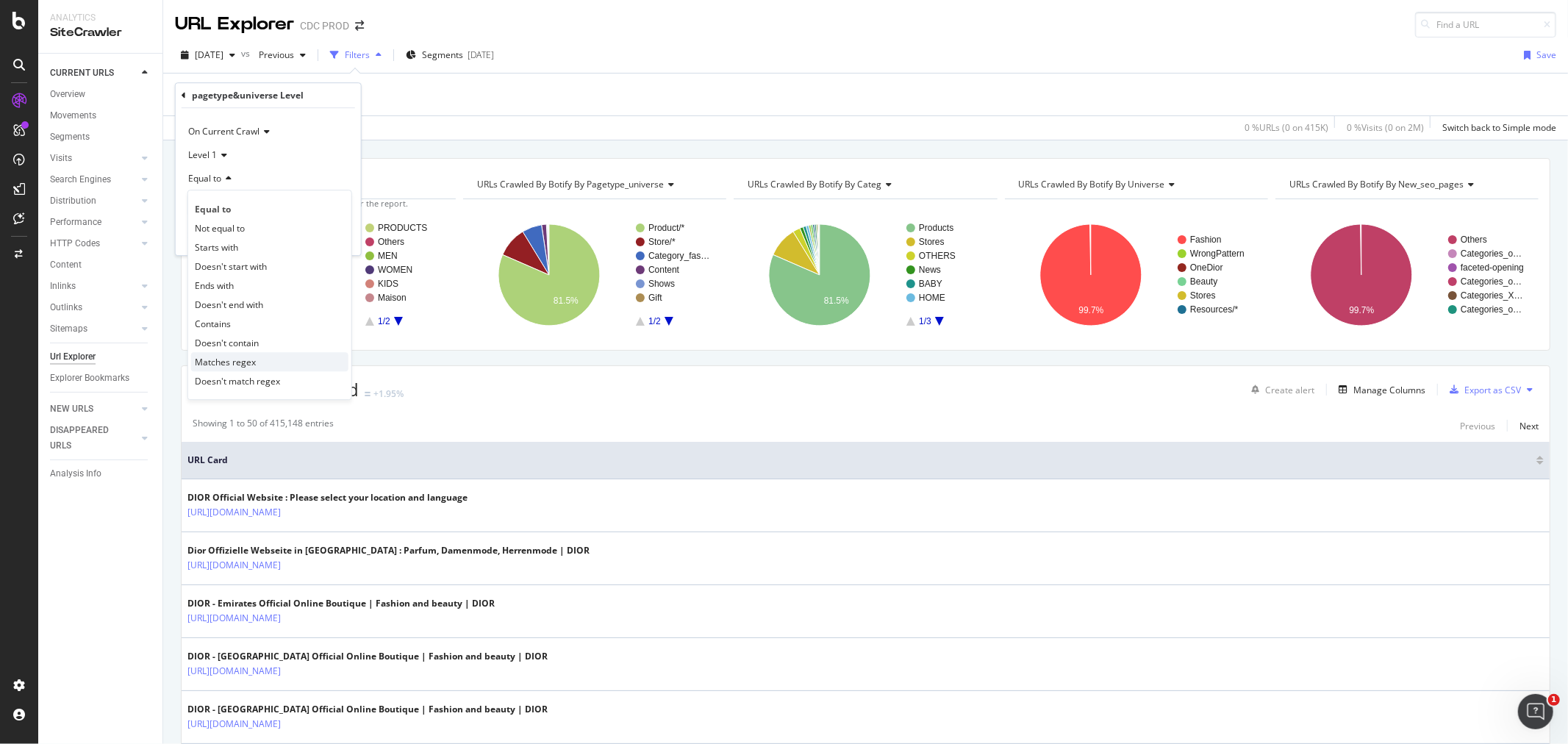
click at [213, 366] on span "Matches regex" at bounding box center [225, 362] width 61 height 13
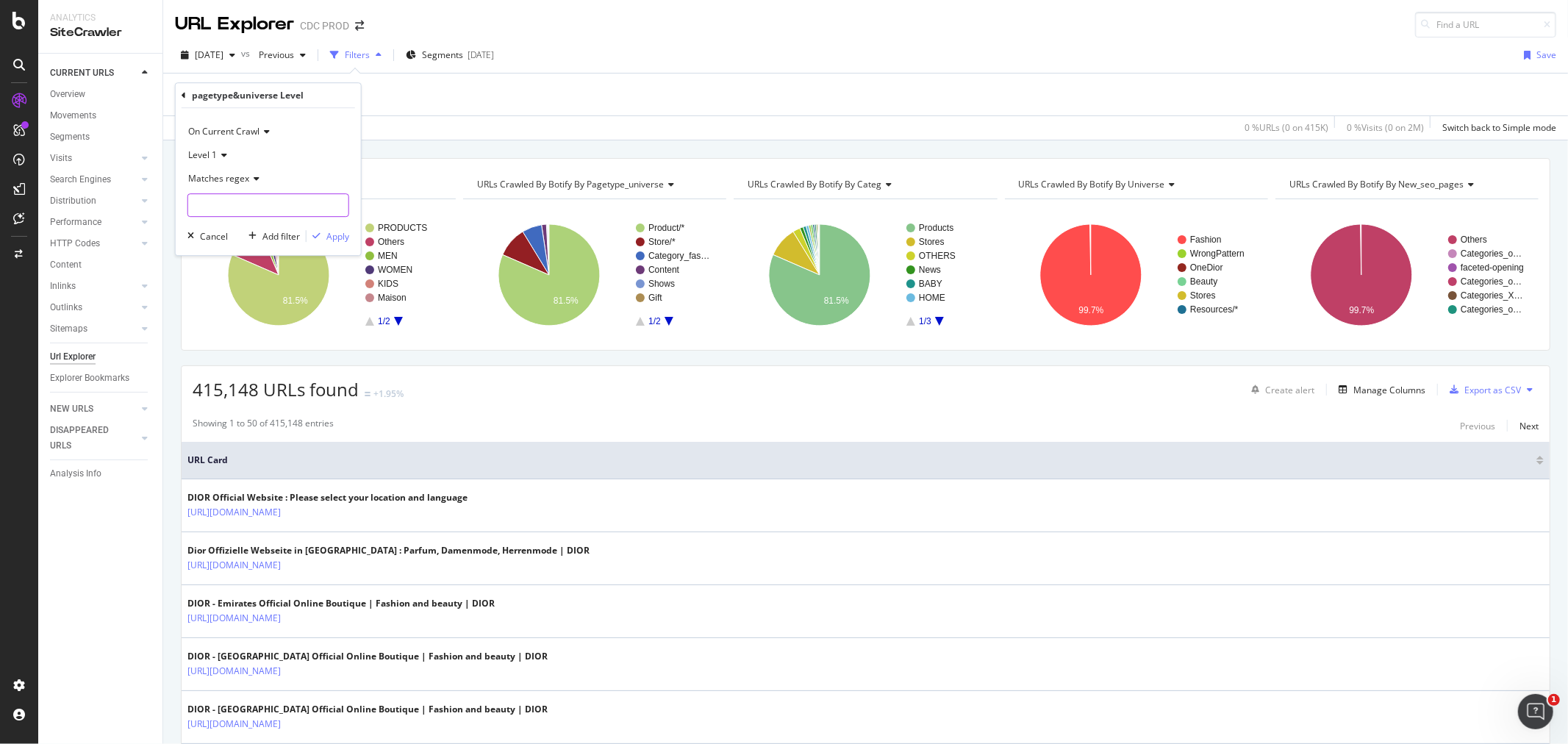
click at [213, 197] on input "text" at bounding box center [268, 205] width 160 height 23
type input "Home/Fashion|Home/onedior"
click at [323, 231] on div "button" at bounding box center [316, 236] width 20 height 9
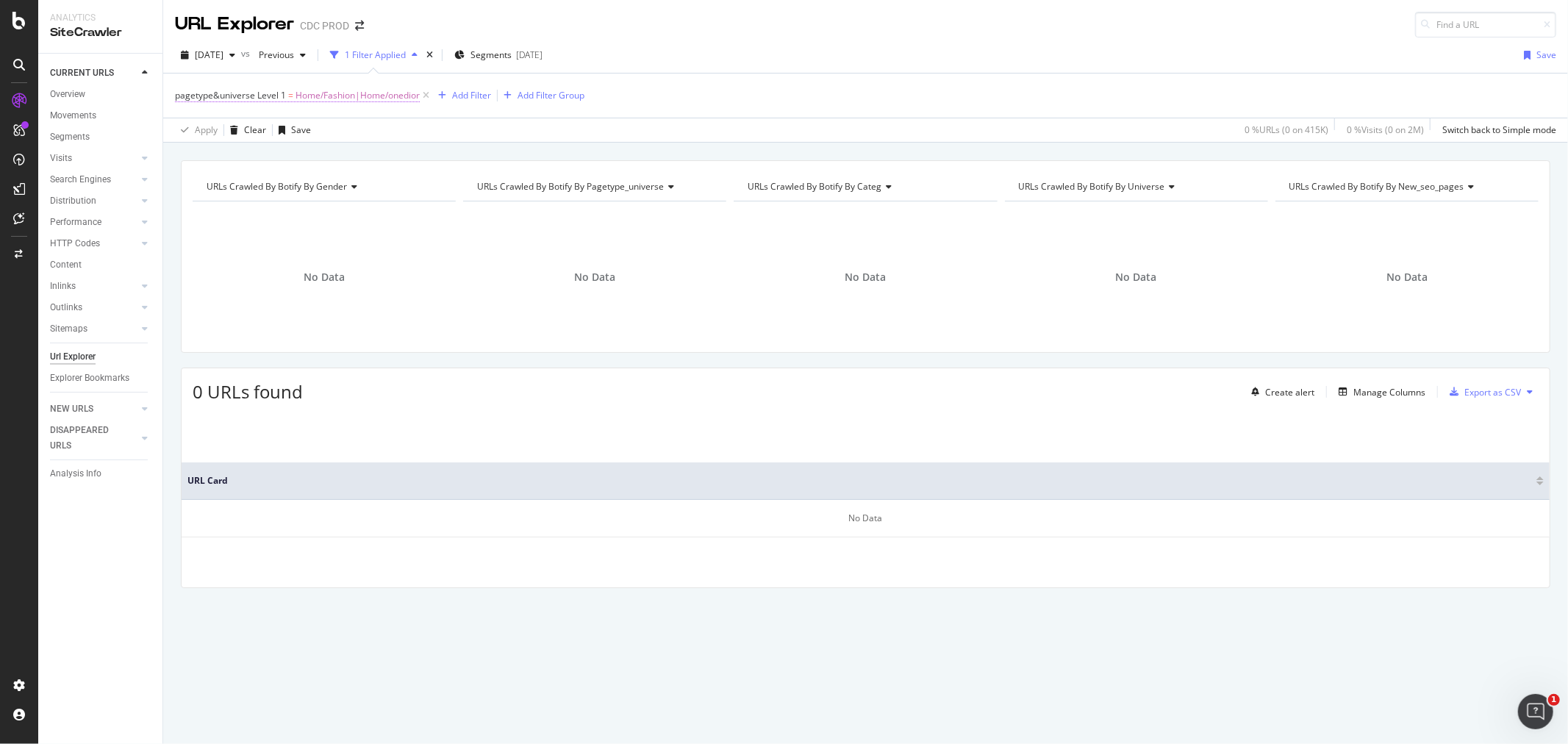
click at [353, 89] on span "Home/Fashion|Home/onedior" at bounding box center [357, 95] width 124 height 21
click at [342, 207] on div at bounding box center [338, 204] width 21 height 23
click at [427, 96] on icon at bounding box center [426, 95] width 13 height 15
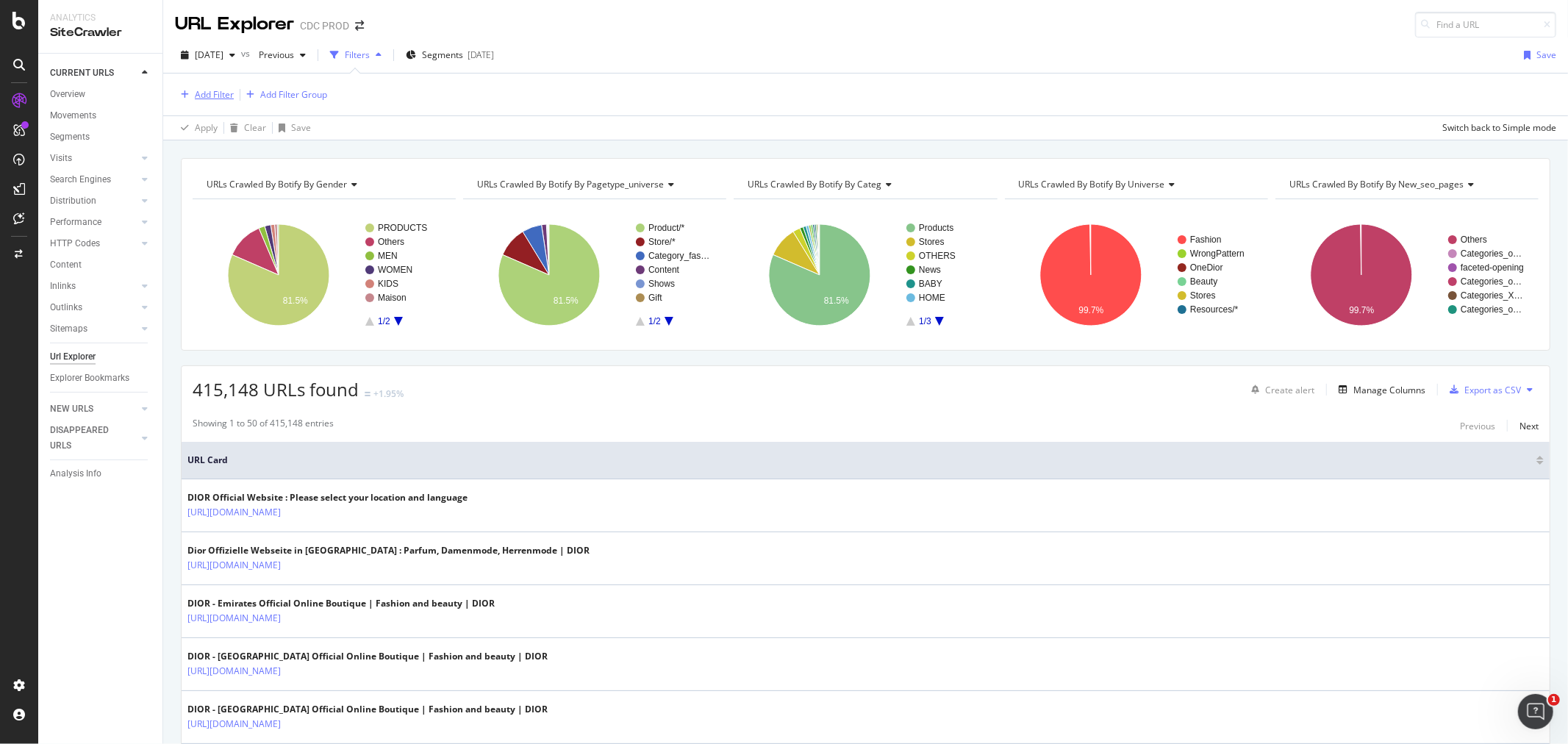
click at [209, 93] on div "Add Filter" at bounding box center [213, 94] width 39 height 13
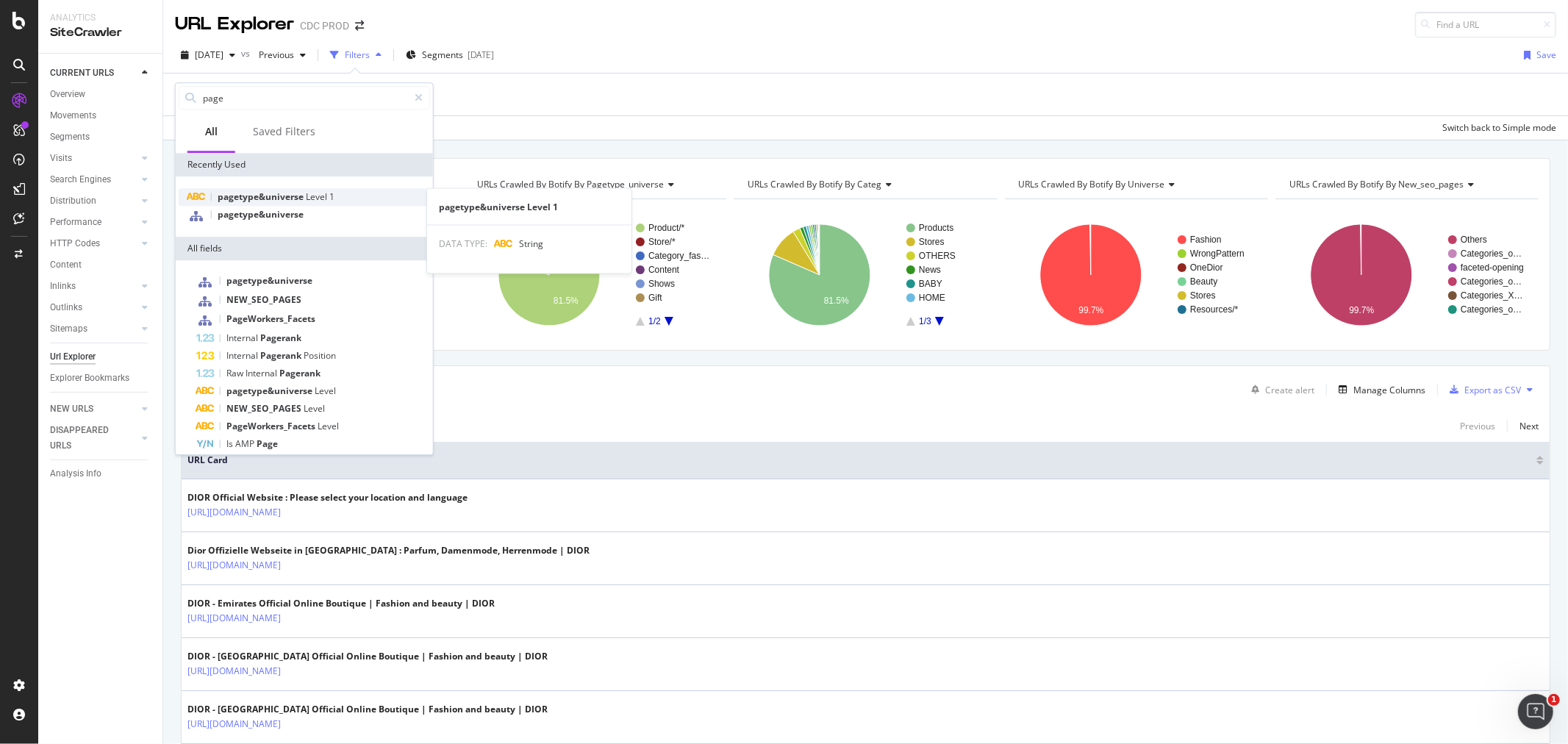
click at [255, 199] on span "pagetype&universe" at bounding box center [261, 196] width 88 height 13
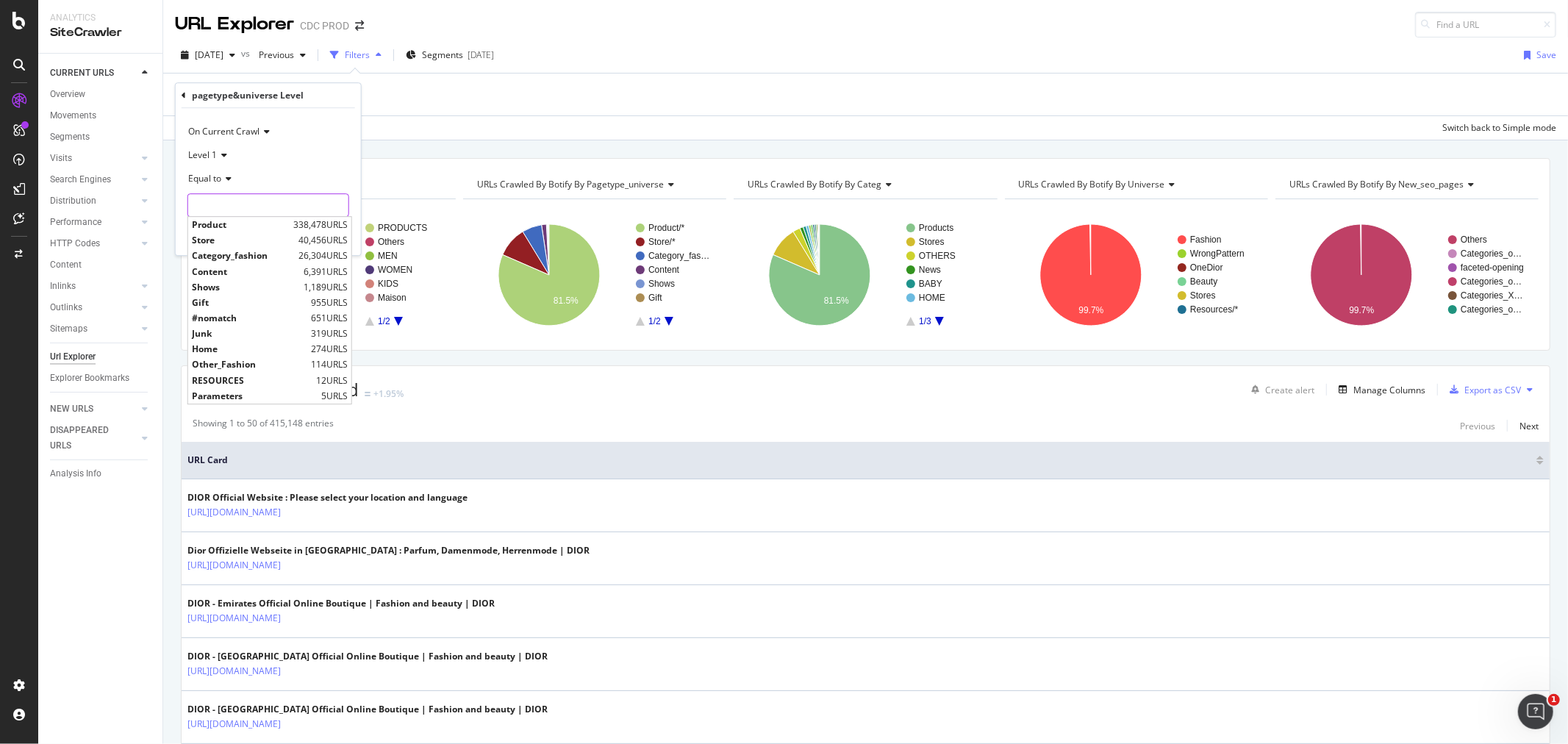
click at [223, 196] on input "text" at bounding box center [268, 205] width 160 height 23
click at [240, 353] on span "Home" at bounding box center [249, 349] width 116 height 13
type input "Home"
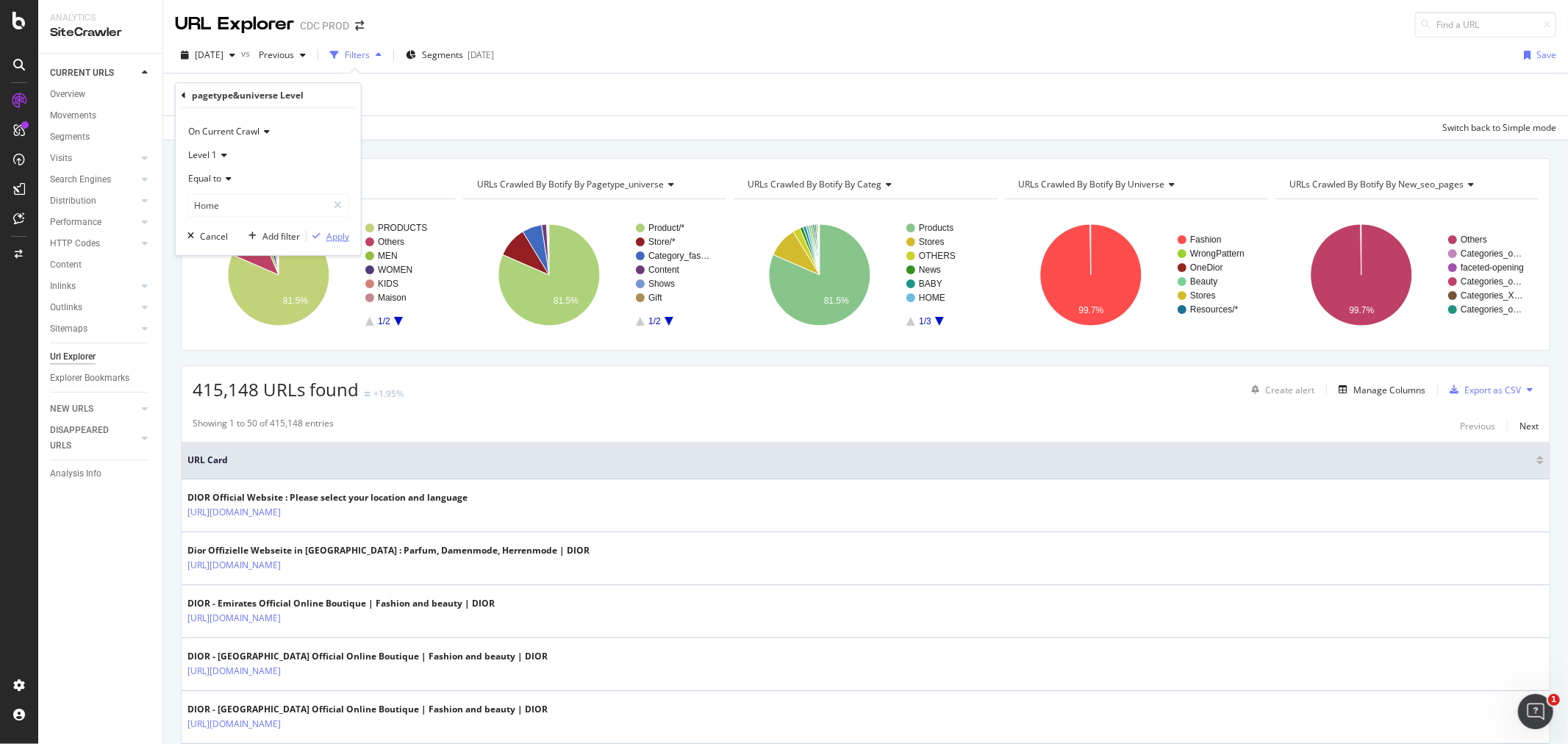
click at [328, 233] on div "Apply" at bounding box center [338, 236] width 23 height 13
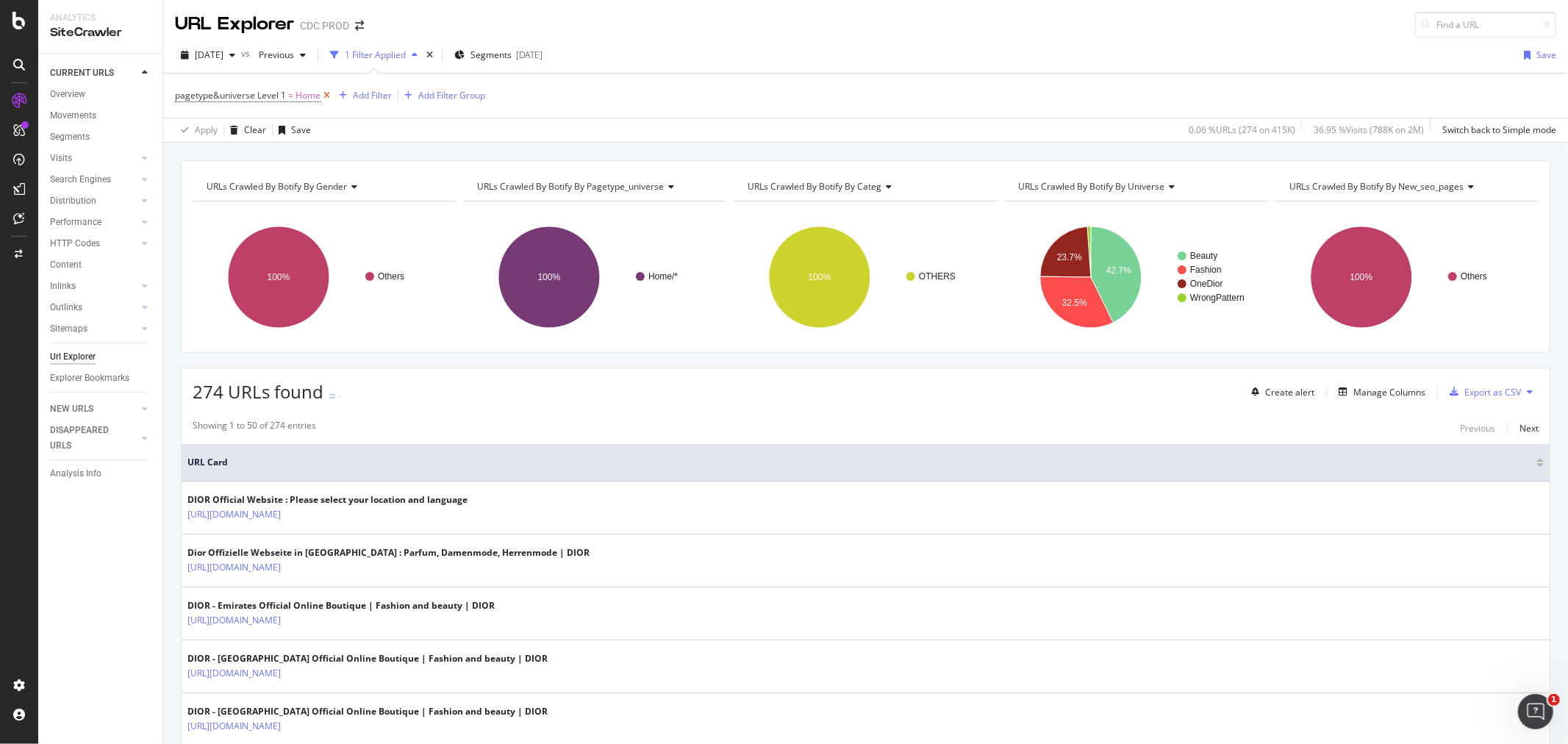
click at [325, 95] on icon at bounding box center [327, 95] width 13 height 15
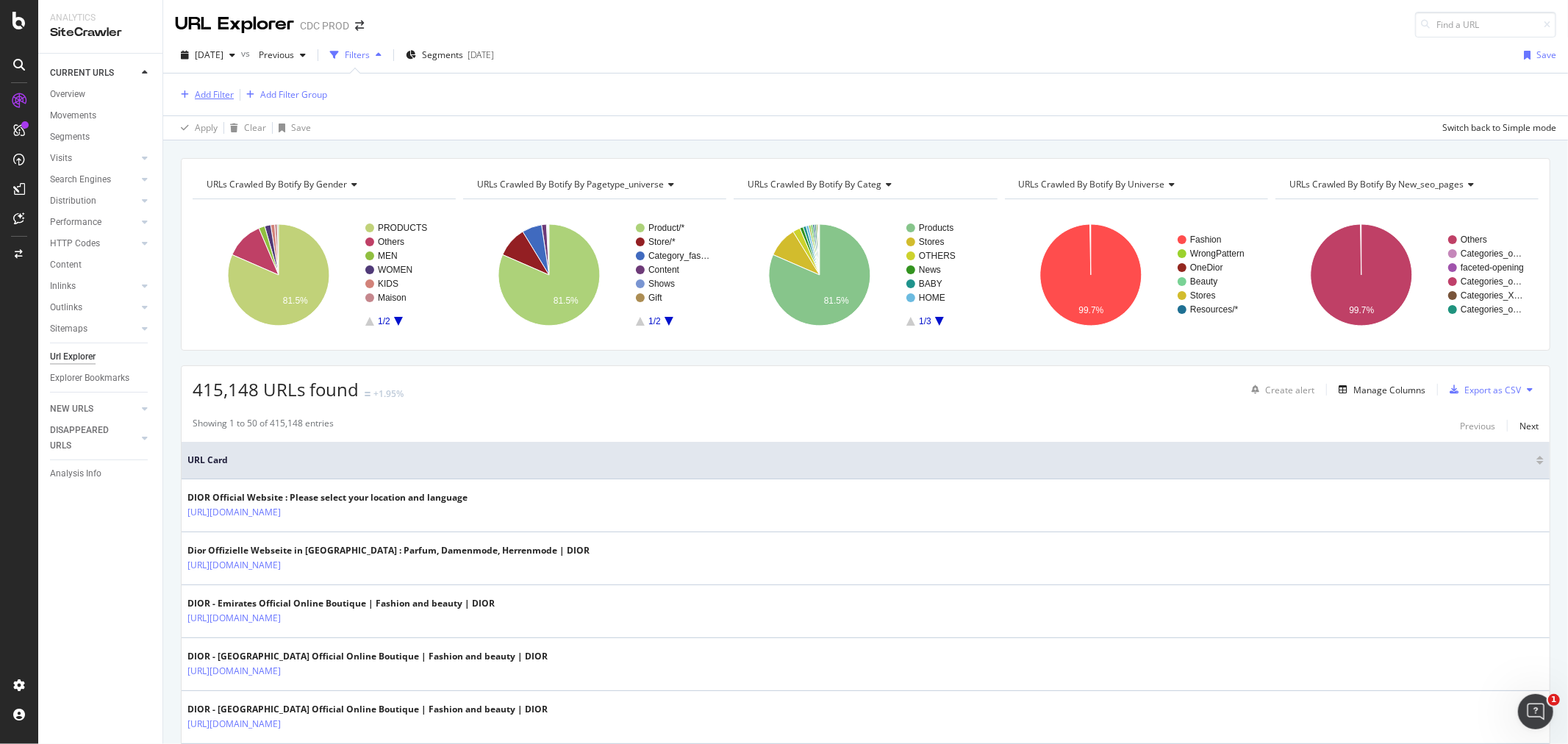
click at [215, 93] on div "Add Filter" at bounding box center [213, 94] width 39 height 13
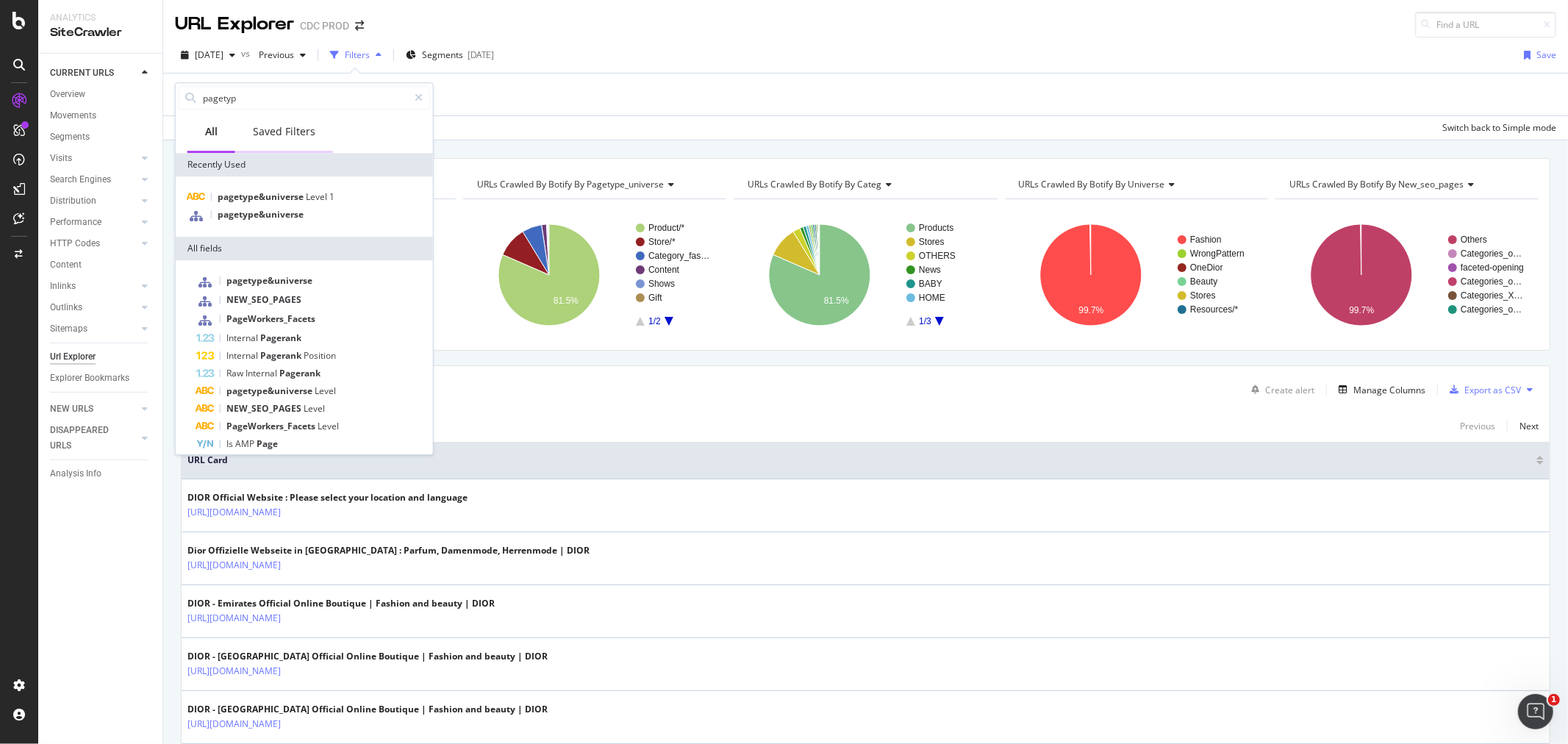
type input "pagetype"
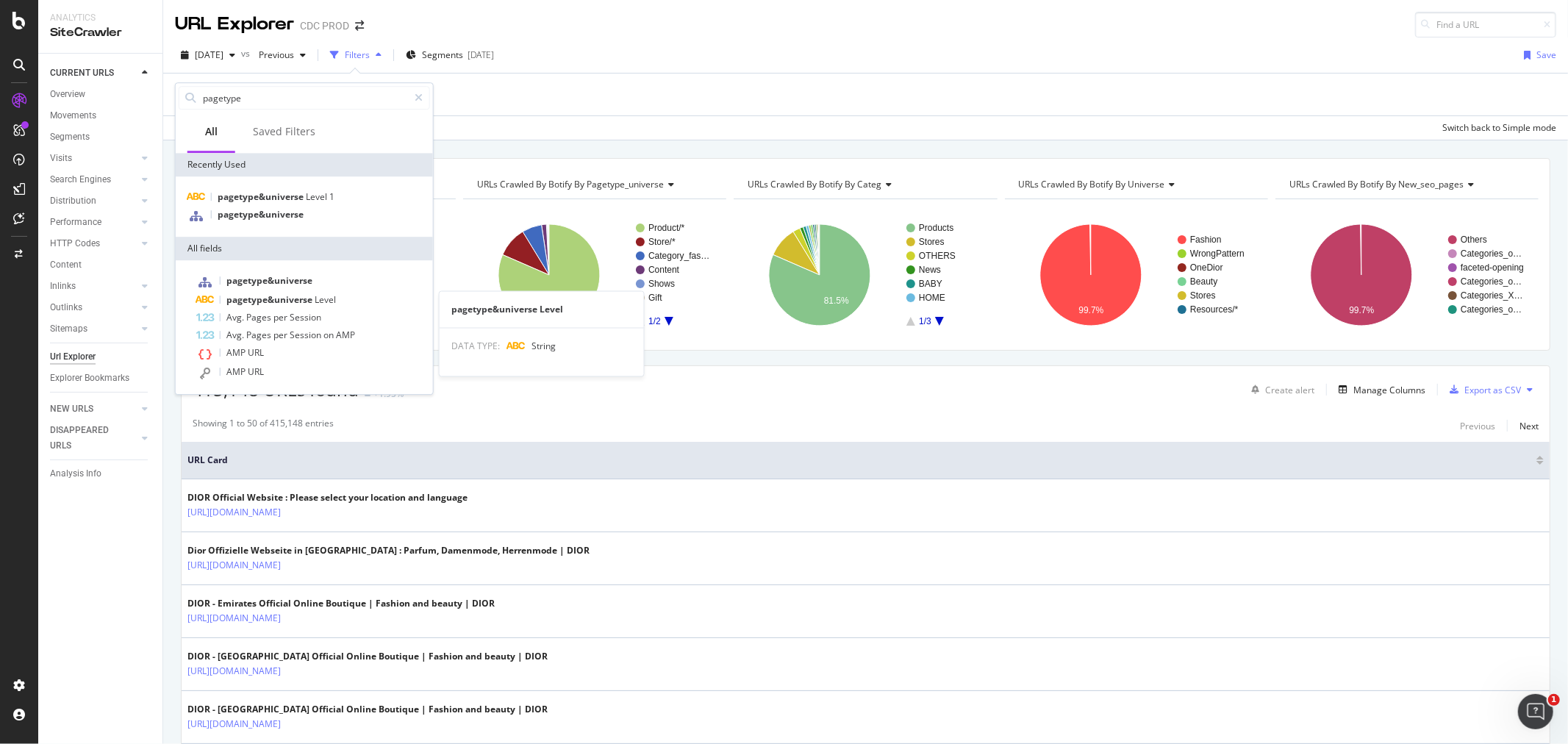
click at [305, 300] on span "pagetype&universe" at bounding box center [270, 299] width 88 height 13
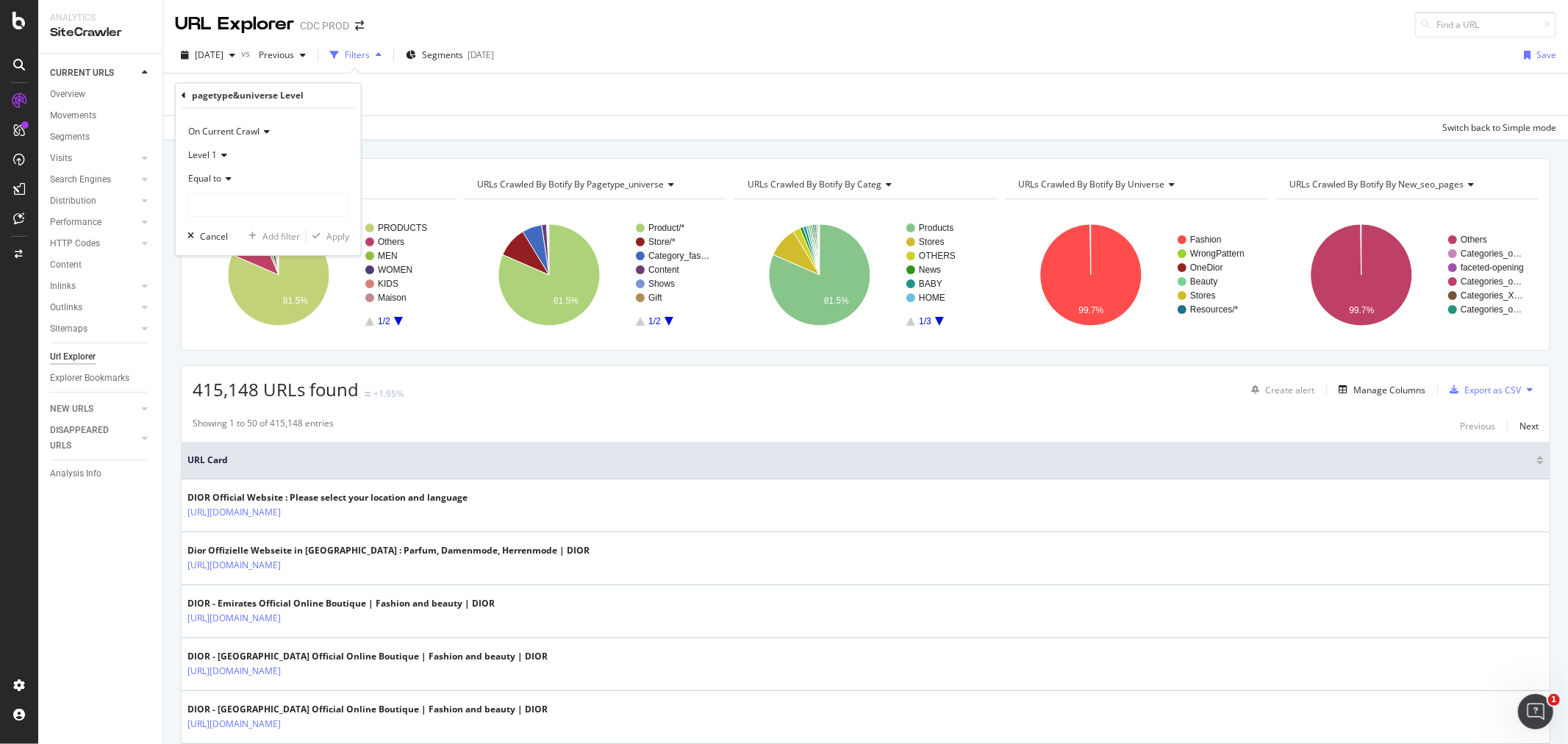
click at [231, 178] on icon at bounding box center [226, 178] width 10 height 9
click at [223, 160] on div "Level 1" at bounding box center [268, 154] width 162 height 23
click at [219, 204] on span "Level 2" at bounding box center [208, 205] width 28 height 13
click at [219, 201] on input "text" at bounding box center [268, 205] width 160 height 23
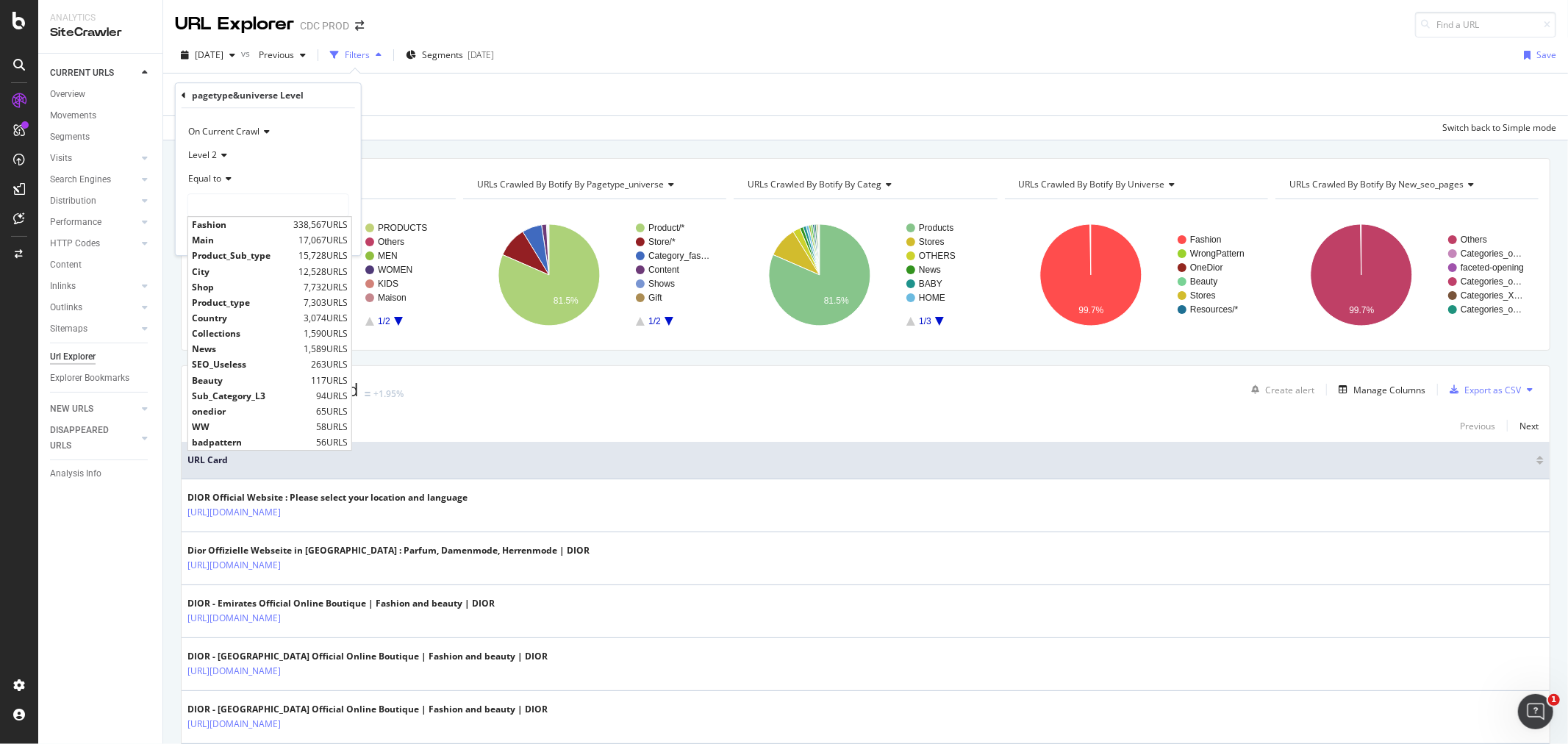
click at [223, 182] on icon at bounding box center [226, 178] width 10 height 9
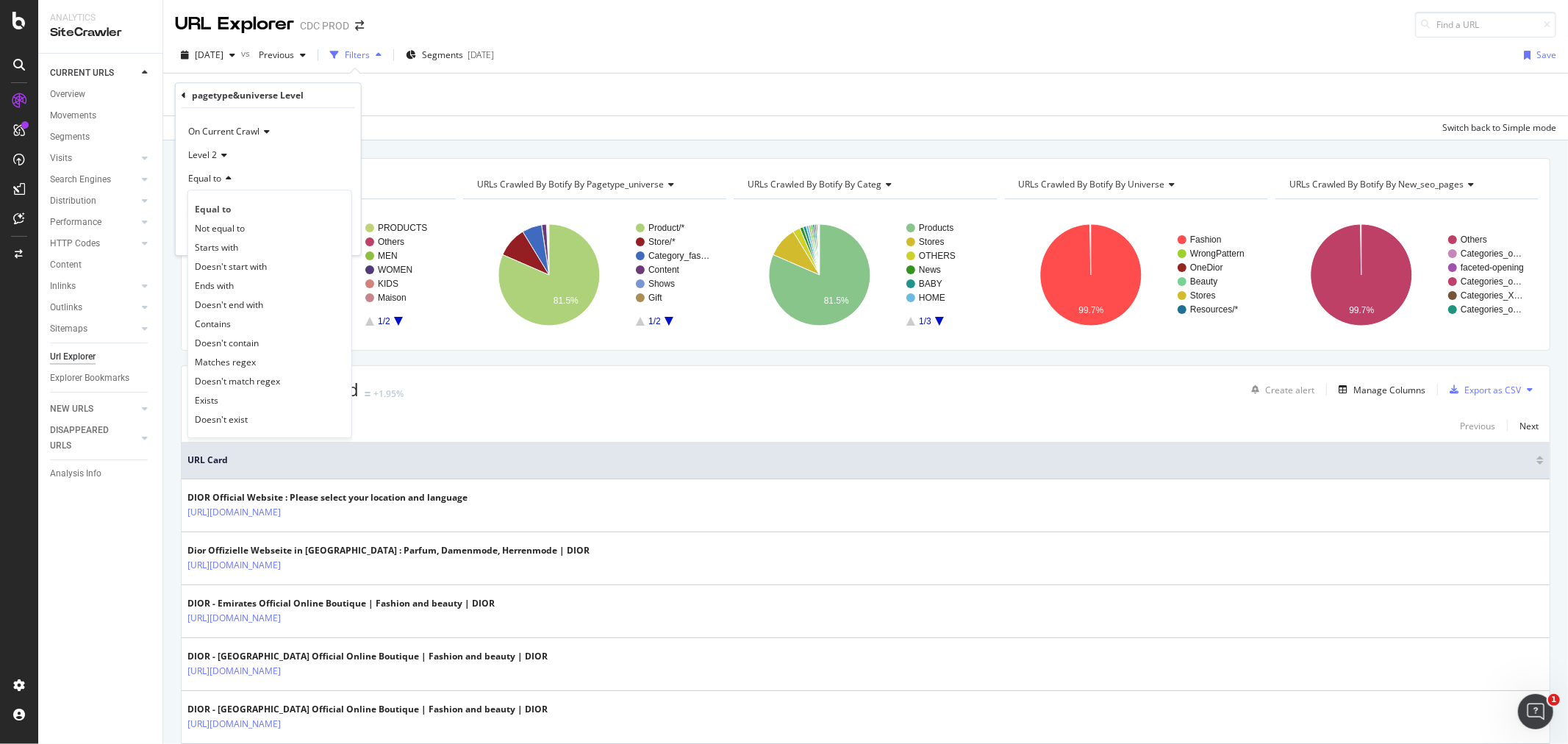
click at [266, 167] on div "Equal to" at bounding box center [268, 178] width 162 height 23
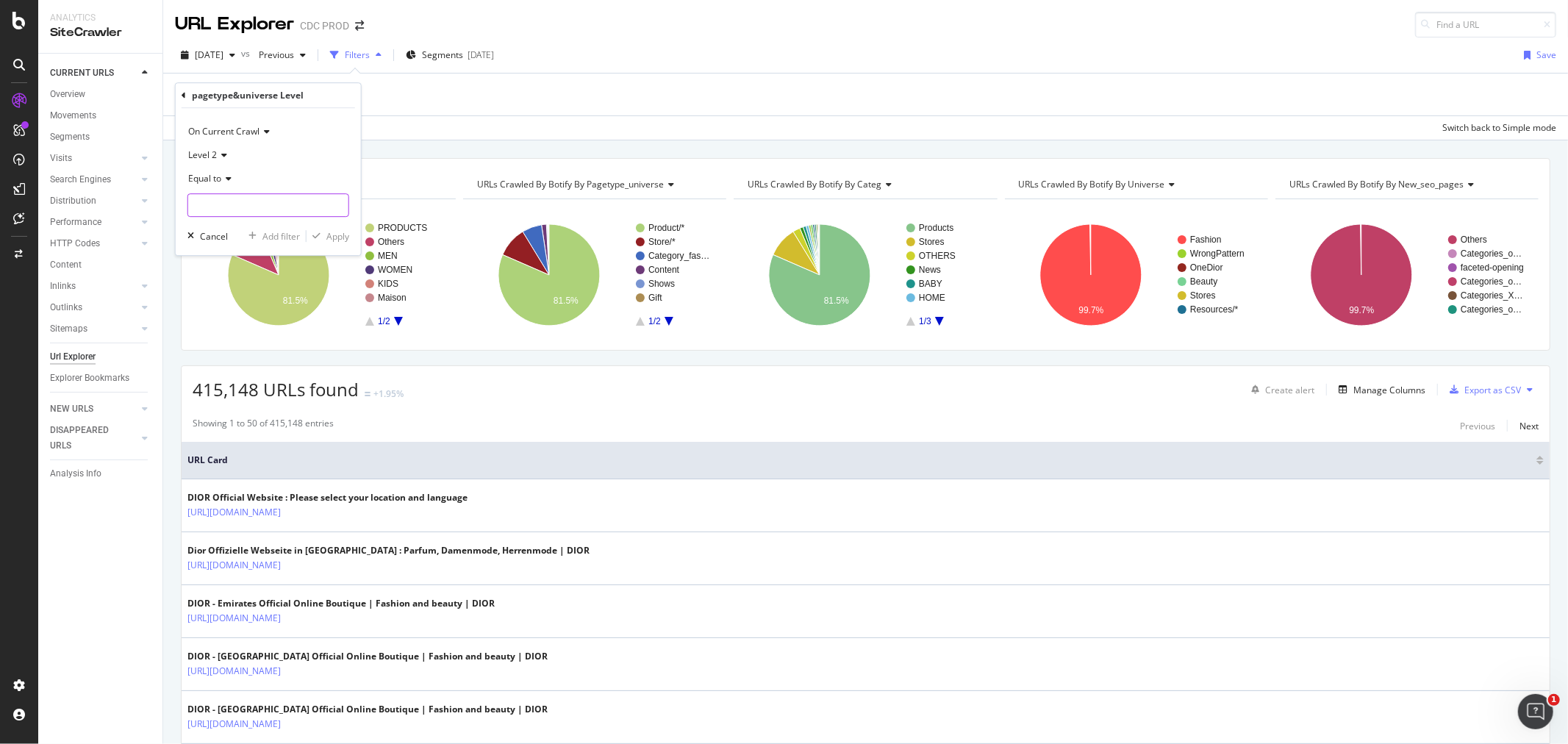
click at [268, 199] on input "text" at bounding box center [268, 205] width 160 height 23
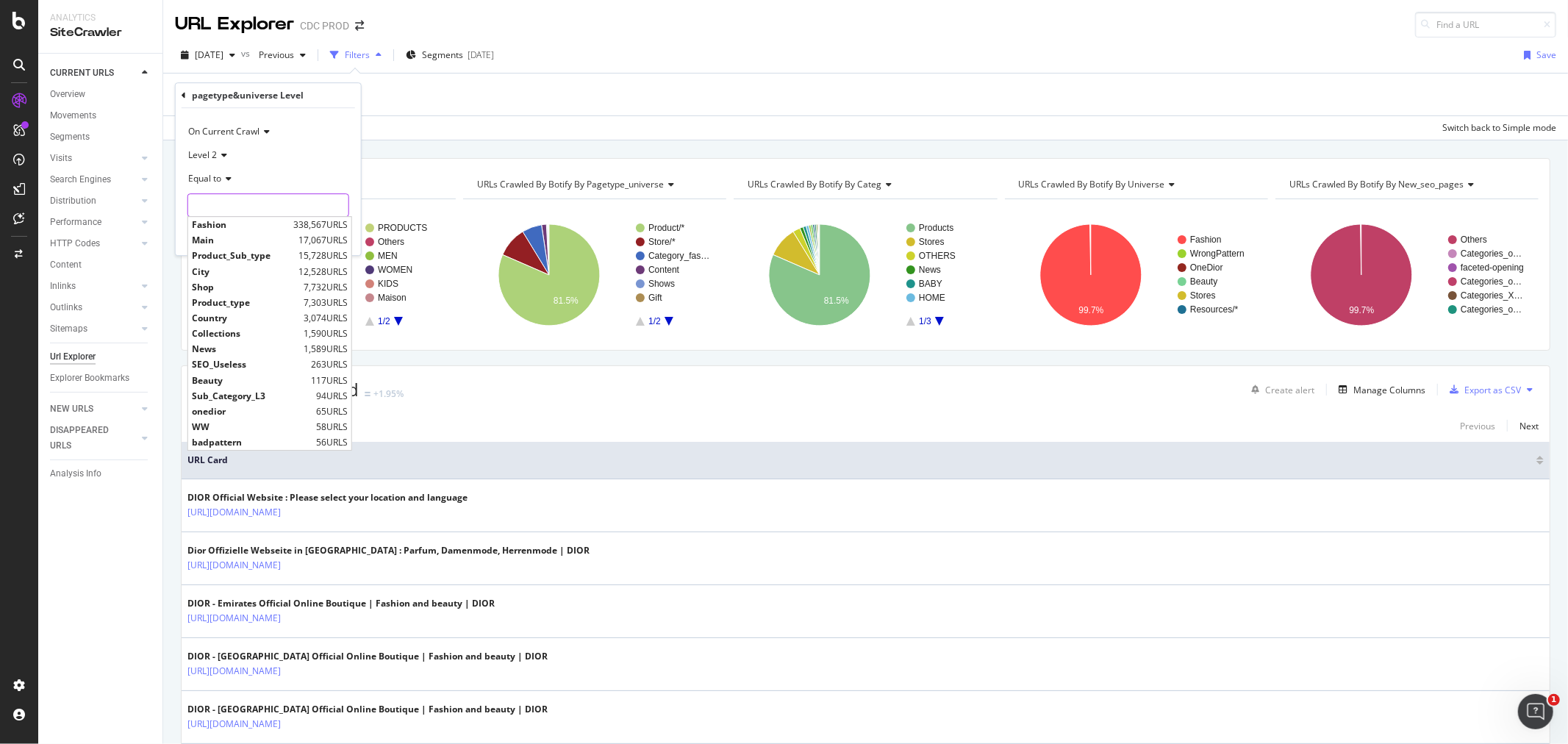
click at [239, 203] on input "text" at bounding box center [268, 205] width 160 height 23
click at [217, 411] on span "onedior" at bounding box center [252, 411] width 121 height 13
type input "onedior"
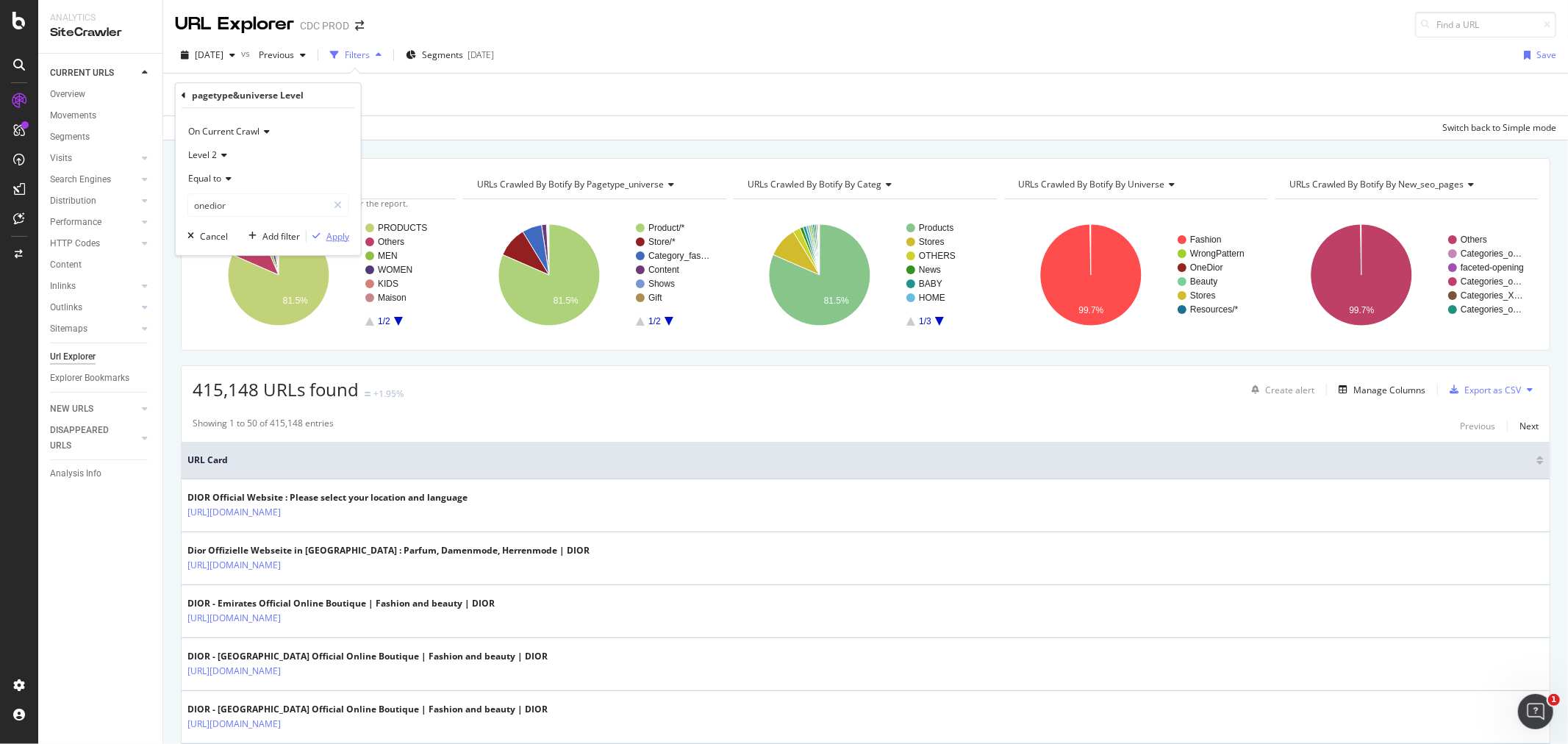
click at [333, 235] on div "Apply" at bounding box center [338, 236] width 23 height 13
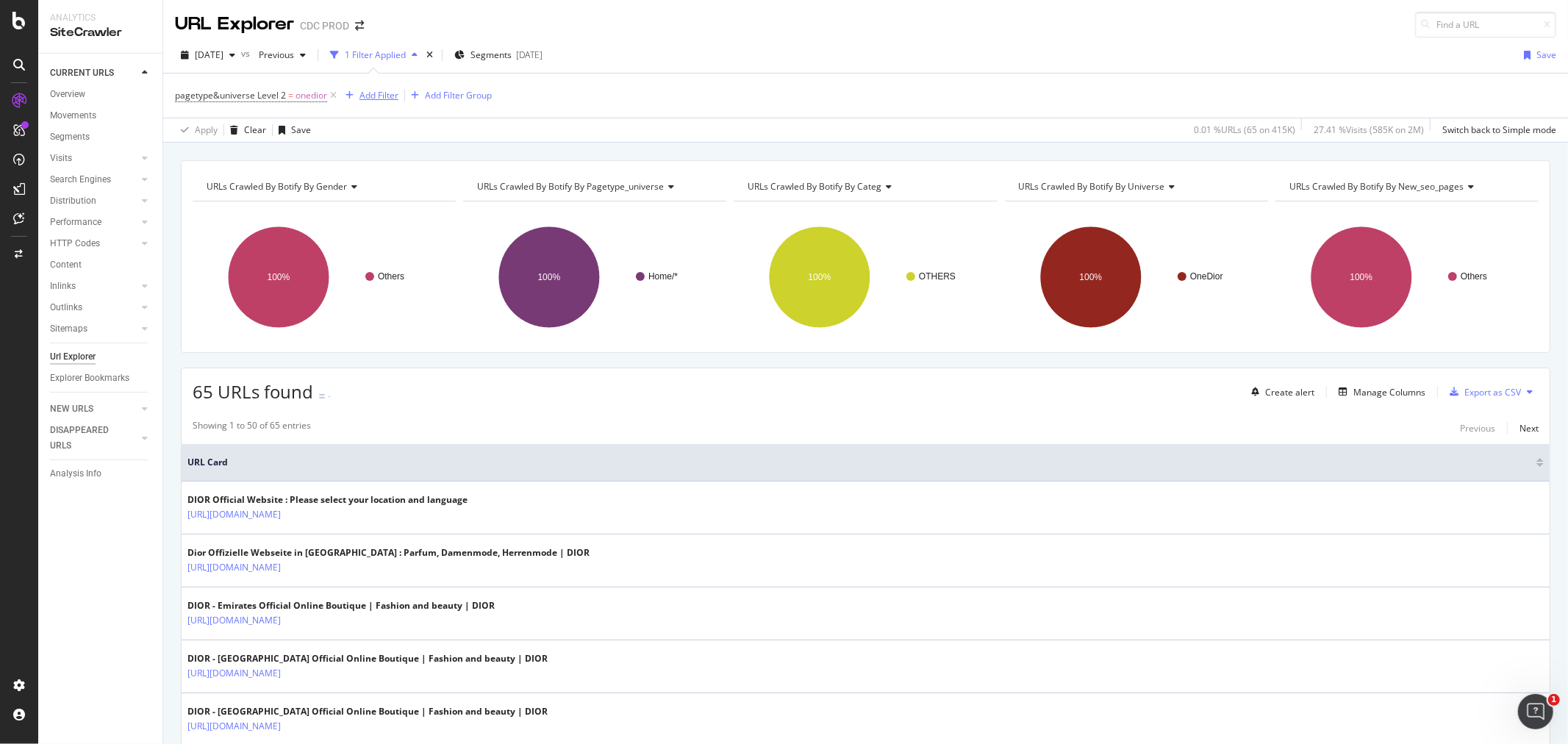
click at [369, 97] on div "Add Filter" at bounding box center [378, 95] width 39 height 13
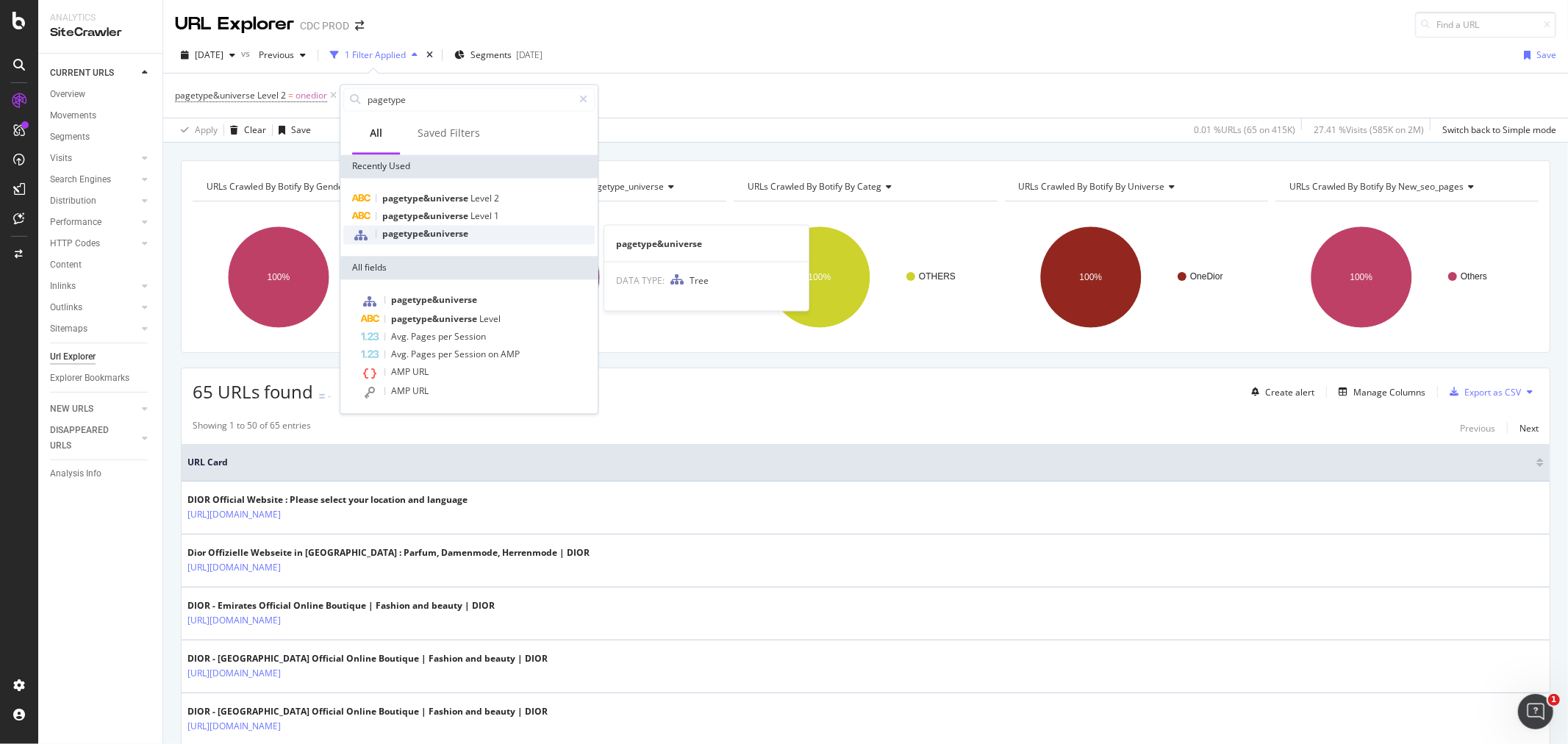
click at [416, 234] on span "pagetype&universe" at bounding box center [425, 233] width 86 height 13
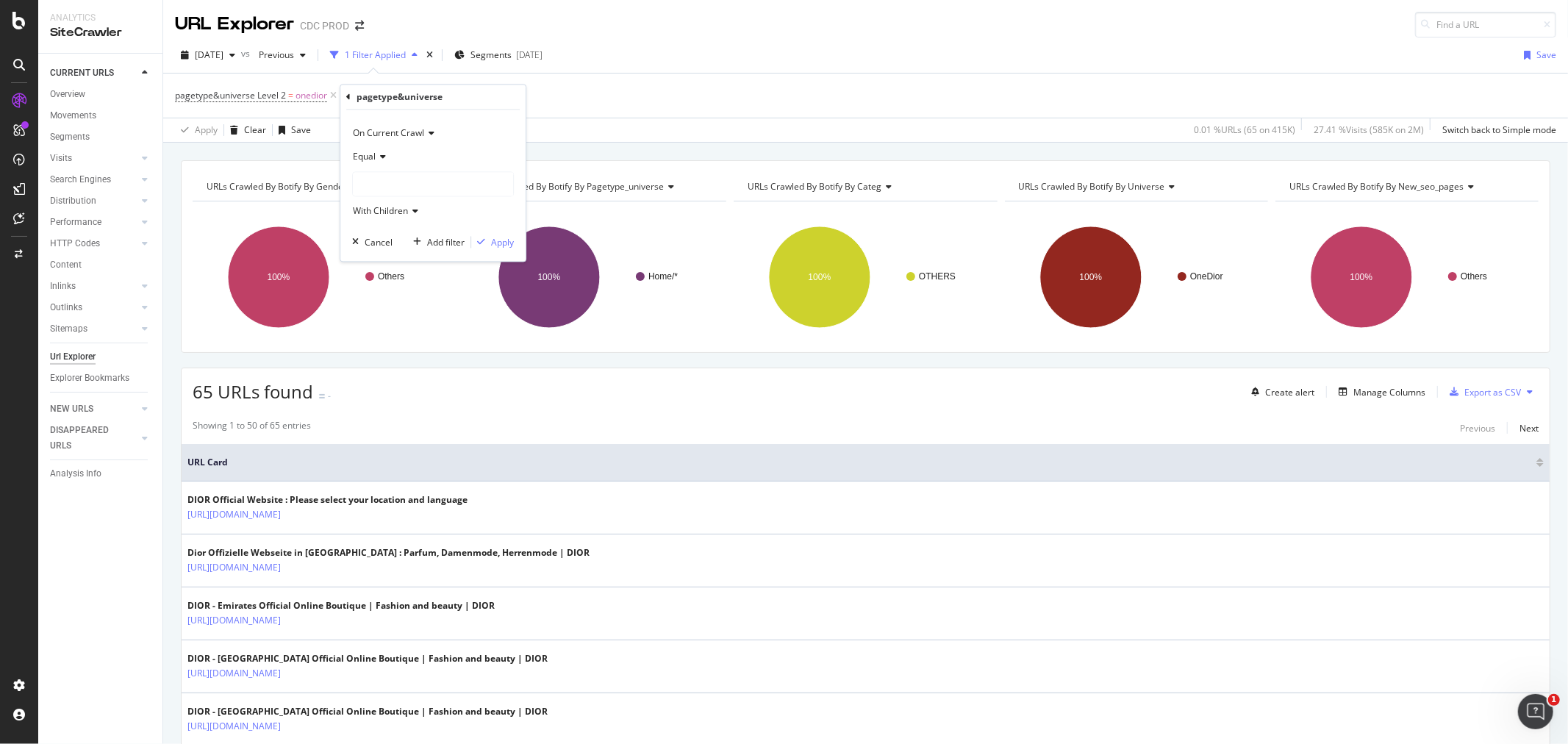
click at [374, 183] on div at bounding box center [433, 184] width 160 height 23
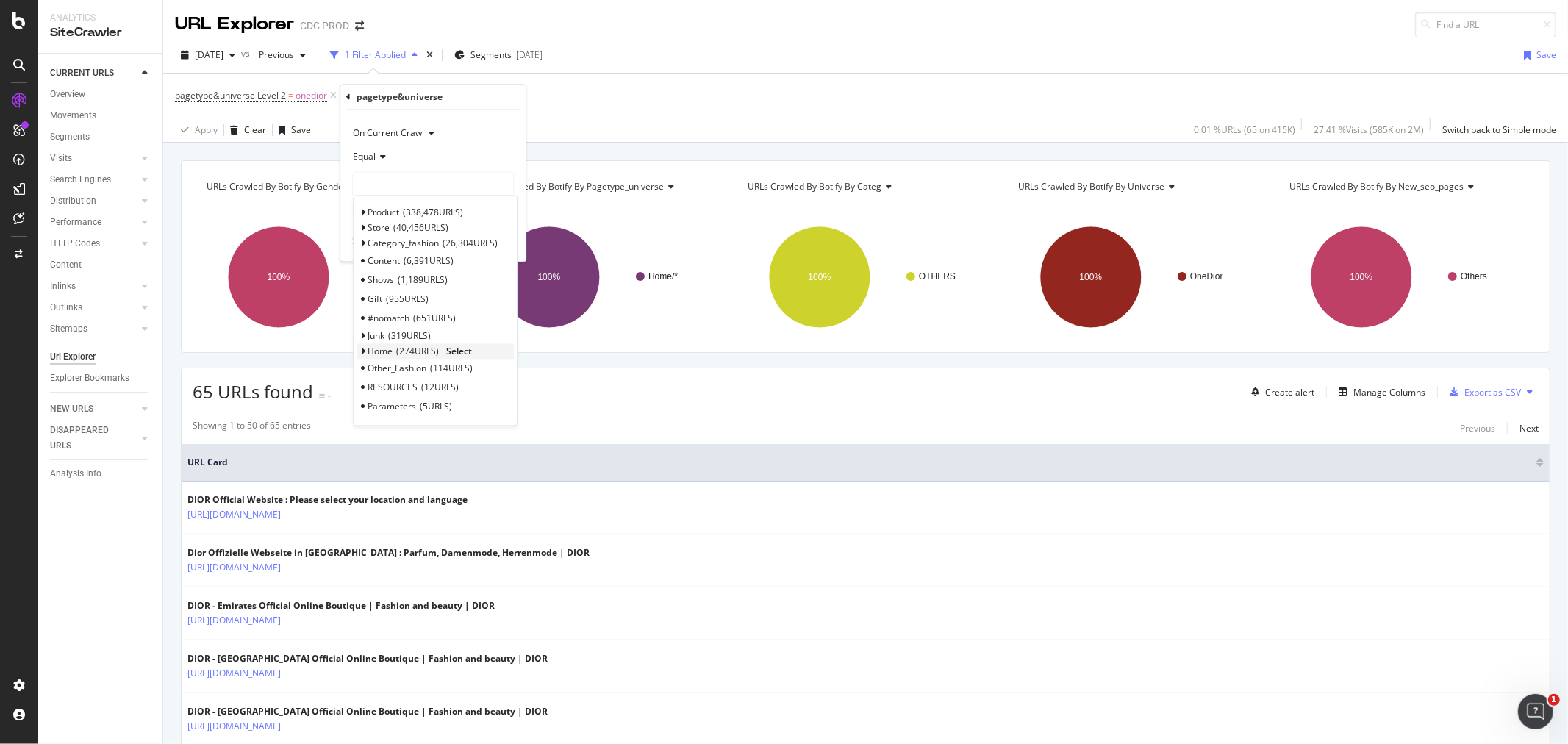
click at [365, 351] on div "Home 274 URLS Select" at bounding box center [436, 351] width 158 height 15
click at [363, 351] on icon at bounding box center [363, 351] width 5 height 9
click at [416, 385] on span "89 URLS" at bounding box center [430, 387] width 38 height 13
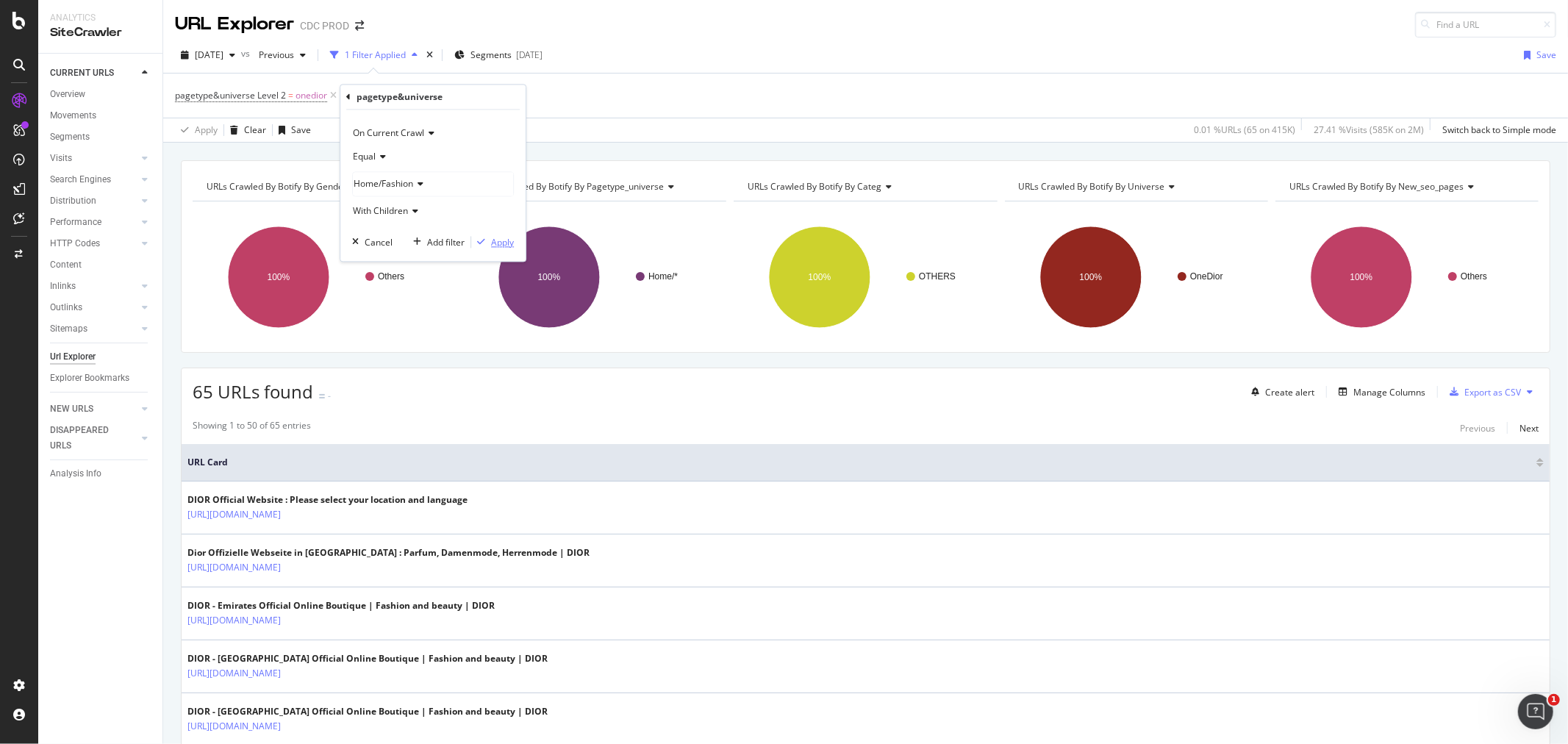
click at [496, 243] on div "Apply" at bounding box center [502, 242] width 23 height 13
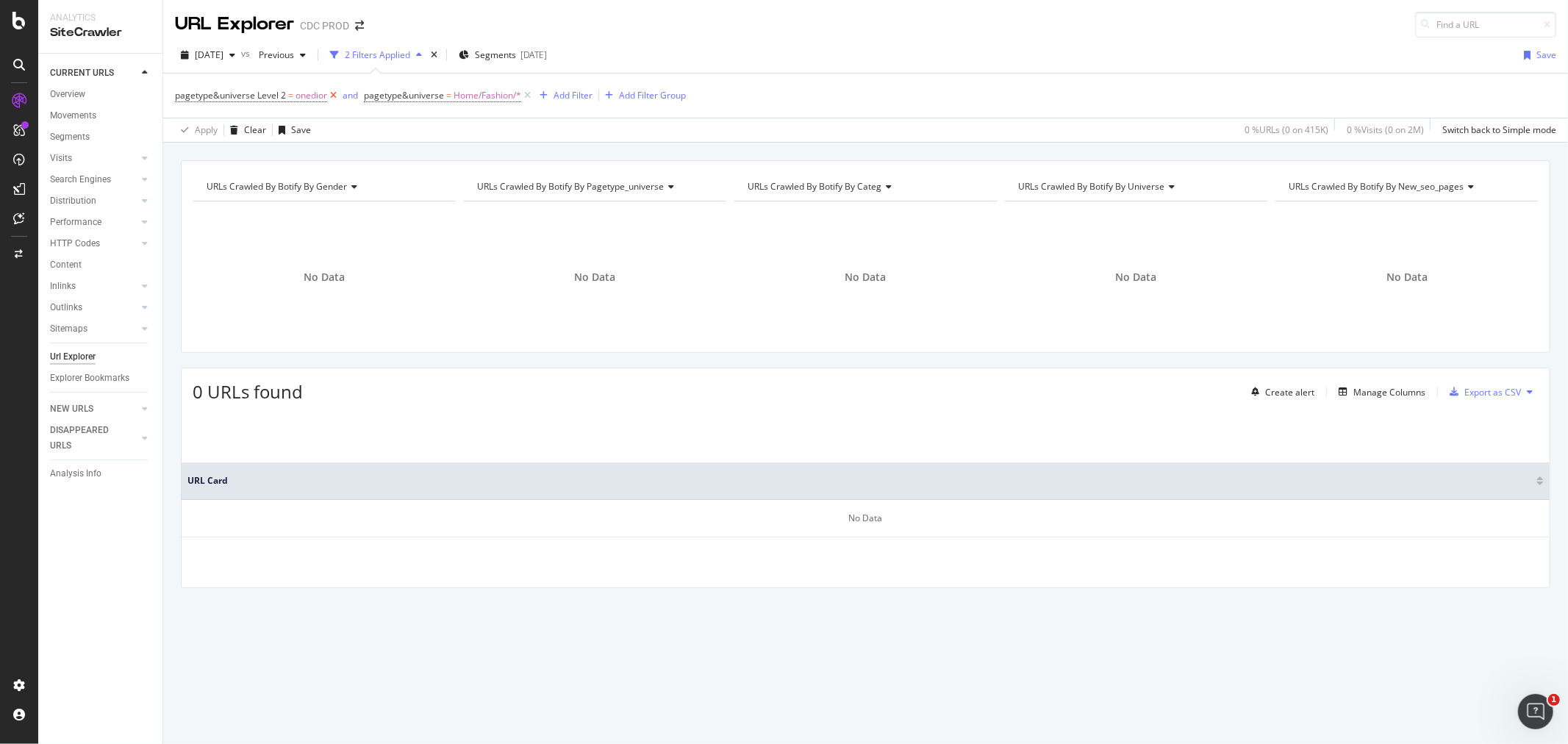
click at [332, 97] on icon at bounding box center [333, 95] width 13 height 15
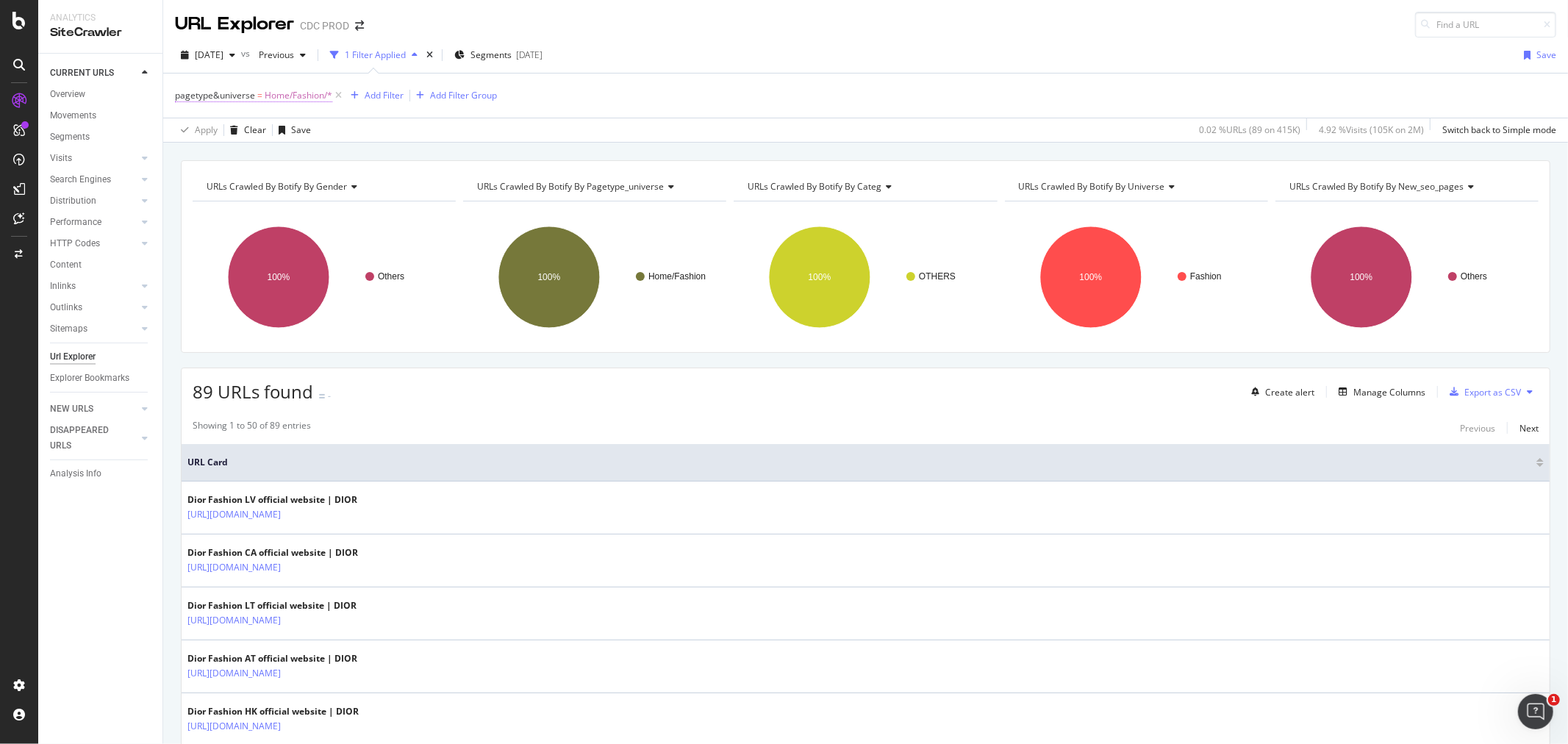
click at [261, 94] on span "pagetype&universe = Home/Fashion/*" at bounding box center [254, 95] width 158 height 13
click at [245, 183] on span "Home/Fashion" at bounding box center [218, 181] width 59 height 13
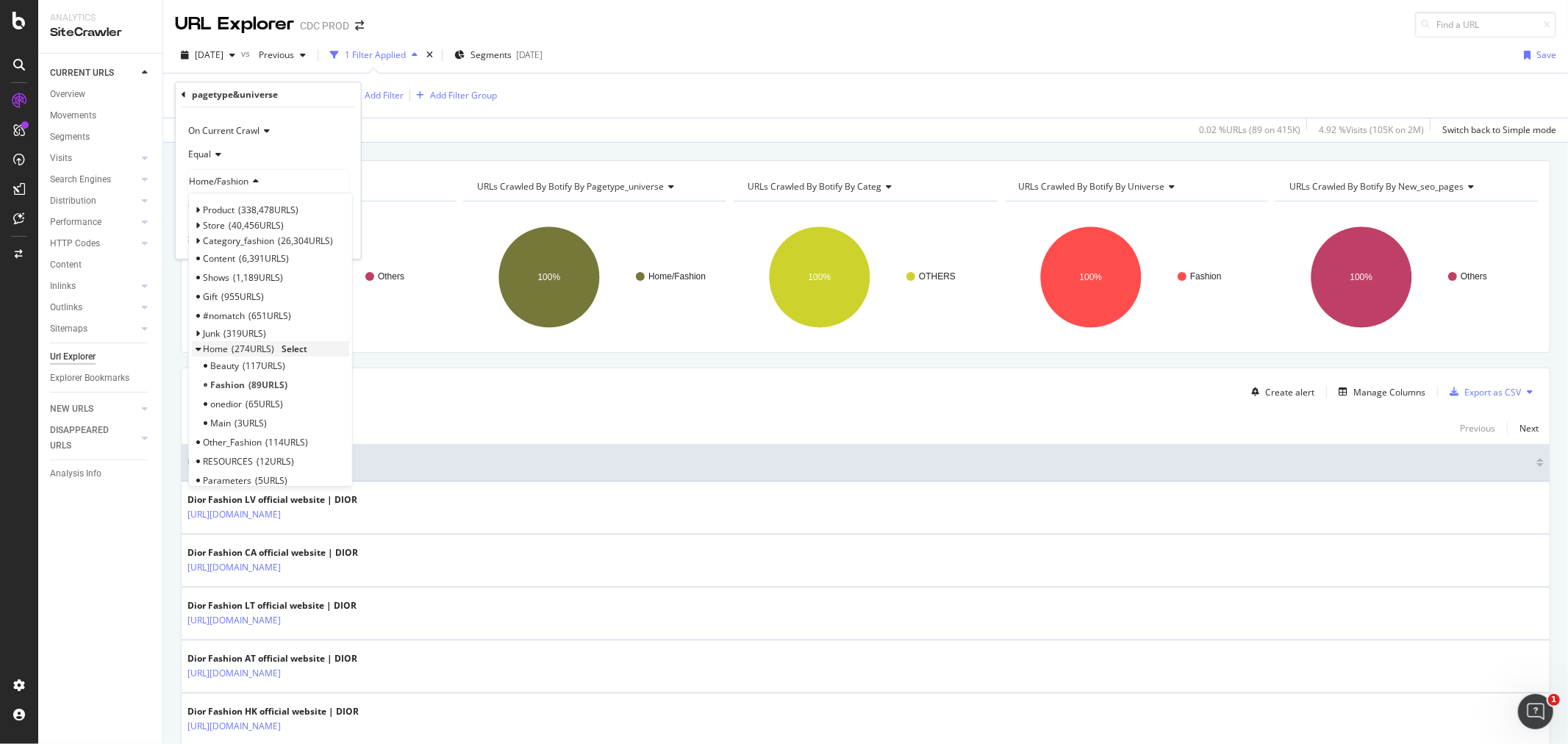
click at [292, 348] on span "Select" at bounding box center [294, 349] width 26 height 13
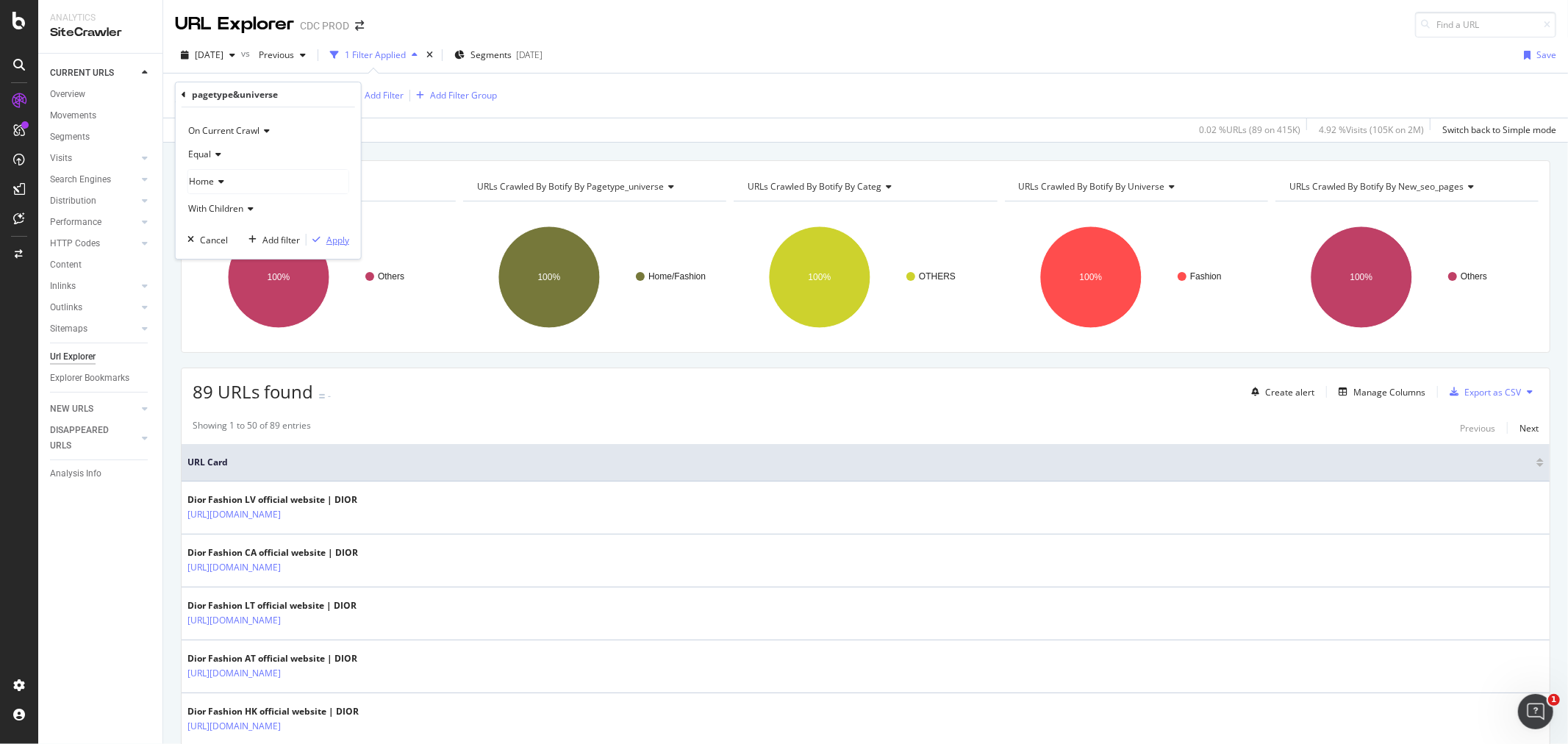
click at [338, 240] on div "Apply" at bounding box center [338, 240] width 23 height 13
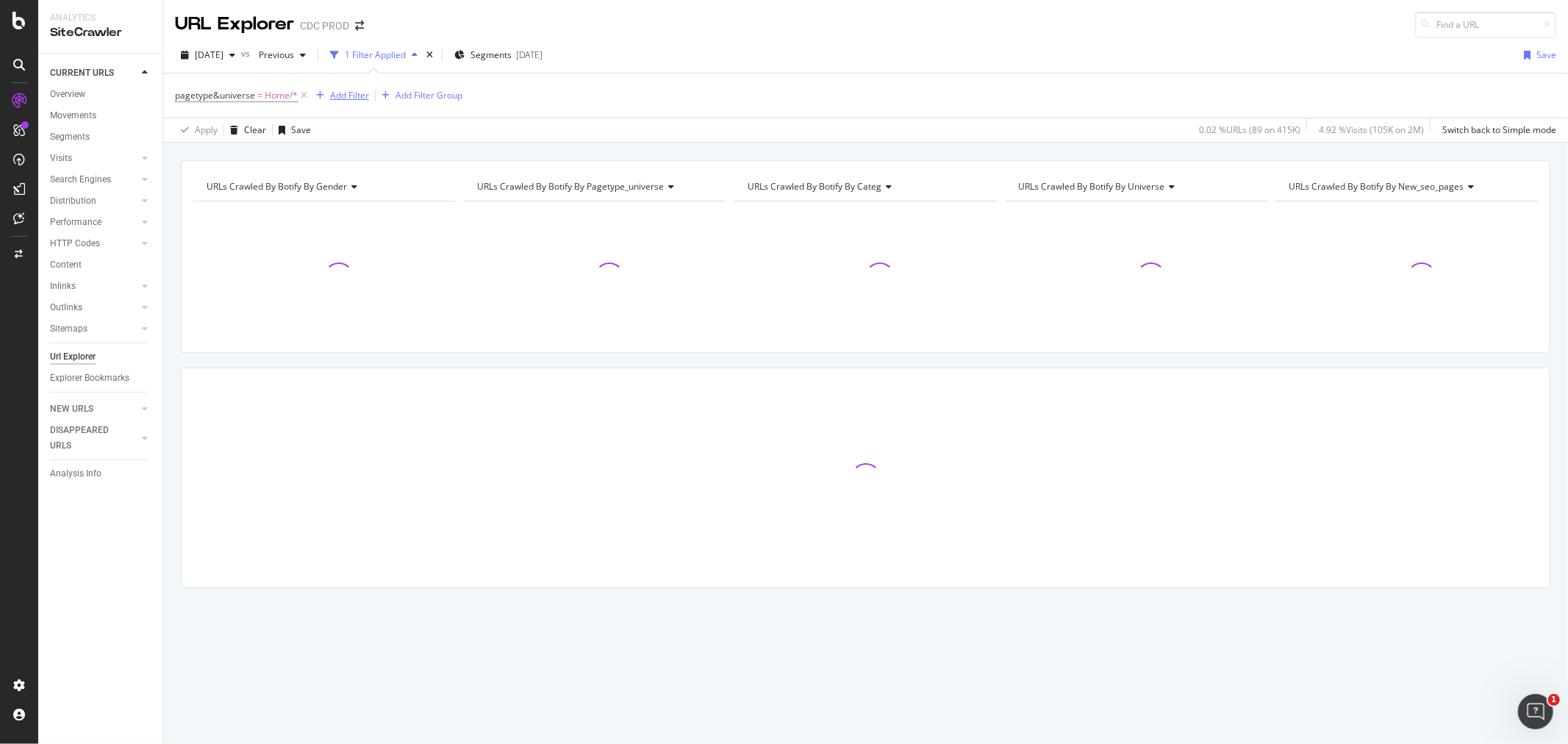
click at [334, 96] on div "Add Filter" at bounding box center [349, 95] width 39 height 13
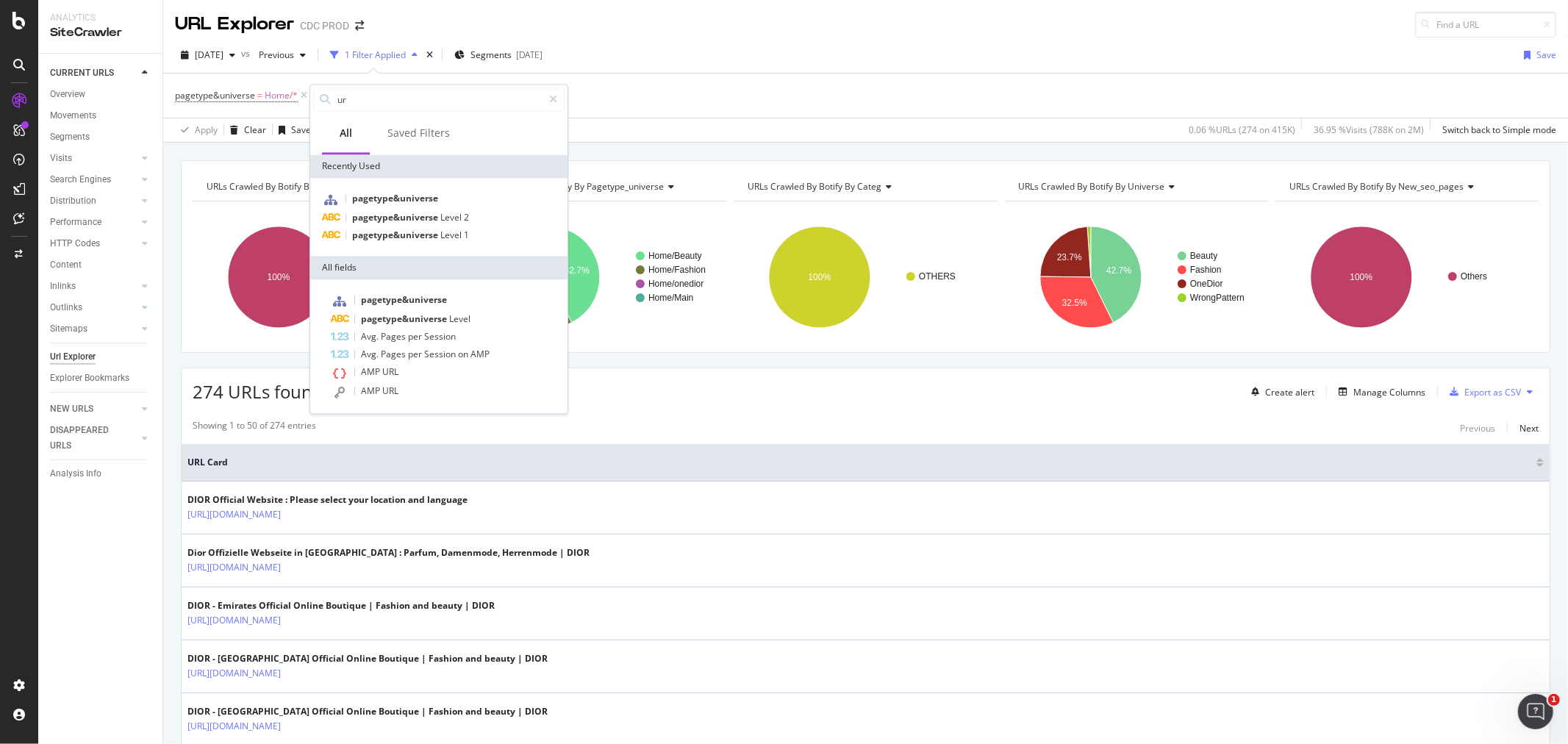
type input "url"
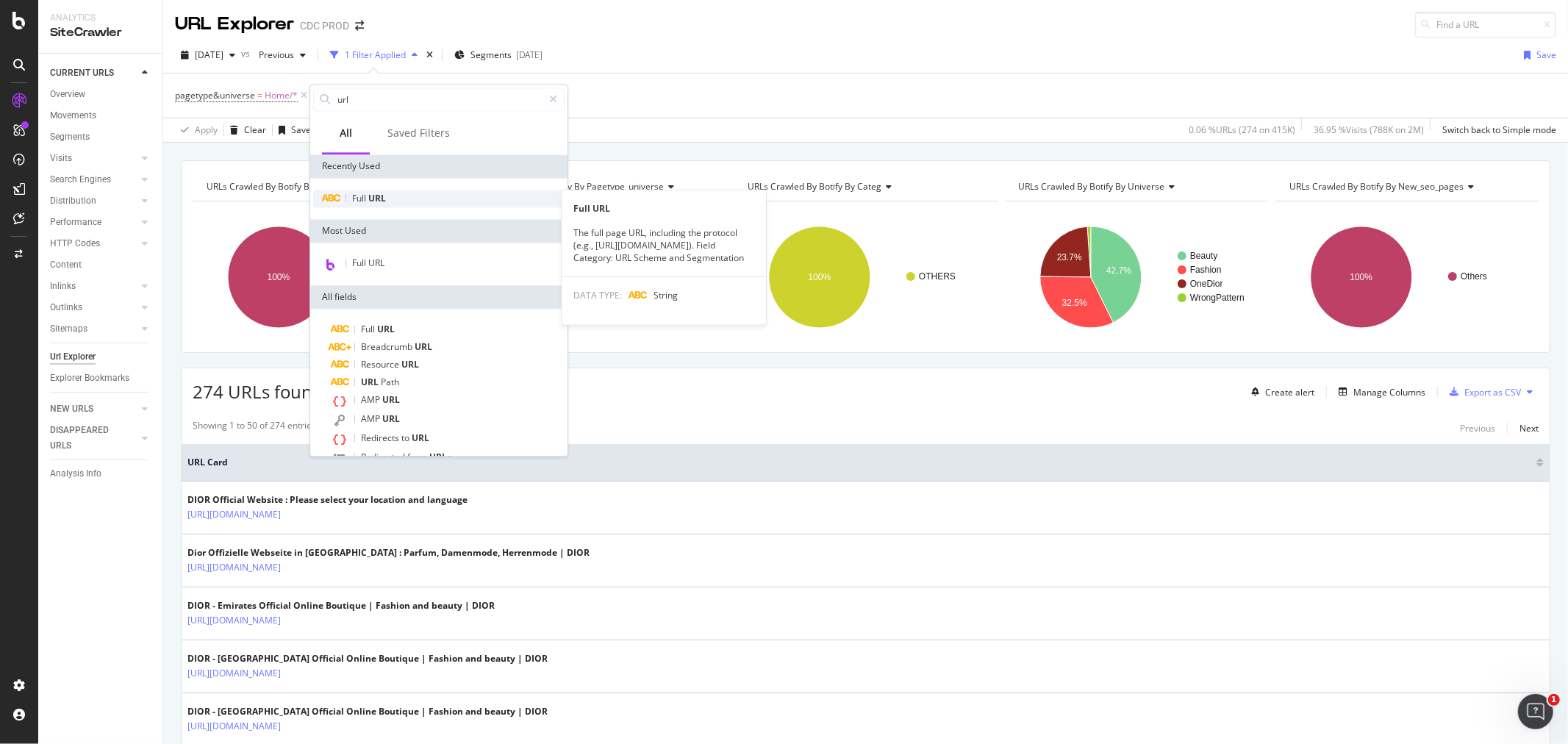
click at [394, 203] on div "Full URL" at bounding box center [438, 198] width 251 height 18
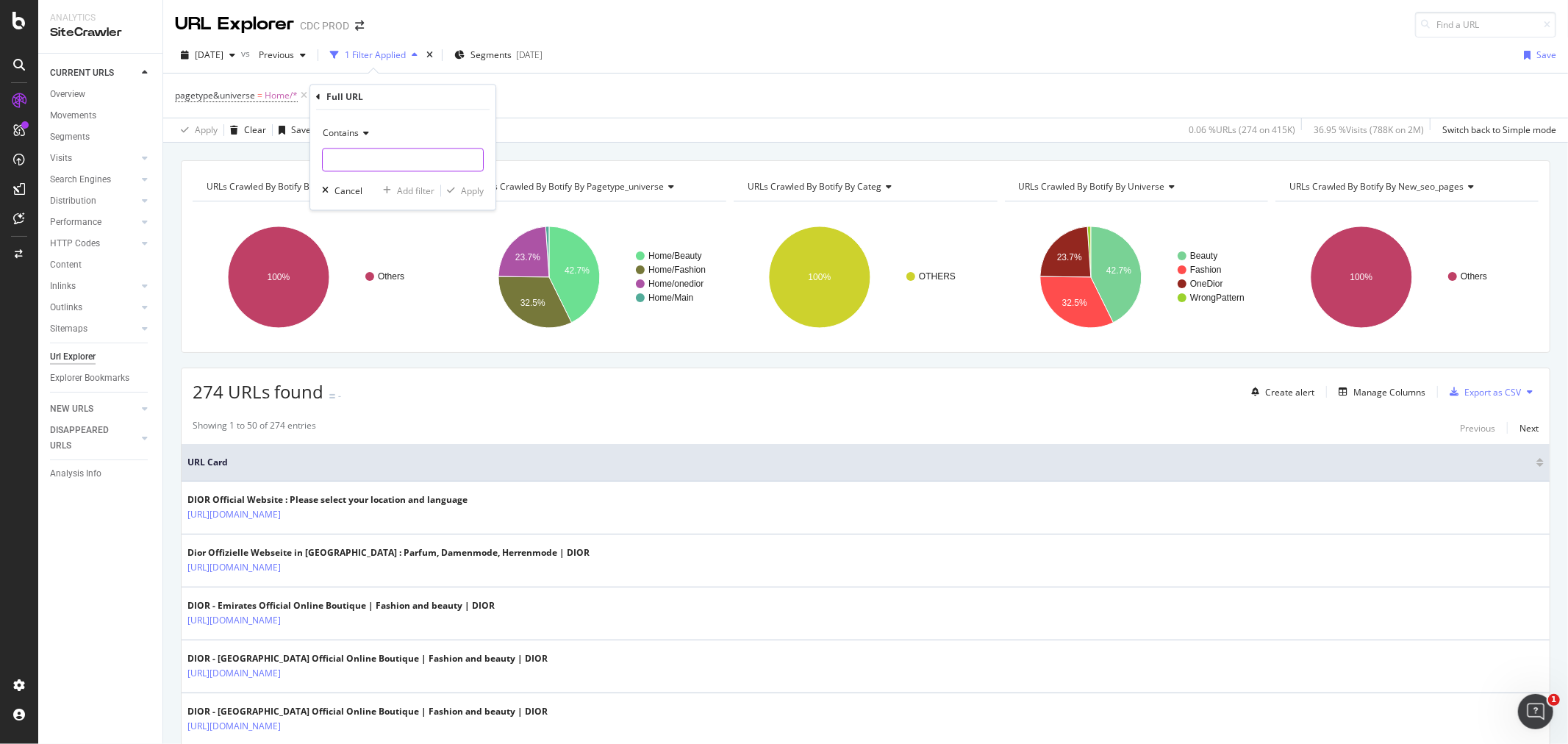
click at [373, 170] on input "text" at bounding box center [402, 159] width 160 height 23
click at [362, 133] on icon at bounding box center [363, 134] width 10 height 9
click at [380, 303] on span "Doesn't contain" at bounding box center [361, 297] width 64 height 13
click at [354, 171] on input "text" at bounding box center [402, 159] width 160 height 23
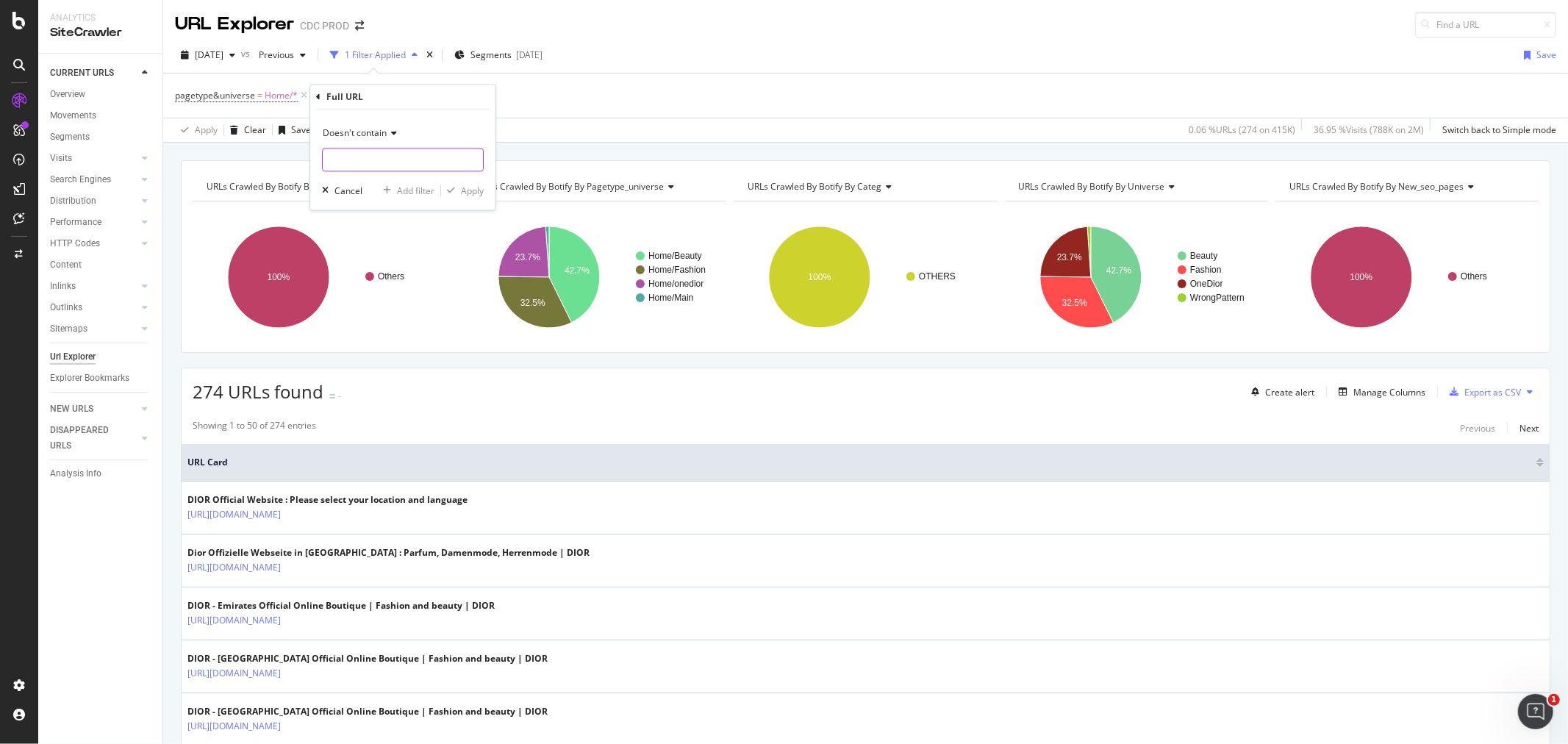
click at [364, 158] on input "text" at bounding box center [402, 159] width 160 height 23
type input "beauty"
click at [463, 192] on div "Apply" at bounding box center [472, 190] width 23 height 13
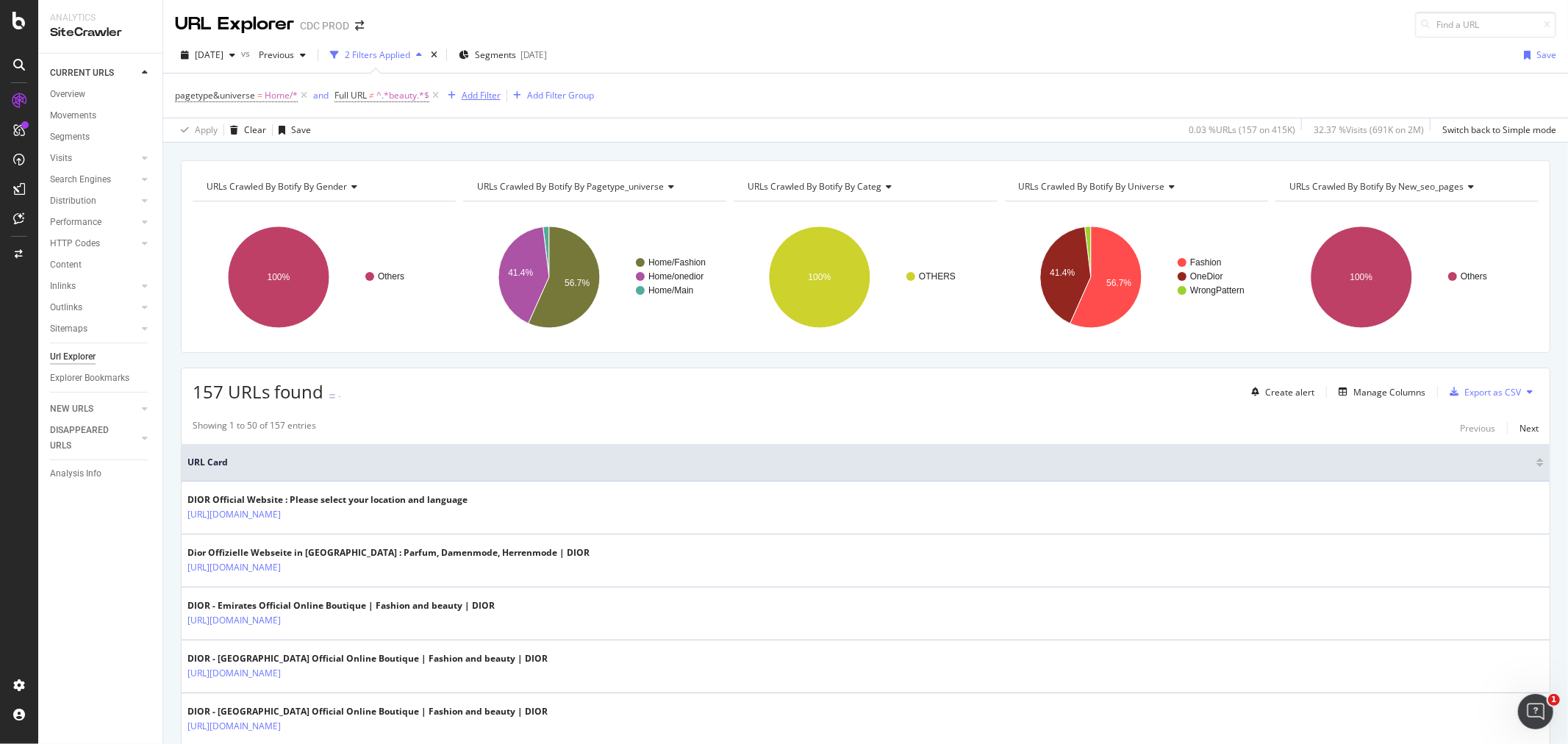
click at [471, 98] on div "Add Filter" at bounding box center [481, 95] width 39 height 13
click at [803, 116] on div "pagetype&universe = Home/* and Full URL ≠ ^.*beauty.*$ Add Filter Add Filter Gr…" at bounding box center [865, 95] width 1381 height 44
click at [472, 96] on div "Add Filter" at bounding box center [481, 95] width 39 height 13
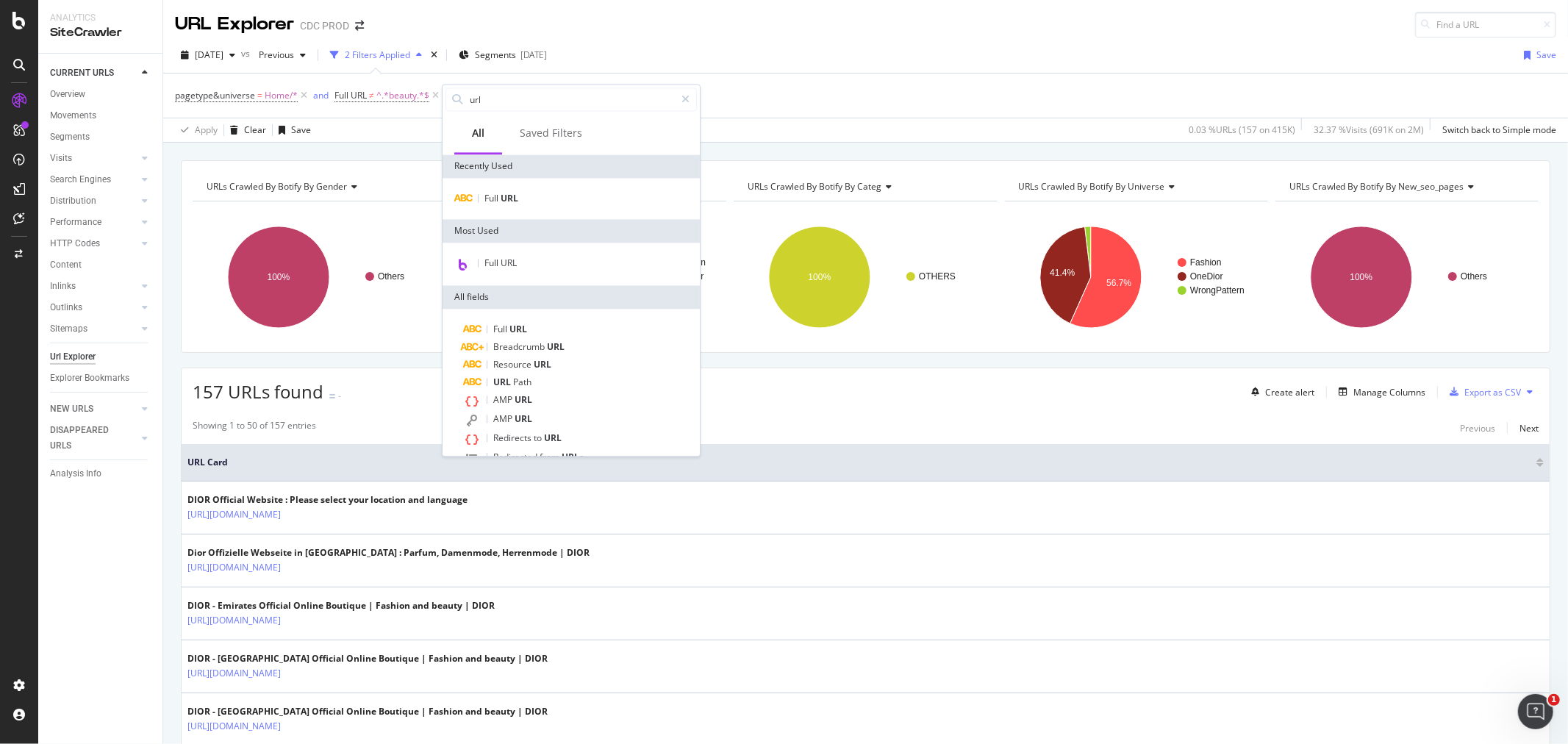
click at [1101, 105] on div "pagetype&universe = Home/* and Full URL ≠ ^.*beauty.*$ Add Filter Add Filter Gr…" at bounding box center [865, 95] width 1381 height 44
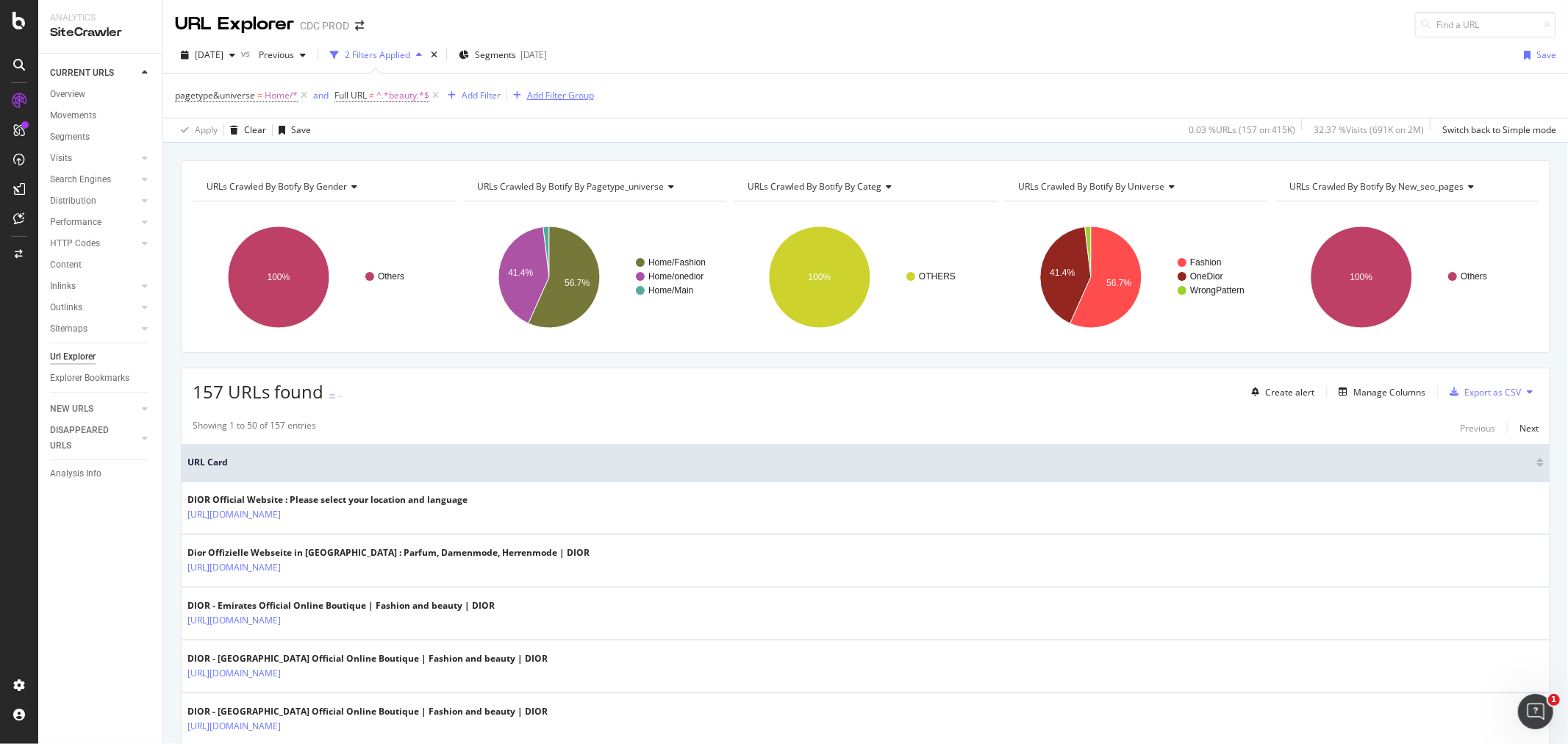
click at [538, 103] on div "Add Filter Group" at bounding box center [550, 95] width 87 height 16
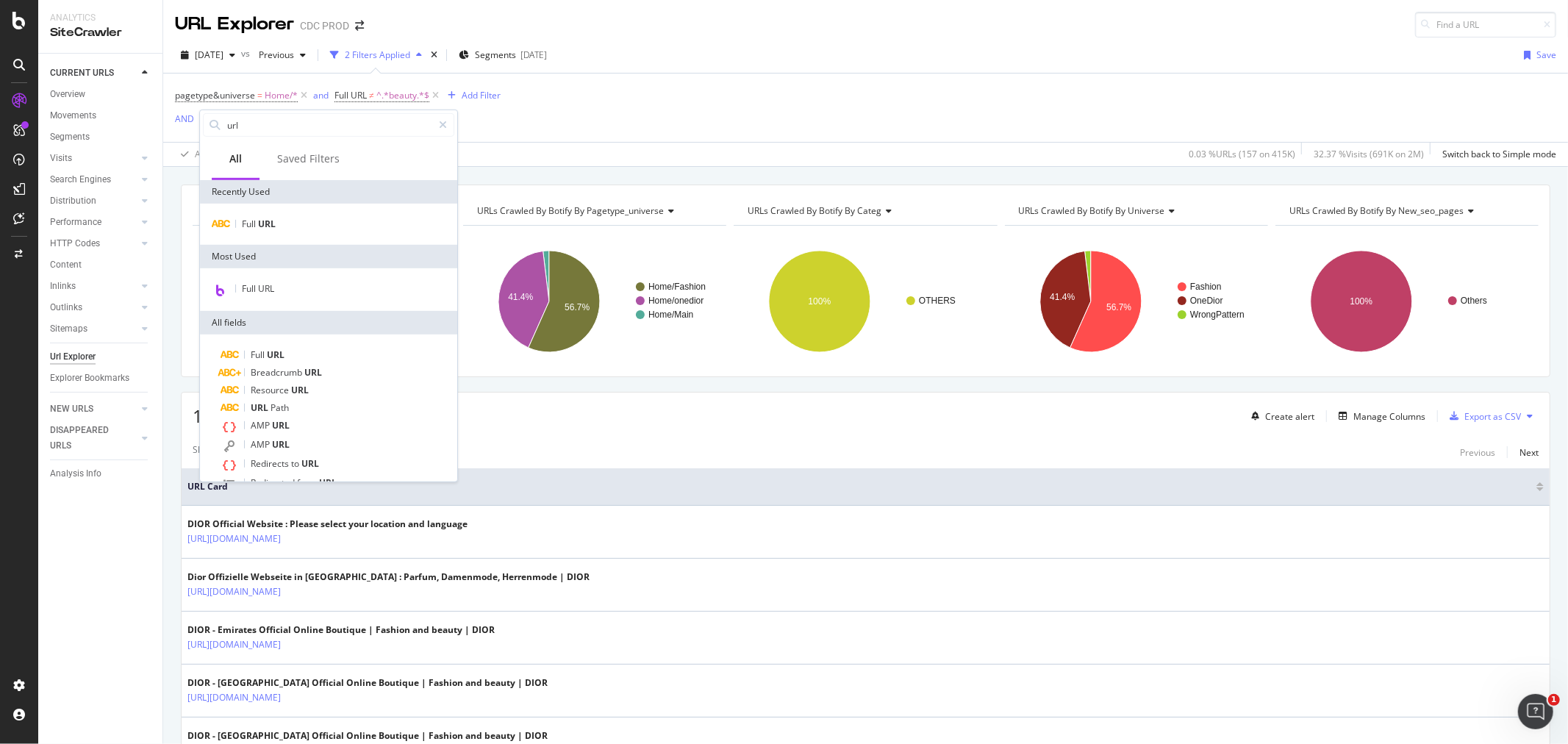
click at [611, 82] on div "pagetype&universe = Home/* and Full URL ≠ ^.*beauty.*$ Add Filter AND Add Filter" at bounding box center [865, 108] width 1381 height 69
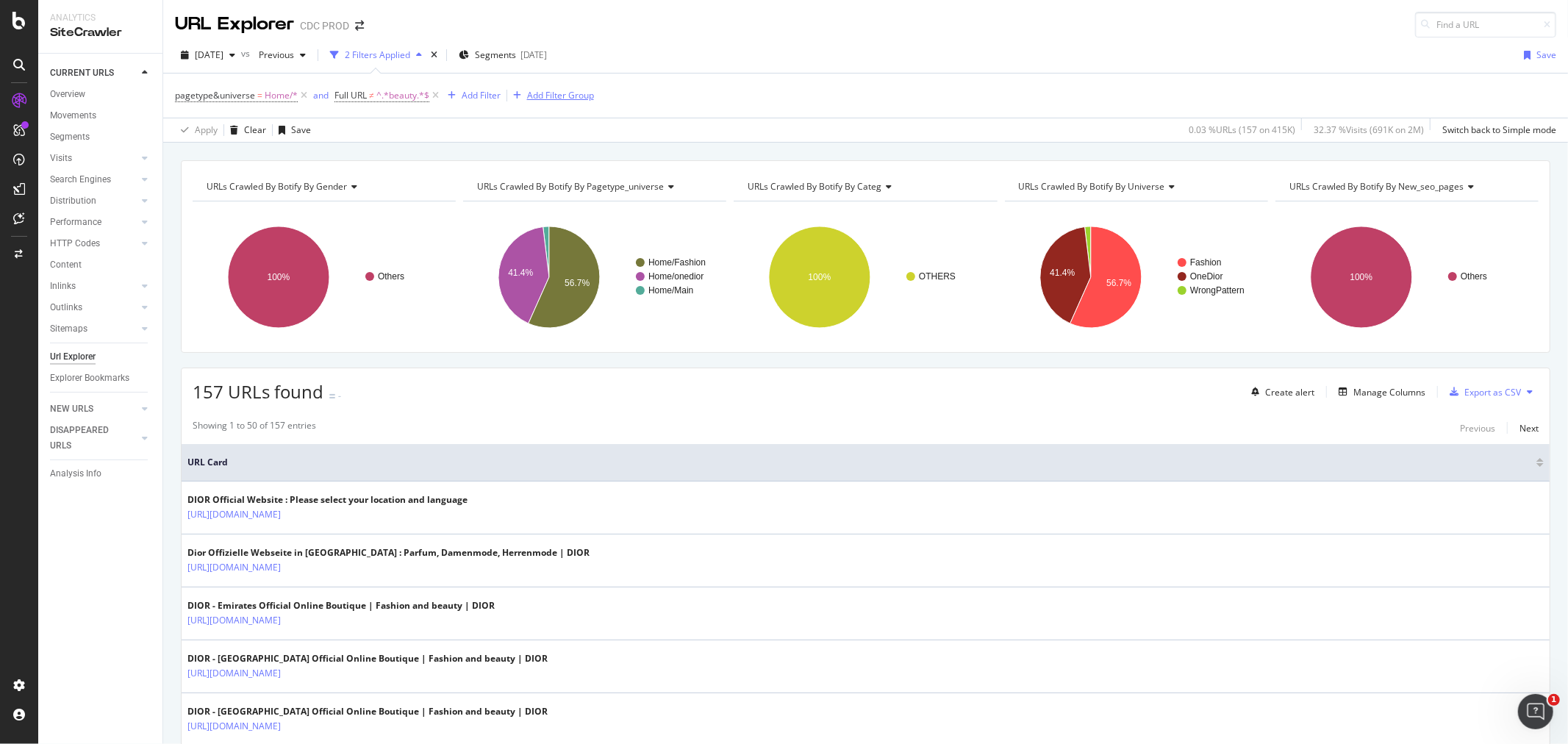
click at [568, 93] on div "Add Filter Group" at bounding box center [561, 95] width 67 height 13
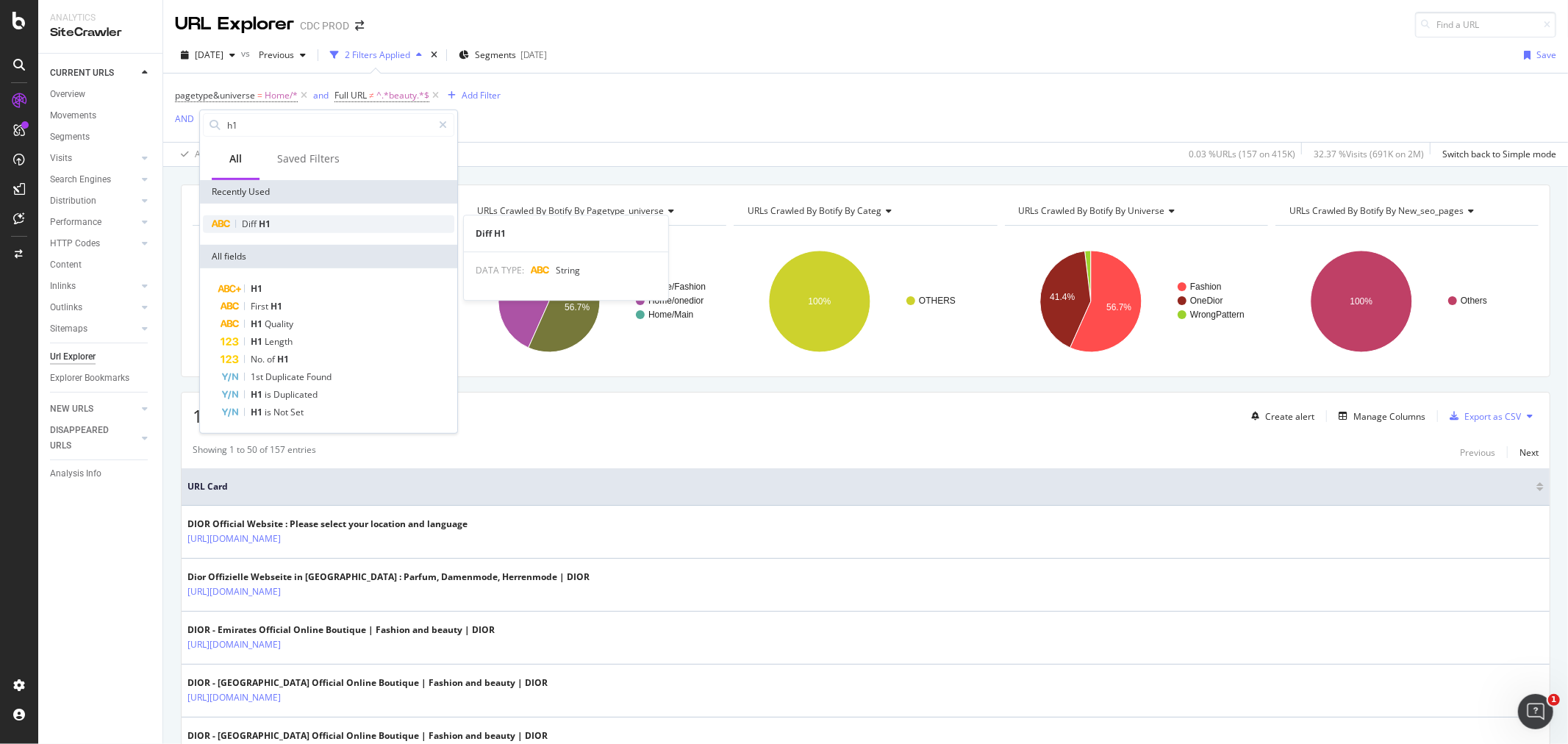
type input "h1"
click at [269, 229] on span "H1" at bounding box center [265, 224] width 12 height 13
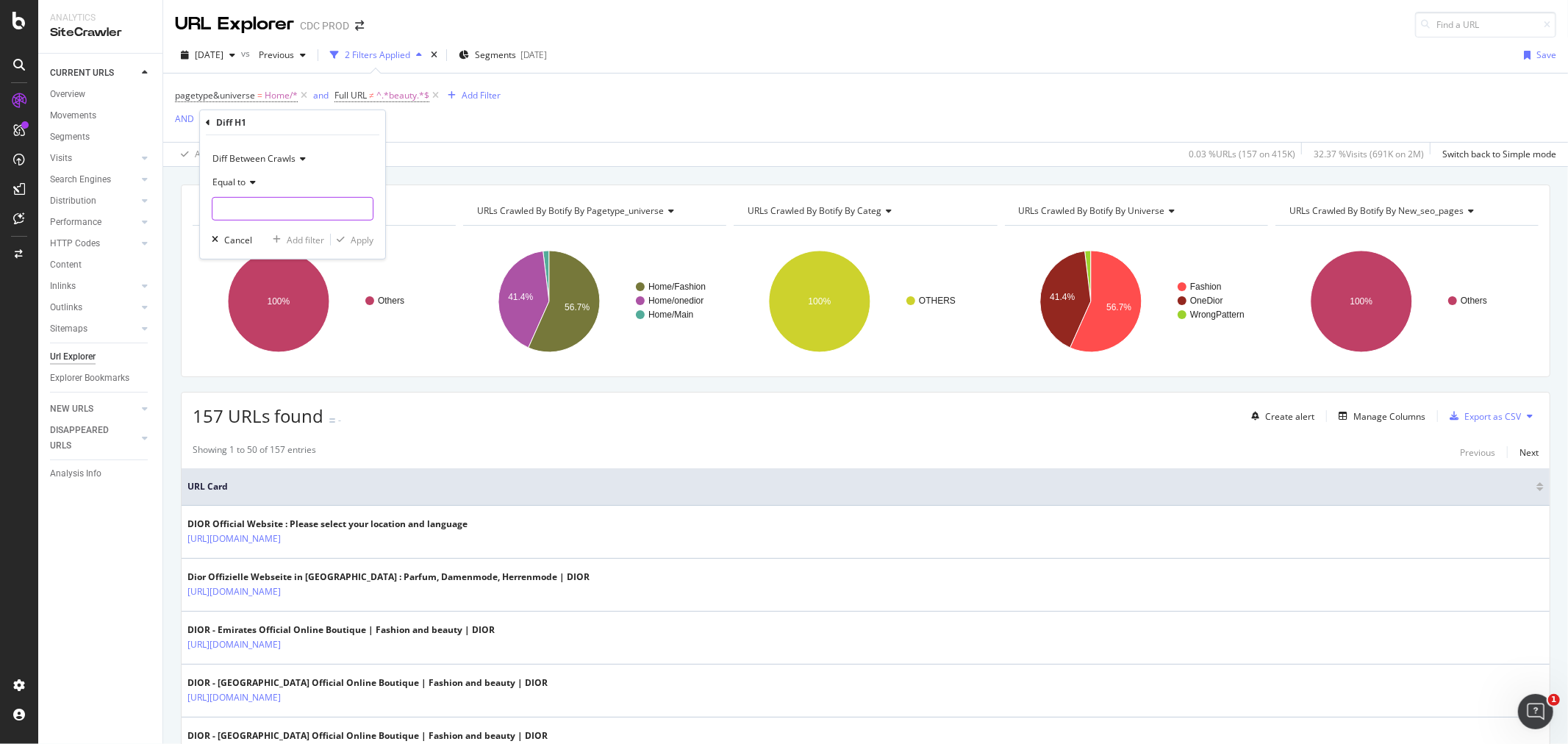
click at [253, 203] on input "text" at bounding box center [292, 208] width 160 height 23
click at [255, 263] on span "changed" at bounding box center [273, 259] width 116 height 13
type input "changed"
click at [345, 236] on div "button" at bounding box center [340, 239] width 20 height 9
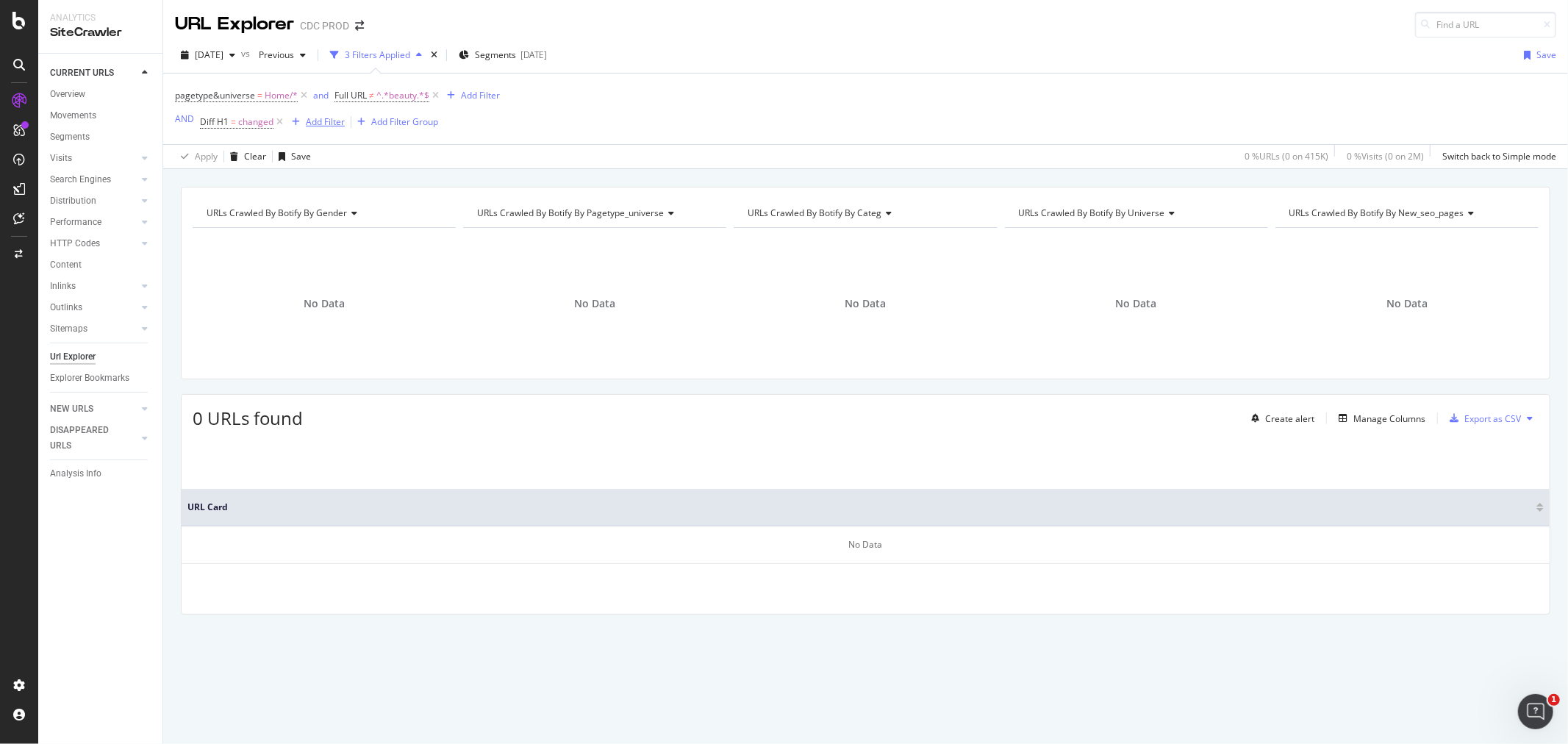
click at [321, 126] on div "Add Filter" at bounding box center [325, 122] width 39 height 13
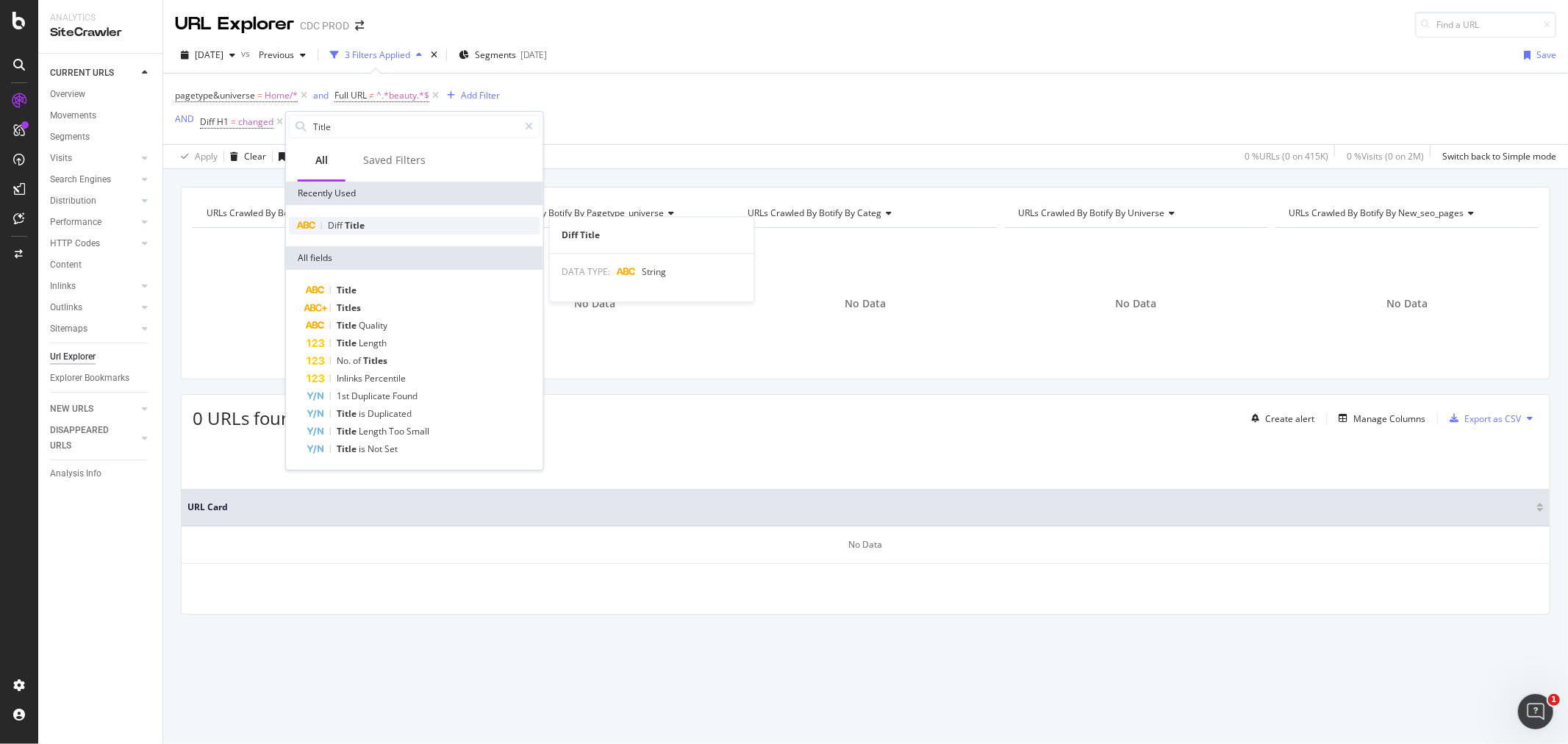
type input "Title"
click at [358, 223] on span "Title" at bounding box center [354, 225] width 20 height 13
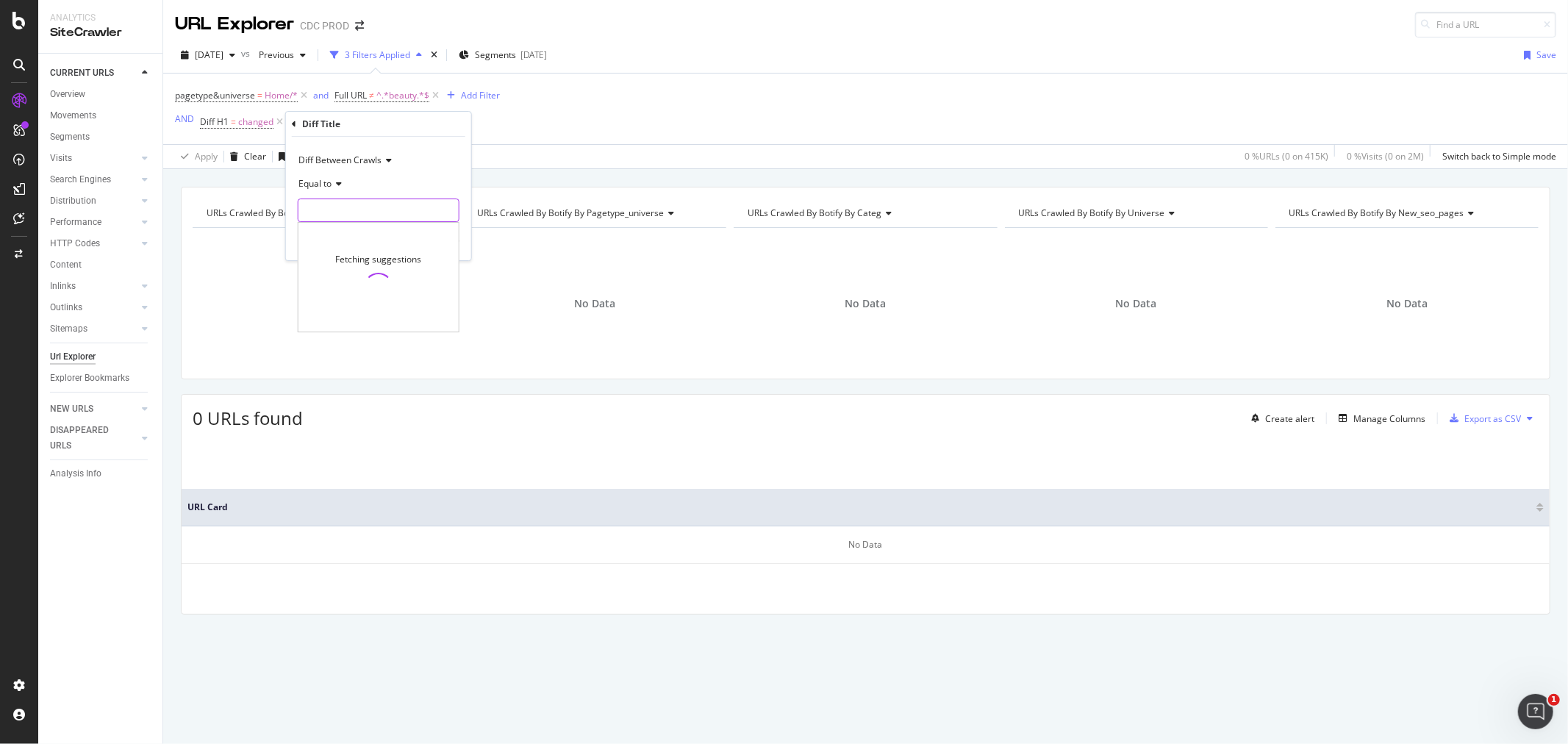
click at [351, 204] on input "text" at bounding box center [378, 210] width 160 height 23
click at [327, 262] on span "changed" at bounding box center [356, 261] width 108 height 13
type input "changed"
click at [449, 241] on div "Apply" at bounding box center [448, 241] width 23 height 13
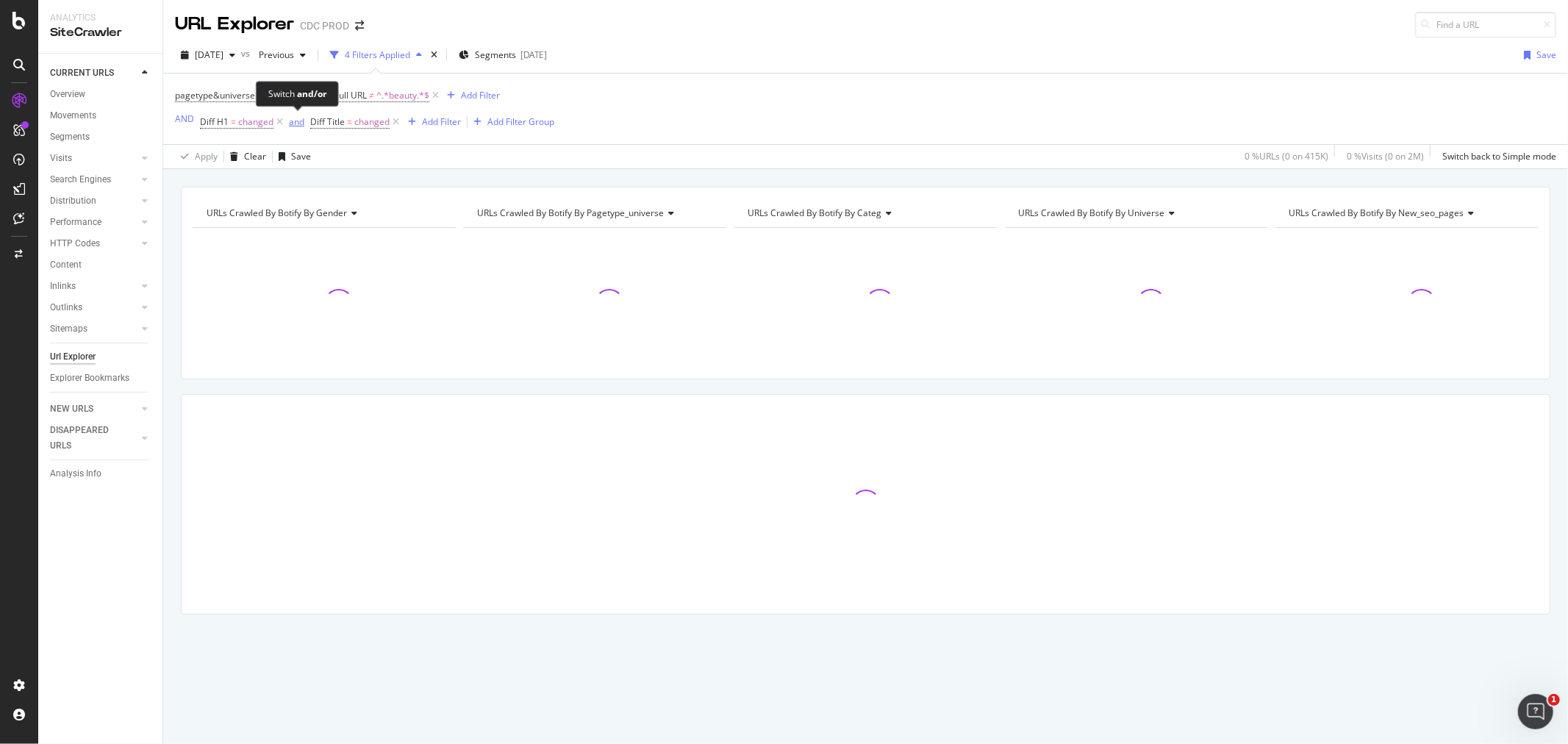
click at [297, 123] on div "and" at bounding box center [297, 122] width 15 height 13
click at [421, 123] on div "Add Filter" at bounding box center [435, 122] width 39 height 13
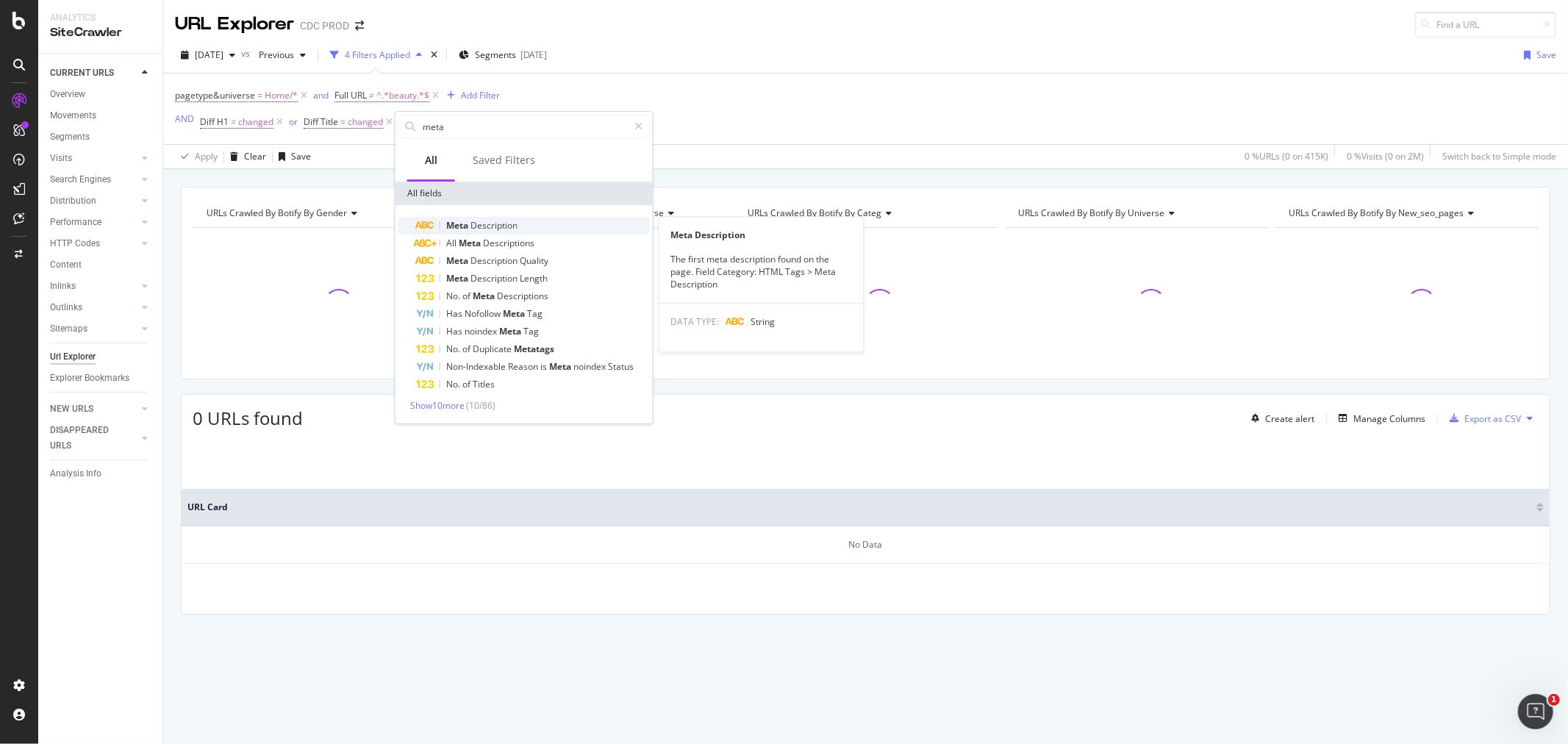
type input "meta"
click at [510, 218] on div "Meta Description" at bounding box center [532, 225] width 234 height 18
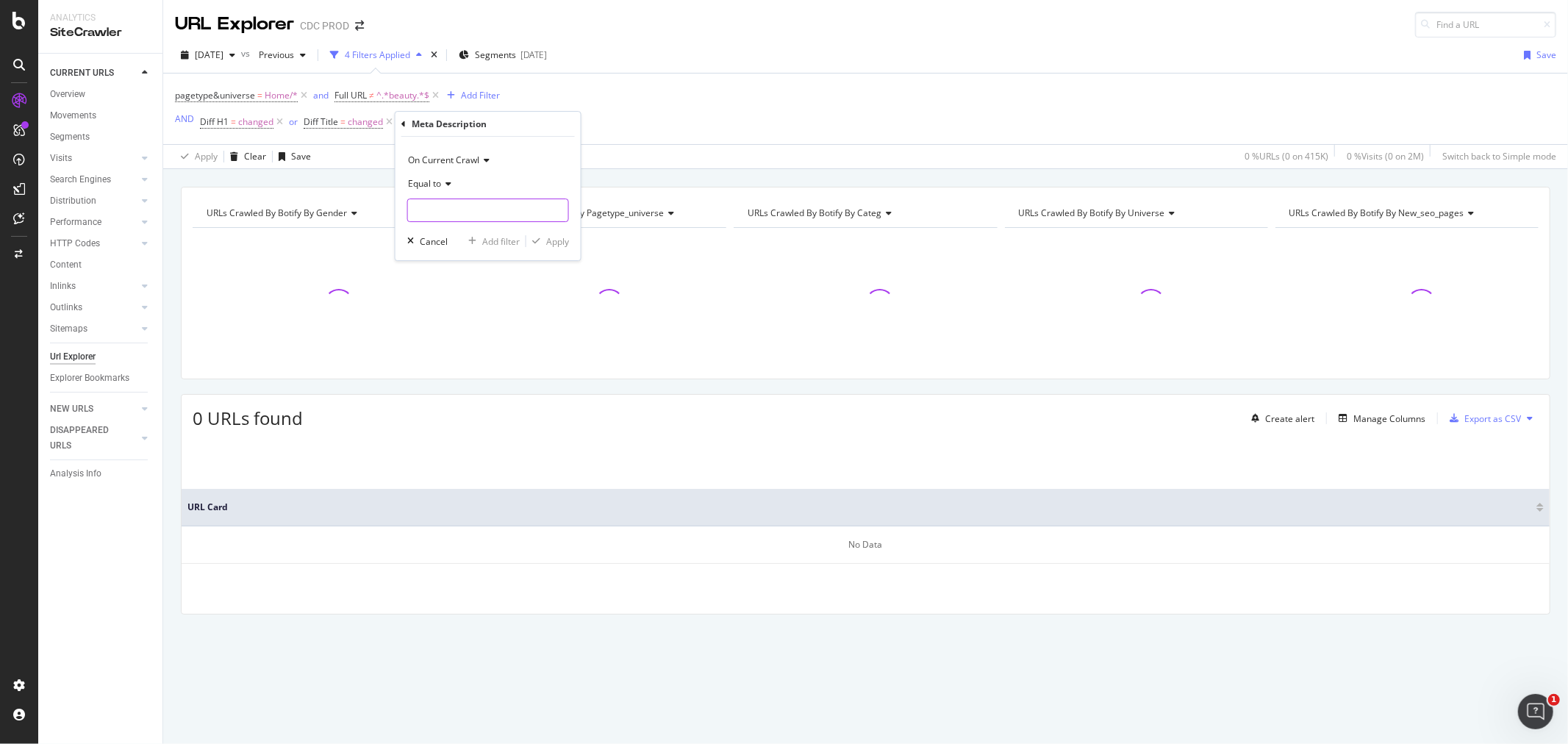
click at [448, 199] on input "text" at bounding box center [488, 210] width 160 height 23
click at [466, 207] on input "text" at bounding box center [488, 210] width 160 height 23
click at [447, 212] on input "text" at bounding box center [488, 210] width 160 height 23
click at [442, 184] on icon at bounding box center [447, 183] width 10 height 9
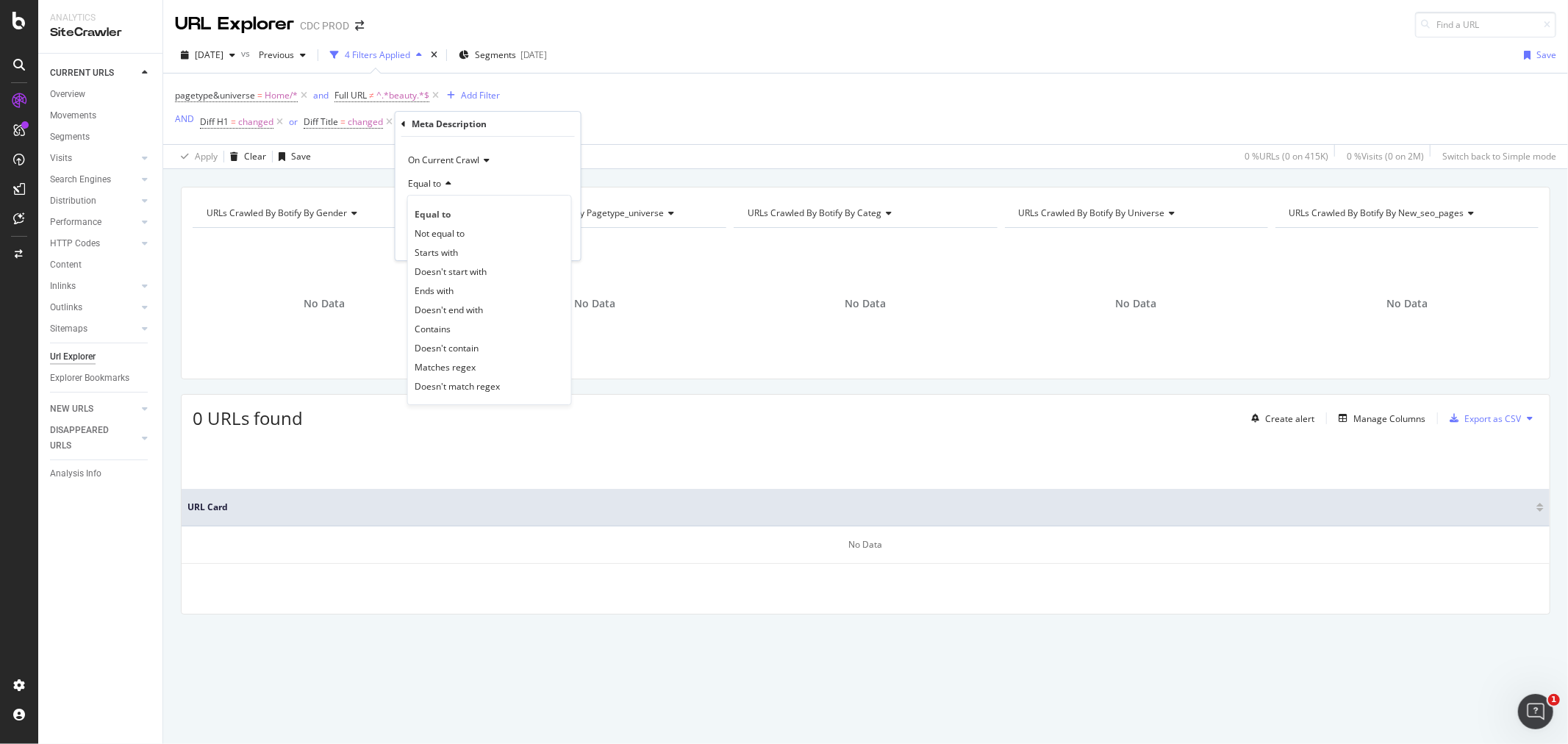
click at [400, 119] on div "Meta Description On Current Crawl Equal to Equal to Not equal to Starts with Do…" at bounding box center [488, 185] width 185 height 148
click at [401, 123] on icon at bounding box center [403, 124] width 4 height 9
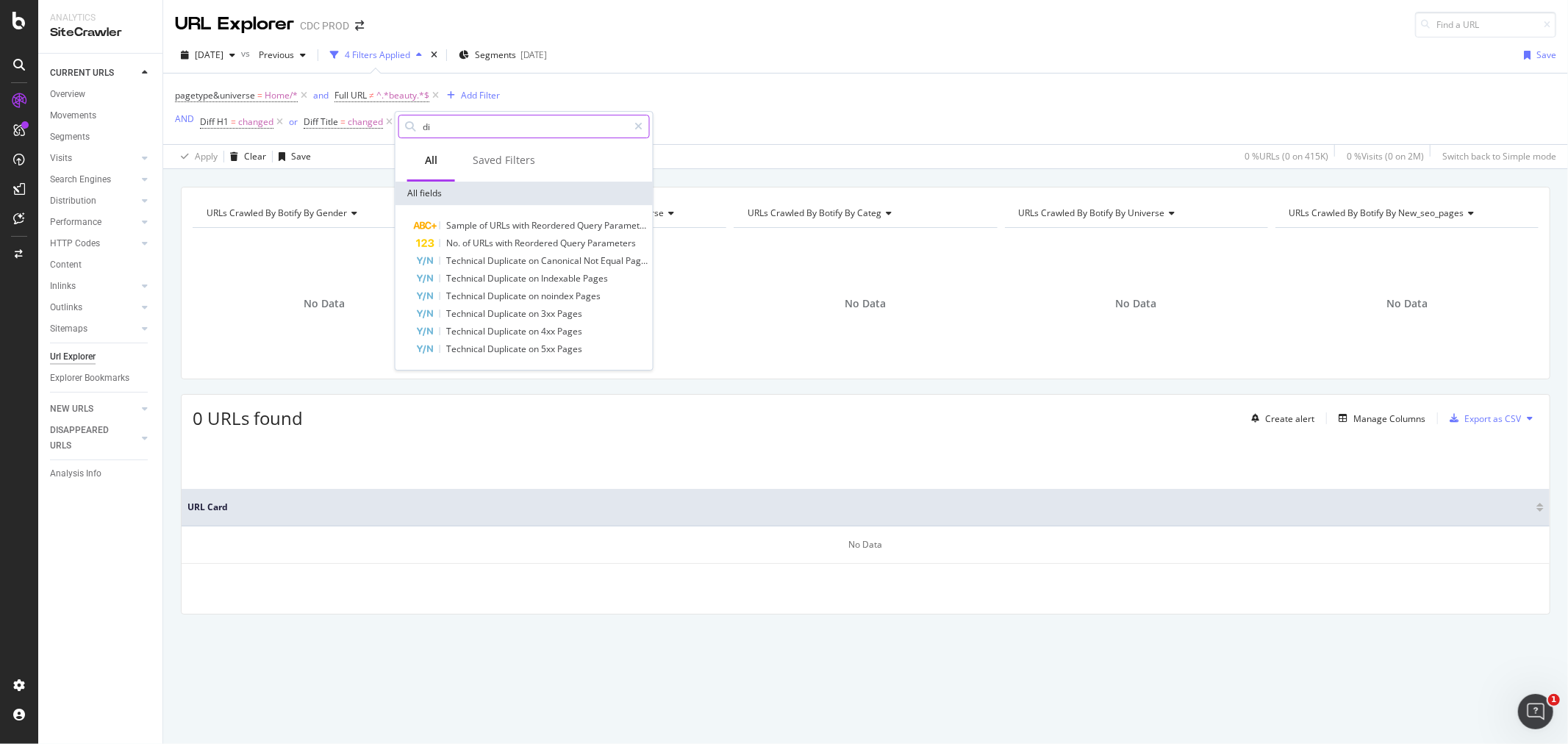
type input "d"
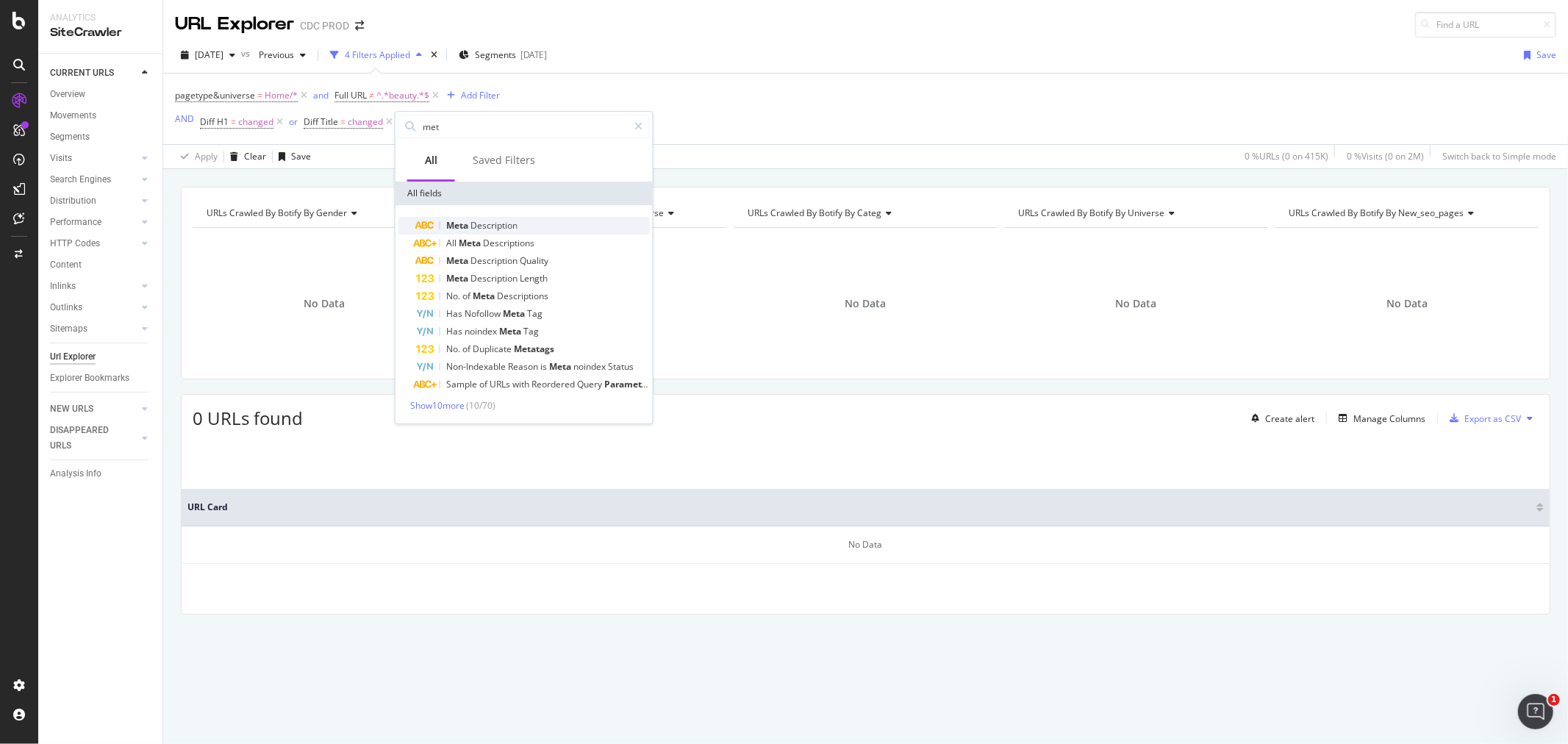
type input "met"
click at [500, 226] on span "Description" at bounding box center [494, 225] width 47 height 13
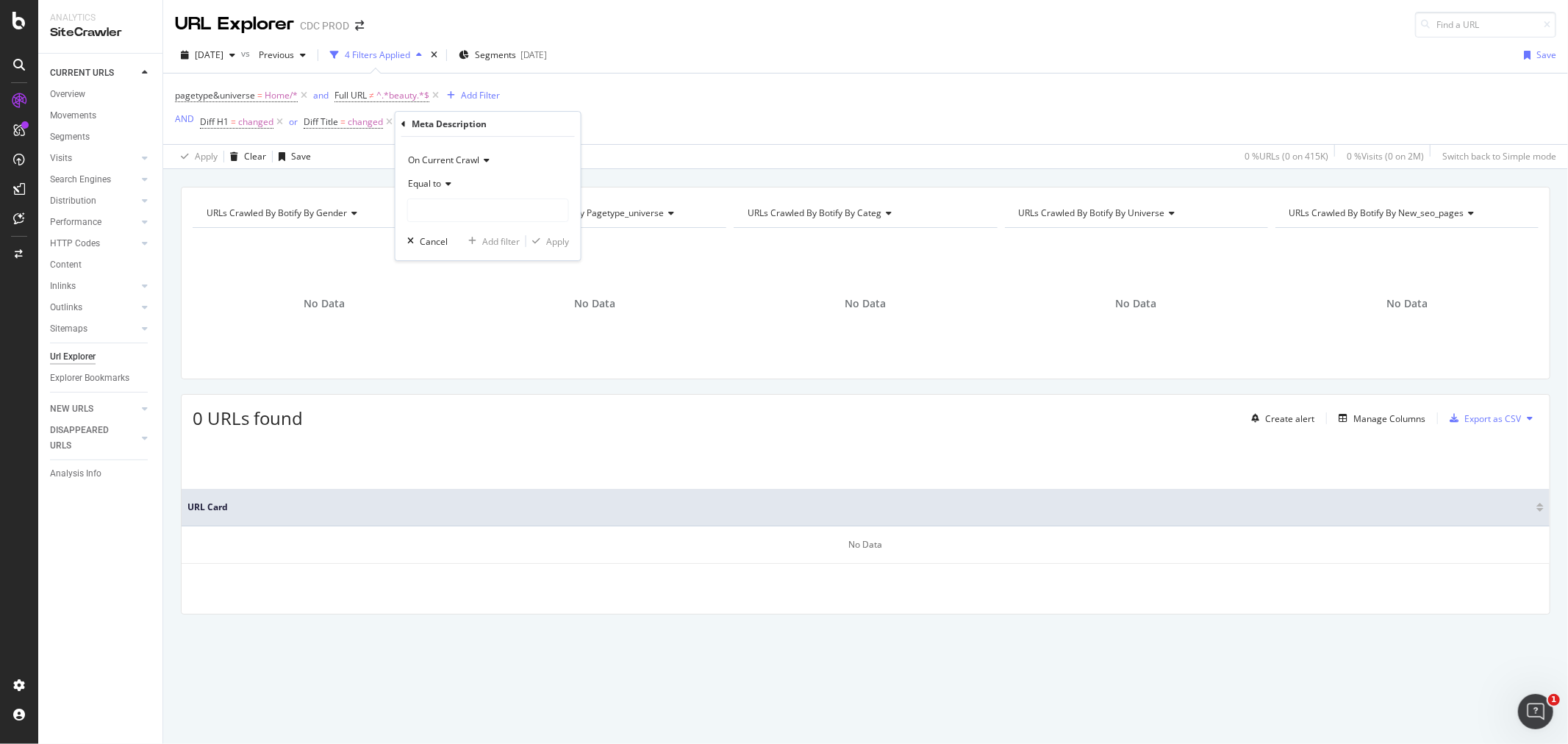
click at [493, 159] on div "On Current Crawl" at bounding box center [488, 159] width 162 height 23
click at [452, 225] on span "Diff Between Crawls" at bounding box center [456, 229] width 83 height 13
click at [434, 208] on input "text" at bounding box center [488, 210] width 160 height 23
click at [472, 261] on span "changed" at bounding box center [466, 261] width 108 height 13
type input "changed"
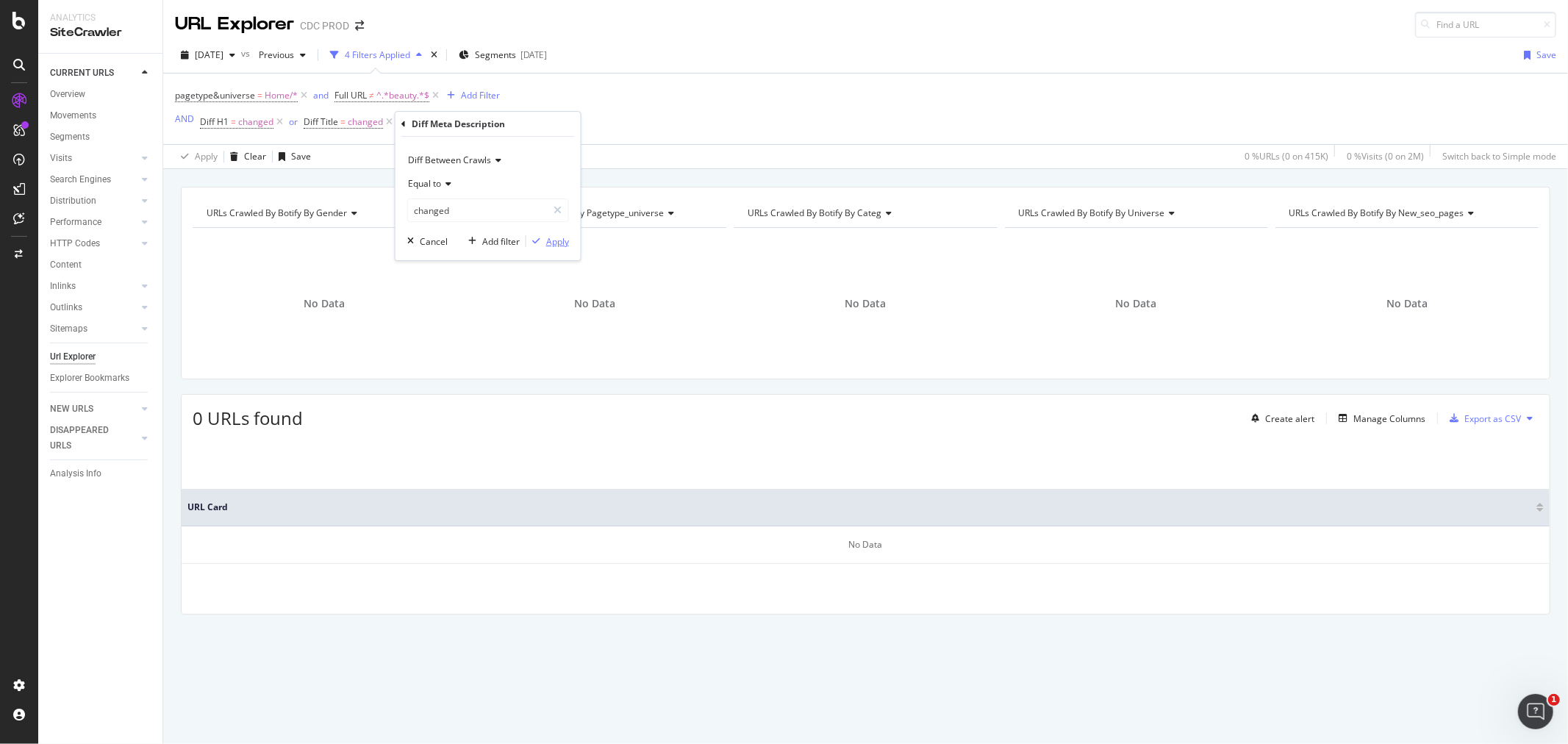
click at [568, 244] on div "Apply" at bounding box center [557, 241] width 23 height 13
click at [217, 57] on span "[DATE]" at bounding box center [208, 55] width 28 height 13
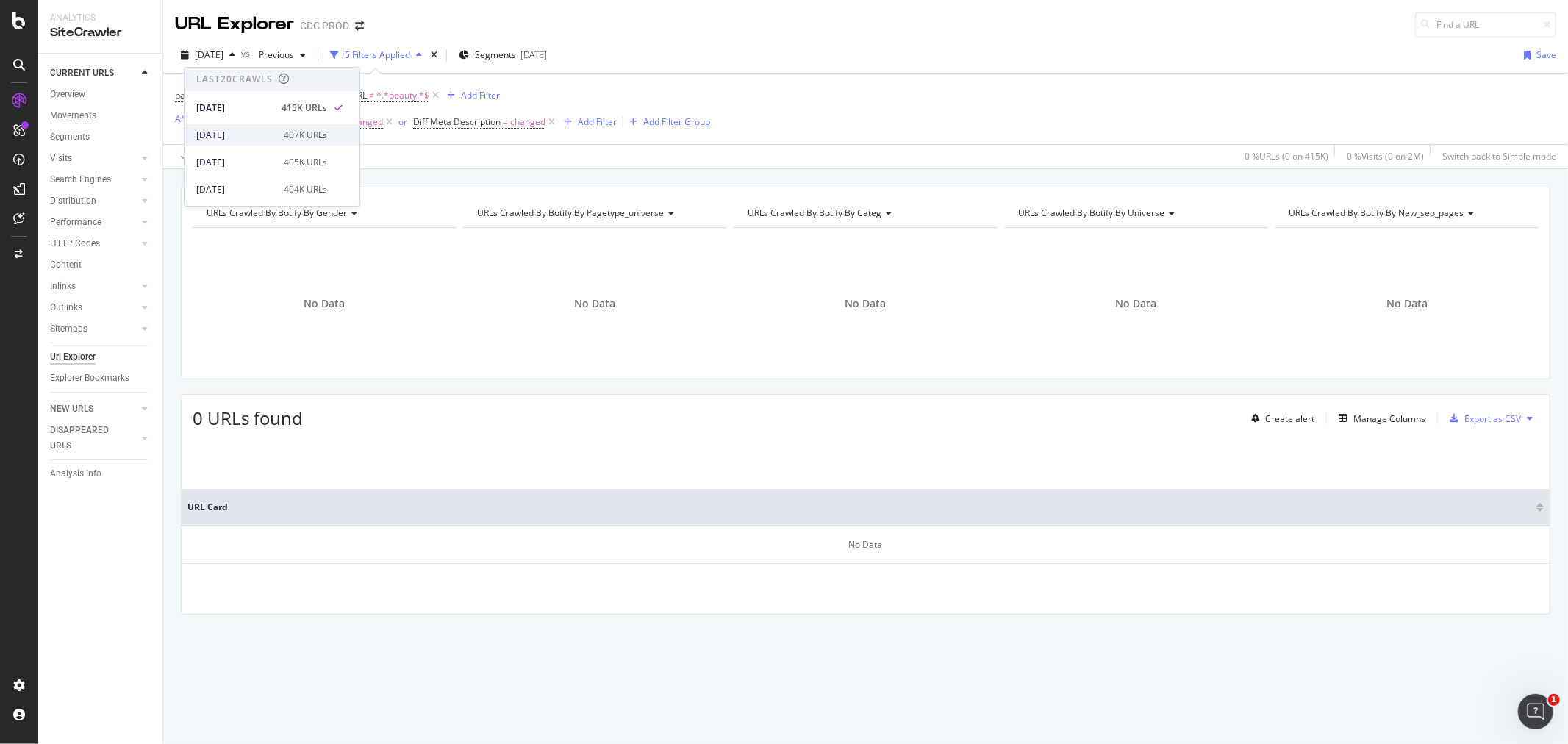
click at [267, 135] on div "2025 Sep. 19th" at bounding box center [236, 135] width 79 height 13
click at [216, 56] on span "2025 Sep. 19th" at bounding box center [208, 55] width 28 height 13
click at [261, 170] on div "2025 Sep. 12th 405K URLs" at bounding box center [272, 162] width 175 height 21
click at [1261, 425] on div "Create alert" at bounding box center [1280, 418] width 69 height 22
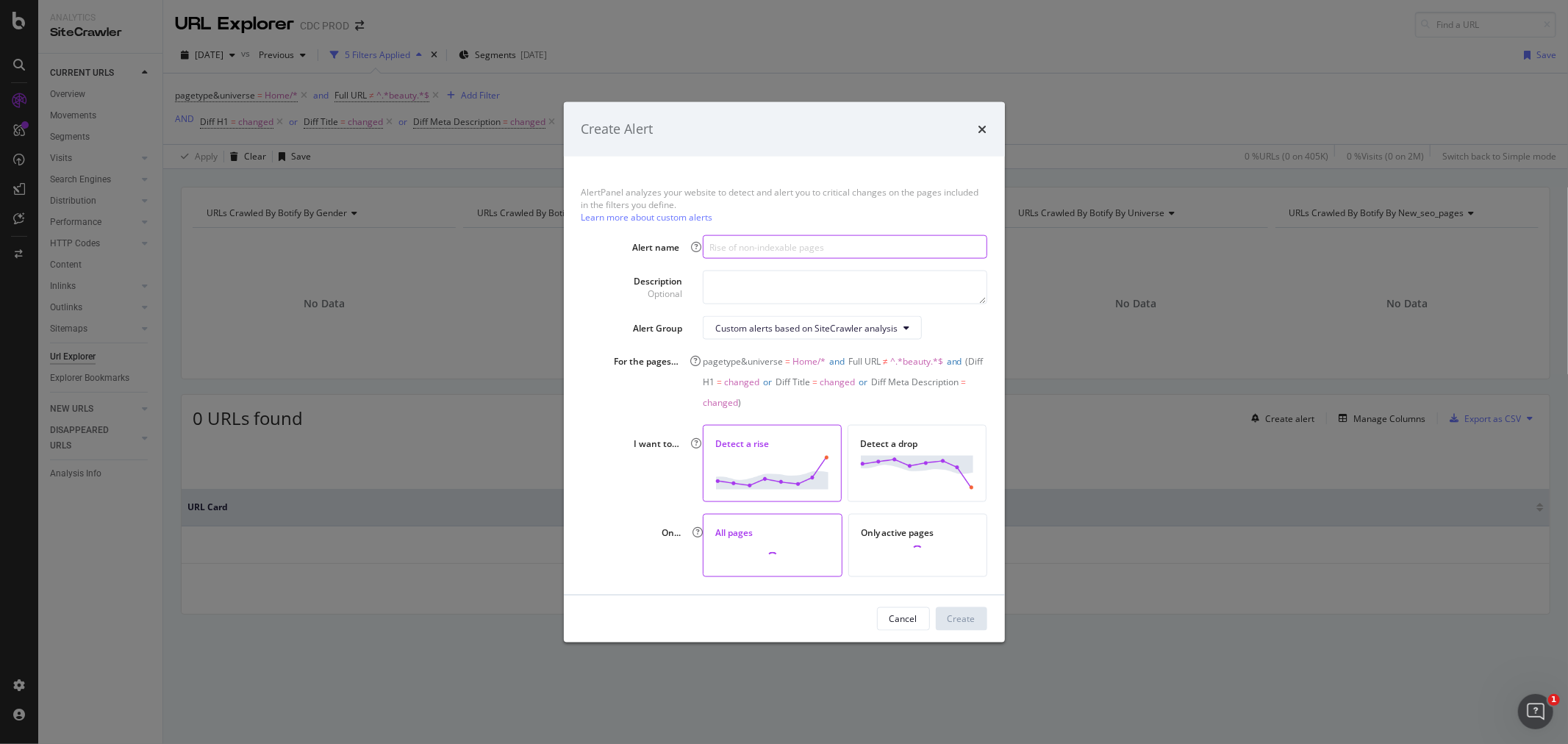
click at [768, 244] on input "modal" at bounding box center [844, 246] width 284 height 23
click at [769, 322] on div "Custom alerts based on SiteCrawler analysis" at bounding box center [806, 327] width 183 height 13
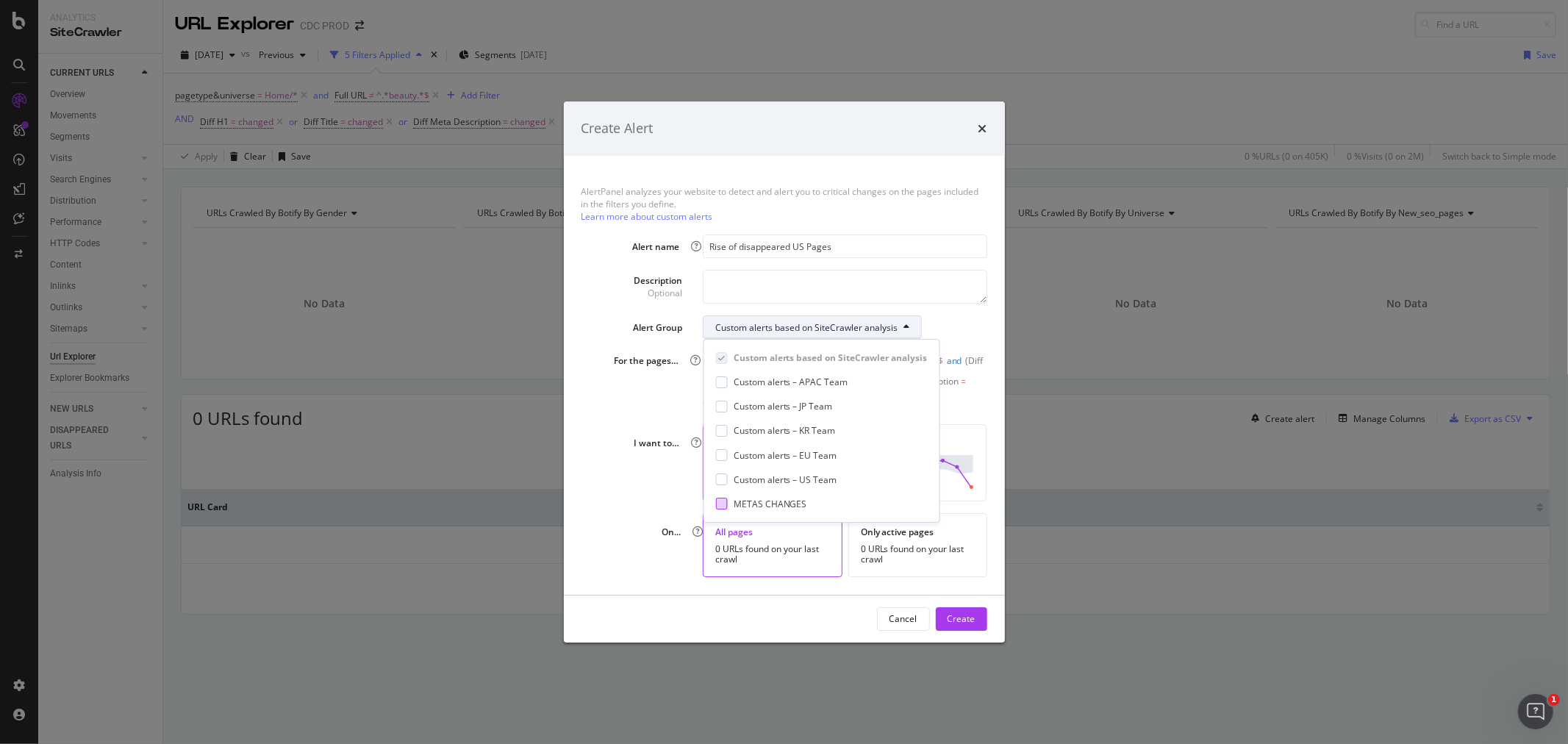
click at [723, 503] on div at bounding box center [722, 504] width 12 height 12
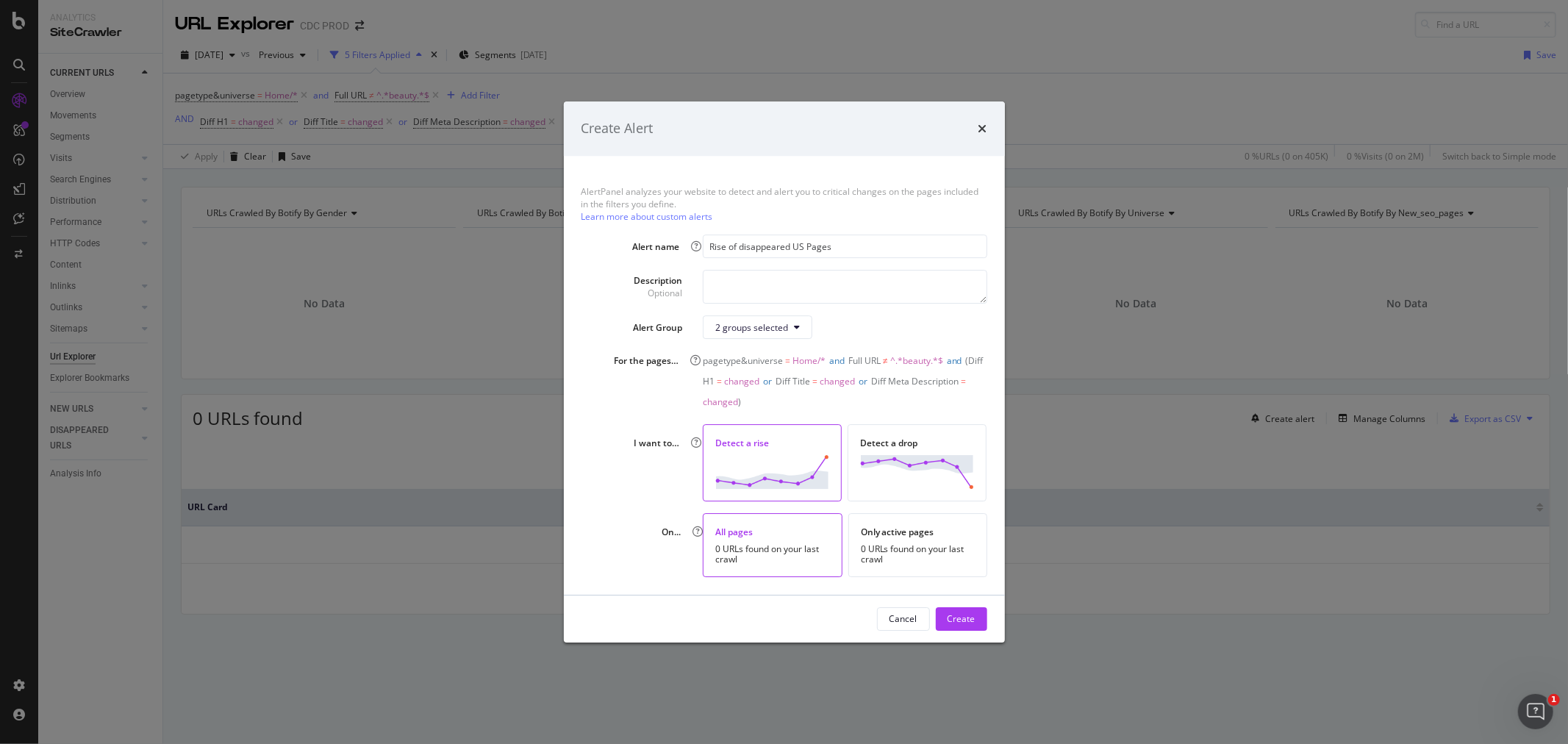
click at [859, 312] on div "AlertPanel analyzes your website to detect and alert you to critical changes on…" at bounding box center [784, 375] width 442 height 439
click at [843, 240] on input "Rise of disappeared US Pages" at bounding box center [844, 246] width 284 height 23
drag, startPoint x: 859, startPoint y: 241, endPoint x: 741, endPoint y: 241, distance: 118.0
click at [741, 241] on input "Rise of disappeared US Pages" at bounding box center [844, 246] width 284 height 23
click at [756, 249] on input "Rise of disappeared US Pages" at bounding box center [844, 246] width 284 height 23
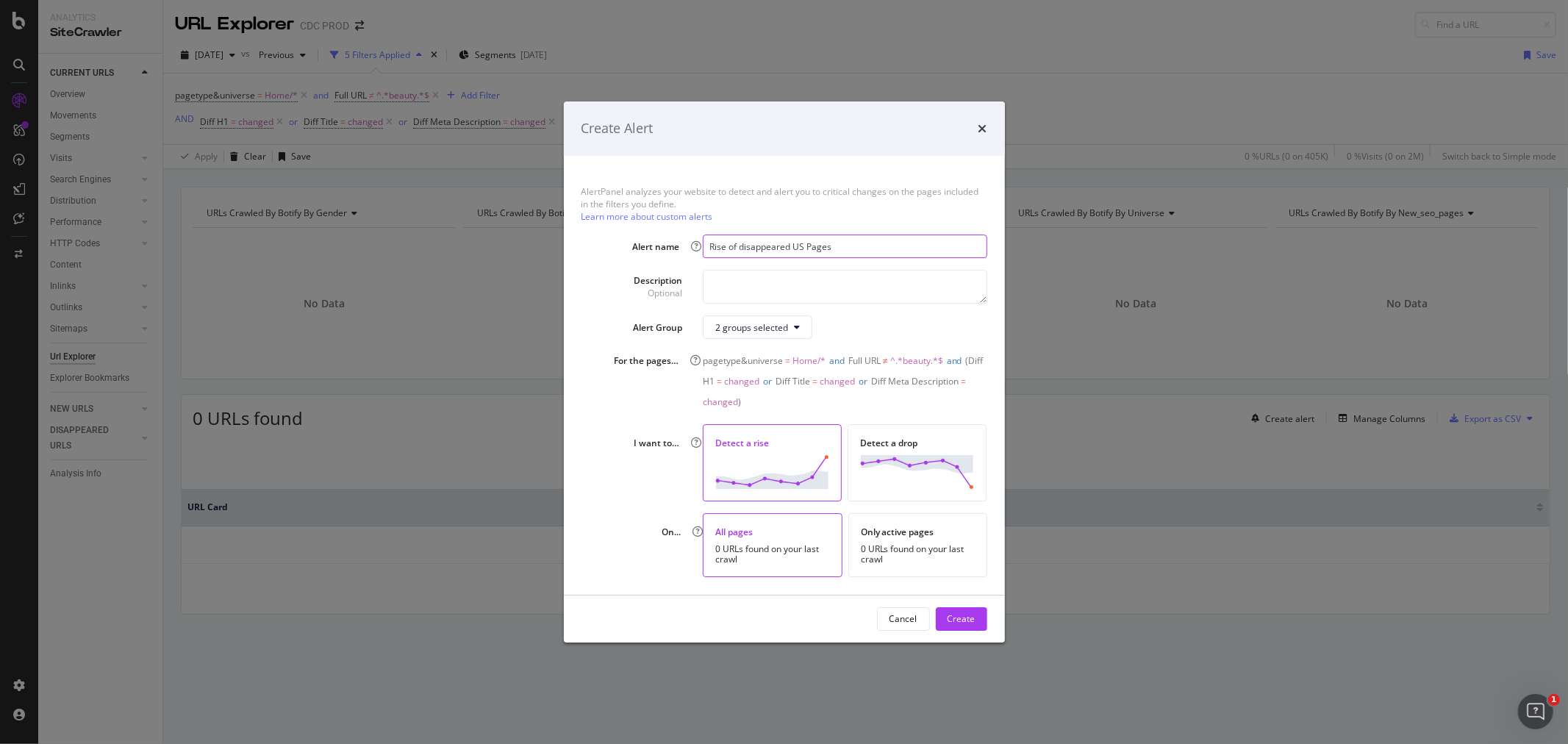
click at [756, 249] on input "Rise of disappeared US Pages" at bounding box center [844, 246] width 284 height 23
paste input "updates on the one dior and onedior fashion URLs, including Title, H1 and meta …"
type input "Rise of updates on the one dior and onedior fashion URLs, including Title, H1 a…"
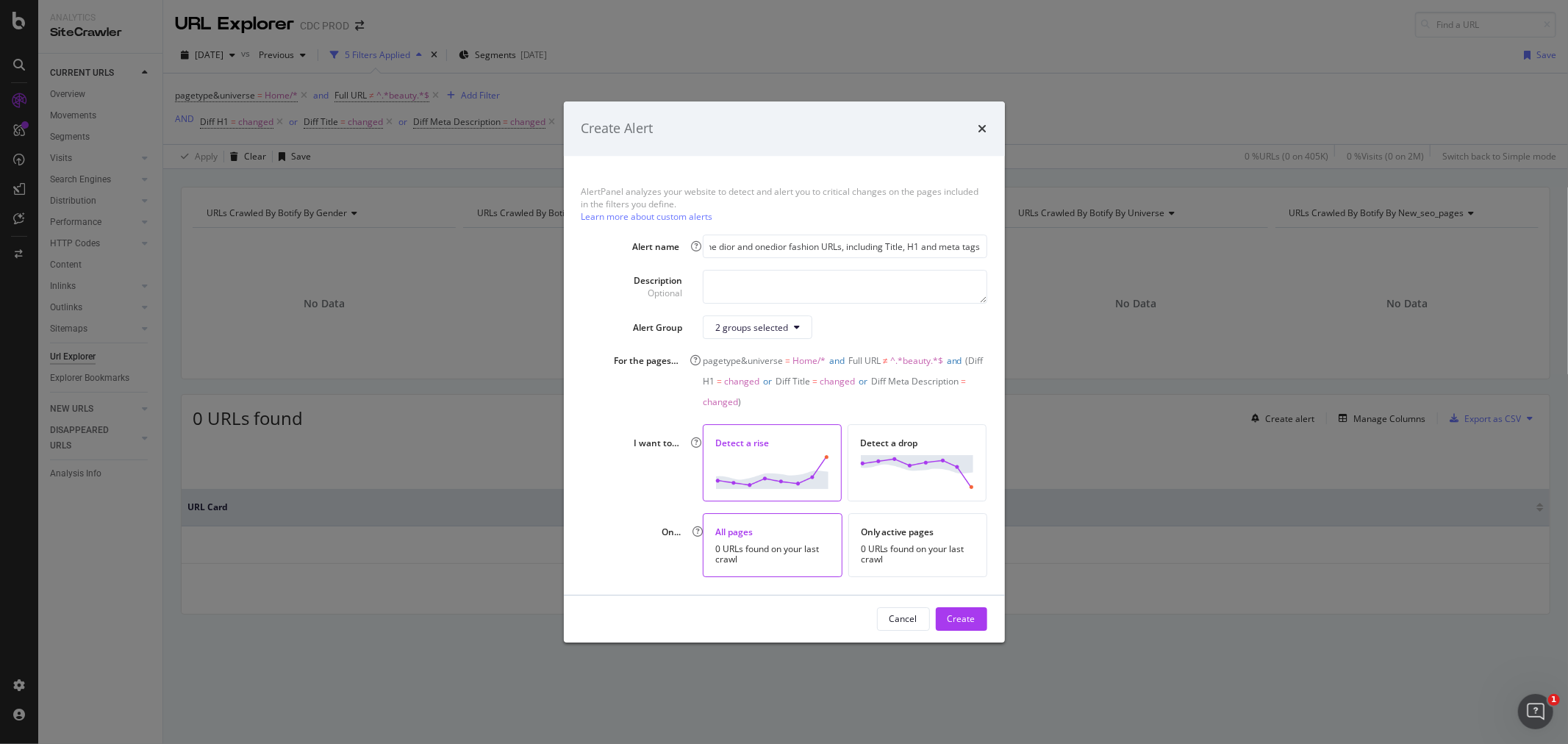
click at [598, 261] on div "AlertPanel analyzes your website to detect and alert you to critical changes on…" at bounding box center [784, 375] width 442 height 439
click at [803, 237] on input "Rise of updates on the one dior and onedior fashion URLs, including Title, H1 a…" at bounding box center [844, 246] width 284 height 23
drag, startPoint x: 787, startPoint y: 243, endPoint x: 877, endPoint y: 241, distance: 90.0
click at [877, 241] on input "Rise of updates on the one dior and onedior fashion URLs, including Title, H1 a…" at bounding box center [844, 246] width 284 height 23
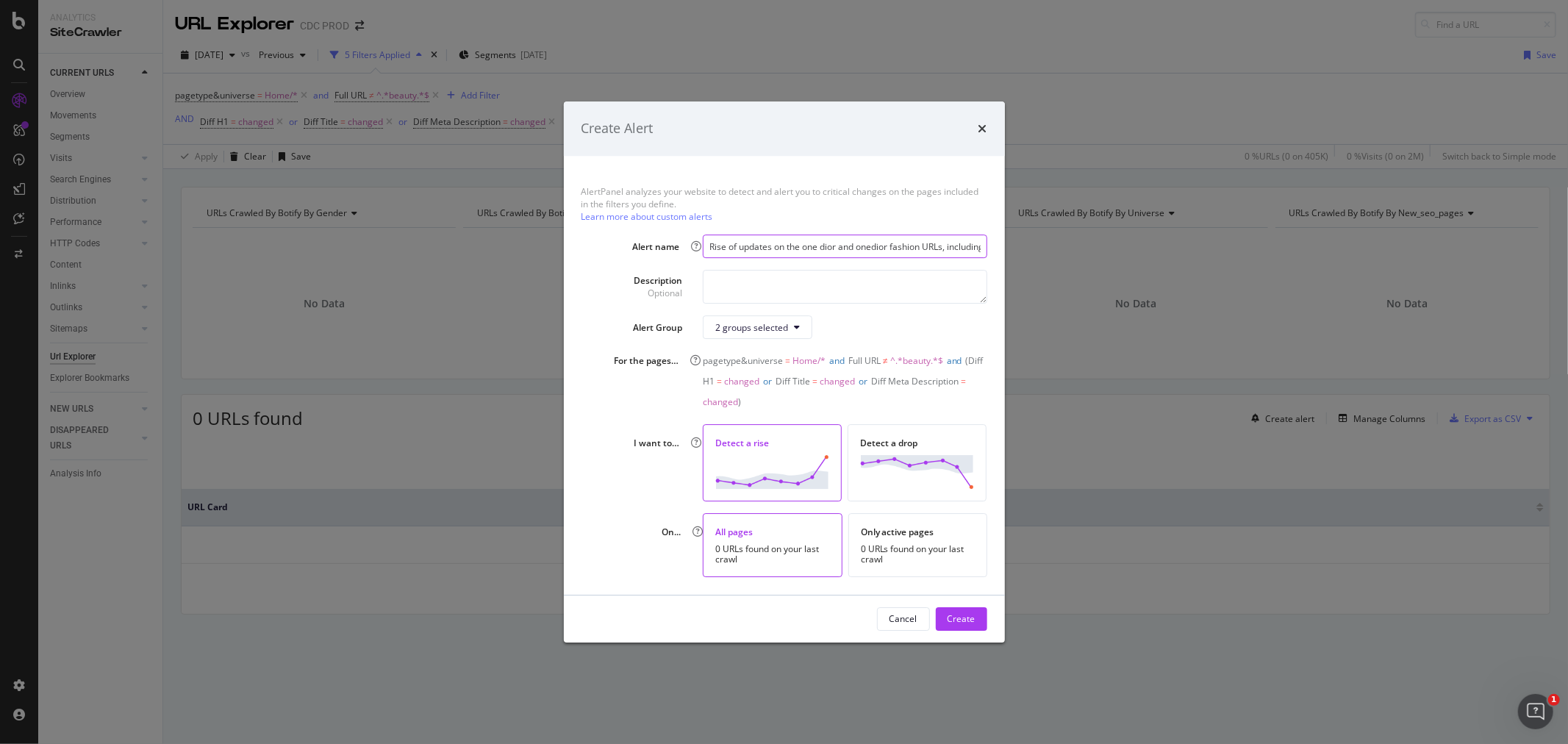
click at [840, 249] on input "Rise of updates on the one dior and onedior fashion URLs, including Title, H1 a…" at bounding box center [844, 246] width 284 height 23
drag, startPoint x: 834, startPoint y: 247, endPoint x: 813, endPoint y: 250, distance: 21.2
click at [813, 250] on input "Rise of updates on the one dior and onedior fashion URLs, including Title, H1 a…" at bounding box center [844, 246] width 284 height 23
click at [855, 248] on input "Rise of updates on the one dior and onedior fashion URLs, including Title, H1 a…" at bounding box center [844, 246] width 284 height 23
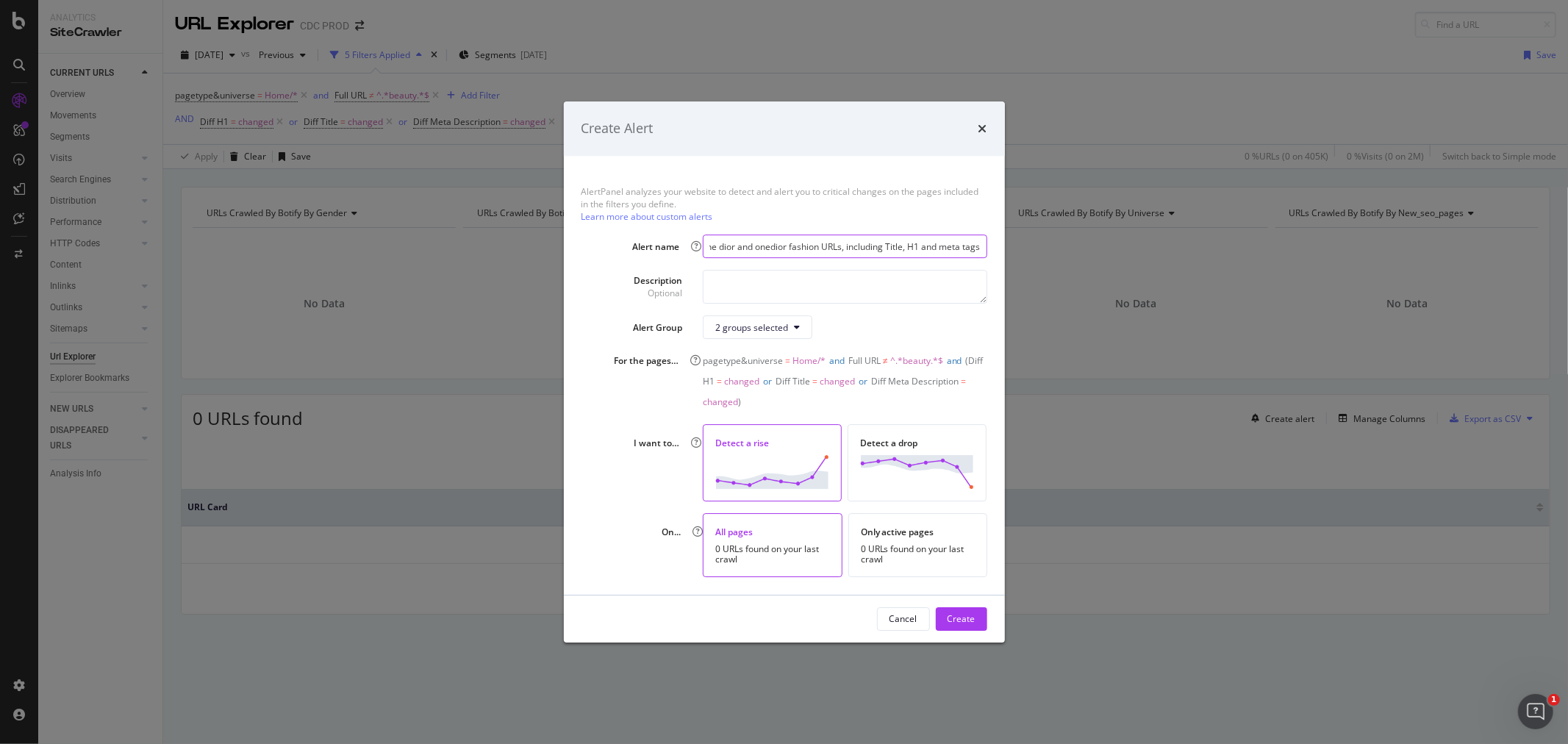
drag, startPoint x: 857, startPoint y: 247, endPoint x: 978, endPoint y: 246, distance: 121.0
click at [978, 246] on input "Rise of updates on the one dior and onedior fashion URLs, including Title, H1 a…" at bounding box center [844, 246] width 284 height 23
click at [962, 619] on div "Create" at bounding box center [961, 618] width 28 height 13
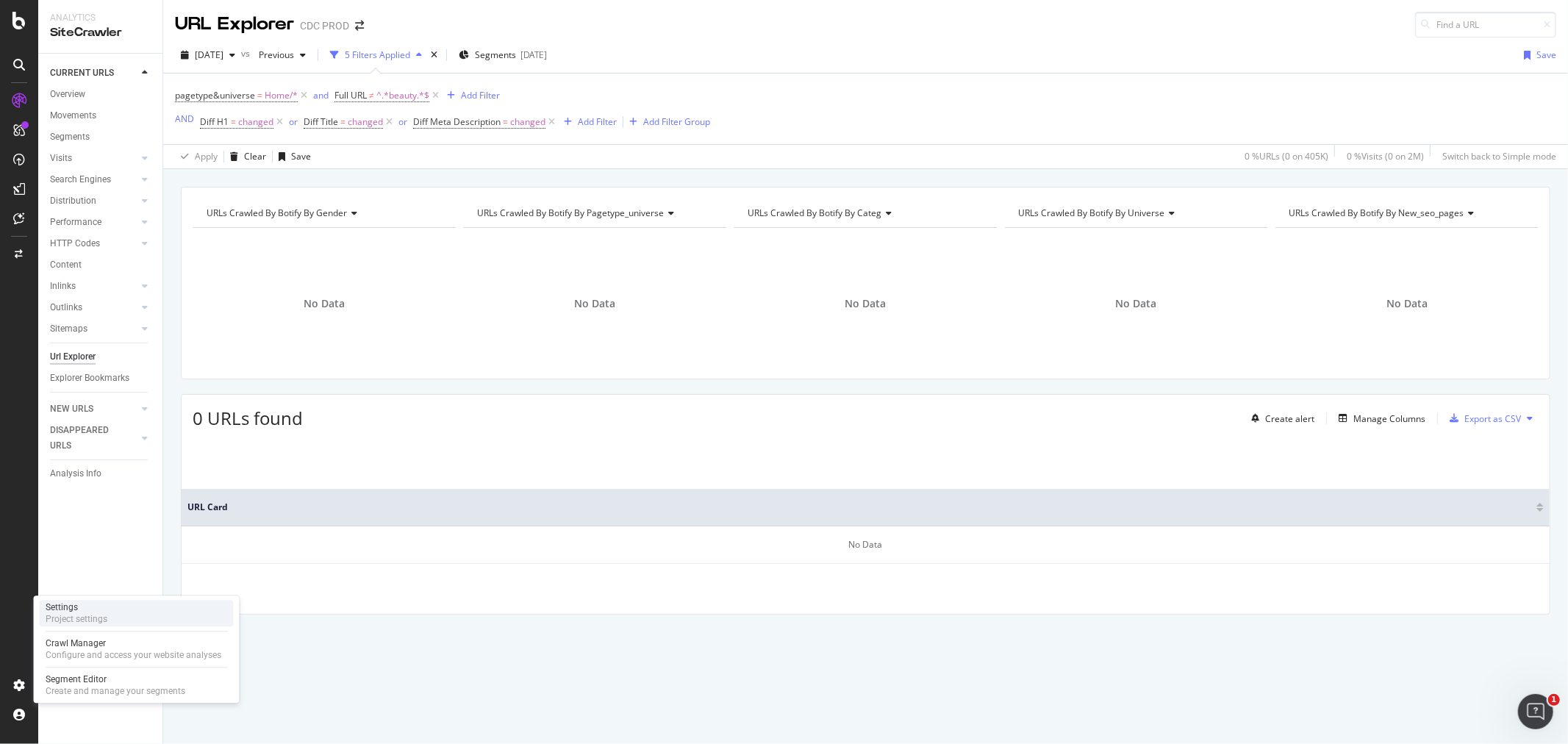
click at [85, 619] on div "Project settings" at bounding box center [76, 619] width 62 height 12
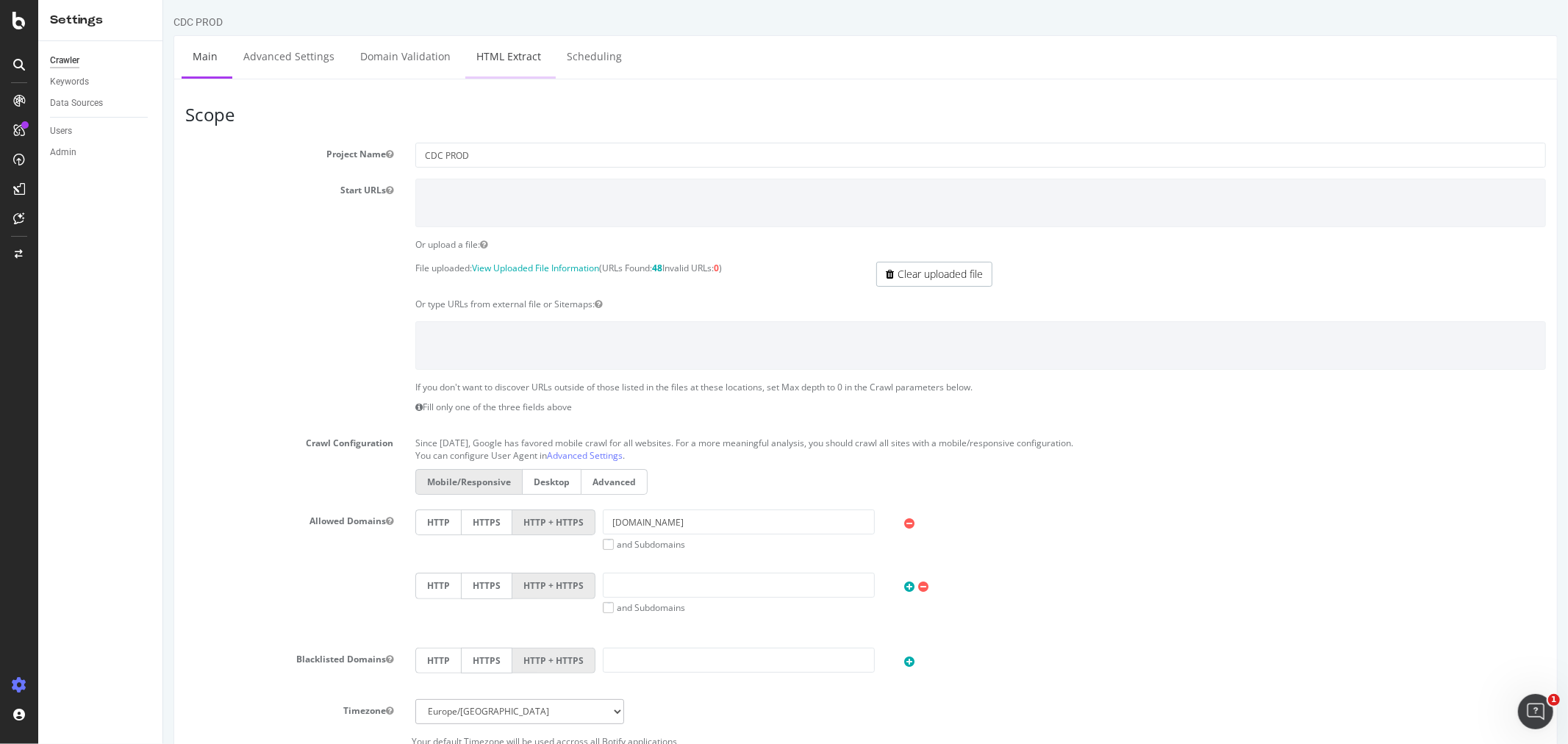
click at [517, 57] on link "HTML Extract" at bounding box center [508, 56] width 87 height 40
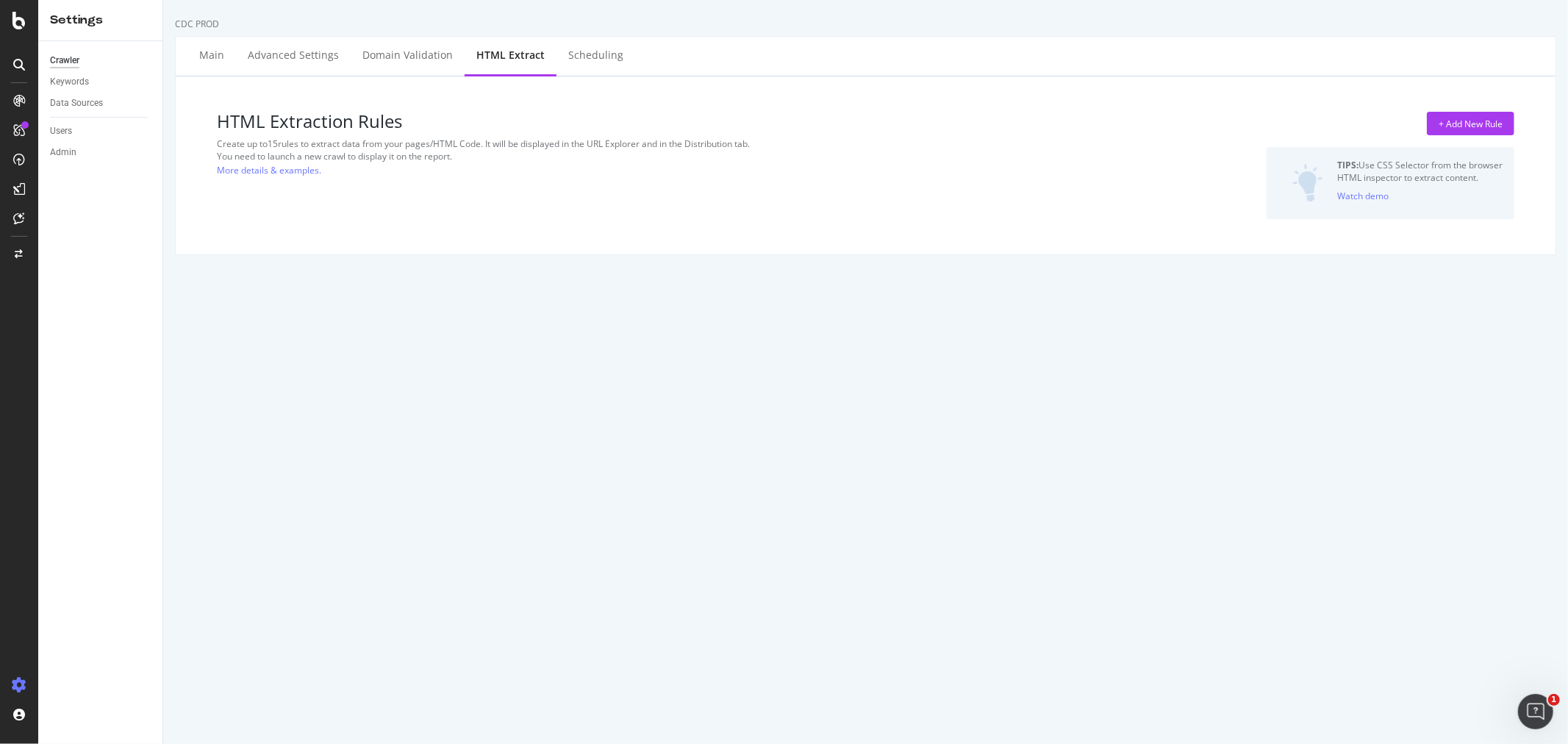
select select "exist"
select select "html.length"
select select "i"
select select "list"
select select "exist"
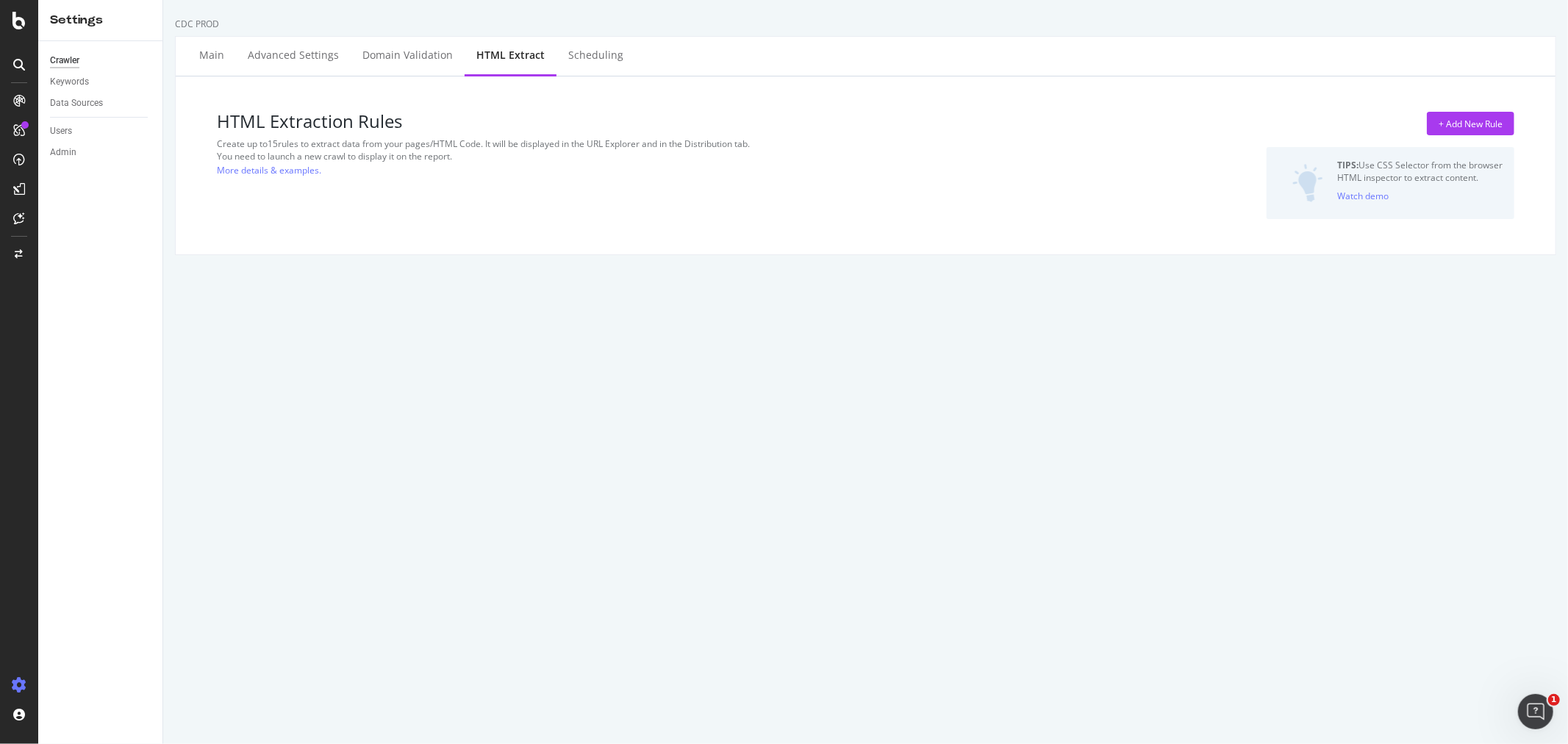
select select "list"
select select "html.length"
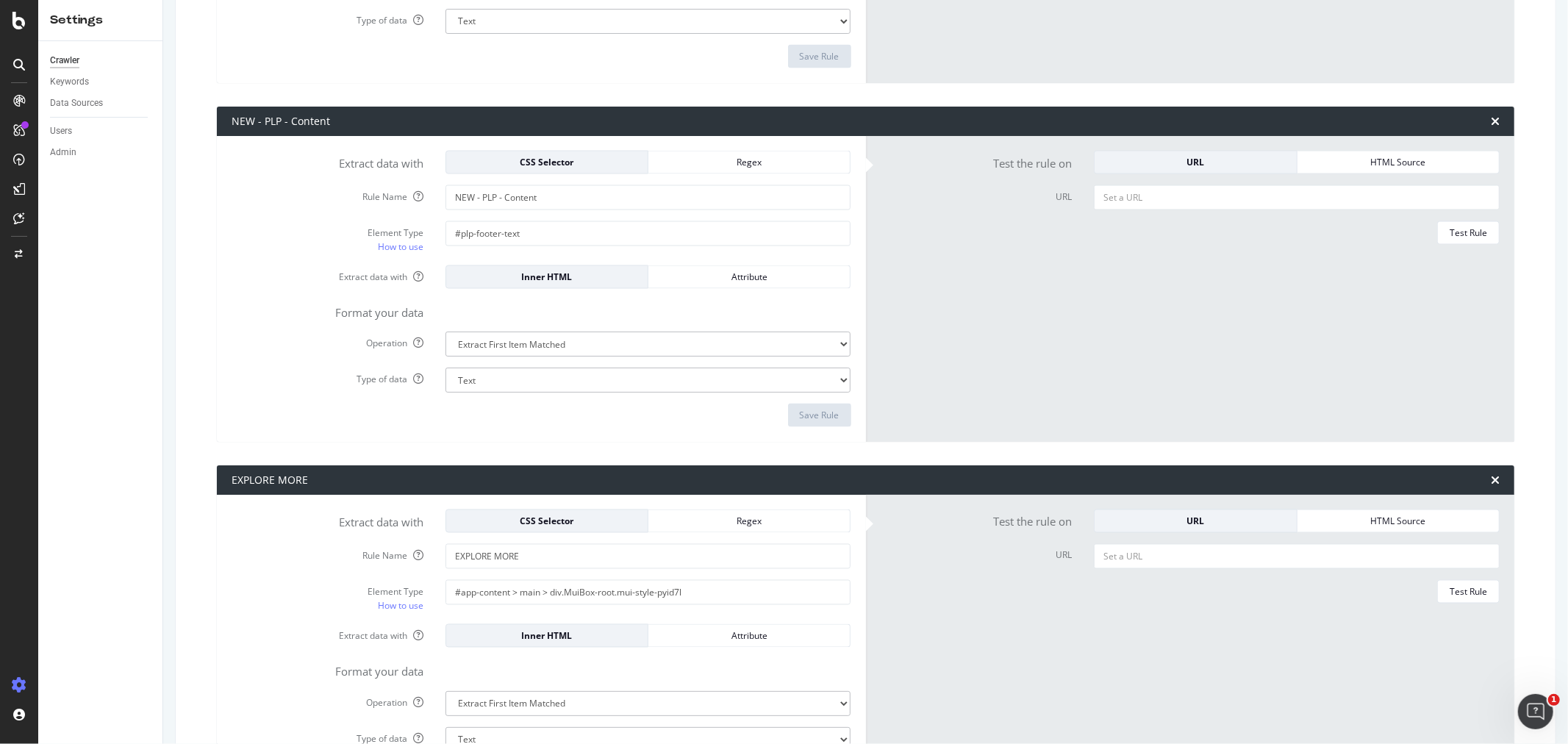
scroll to position [2041, 0]
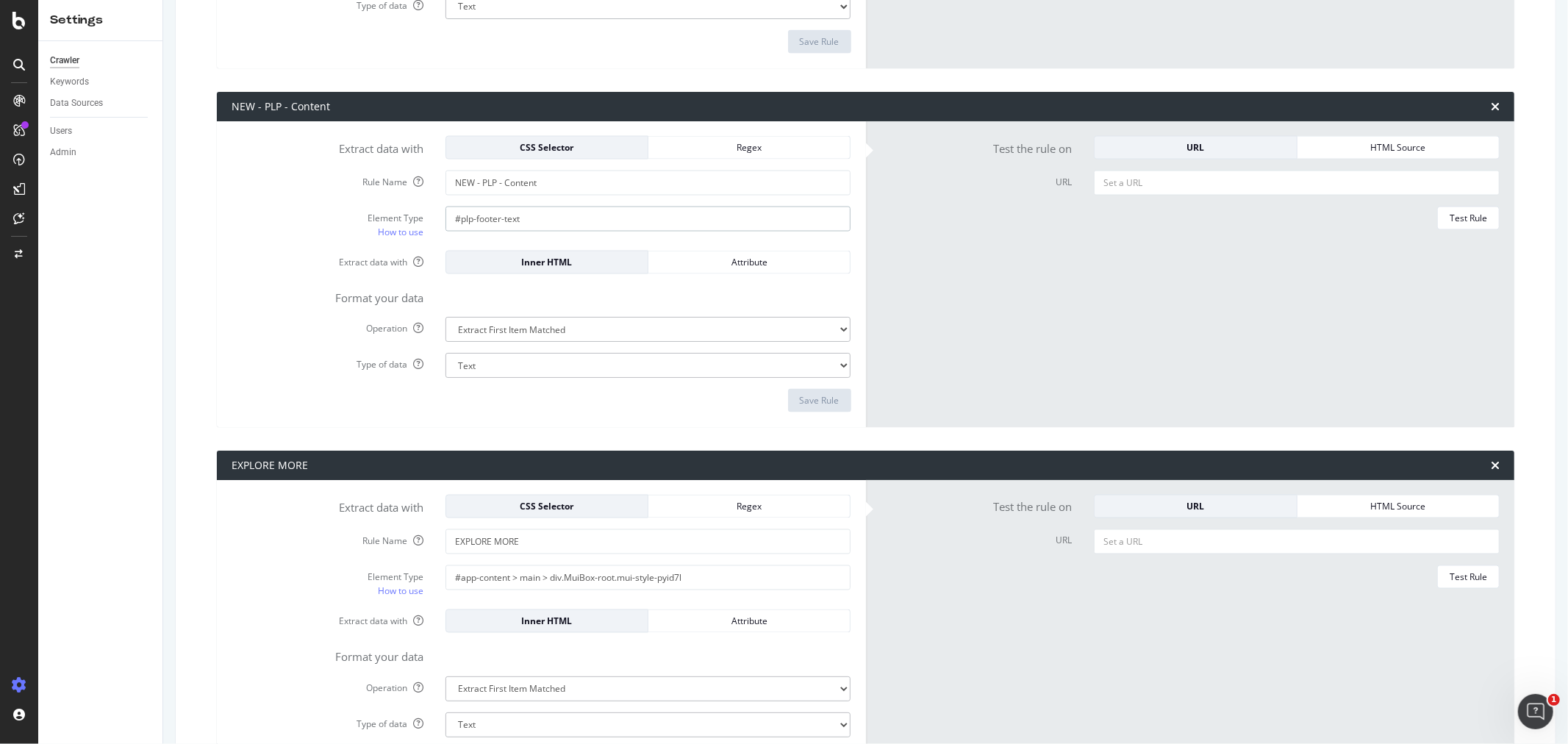
click at [504, 218] on input "#plp-footer-text" at bounding box center [648, 219] width 406 height 25
